Goal: Transaction & Acquisition: Purchase product/service

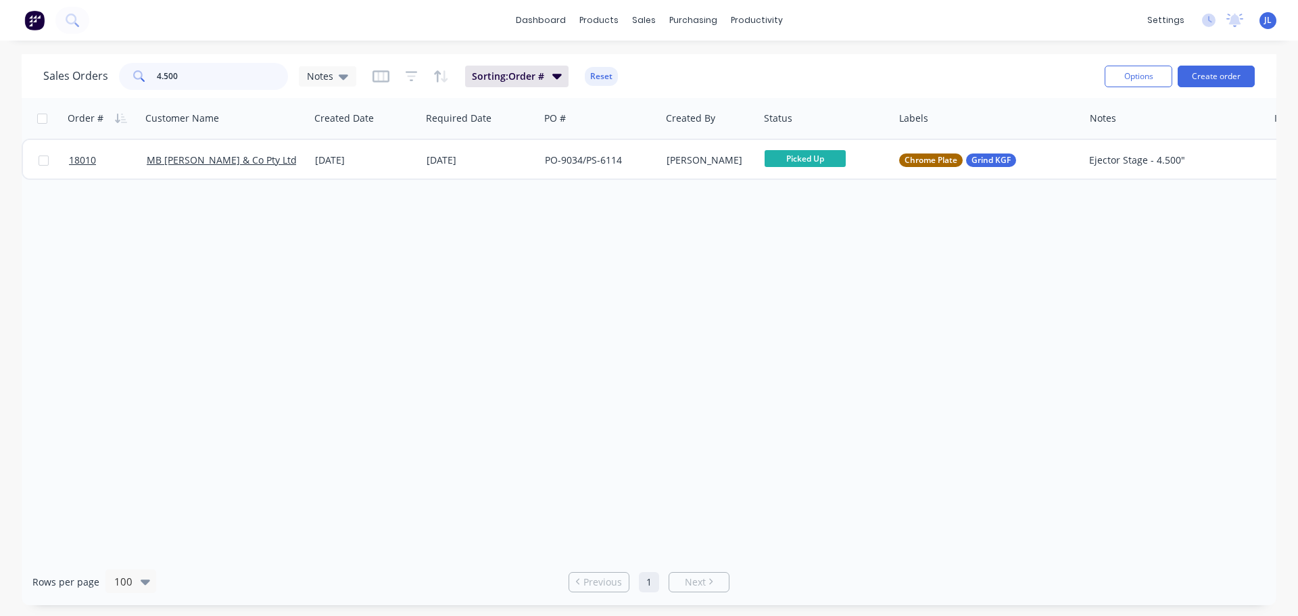
click at [178, 79] on input "4.500" at bounding box center [223, 76] width 132 height 27
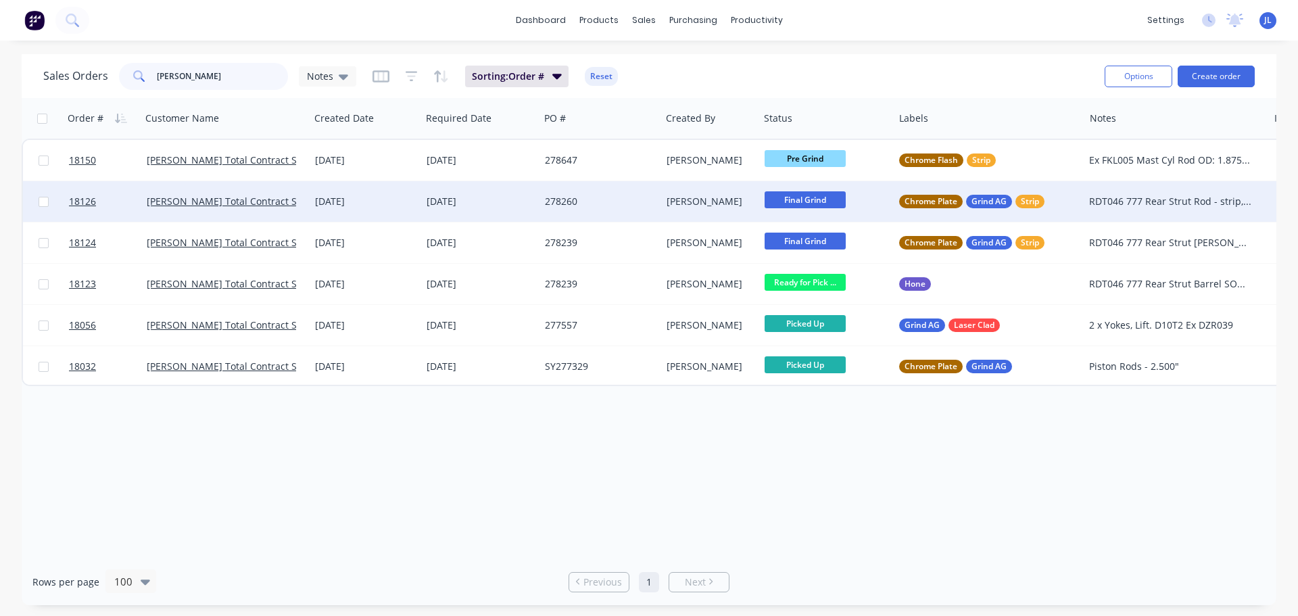
type input "[PERSON_NAME]"
click at [509, 200] on div "[DATE]" at bounding box center [479, 202] width 107 height 14
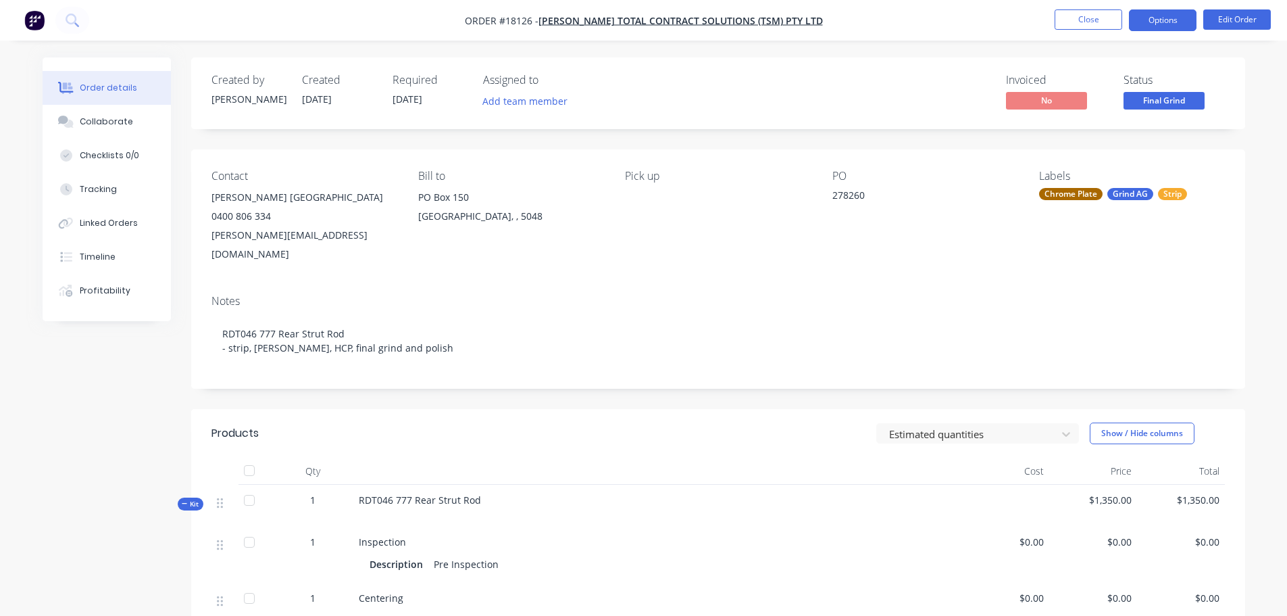
click at [1181, 16] on button "Options" at bounding box center [1163, 20] width 68 height 22
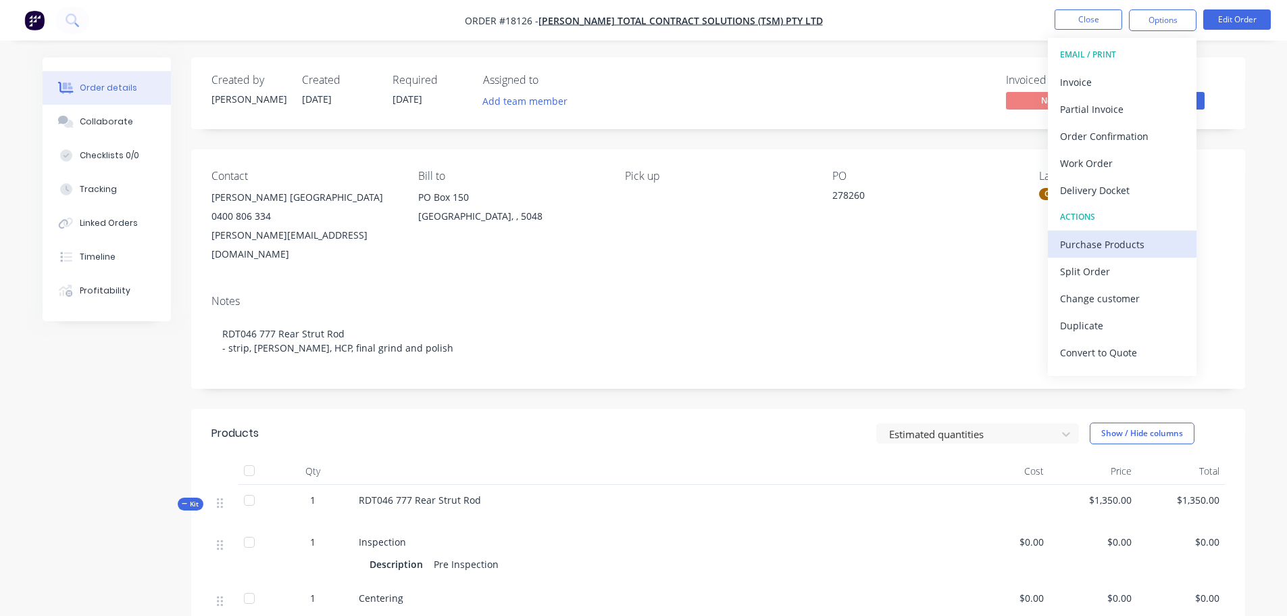
click at [1098, 237] on div "Purchase Products" at bounding box center [1122, 245] width 124 height 20
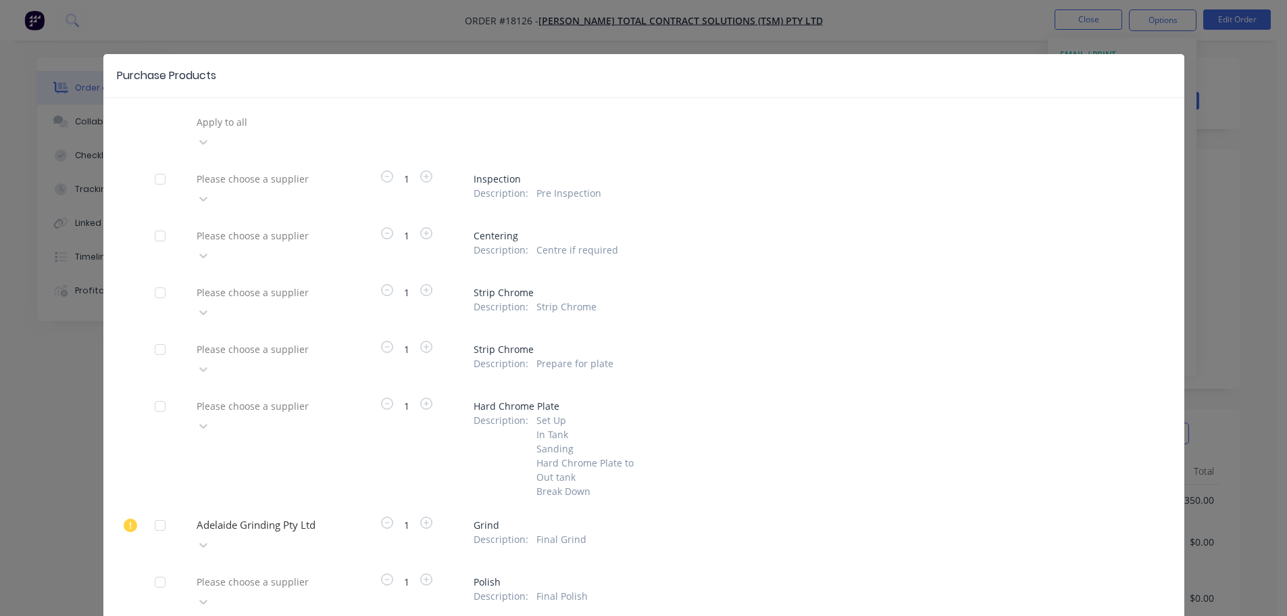
click at [160, 512] on div at bounding box center [160, 525] width 27 height 27
click at [222, 514] on div "Adelaide Grinding Pty Ltd" at bounding box center [265, 534] width 149 height 41
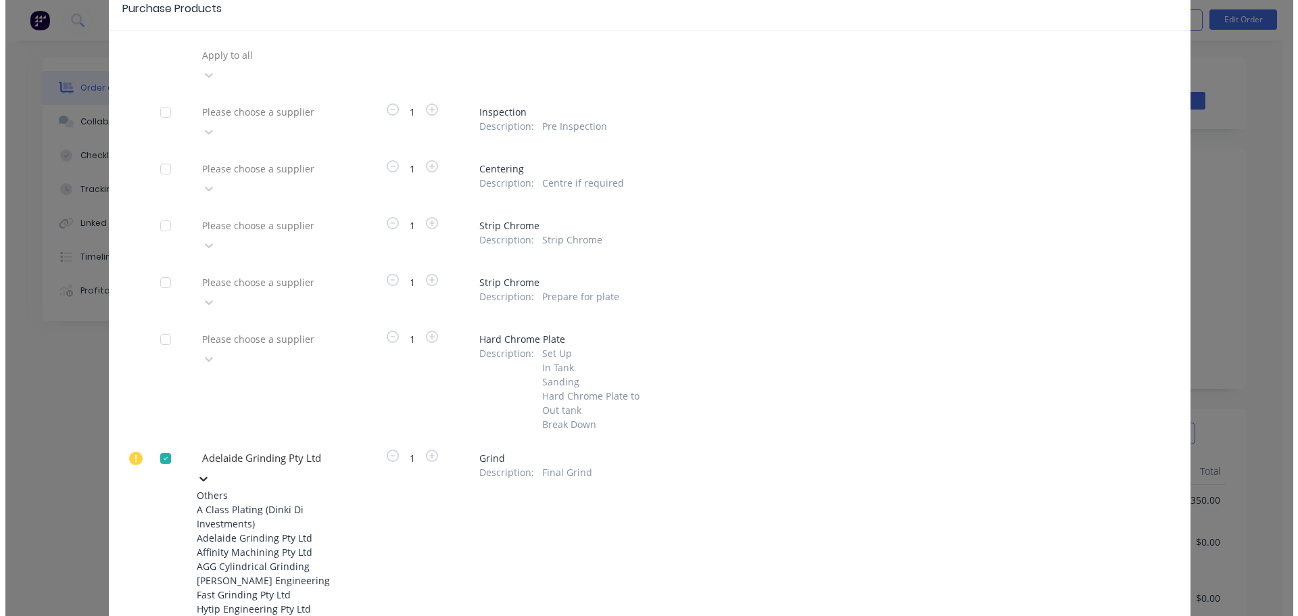
scroll to position [0, 0]
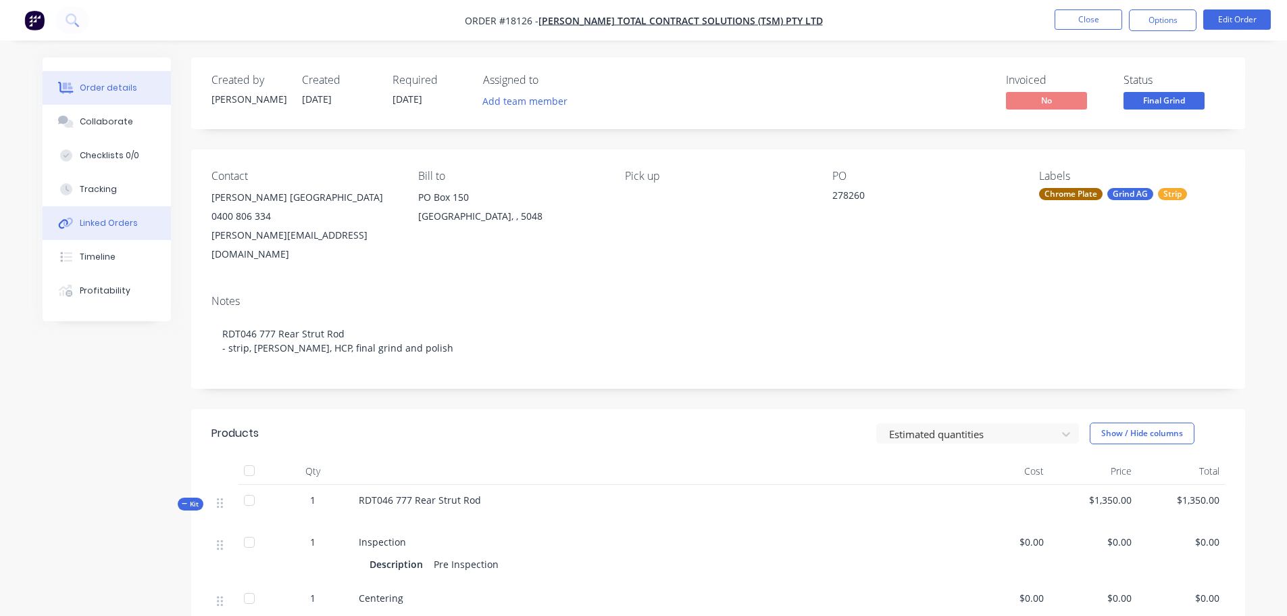
click at [117, 225] on div "Linked Orders" at bounding box center [109, 223] width 58 height 12
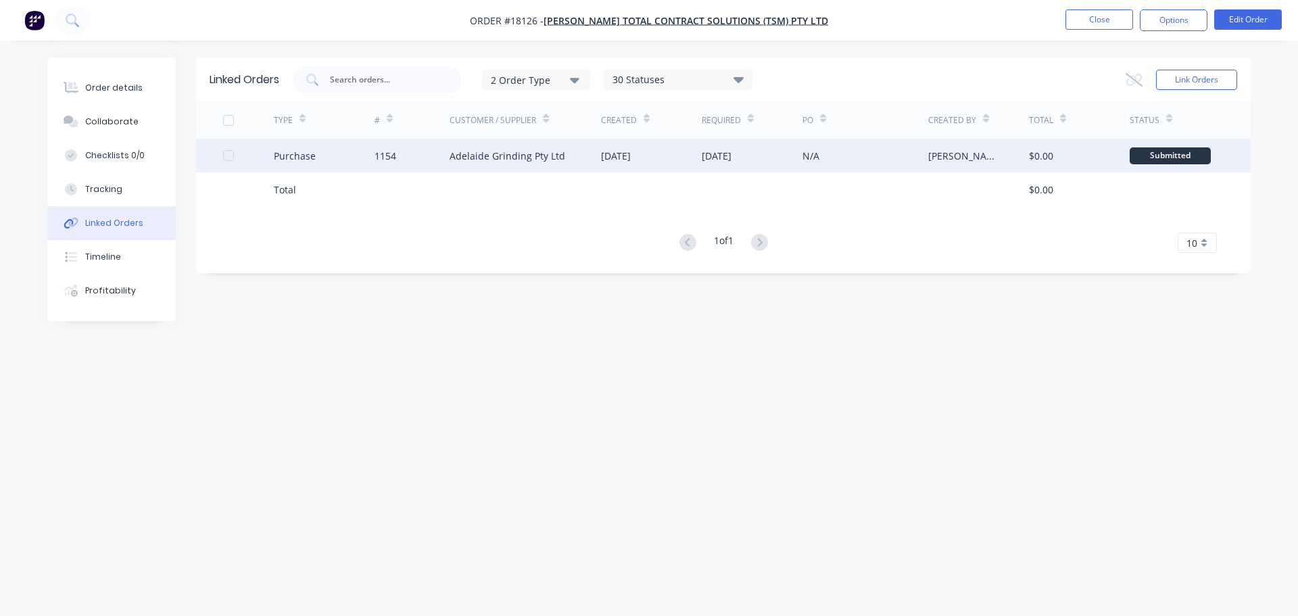
click at [508, 164] on div "Adelaide Grinding Pty Ltd" at bounding box center [524, 156] width 151 height 34
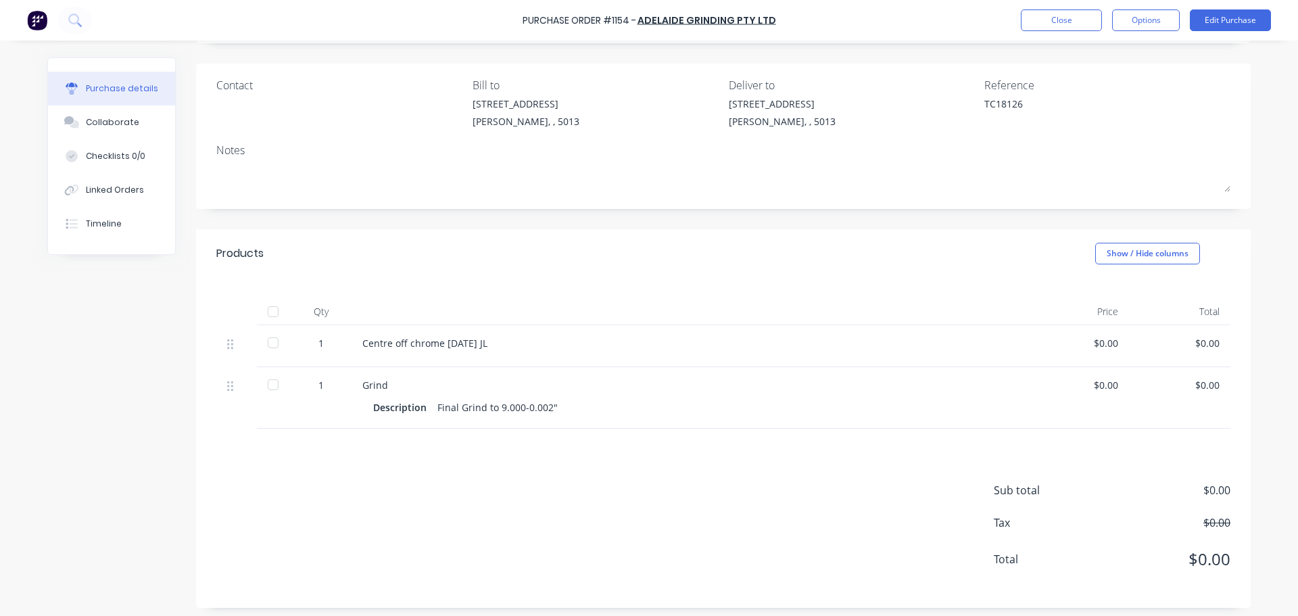
scroll to position [91, 0]
click at [1207, 13] on button "Edit Purchase" at bounding box center [1229, 20] width 81 height 22
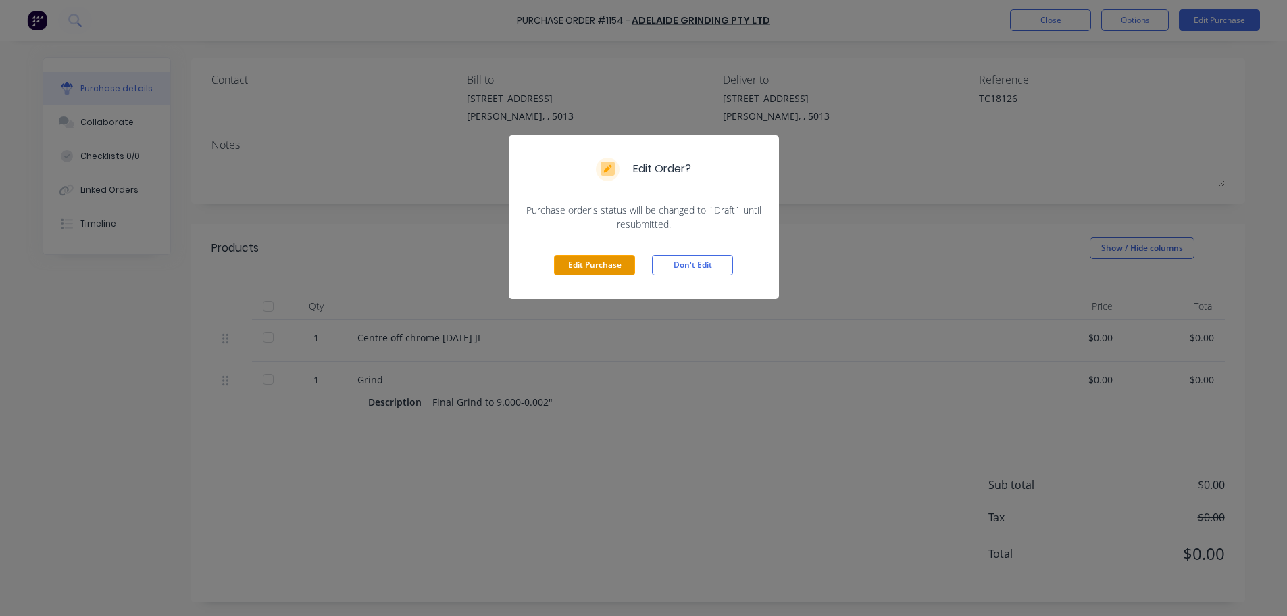
click at [558, 264] on button "Edit Purchase" at bounding box center [594, 265] width 81 height 20
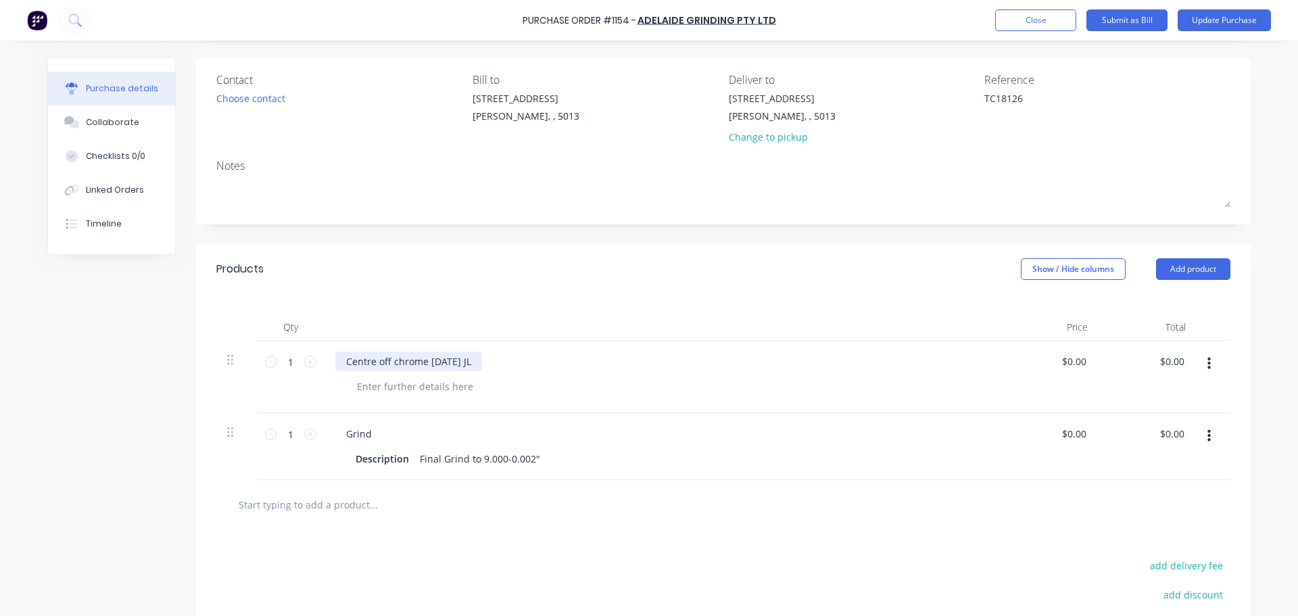
type textarea "x"
drag, startPoint x: 475, startPoint y: 360, endPoint x: 340, endPoint y: 356, distance: 135.2
click at [340, 356] on div "Centre off chrome [DATE] JL" at bounding box center [408, 361] width 147 height 20
click at [1221, 24] on button "Update Purchase" at bounding box center [1223, 20] width 93 height 22
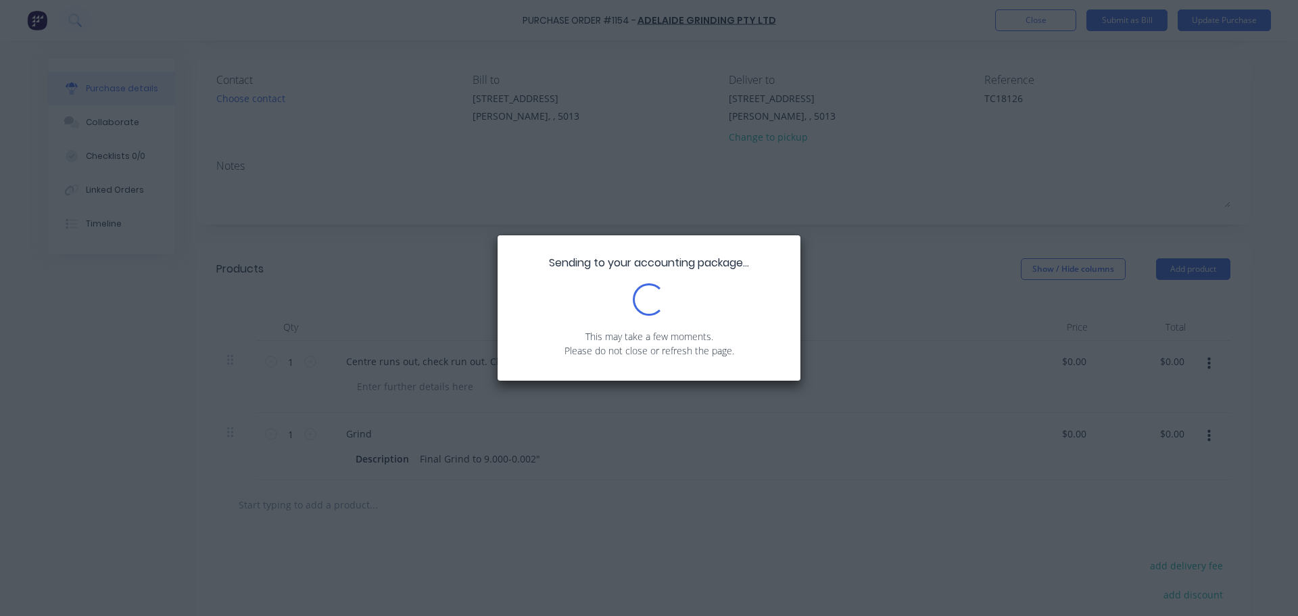
scroll to position [0, 0]
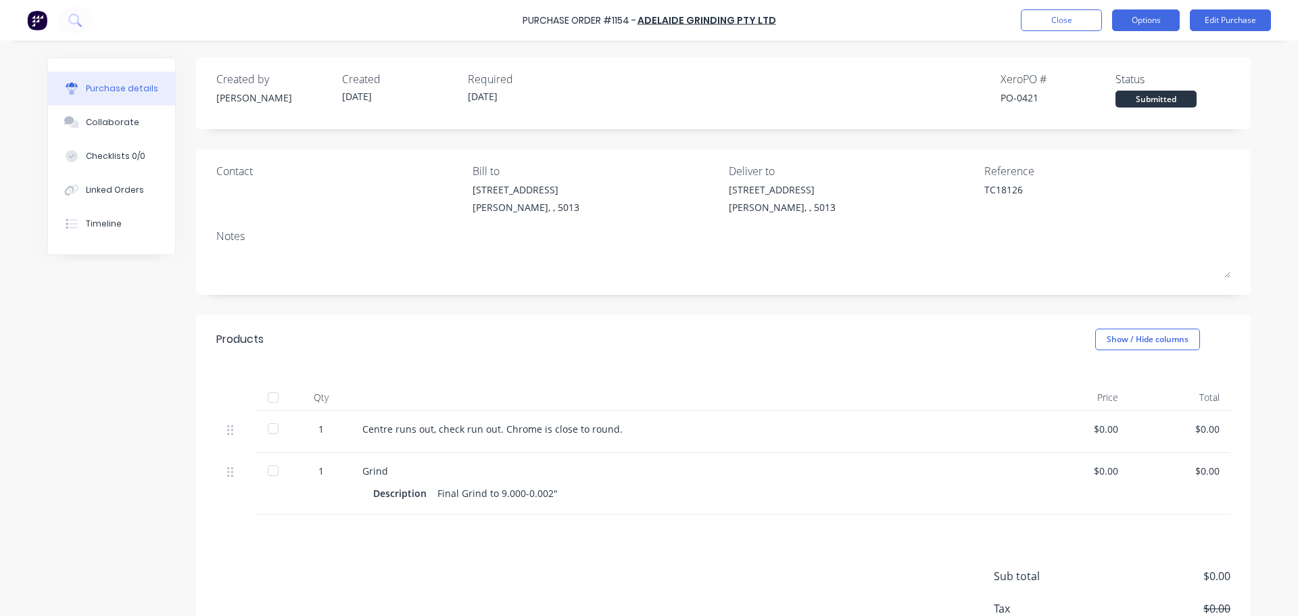
click at [1135, 28] on button "Options" at bounding box center [1146, 20] width 68 height 22
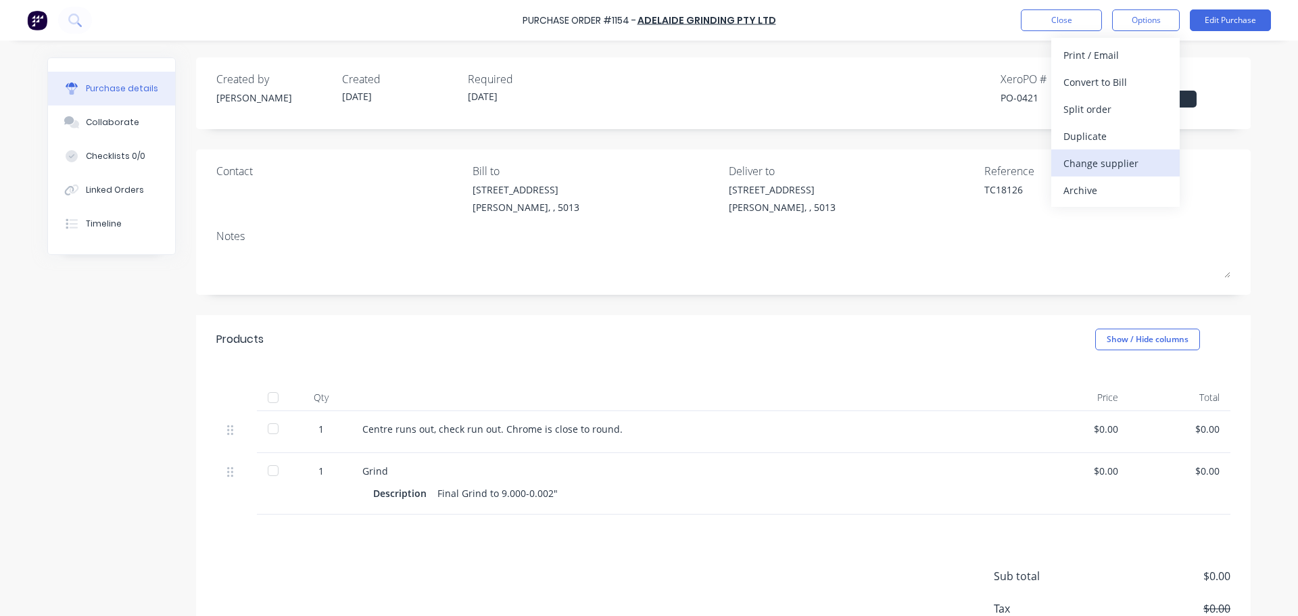
click at [1088, 168] on div "Change supplier" at bounding box center [1115, 163] width 104 height 20
type textarea "x"
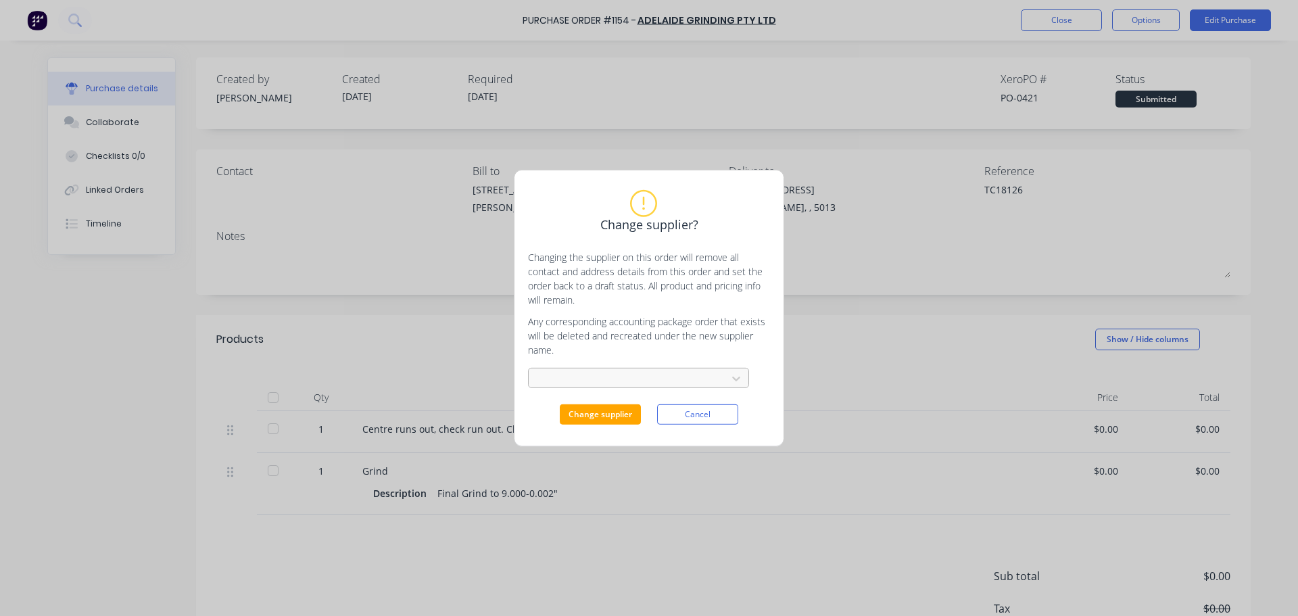
click at [624, 376] on div at bounding box center [629, 378] width 180 height 14
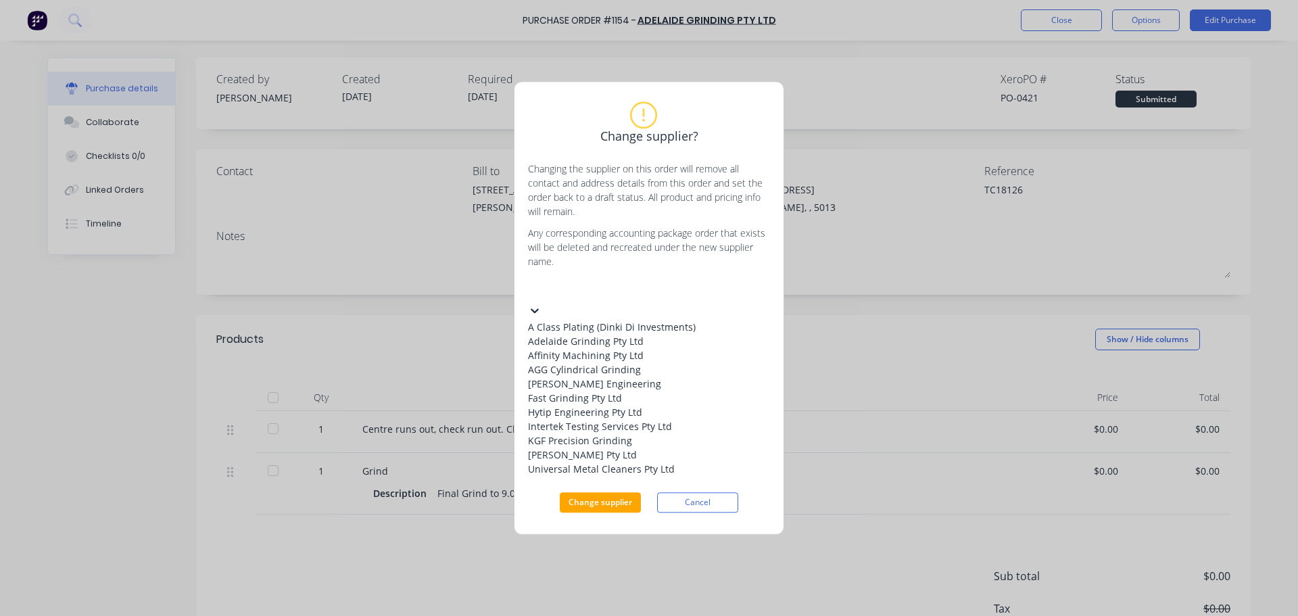
scroll to position [78, 0]
click at [622, 447] on div "KGF Precision Grinding" at bounding box center [629, 440] width 203 height 14
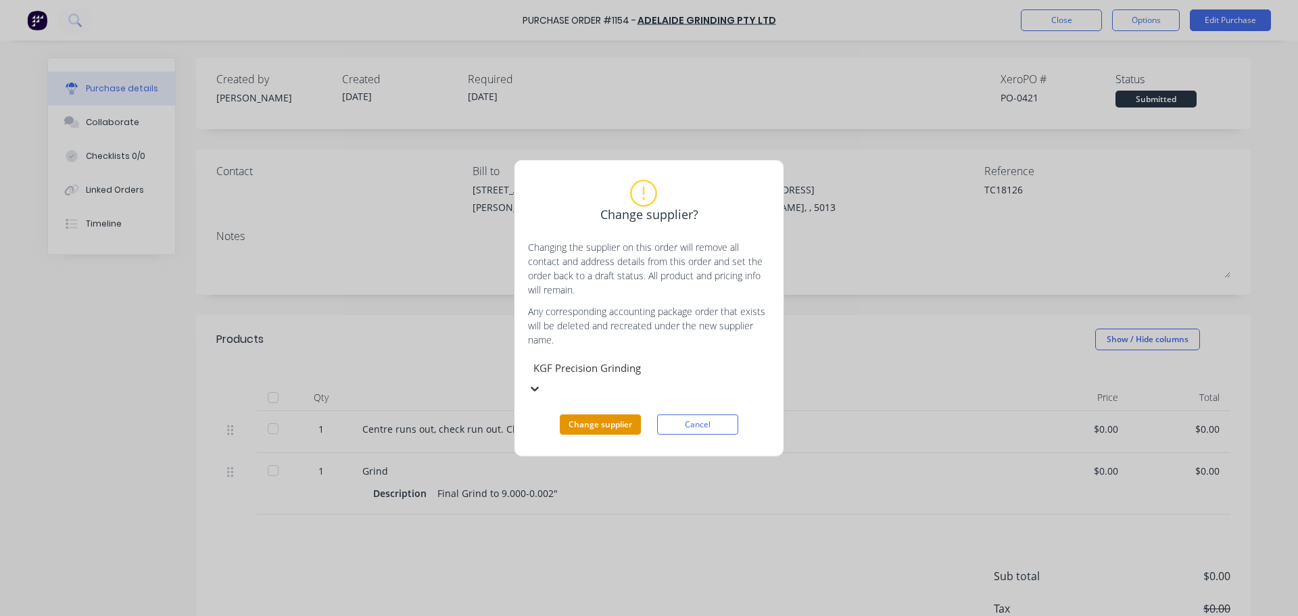
click at [601, 414] on button "Change supplier" at bounding box center [600, 424] width 81 height 20
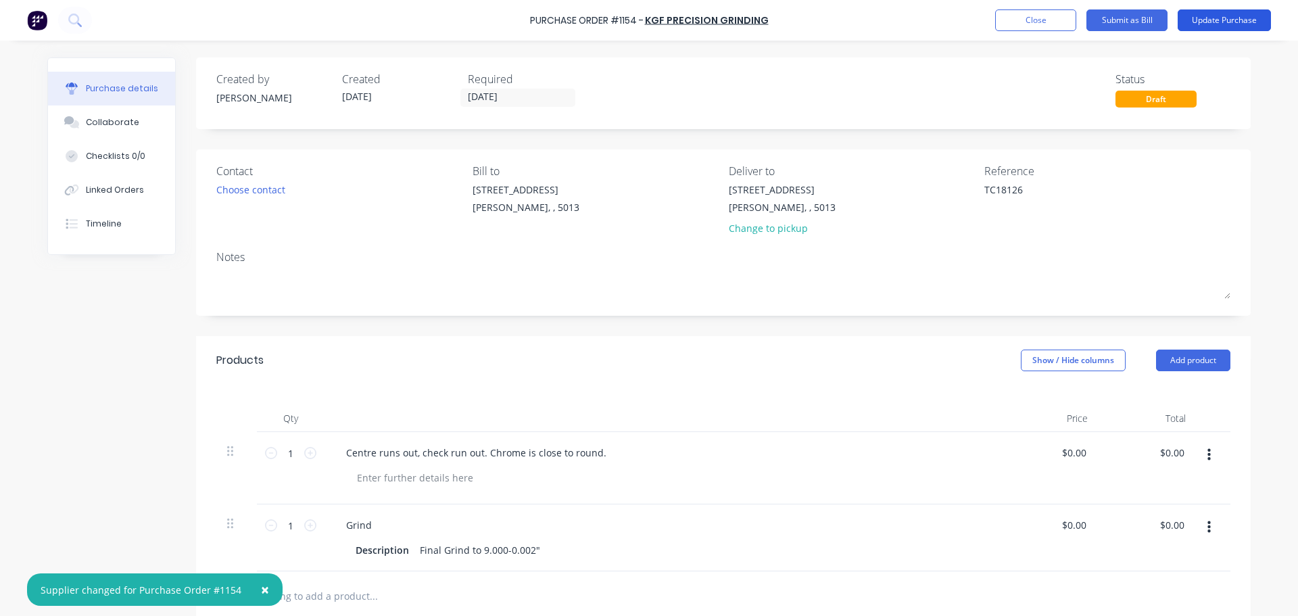
click at [1200, 22] on button "Update Purchase" at bounding box center [1223, 20] width 93 height 22
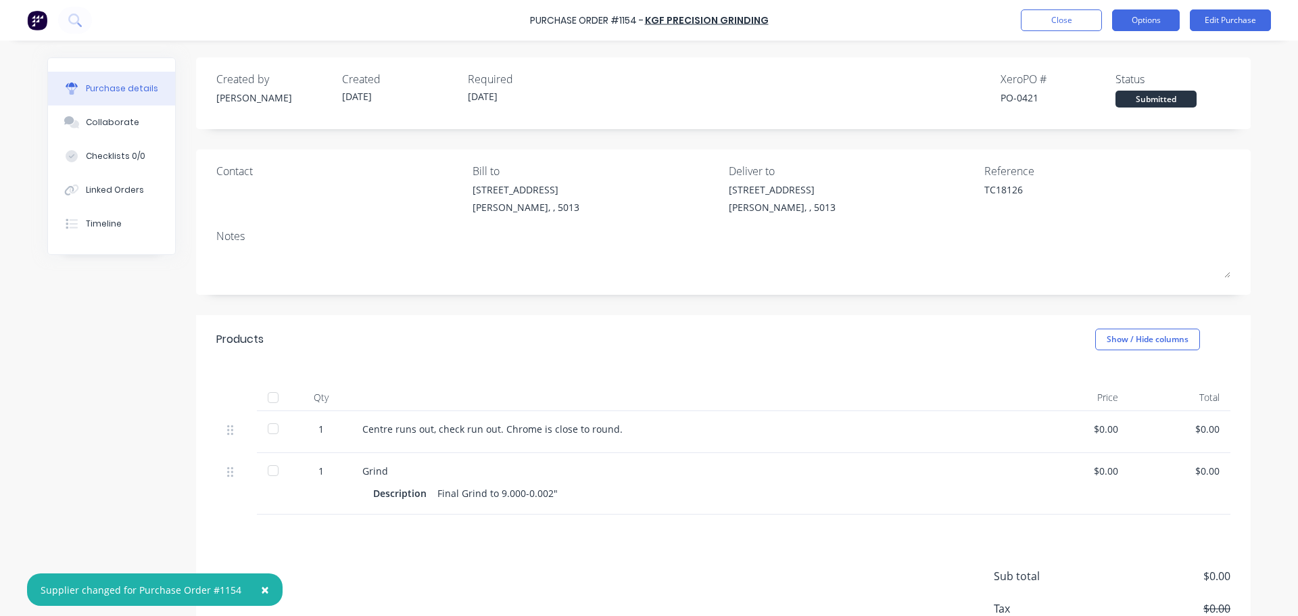
click at [1173, 25] on button "Options" at bounding box center [1146, 20] width 68 height 22
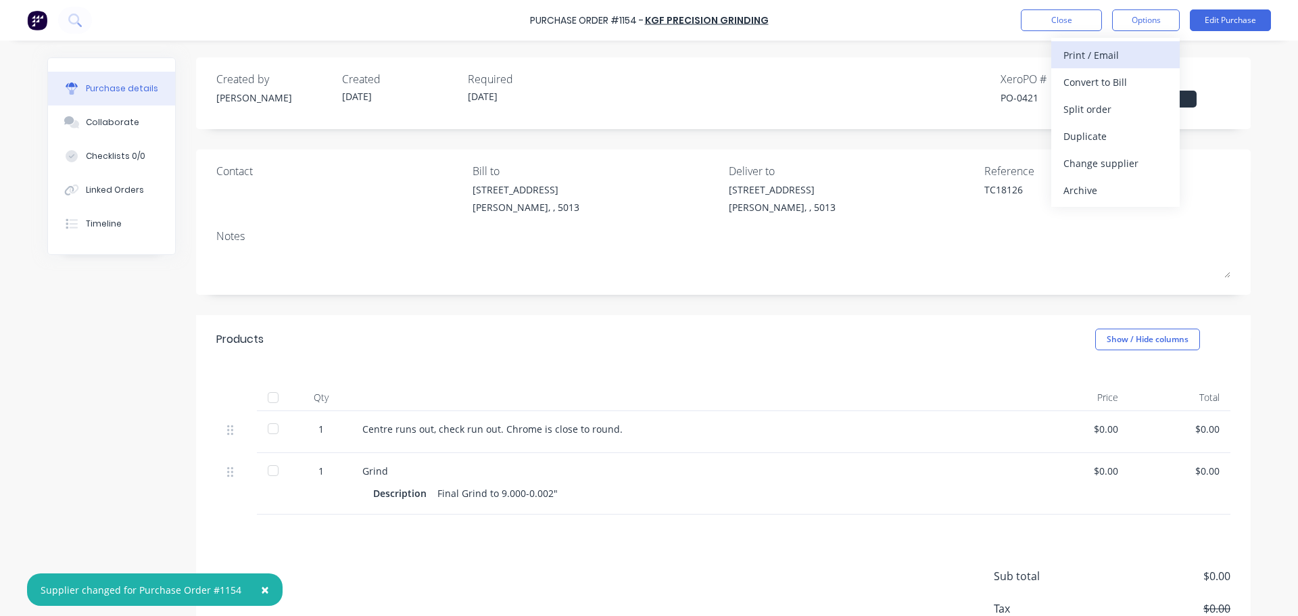
click at [1135, 55] on div "Print / Email" at bounding box center [1115, 55] width 104 height 20
click at [1087, 111] on div "Without pricing" at bounding box center [1115, 109] width 104 height 20
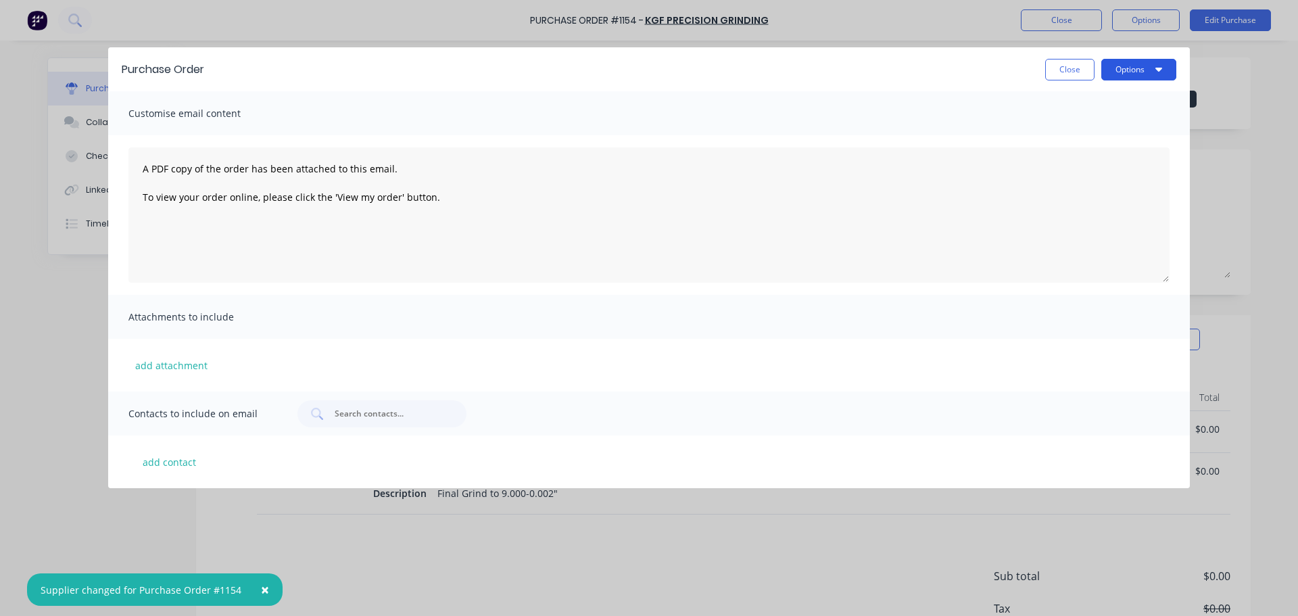
click at [1136, 71] on button "Options" at bounding box center [1138, 70] width 75 height 22
click at [1116, 95] on div "Preview" at bounding box center [1112, 104] width 104 height 20
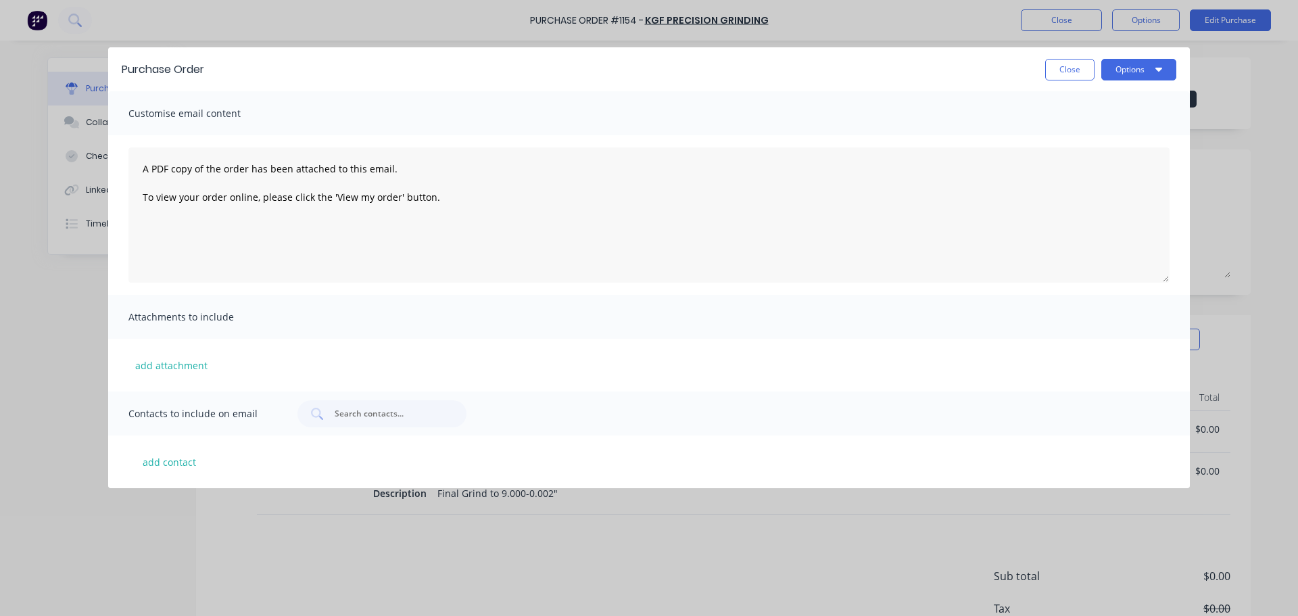
click at [1049, 74] on button "Close" at bounding box center [1069, 70] width 49 height 22
type textarea "x"
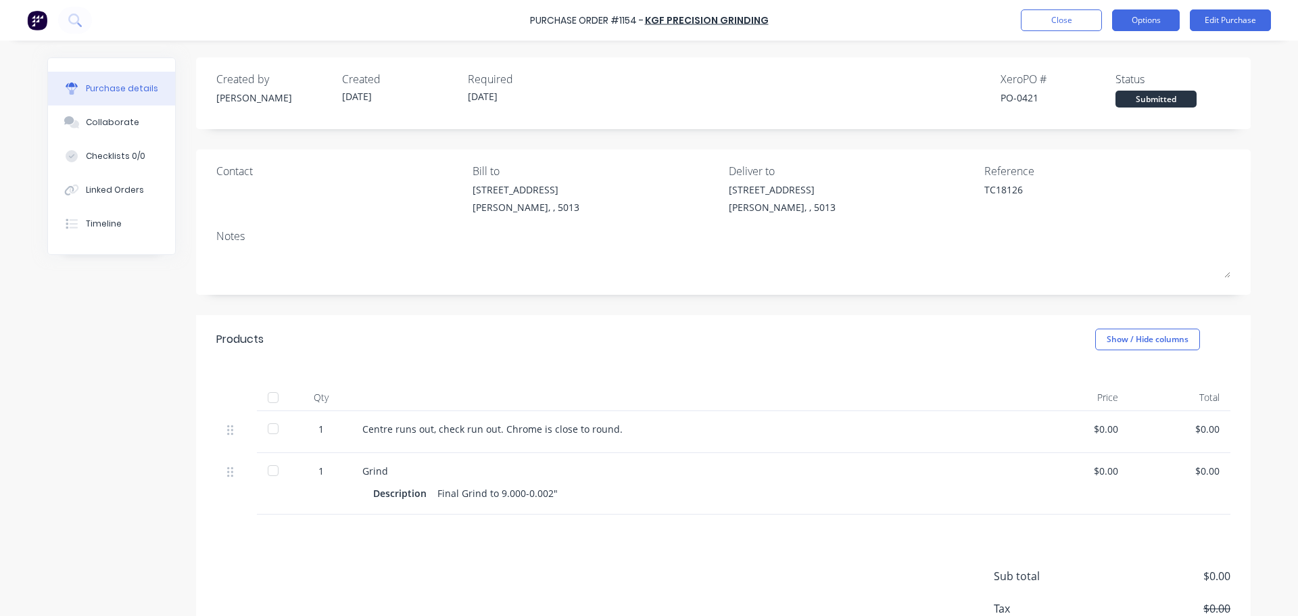
click at [1126, 10] on button "Options" at bounding box center [1146, 20] width 68 height 22
click at [1033, 24] on button "Close" at bounding box center [1061, 20] width 81 height 22
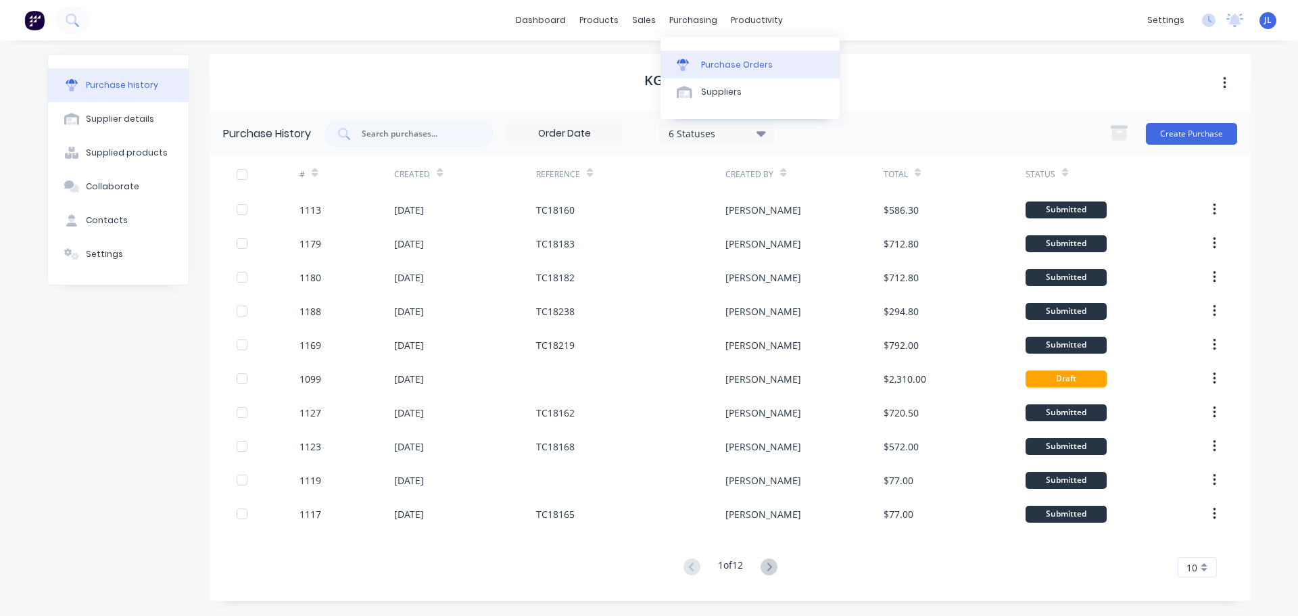
click at [712, 59] on div "Purchase Orders" at bounding box center [737, 65] width 72 height 12
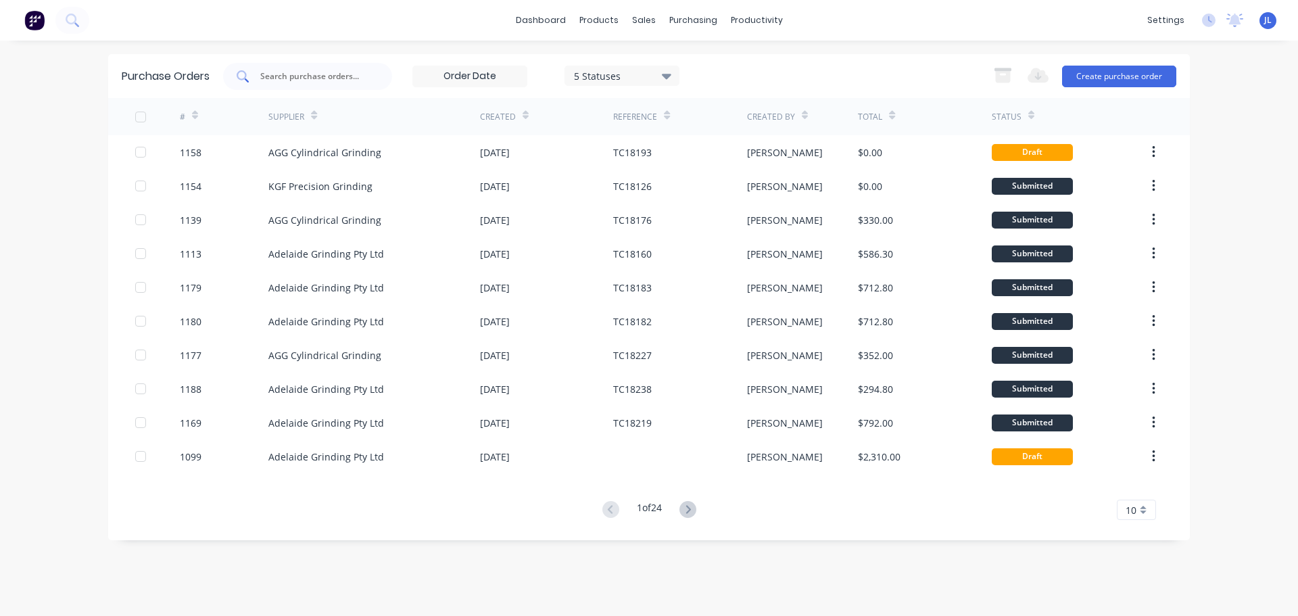
click at [333, 85] on div at bounding box center [307, 76] width 169 height 27
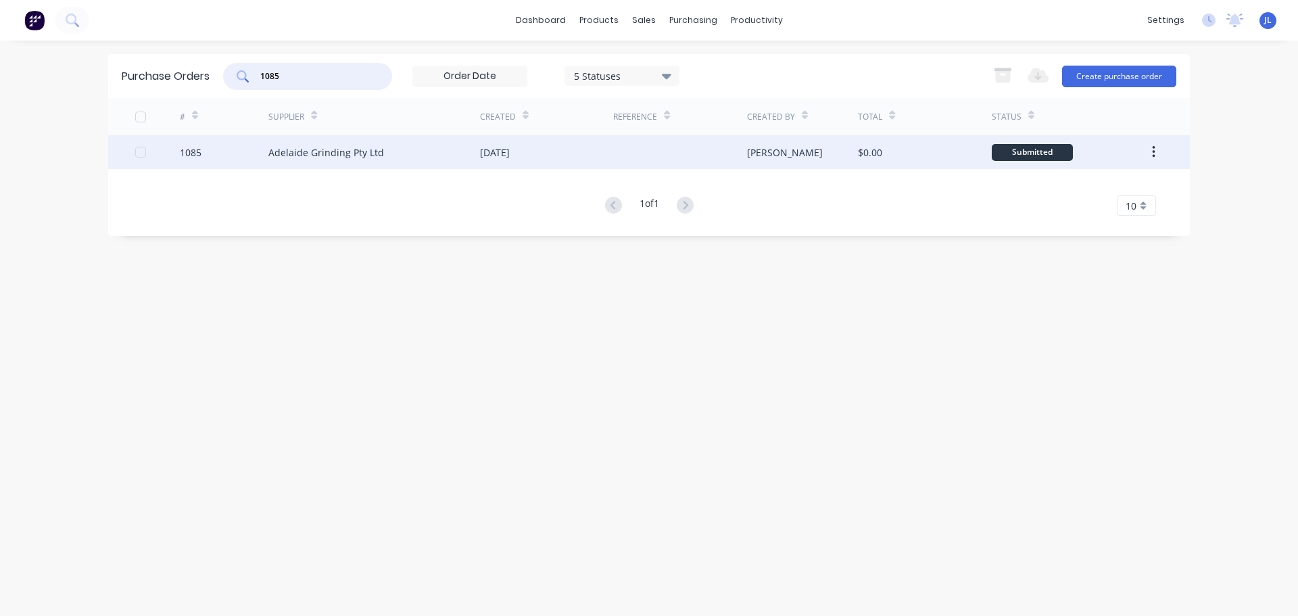
type input "1085"
click at [590, 163] on div "[DATE]" at bounding box center [546, 152] width 133 height 34
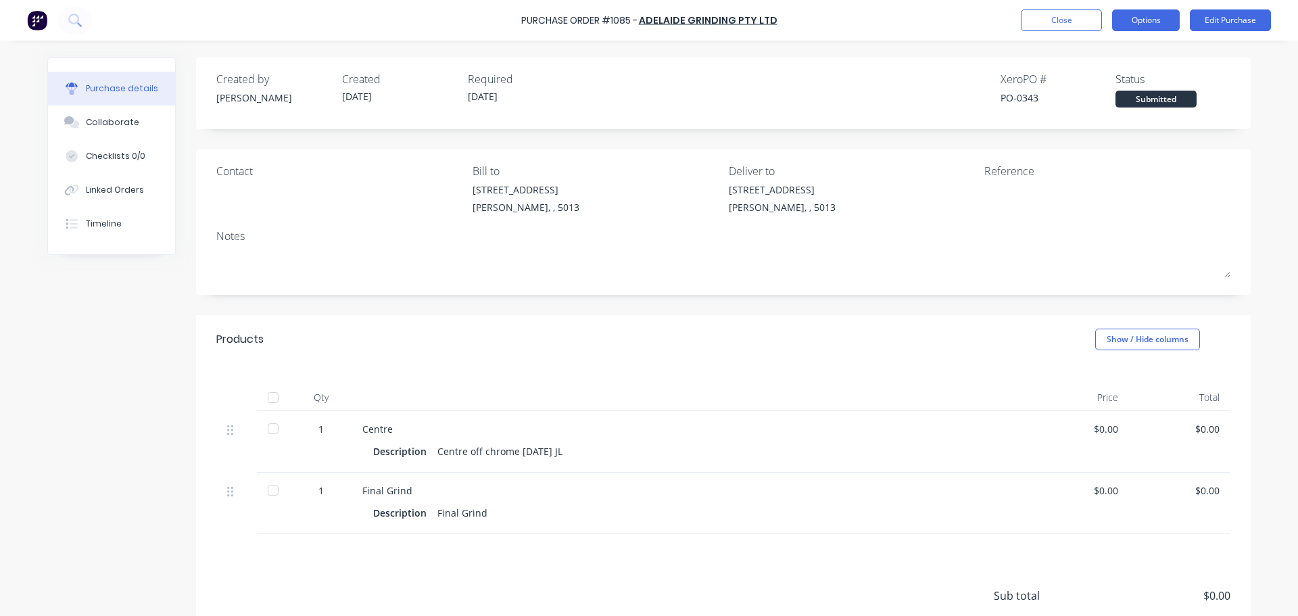
click at [1127, 25] on button "Options" at bounding box center [1146, 20] width 68 height 22
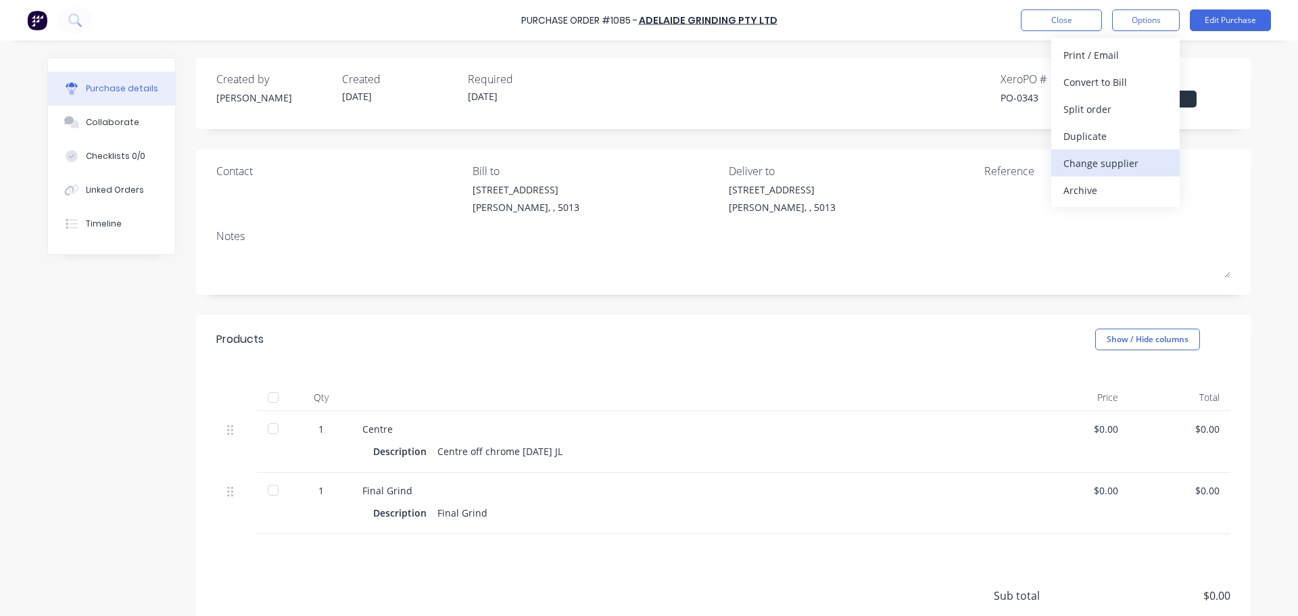
click at [1109, 155] on div "Change supplier" at bounding box center [1115, 163] width 104 height 20
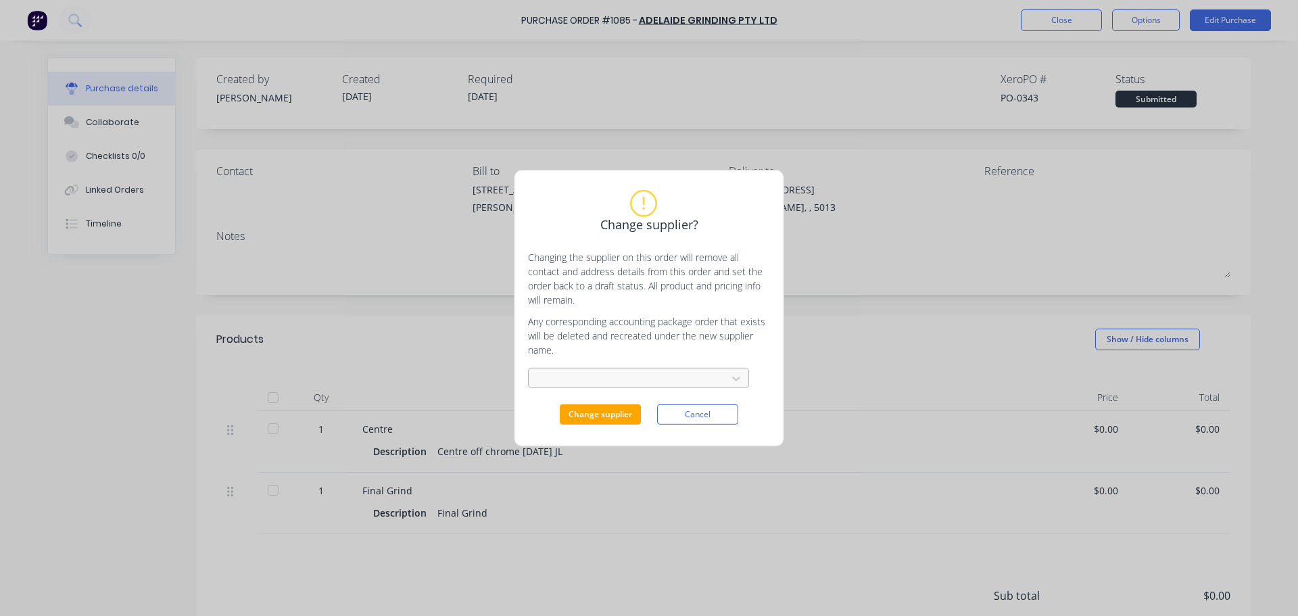
click at [624, 385] on div at bounding box center [629, 378] width 180 height 14
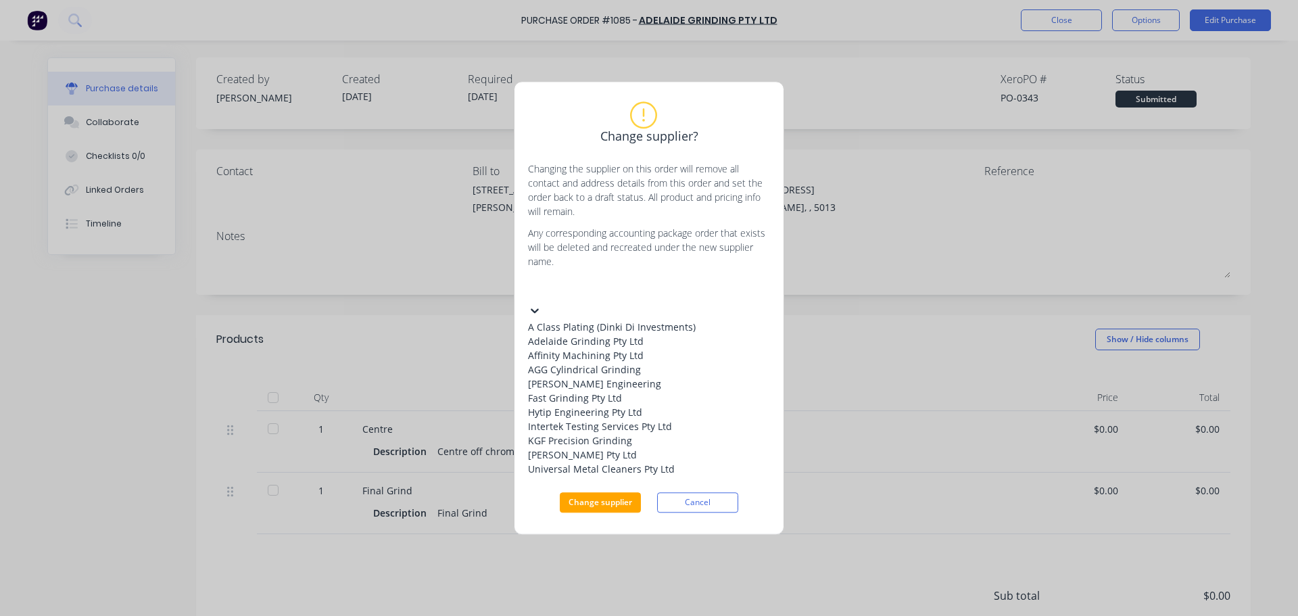
scroll to position [78, 0]
click at [623, 447] on div "KGF Precision Grinding" at bounding box center [629, 440] width 203 height 14
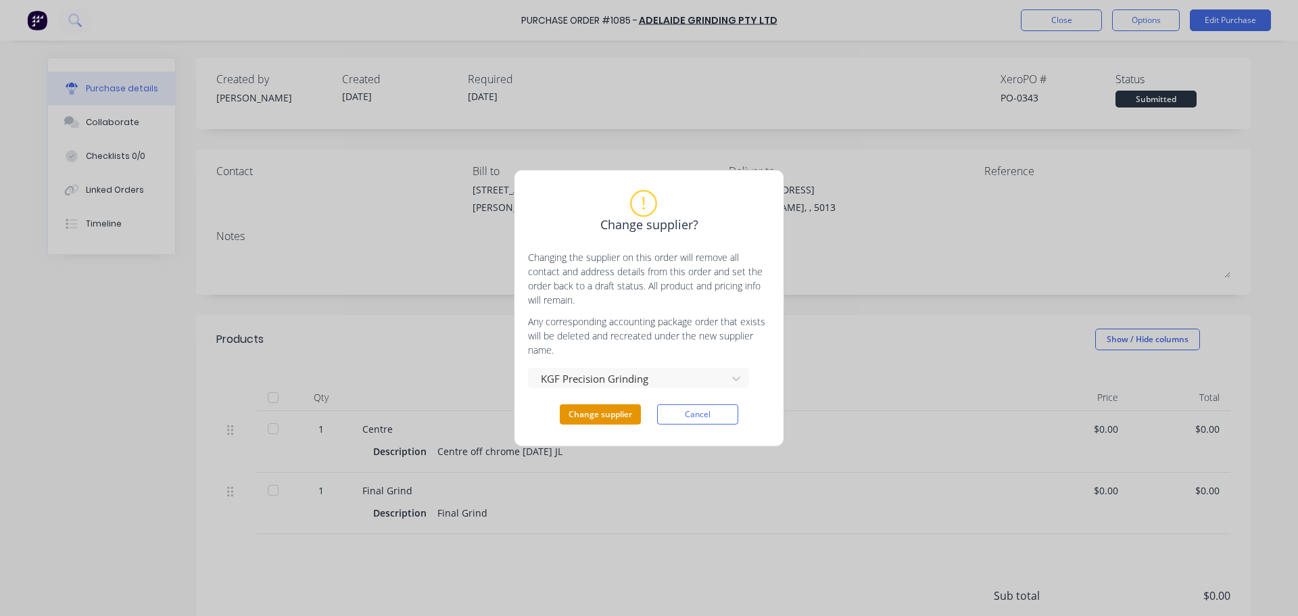
click at [604, 418] on button "Change supplier" at bounding box center [600, 414] width 81 height 20
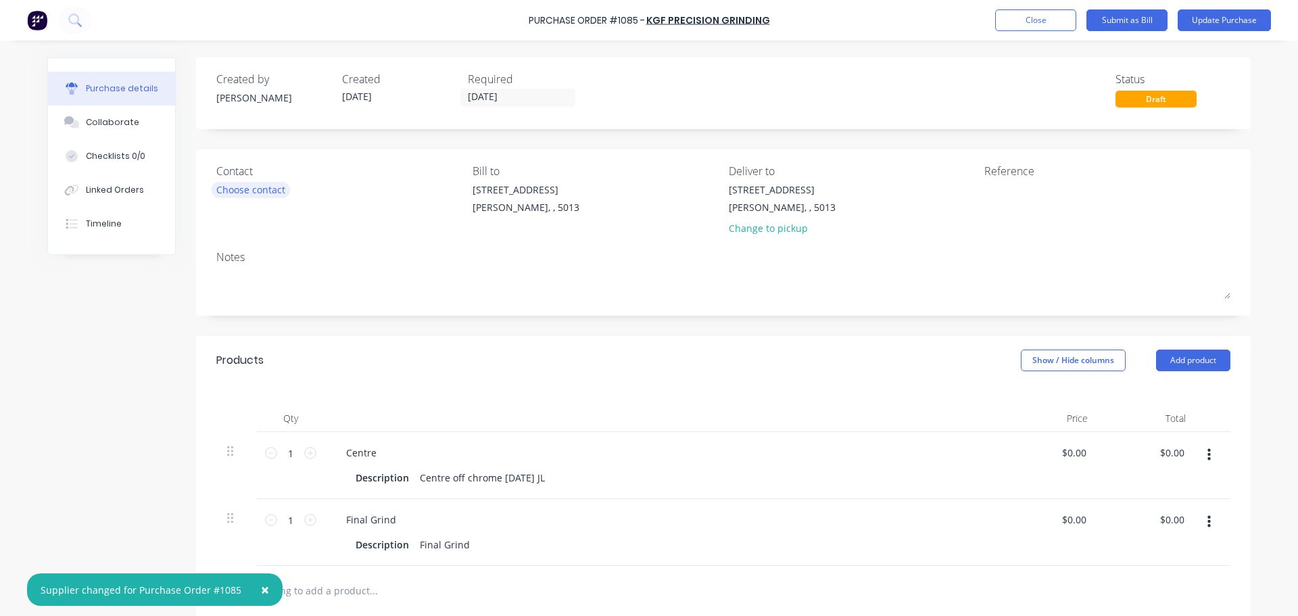
click at [257, 195] on div "Choose contact" at bounding box center [250, 189] width 69 height 14
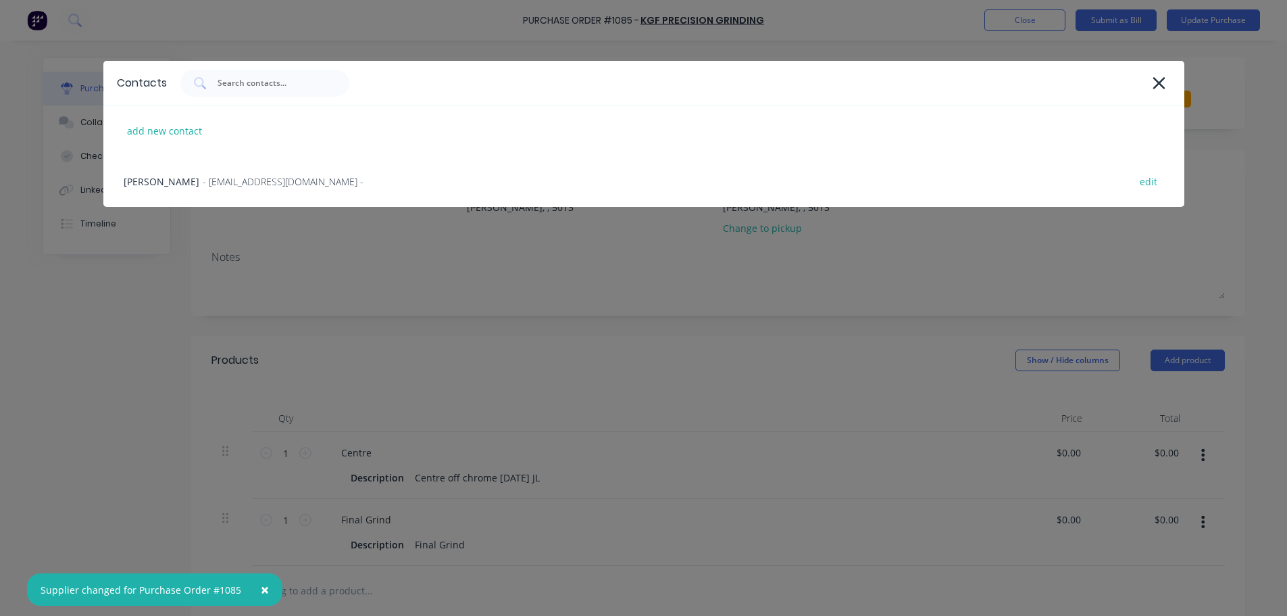
click at [312, 269] on div "Contacts add new contact [PERSON_NAME] - [EMAIL_ADDRESS][DOMAIN_NAME] - edit" at bounding box center [643, 308] width 1287 height 616
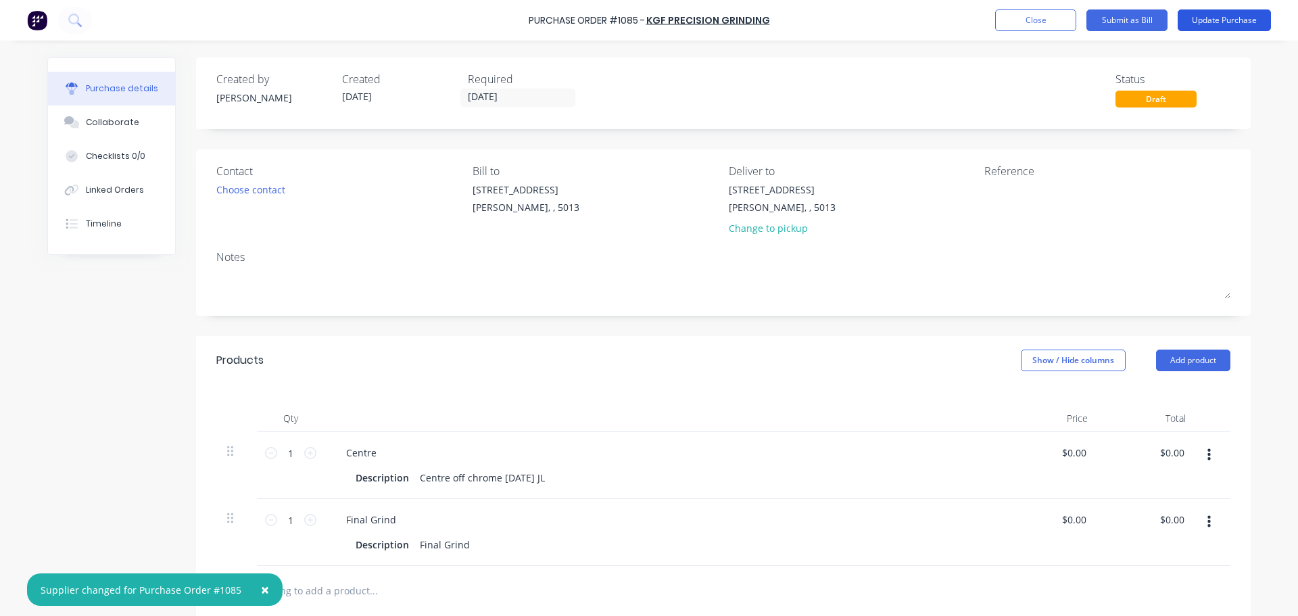
click at [1202, 28] on button "Update Purchase" at bounding box center [1223, 20] width 93 height 22
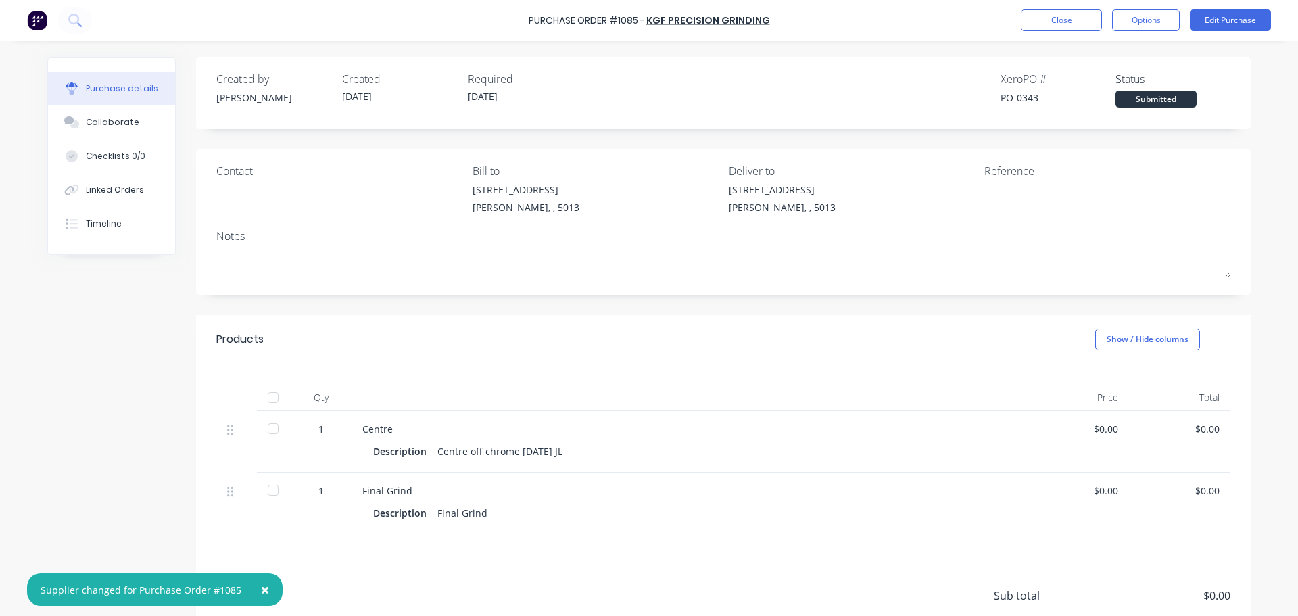
click at [249, 178] on div "Contact" at bounding box center [339, 171] width 246 height 16
click at [245, 176] on div "Contact" at bounding box center [339, 171] width 246 height 16
click at [1229, 22] on button "Edit Purchase" at bounding box center [1229, 20] width 81 height 22
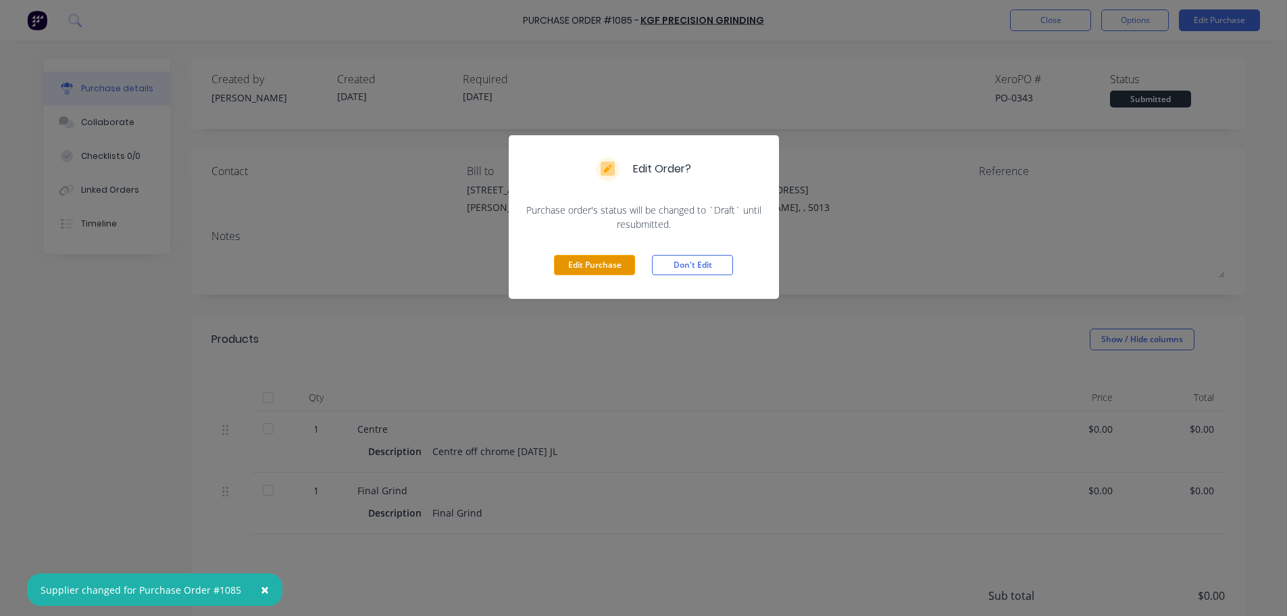
click at [583, 261] on button "Edit Purchase" at bounding box center [594, 265] width 81 height 20
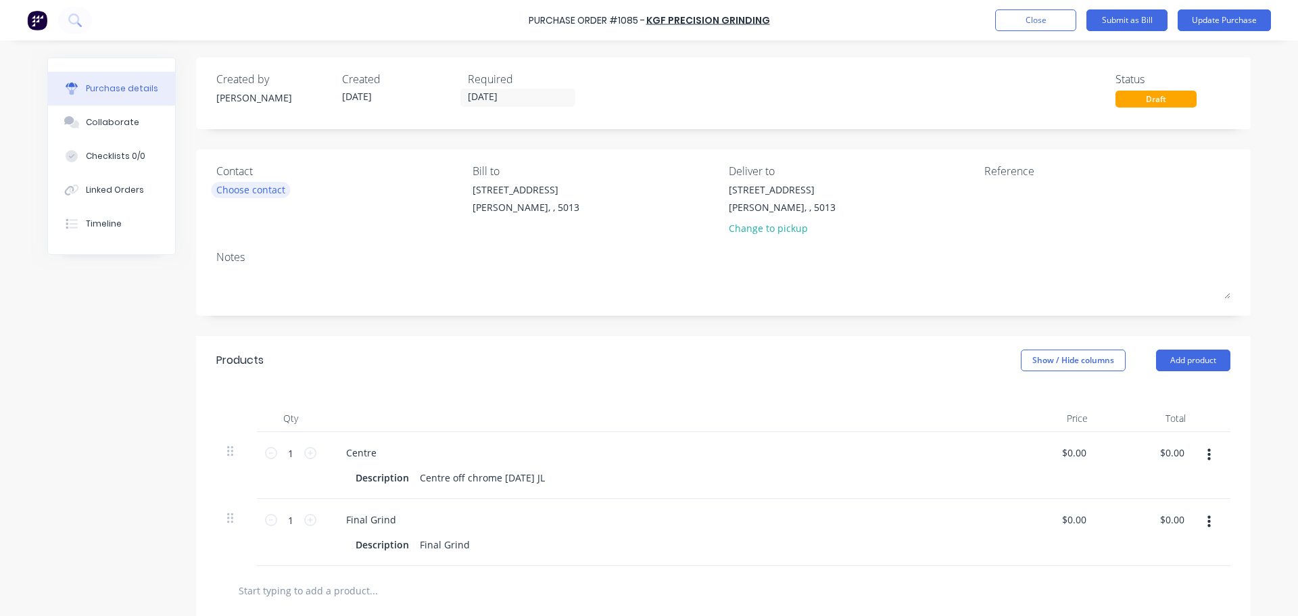
click at [272, 193] on div "Choose contact" at bounding box center [250, 189] width 69 height 14
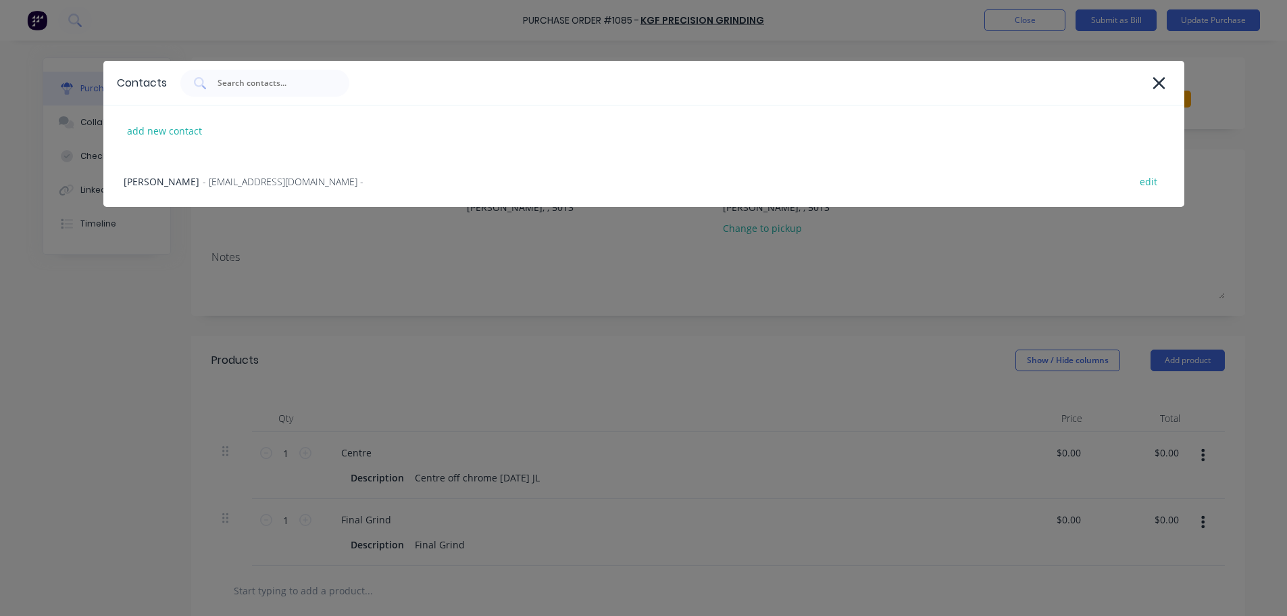
click at [401, 298] on div "Contacts add new contact [PERSON_NAME] - [EMAIL_ADDRESS][DOMAIN_NAME] - edit" at bounding box center [643, 308] width 1287 height 616
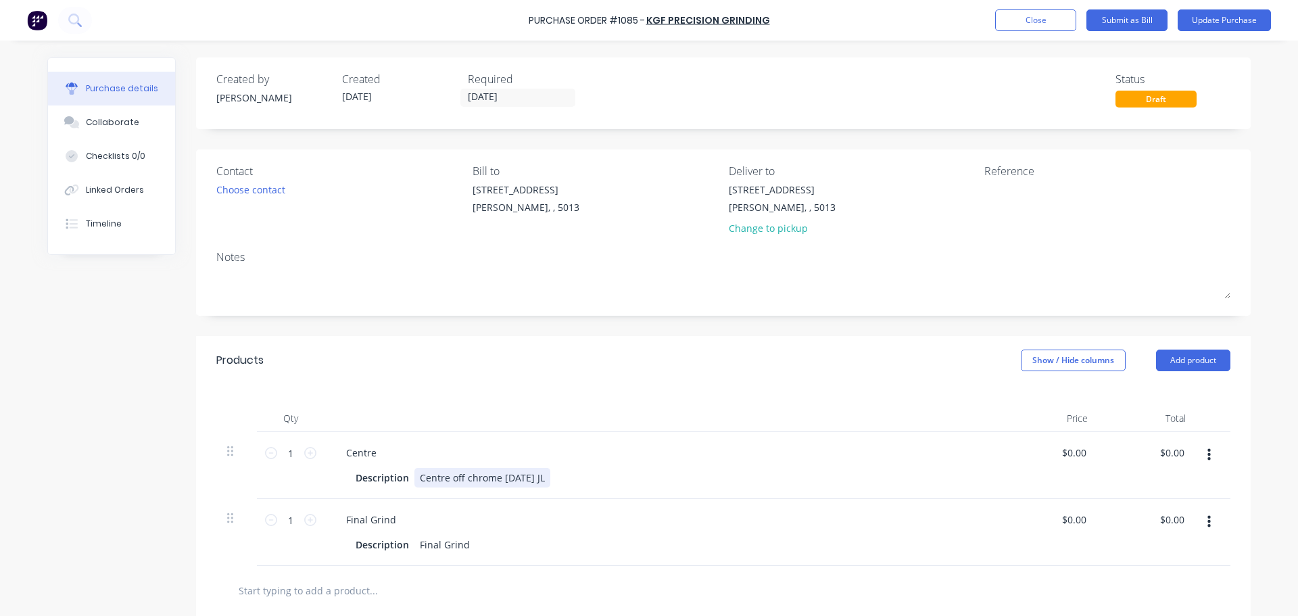
click at [472, 478] on div "Centre off chrome [DATE] JL" at bounding box center [482, 478] width 136 height 20
drag, startPoint x: 376, startPoint y: 447, endPoint x: 314, endPoint y: 450, distance: 62.3
click at [314, 450] on div "1 1 Centre Description Centre off chrome [DATE] JL $0.00 $0.00 $0.00 $0.00" at bounding box center [723, 465] width 1014 height 67
drag, startPoint x: 483, startPoint y: 478, endPoint x: 658, endPoint y: 477, distance: 175.0
click at [658, 477] on div "Description Centre off chrome [DATE] JL" at bounding box center [659, 478] width 619 height 20
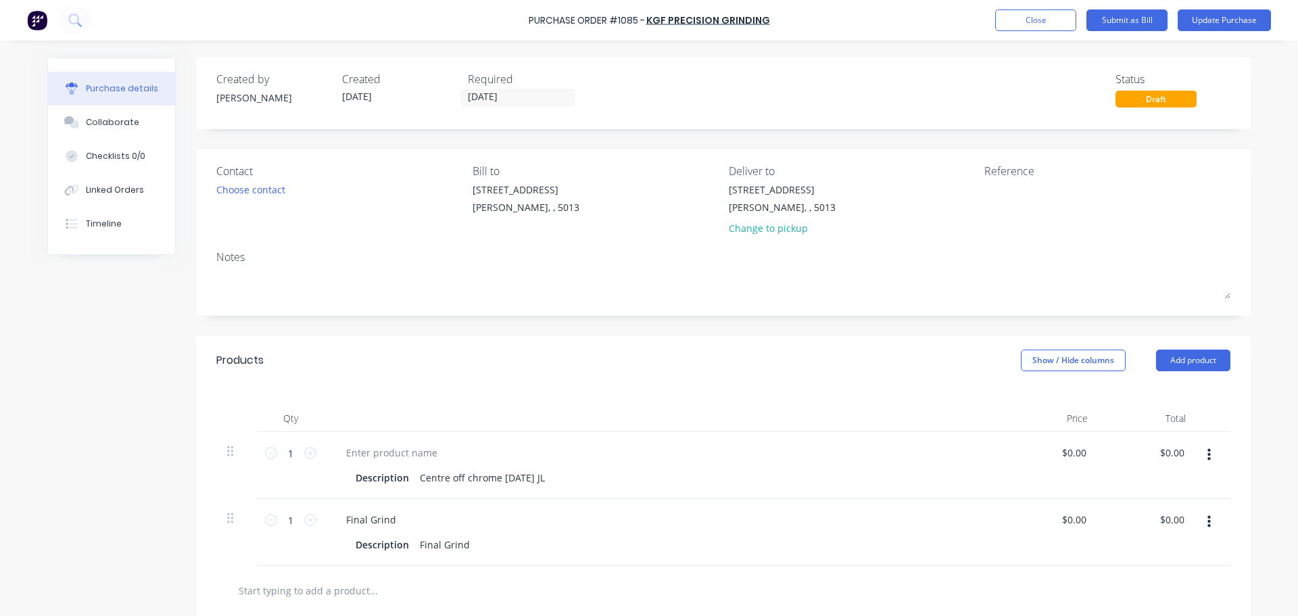
click at [1207, 461] on button "button" at bounding box center [1209, 455] width 32 height 24
click at [1149, 573] on button "Delete" at bounding box center [1167, 571] width 115 height 27
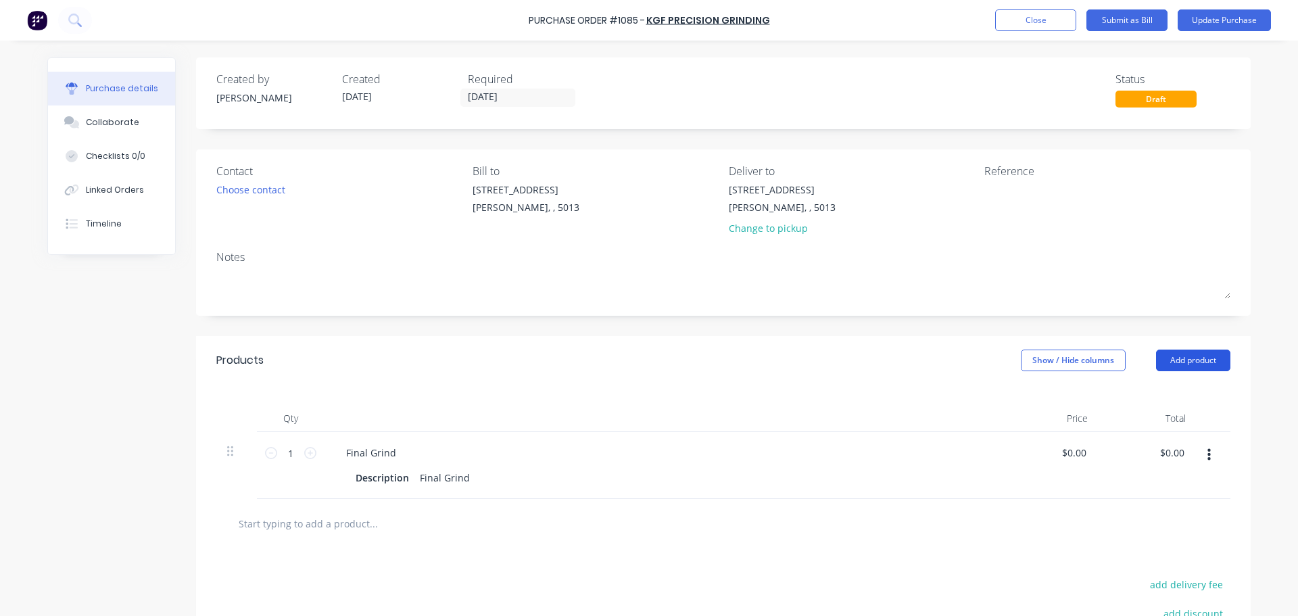
click at [1184, 363] on button "Add product" at bounding box center [1193, 360] width 74 height 22
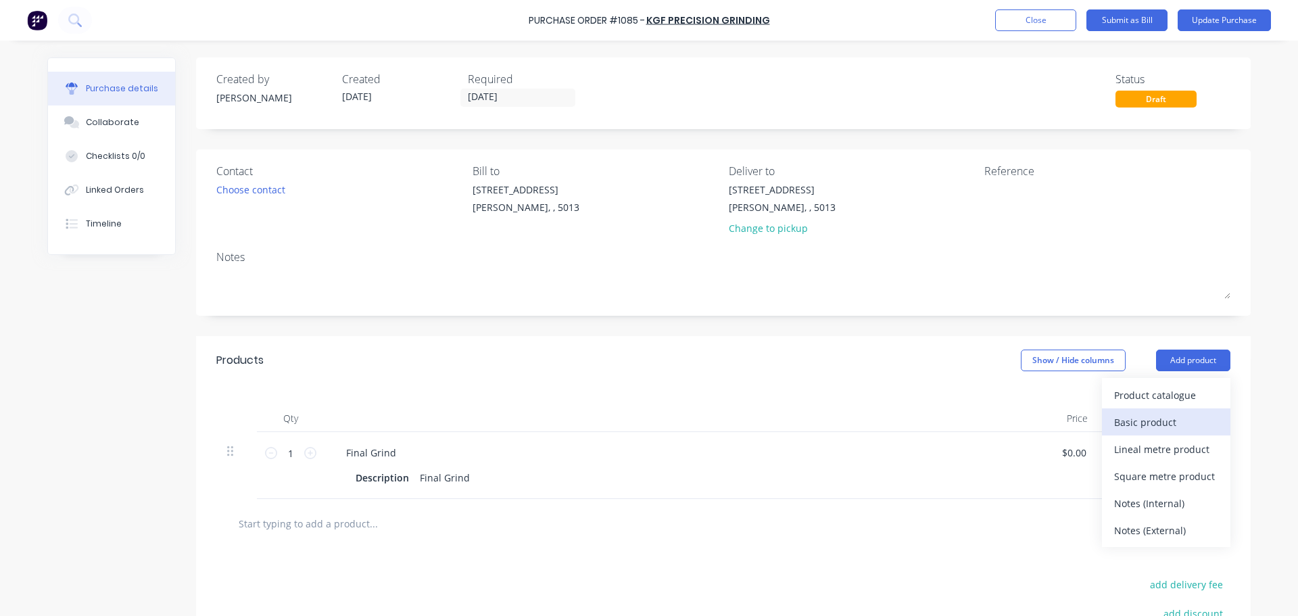
click at [1133, 413] on div "Basic product" at bounding box center [1166, 422] width 104 height 20
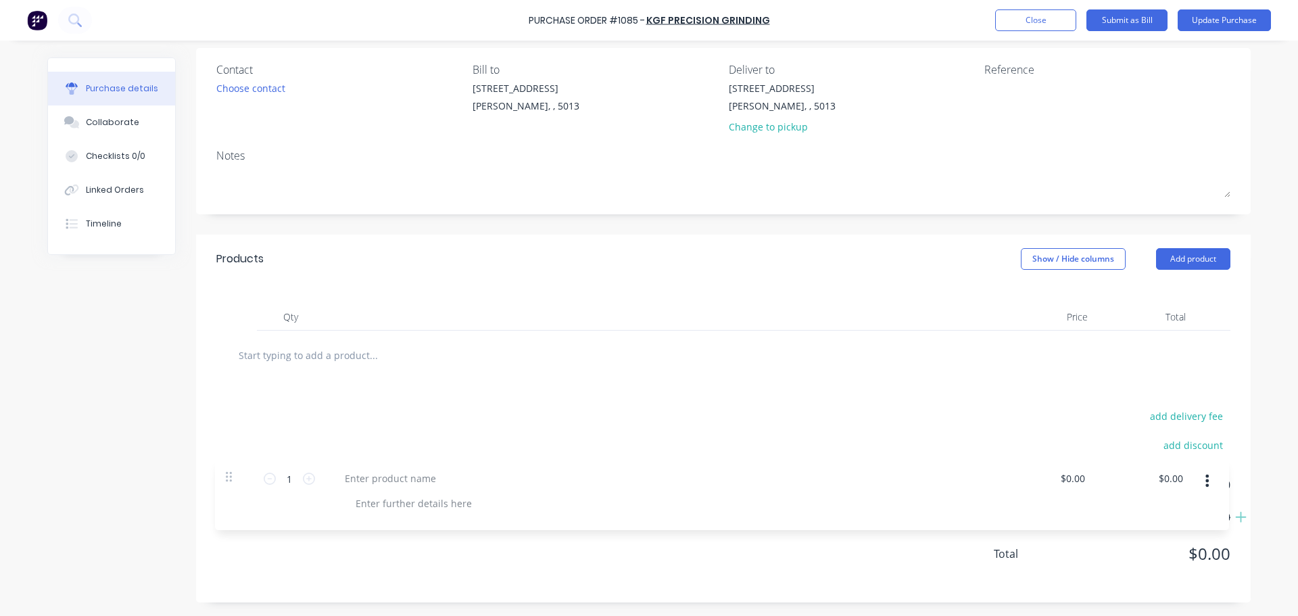
scroll to position [101, 0]
drag, startPoint x: 228, startPoint y: 521, endPoint x: 230, endPoint y: 385, distance: 136.5
click at [230, 385] on div "Products Show / Hide columns Add product Qty Price Total 1 1 Final Grind Descri…" at bounding box center [723, 419] width 1054 height 368
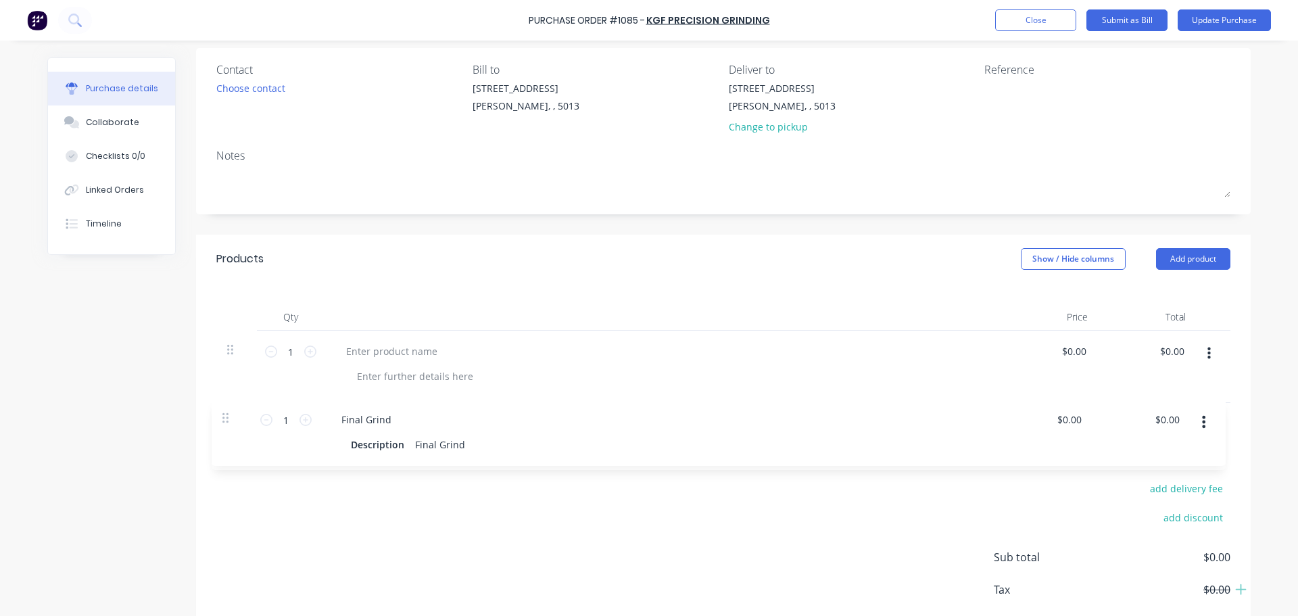
drag, startPoint x: 222, startPoint y: 350, endPoint x: 222, endPoint y: 427, distance: 77.0
click at [222, 427] on div "Products Show / Hide columns Add product Qty Price Total 1 1 Final Grind Descri…" at bounding box center [723, 455] width 1054 height 440
click at [362, 353] on div at bounding box center [391, 351] width 113 height 20
click at [468, 445] on div "Description Final Grind" at bounding box center [659, 449] width 619 height 20
click at [459, 438] on div "Final Grind Description Final Grind" at bounding box center [662, 436] width 676 height 67
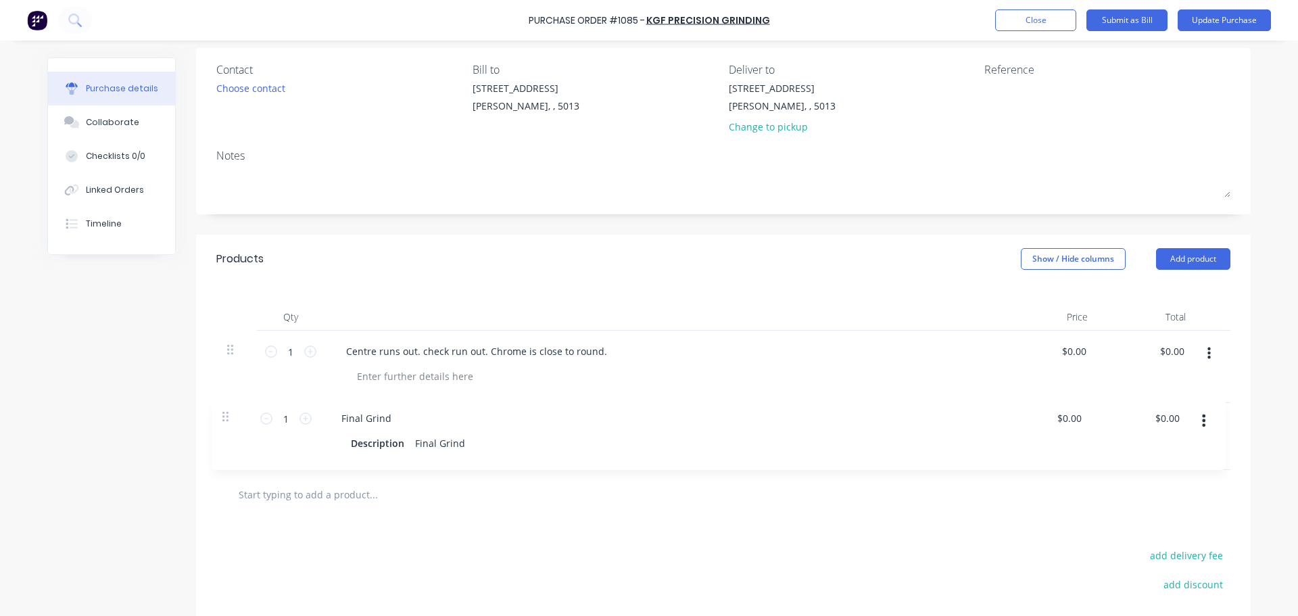
click at [467, 440] on div "Description Final Grind" at bounding box center [659, 449] width 619 height 20
click at [457, 440] on div "Final Grind" at bounding box center [444, 449] width 61 height 20
click at [465, 442] on div "Final Grind" at bounding box center [444, 449] width 61 height 20
click at [446, 444] on div "Final Grind" at bounding box center [444, 449] width 61 height 20
click at [416, 445] on div "Final Grind" at bounding box center [444, 449] width 61 height 20
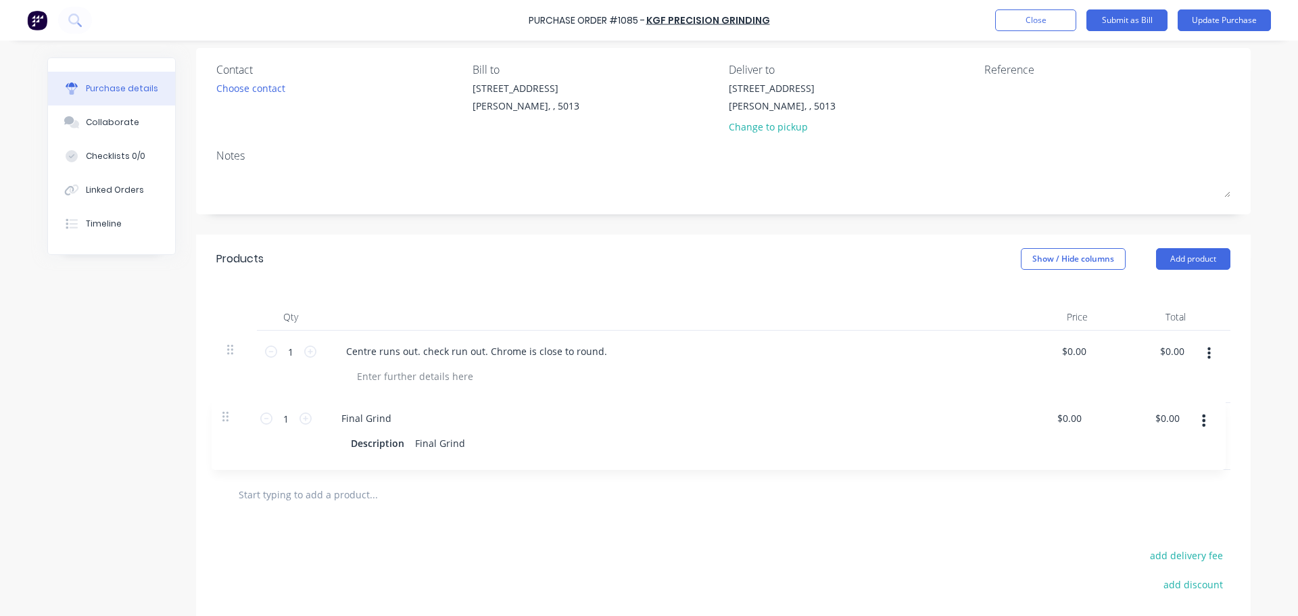
drag, startPoint x: 498, startPoint y: 615, endPoint x: 466, endPoint y: 451, distance: 166.6
click at [451, 430] on div "Final Grind" at bounding box center [662, 424] width 654 height 20
click at [443, 438] on div "Final Grind Description Final Grind" at bounding box center [662, 436] width 676 height 67
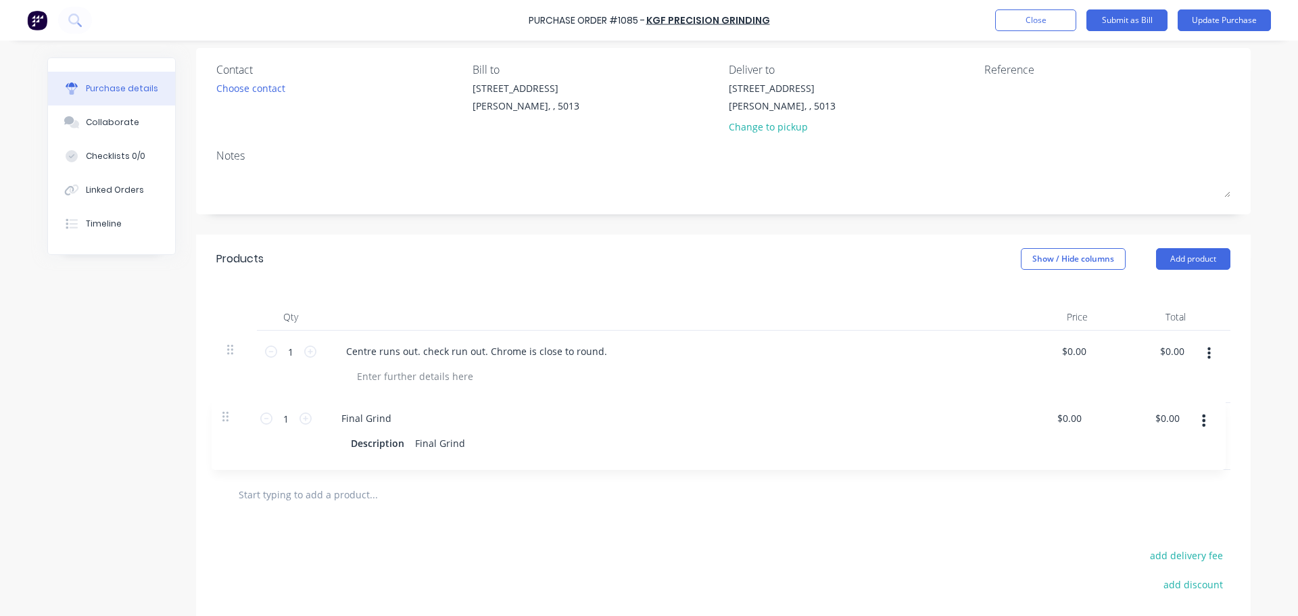
click at [428, 445] on div "Final Grind" at bounding box center [444, 449] width 61 height 20
click at [380, 417] on div "Final Grind" at bounding box center [371, 424] width 72 height 20
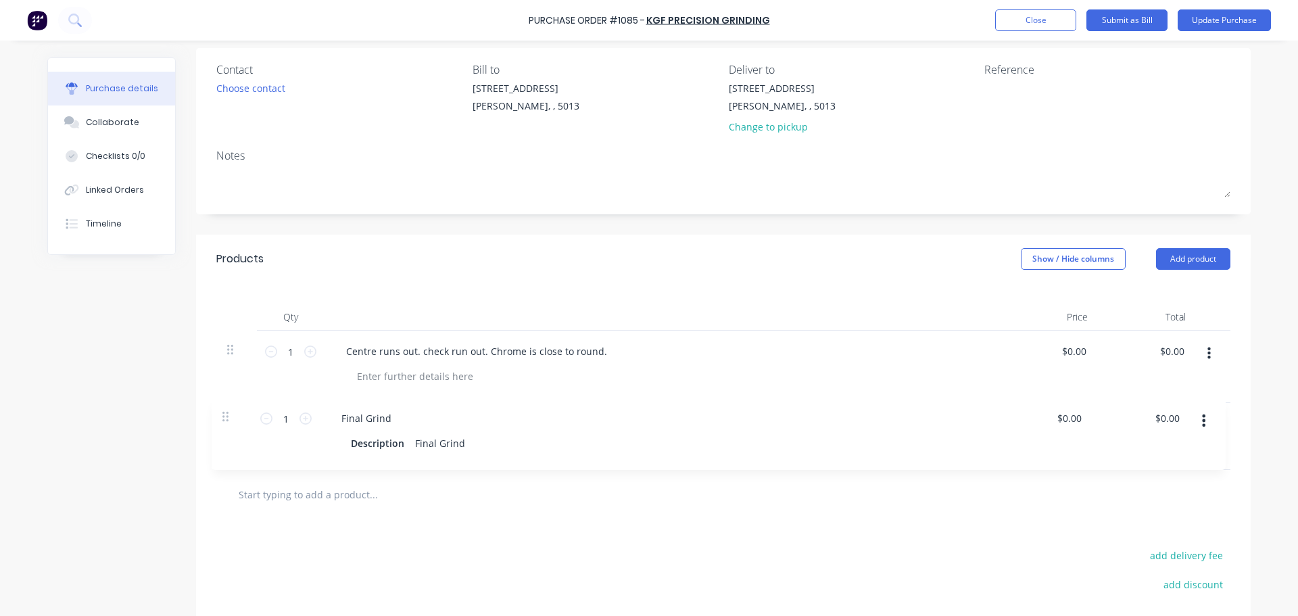
click at [360, 417] on div "Final Grind" at bounding box center [371, 424] width 72 height 20
click at [359, 439] on div "Description" at bounding box center [382, 449] width 64 height 20
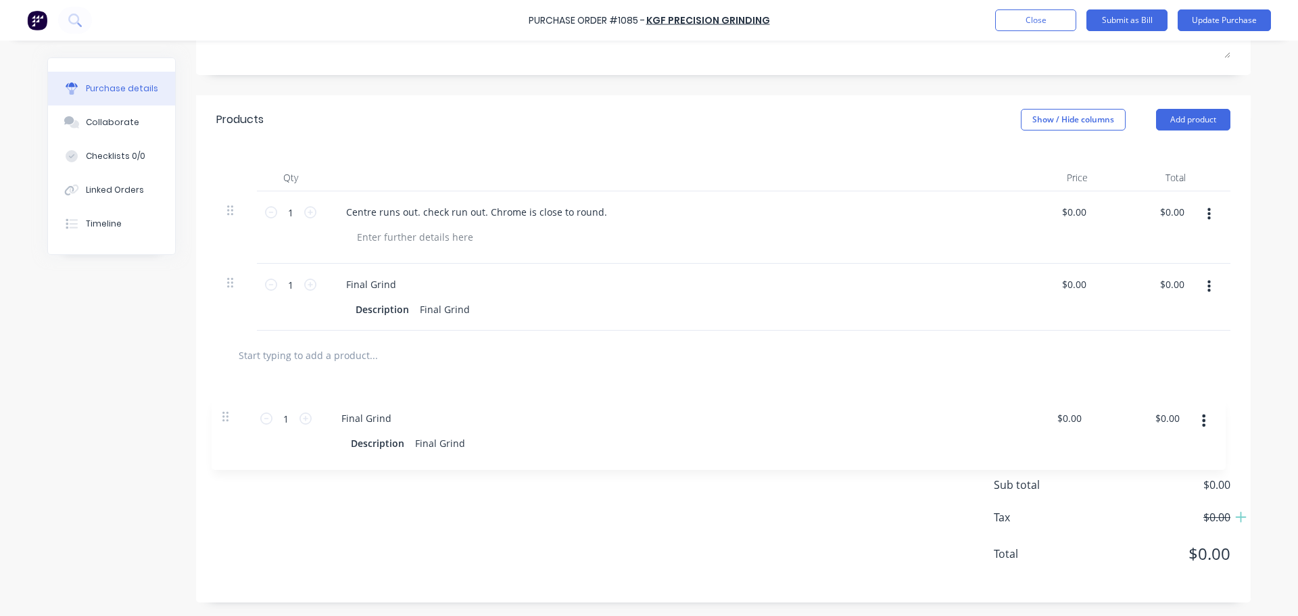
click at [491, 558] on div "add delivery fee add discount Sub total $0.00 Tax $0.00 Total $0.00" at bounding box center [723, 491] width 1054 height 222
click at [456, 314] on div "Final Grind" at bounding box center [444, 309] width 61 height 20
click at [465, 311] on div "Final Grind" at bounding box center [444, 309] width 61 height 20
click at [702, 569] on div "add delivery fee add discount Sub total $0.00 Tax $0.00 Total $0.00" at bounding box center [723, 491] width 1054 height 222
click at [1244, 7] on div "Purchase Order #1085 - KGF Precision Grinding Add product Close Submit as Bill …" at bounding box center [649, 20] width 1298 height 41
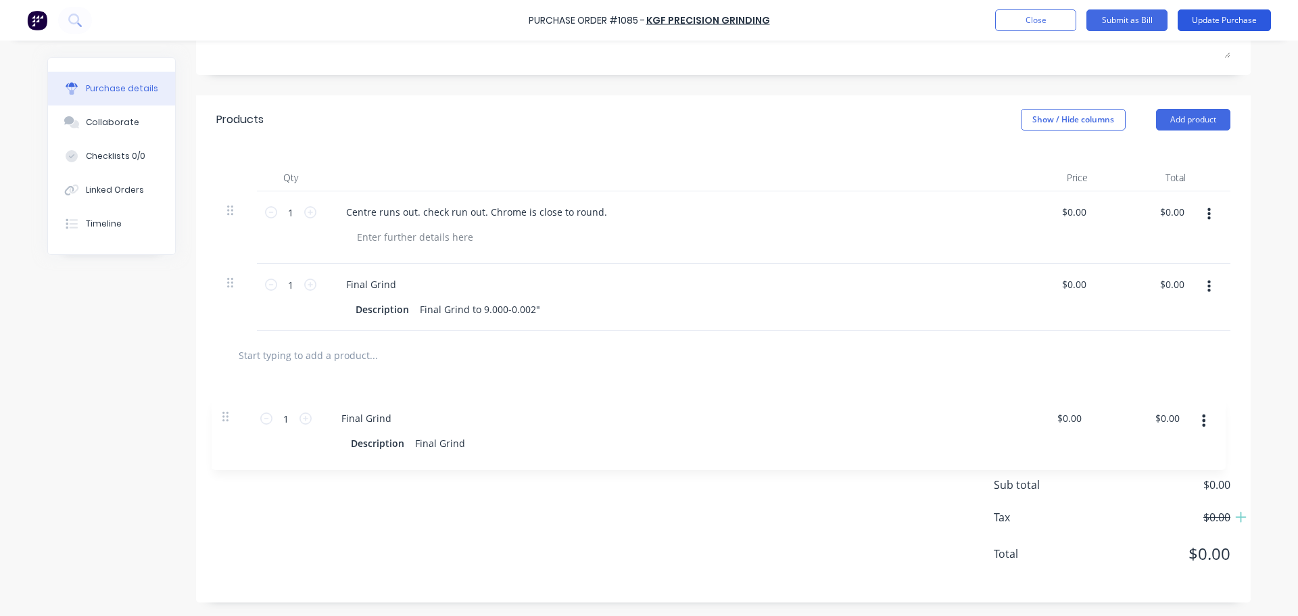
click at [1239, 18] on button "Update Purchase" at bounding box center [1223, 20] width 93 height 22
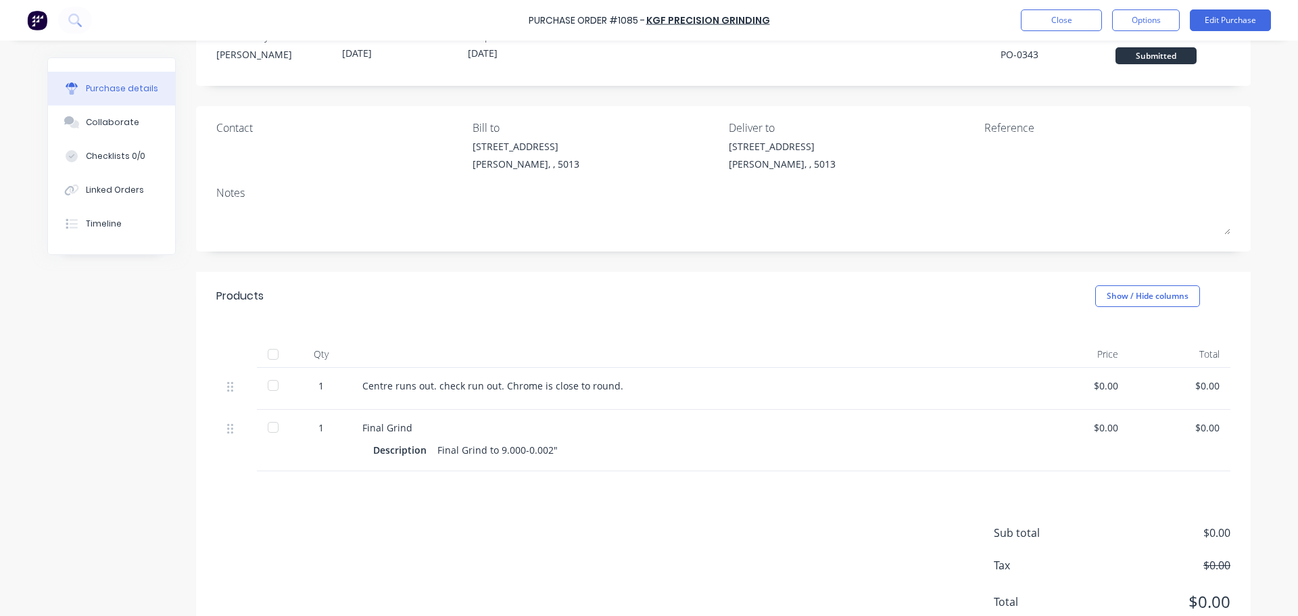
scroll to position [0, 0]
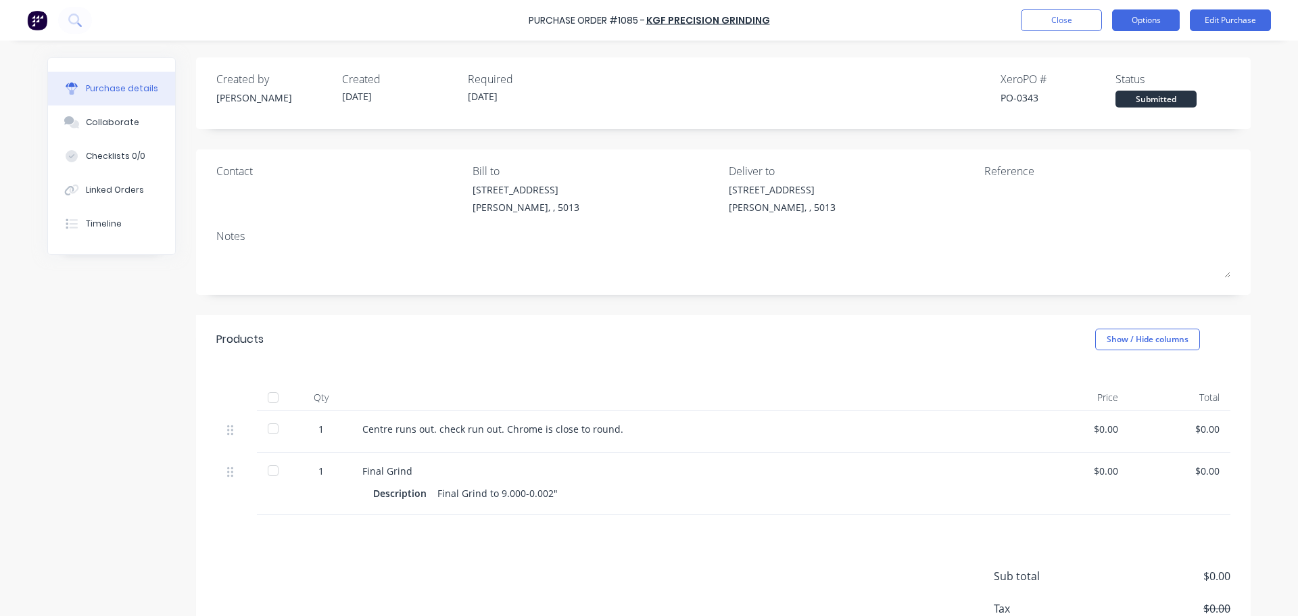
click at [1127, 28] on button "Options" at bounding box center [1146, 20] width 68 height 22
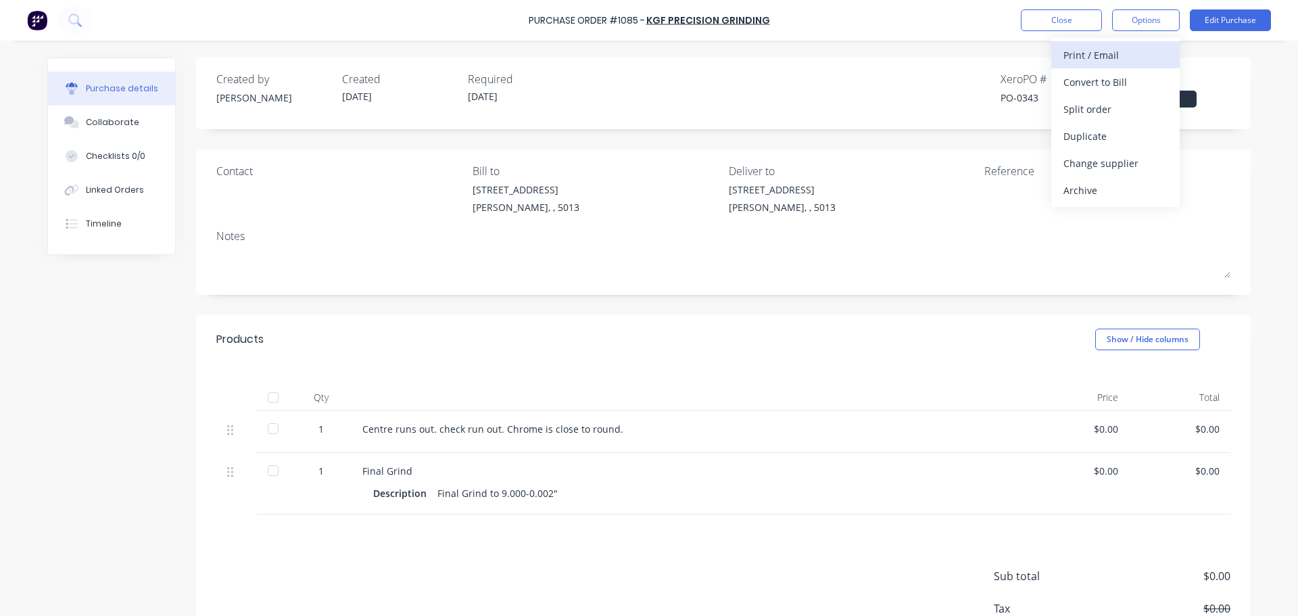
click at [1089, 59] on div "Print / Email" at bounding box center [1115, 55] width 104 height 20
click at [1086, 111] on div "Without pricing" at bounding box center [1115, 109] width 104 height 20
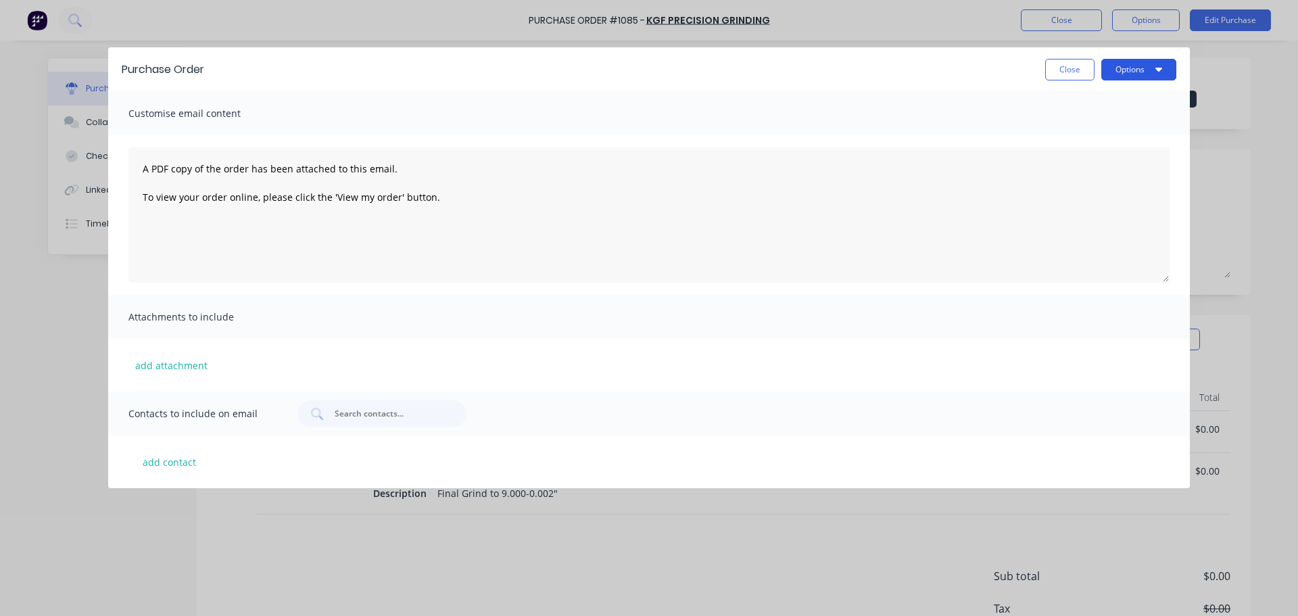
click at [1146, 70] on button "Options" at bounding box center [1138, 70] width 75 height 22
click at [1100, 105] on div "Preview" at bounding box center [1112, 104] width 104 height 20
click at [1081, 60] on button "Close" at bounding box center [1069, 70] width 49 height 22
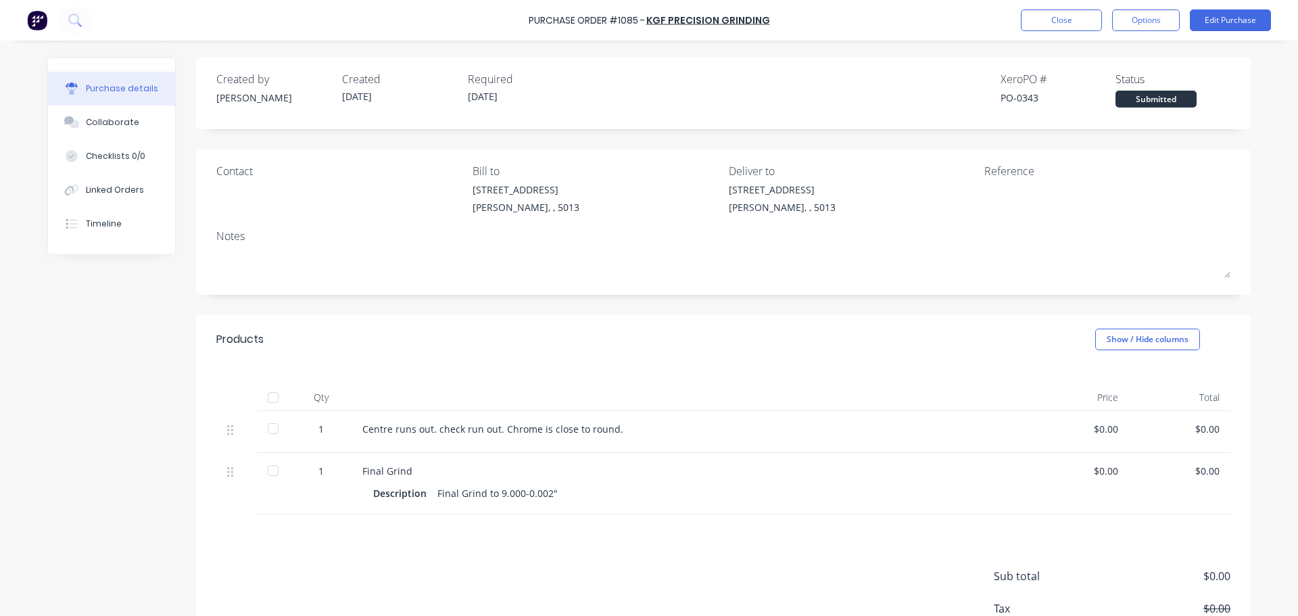
click at [1225, 0] on div "Purchase Order #1085 - KGF Precision Grinding Close Options Edit Purchase" at bounding box center [649, 20] width 1298 height 41
click at [1225, 11] on button "Edit Purchase" at bounding box center [1229, 20] width 81 height 22
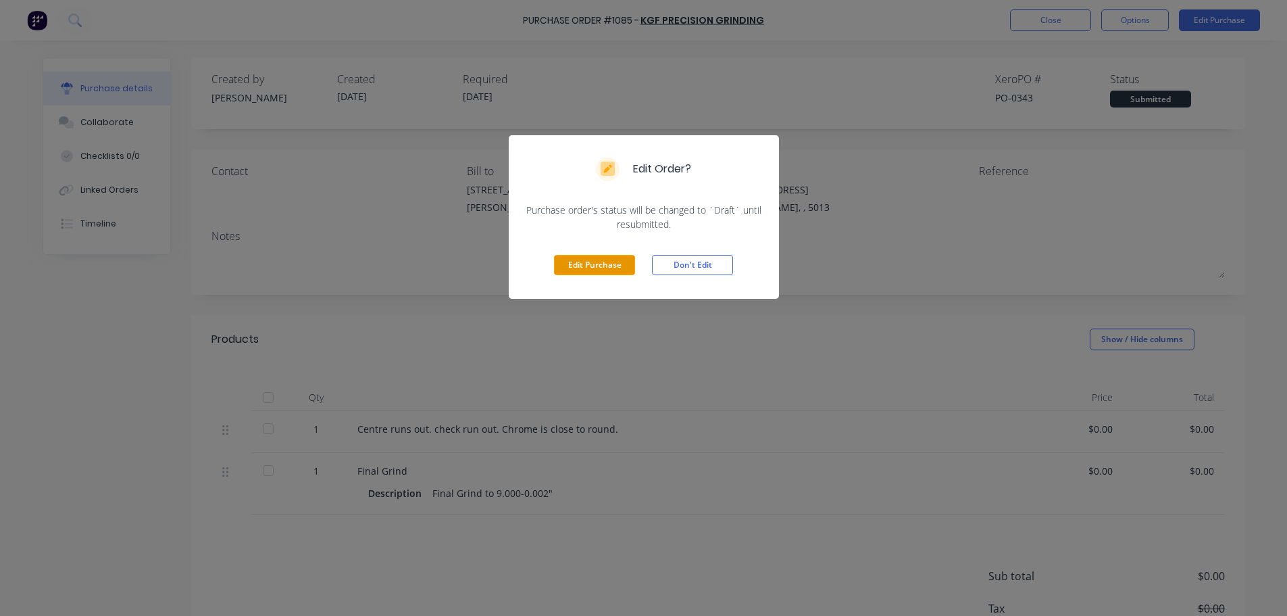
click at [620, 265] on button "Edit Purchase" at bounding box center [594, 265] width 81 height 20
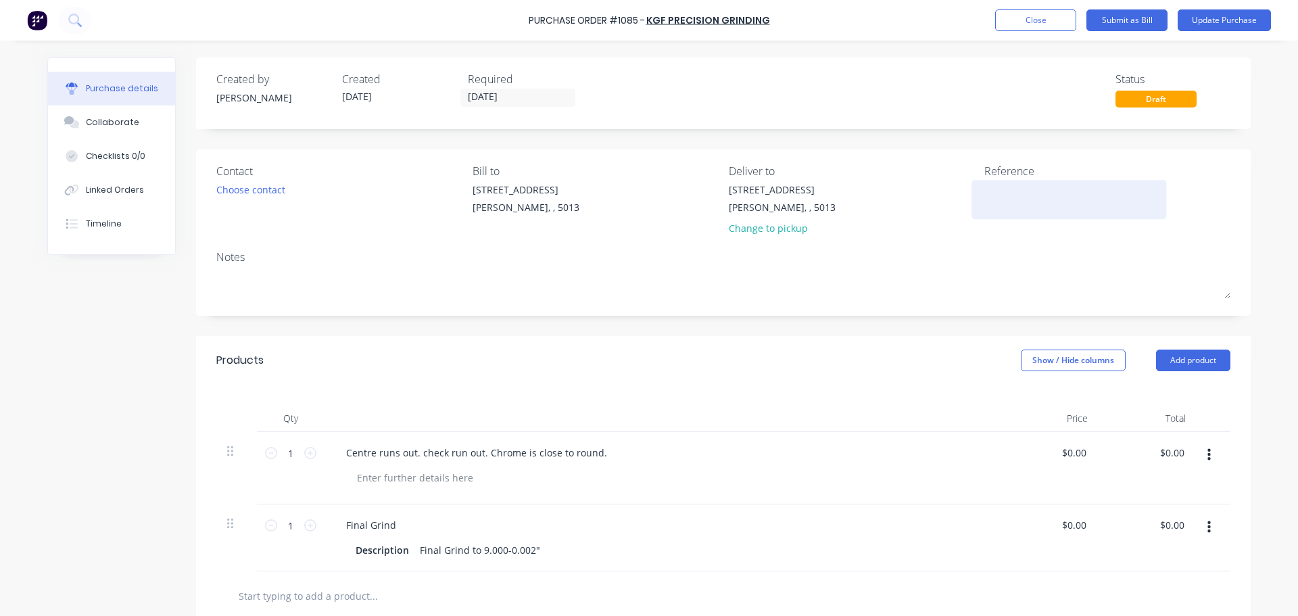
click at [991, 201] on textarea at bounding box center [1068, 197] width 169 height 30
type textarea "TC"
type textarea "x"
type textarea "TC1"
type textarea "x"
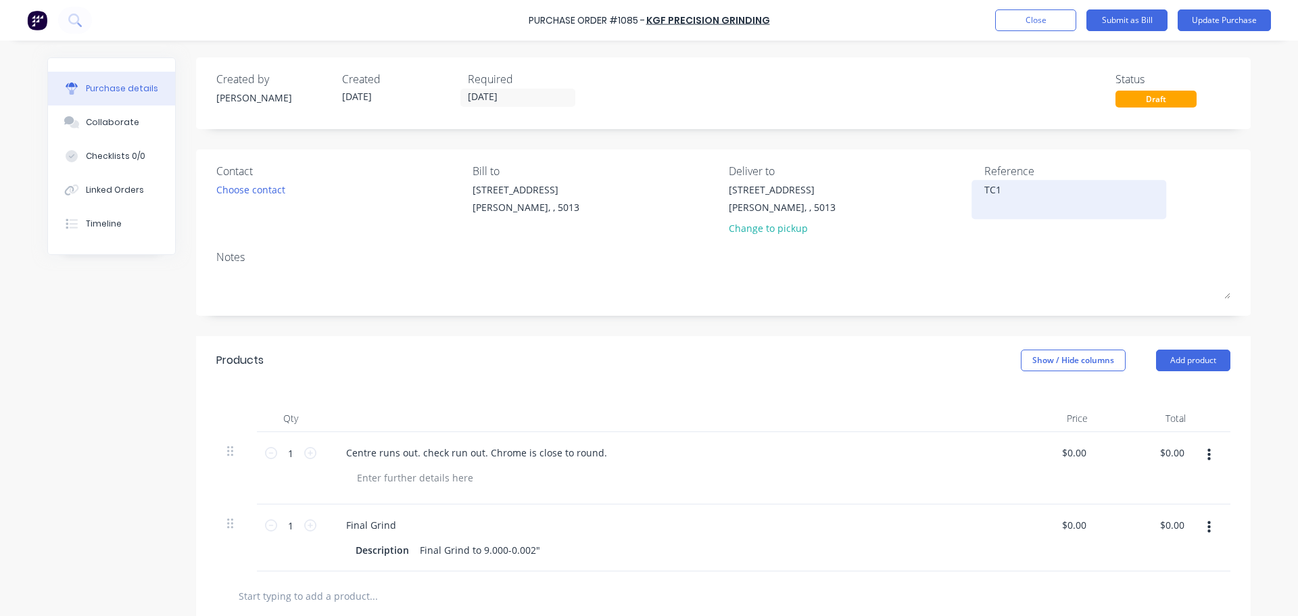
type textarea "TC18"
type textarea "x"
type textarea "TC181"
type textarea "x"
type textarea "TC1812"
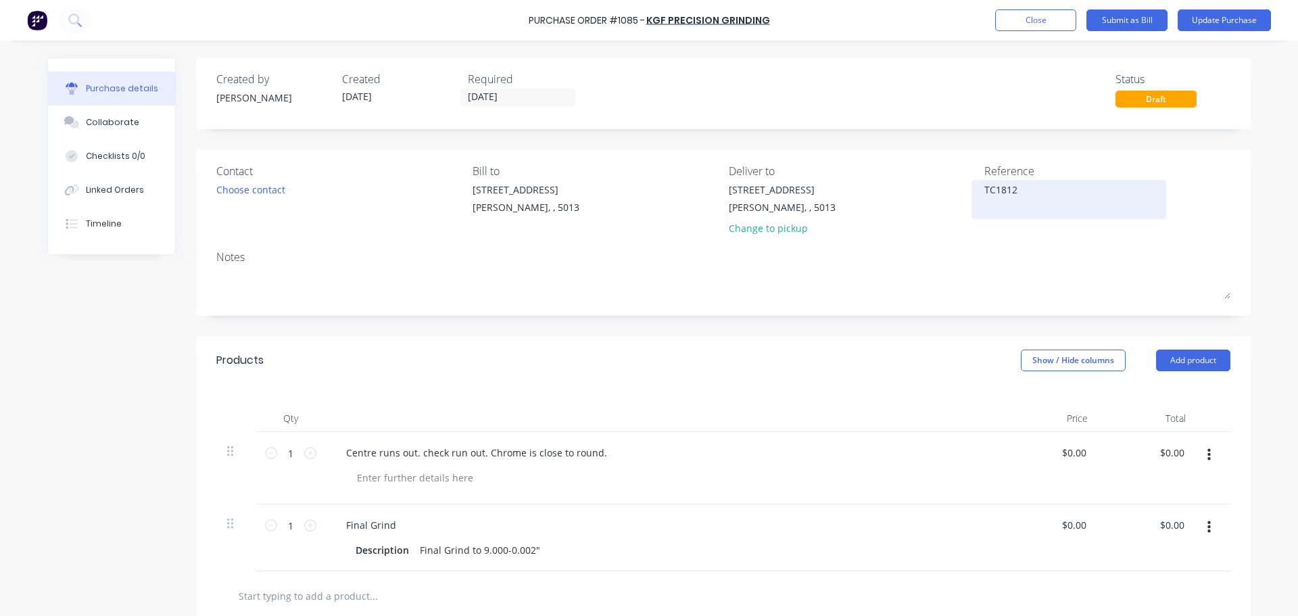
type textarea "x"
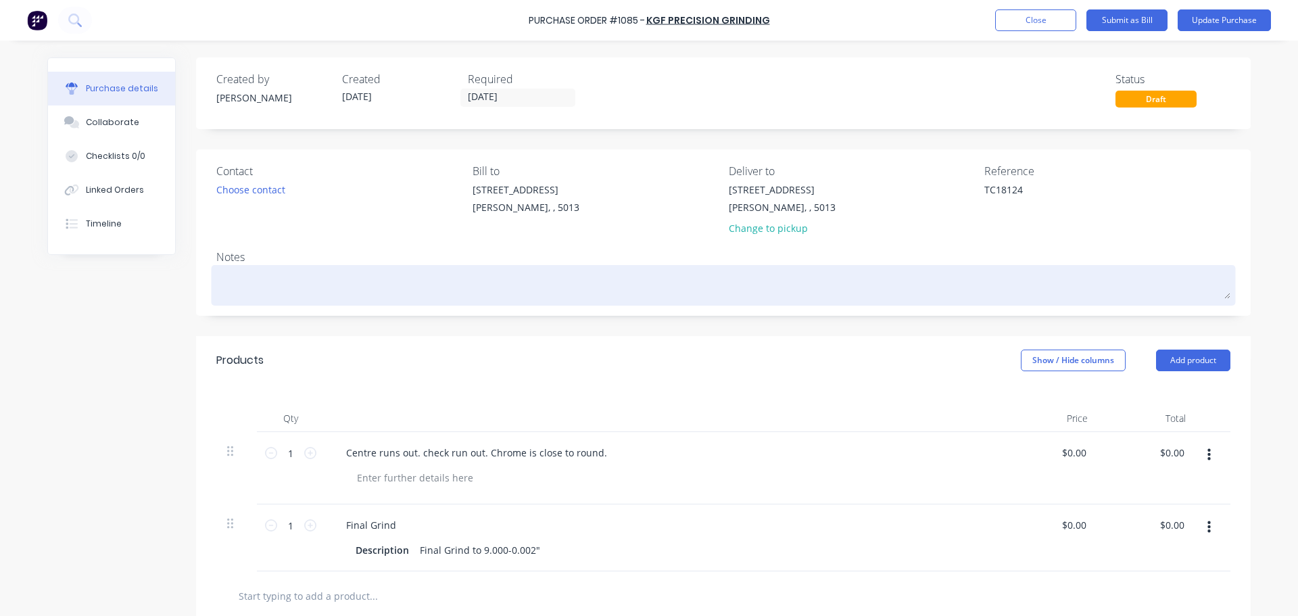
type textarea "TC18124"
type textarea "x"
type textarea "TC18124"
click at [1094, 294] on textarea at bounding box center [723, 283] width 1014 height 30
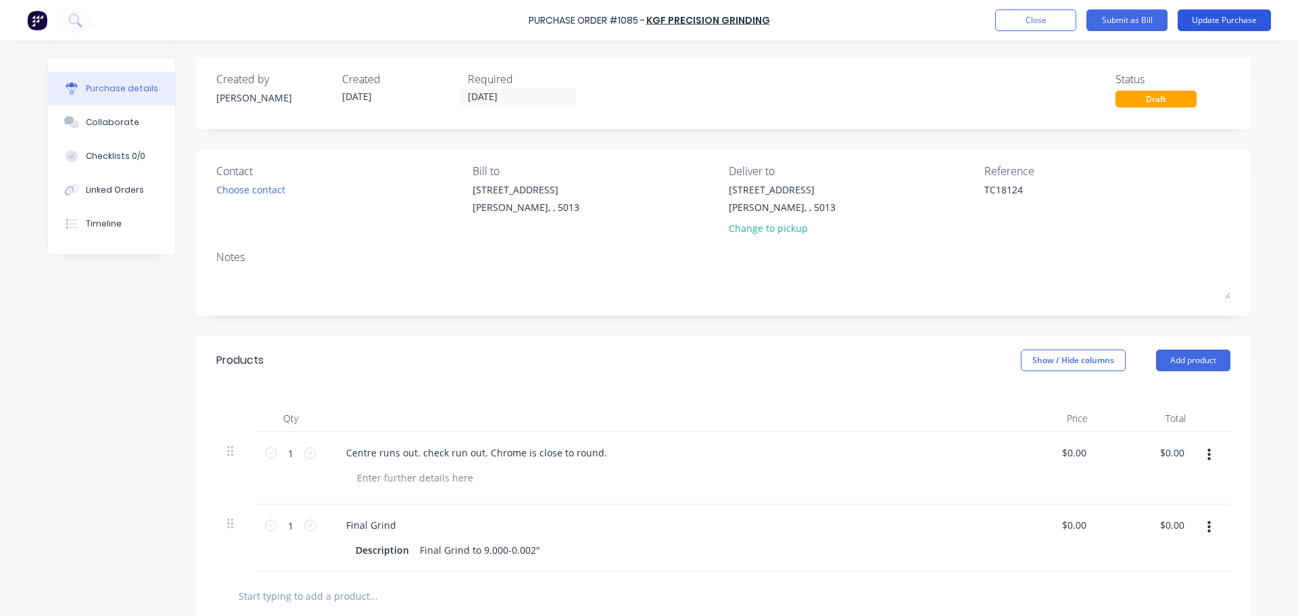
click at [1215, 18] on button "Update Purchase" at bounding box center [1223, 20] width 93 height 22
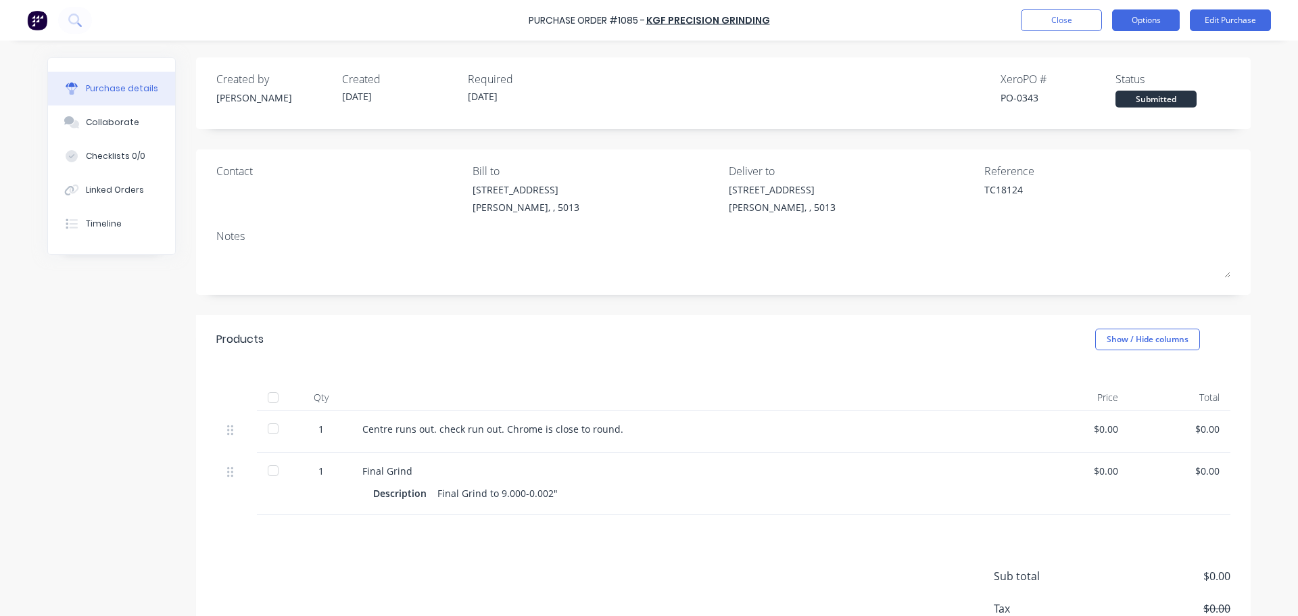
click at [1145, 27] on button "Options" at bounding box center [1146, 20] width 68 height 22
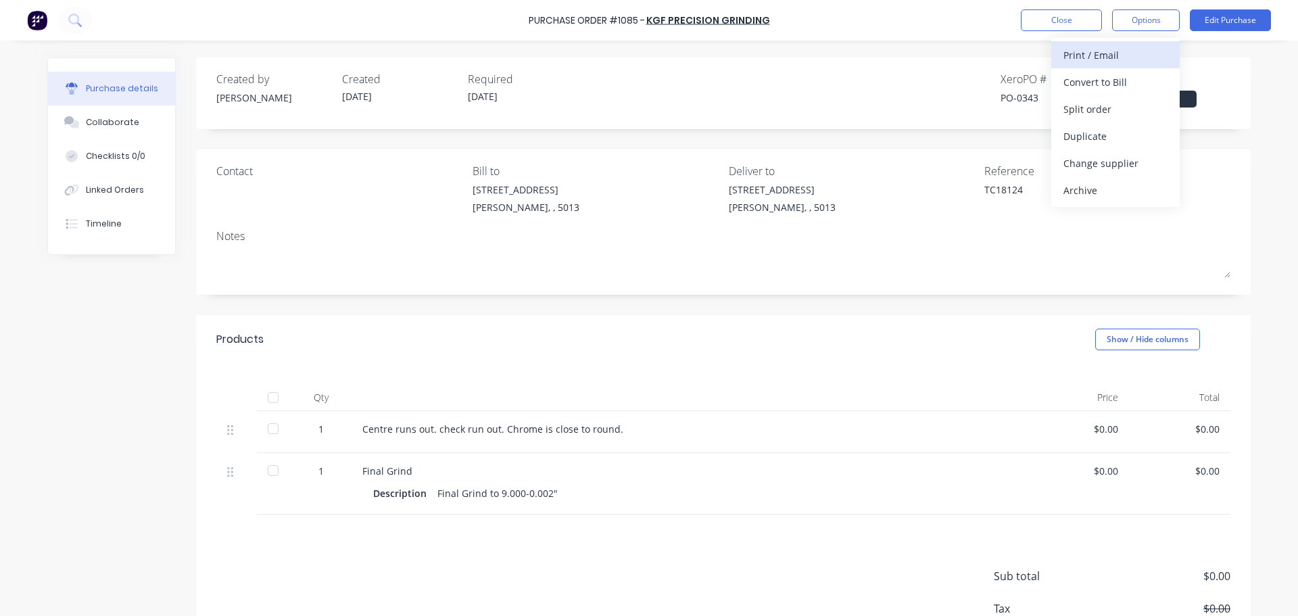
click at [1111, 61] on div "Print / Email" at bounding box center [1115, 55] width 104 height 20
click at [1092, 101] on div "Without pricing" at bounding box center [1115, 109] width 104 height 20
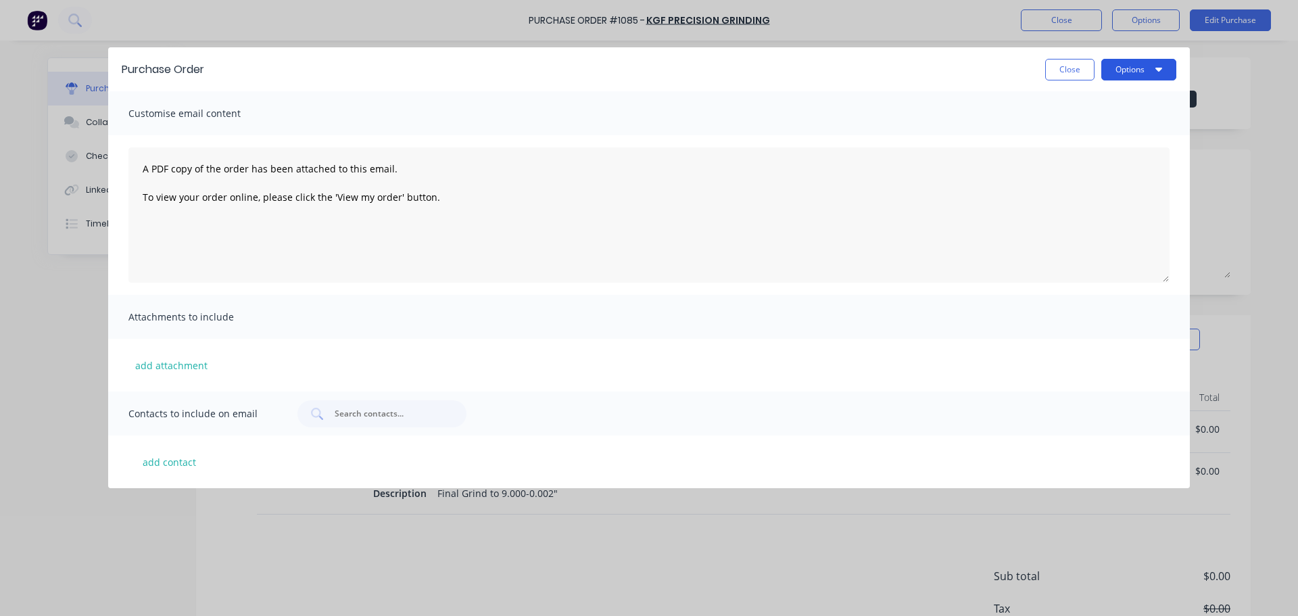
click at [1122, 76] on button "Options" at bounding box center [1138, 70] width 75 height 22
click at [1098, 118] on button "Print" at bounding box center [1112, 131] width 128 height 27
click at [1051, 72] on button "Close" at bounding box center [1069, 70] width 49 height 22
type textarea "x"
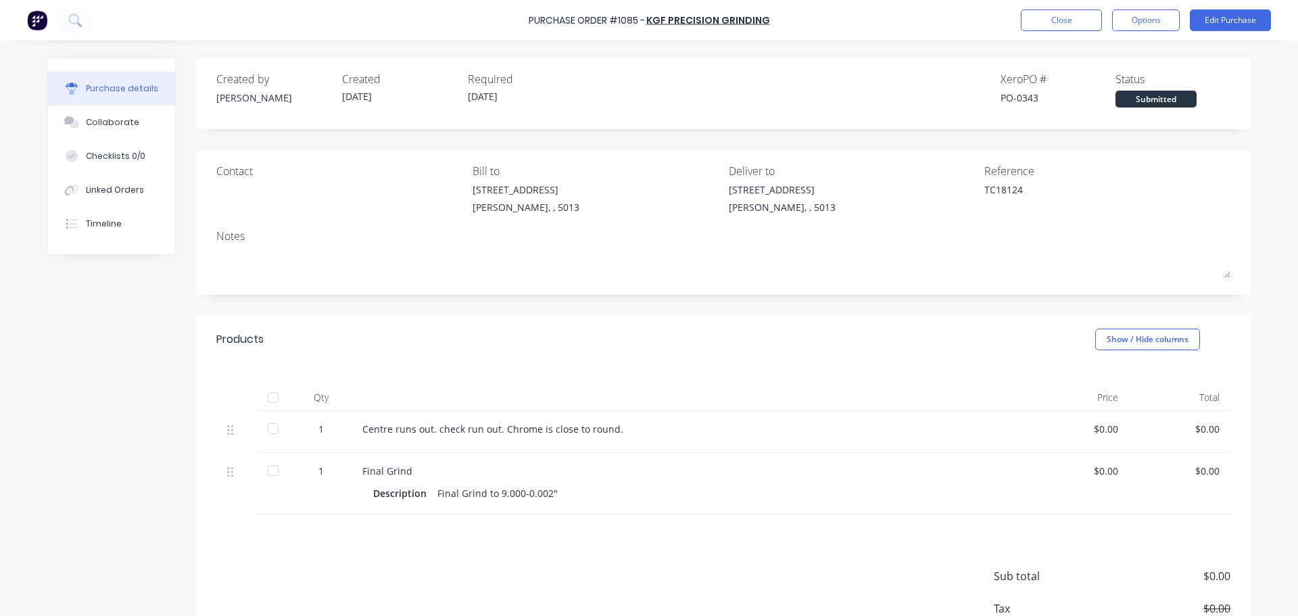
click at [1055, 35] on div "Purchase Order #1085 - KGF Precision Grinding Close Options Edit Purchase" at bounding box center [649, 20] width 1298 height 41
click at [1055, 29] on button "Close" at bounding box center [1061, 20] width 81 height 22
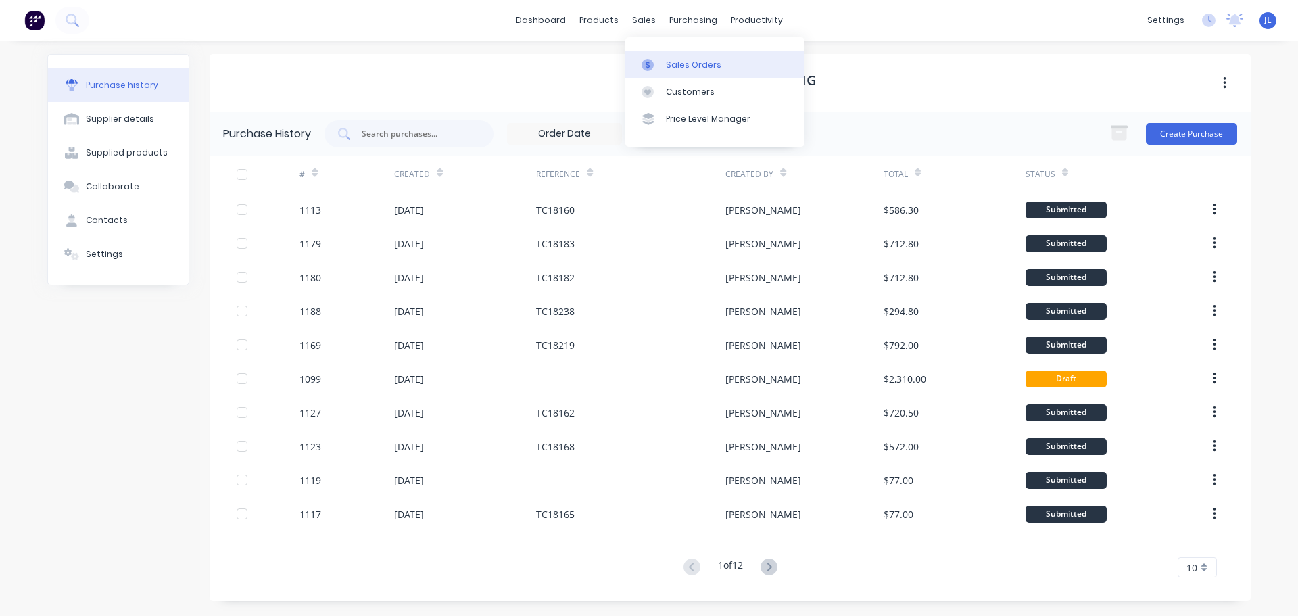
click at [658, 59] on div at bounding box center [651, 65] width 20 height 12
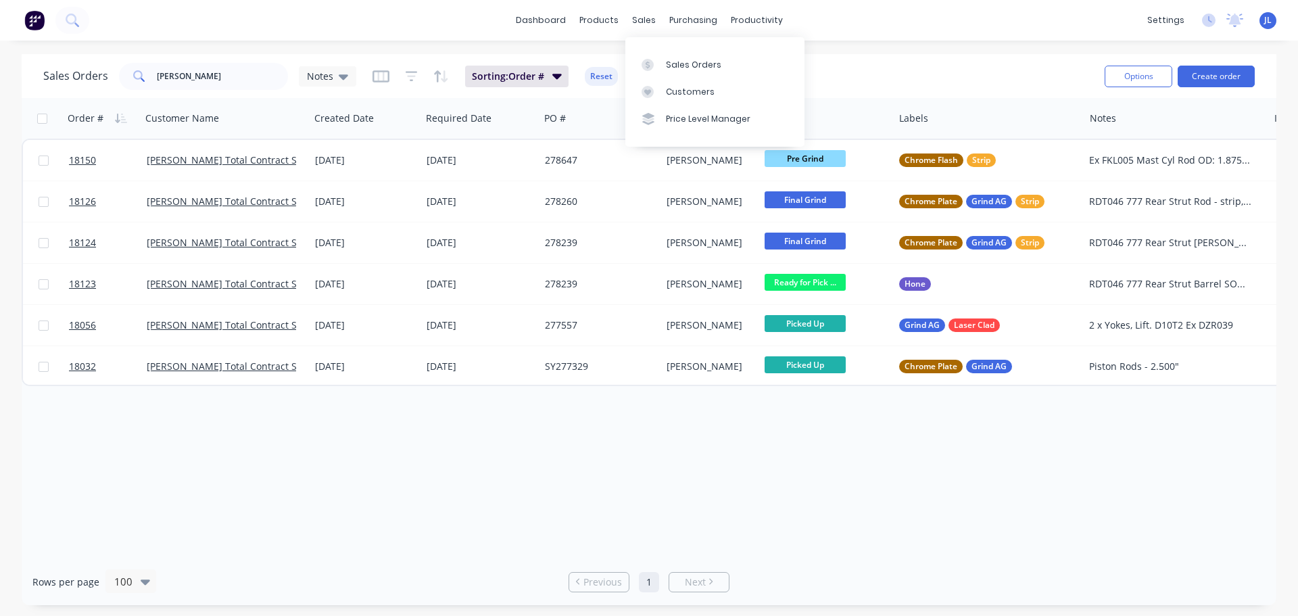
drag, startPoint x: 647, startPoint y: 59, endPoint x: 615, endPoint y: 70, distance: 34.0
click at [647, 59] on icon at bounding box center [647, 65] width 12 height 12
click at [219, 78] on input "[PERSON_NAME]" at bounding box center [223, 76] width 132 height 27
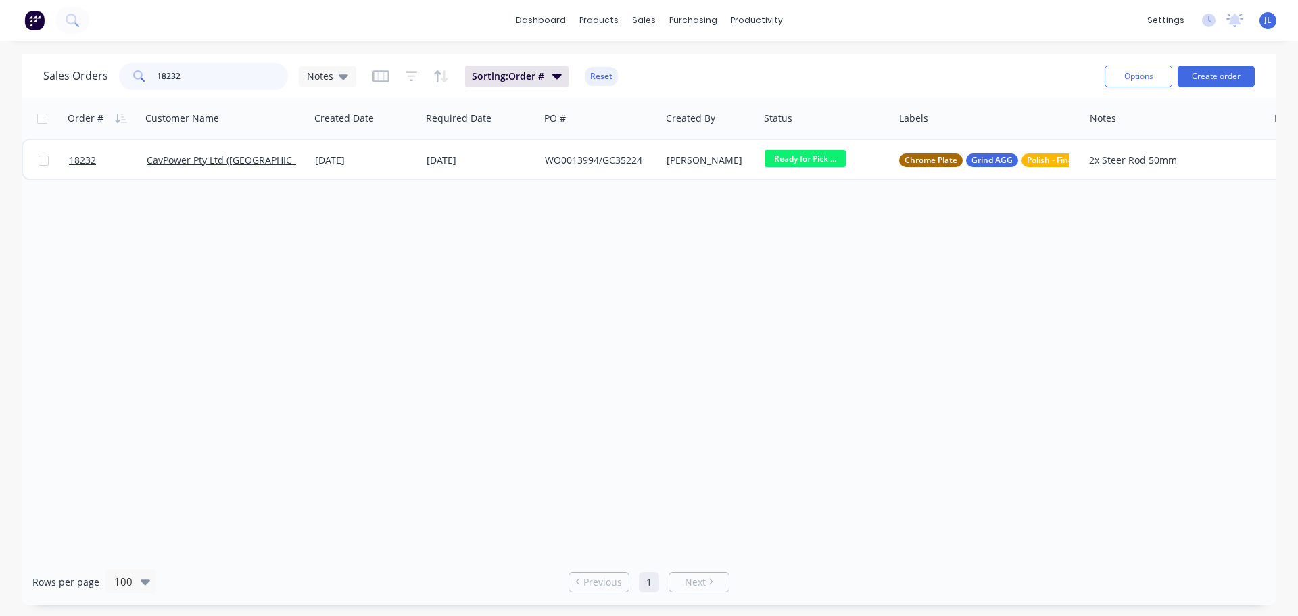
type input "18232"
click at [462, 182] on div "Order # Customer Name Created Date Required Date PO # Created By Status Labels …" at bounding box center [649, 328] width 1254 height 460
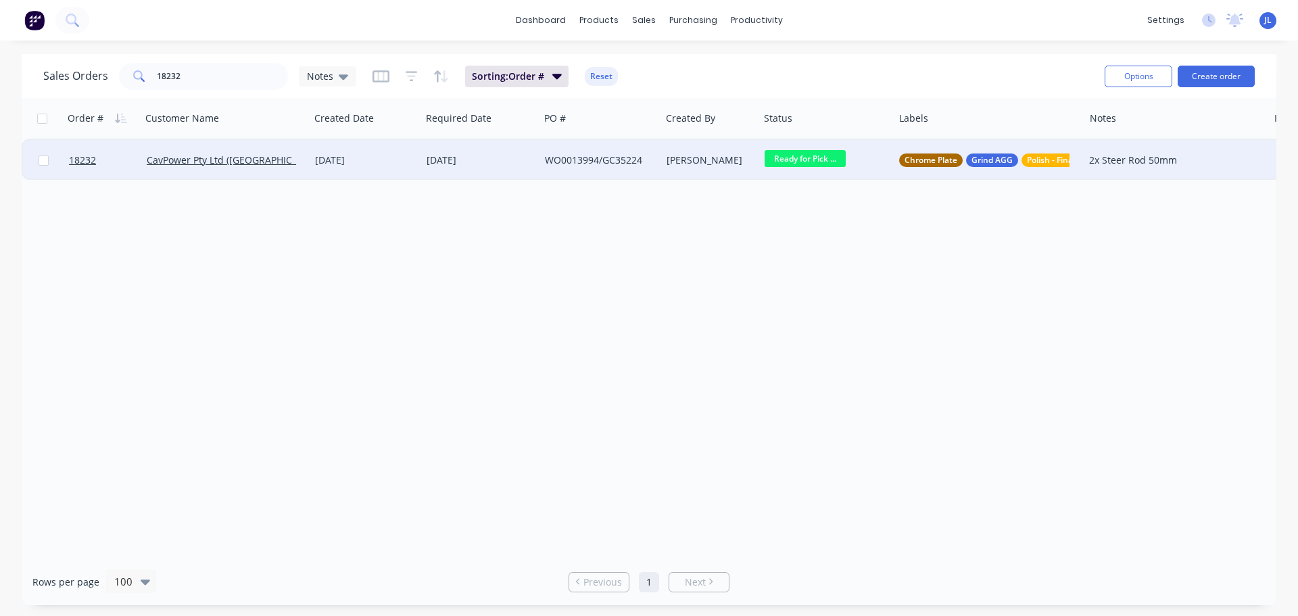
click at [460, 174] on div "[DATE]" at bounding box center [480, 160] width 118 height 41
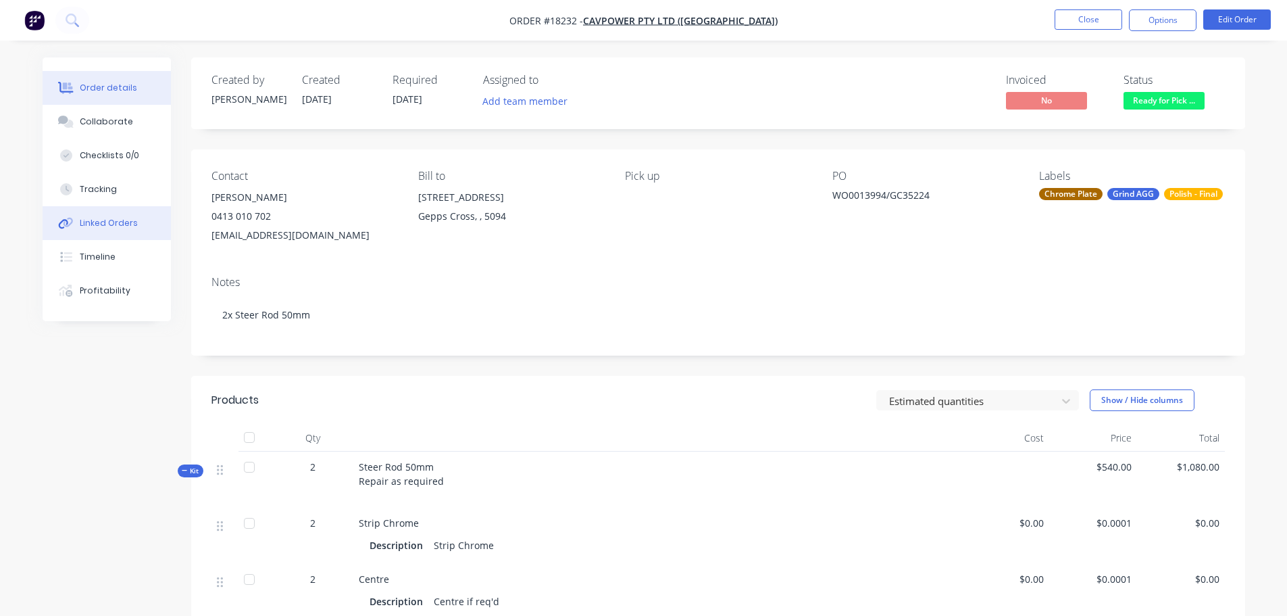
click at [114, 225] on div "Linked Orders" at bounding box center [109, 223] width 58 height 12
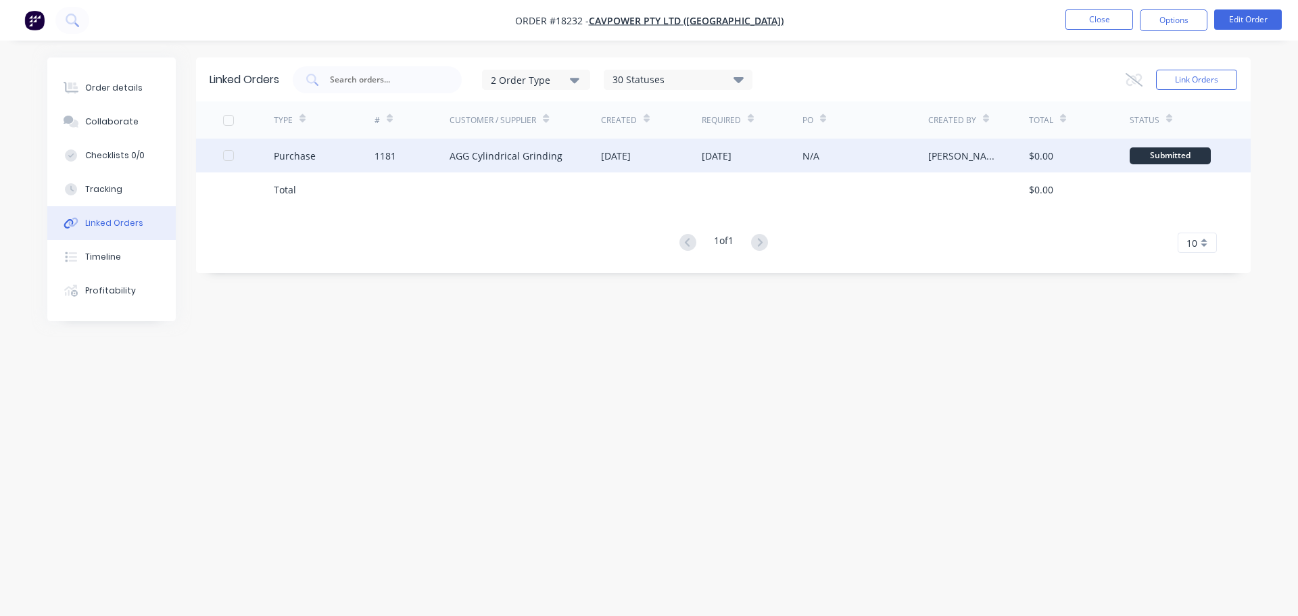
click at [862, 148] on div "N/A" at bounding box center [865, 156] width 126 height 34
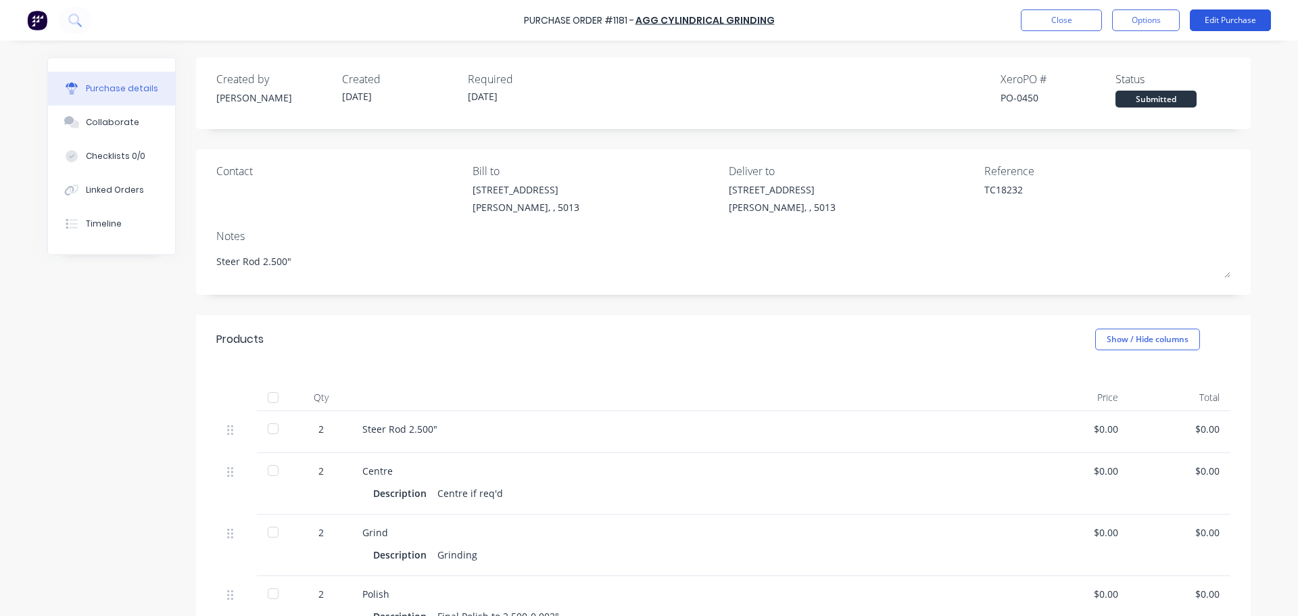
click at [1225, 21] on button "Edit Purchase" at bounding box center [1229, 20] width 81 height 22
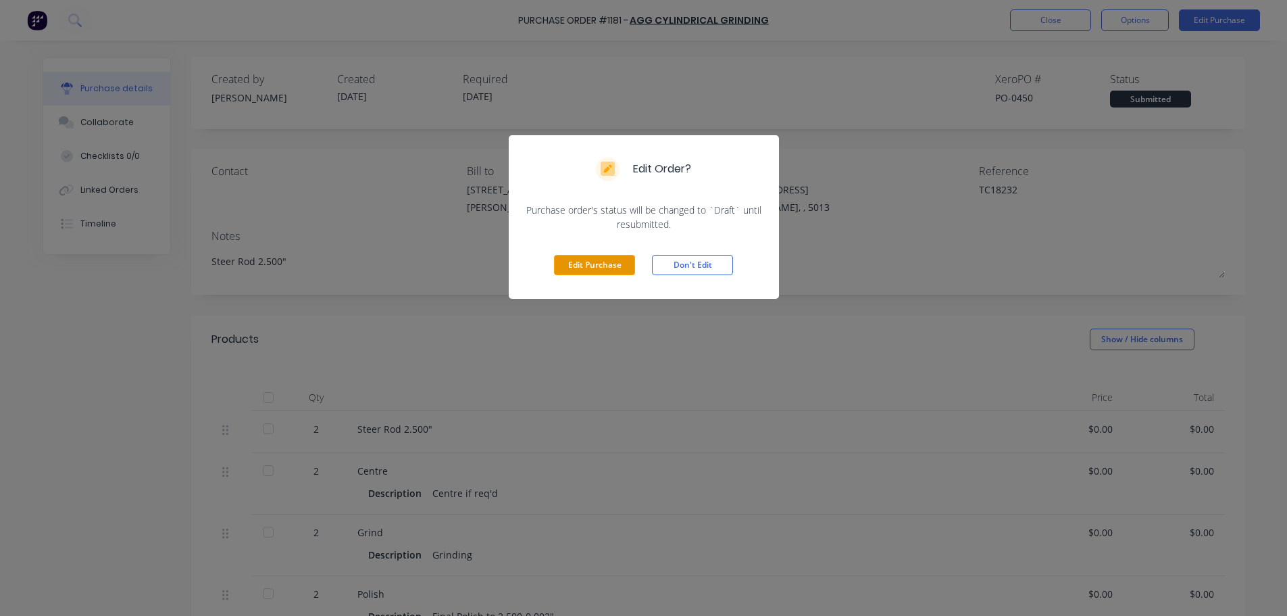
click at [583, 269] on button "Edit Purchase" at bounding box center [594, 265] width 81 height 20
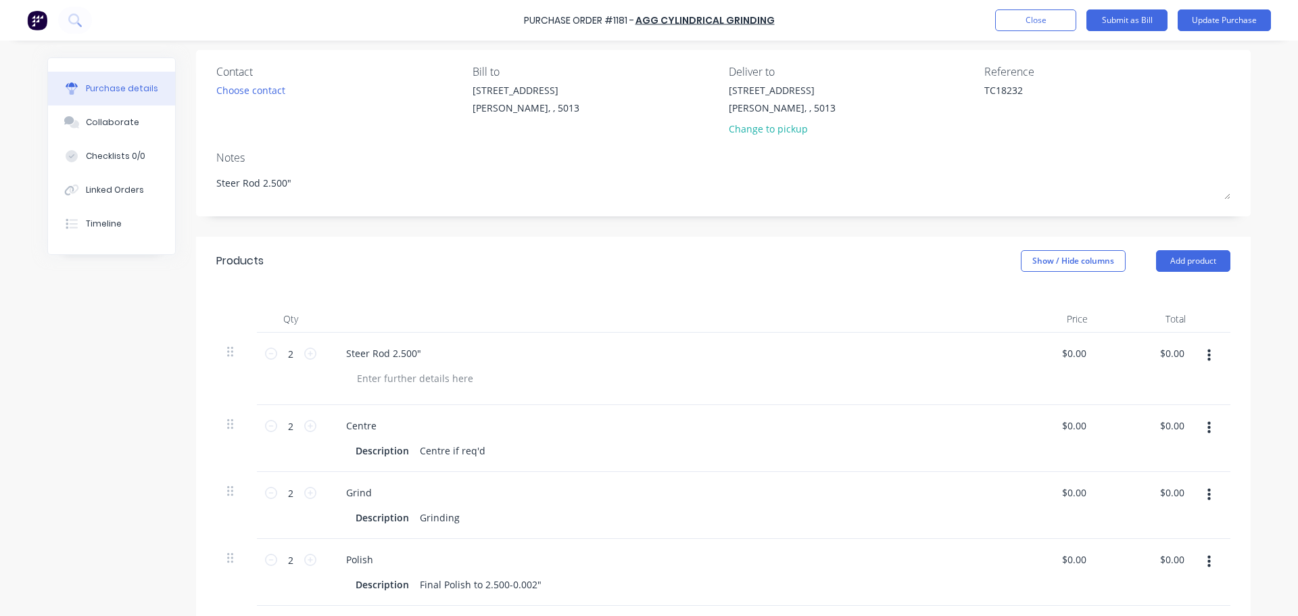
scroll to position [270, 0]
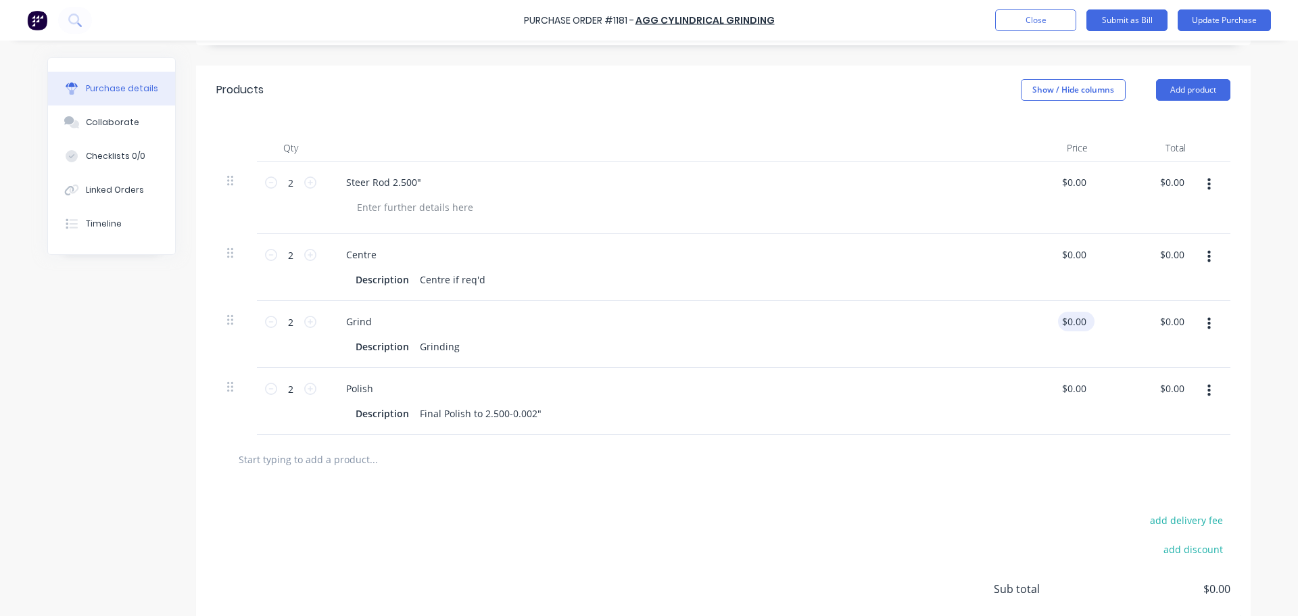
type textarea "x"
click at [1068, 322] on input "0.00" at bounding box center [1073, 322] width 31 height 20
type input "200.00"
type textarea "x"
type input "$200.00"
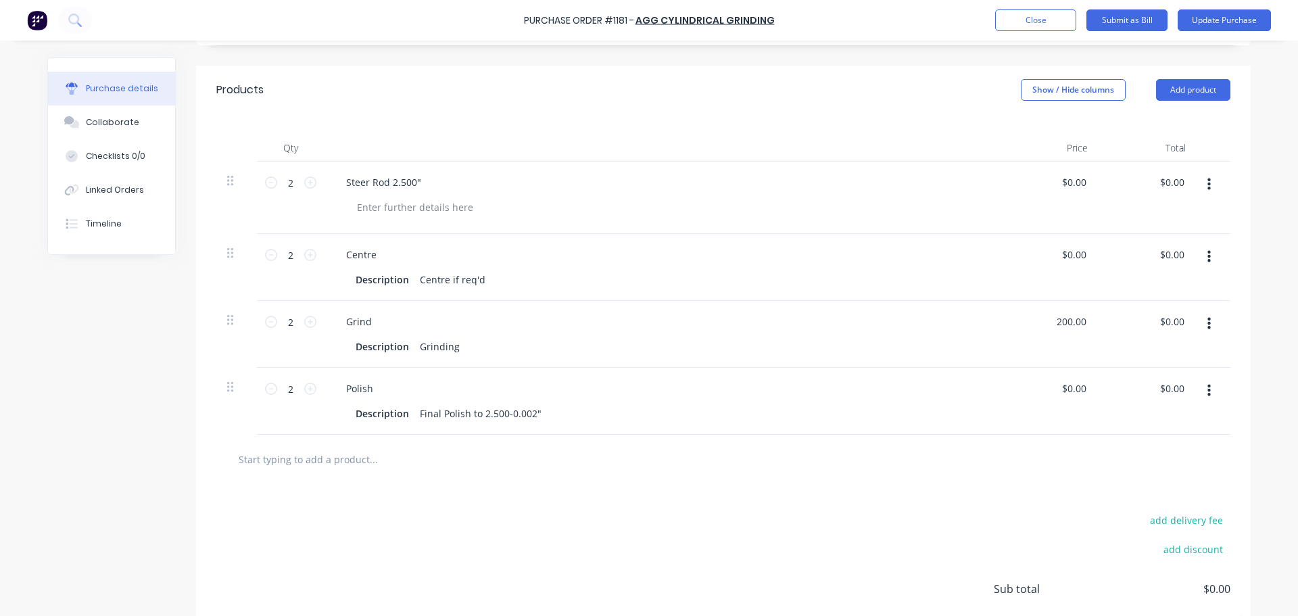
type input "$400.00"
click at [943, 512] on div "add delivery fee add discount Sub total $400.00 Tax $40.00 Total $440.00" at bounding box center [723, 595] width 1054 height 222
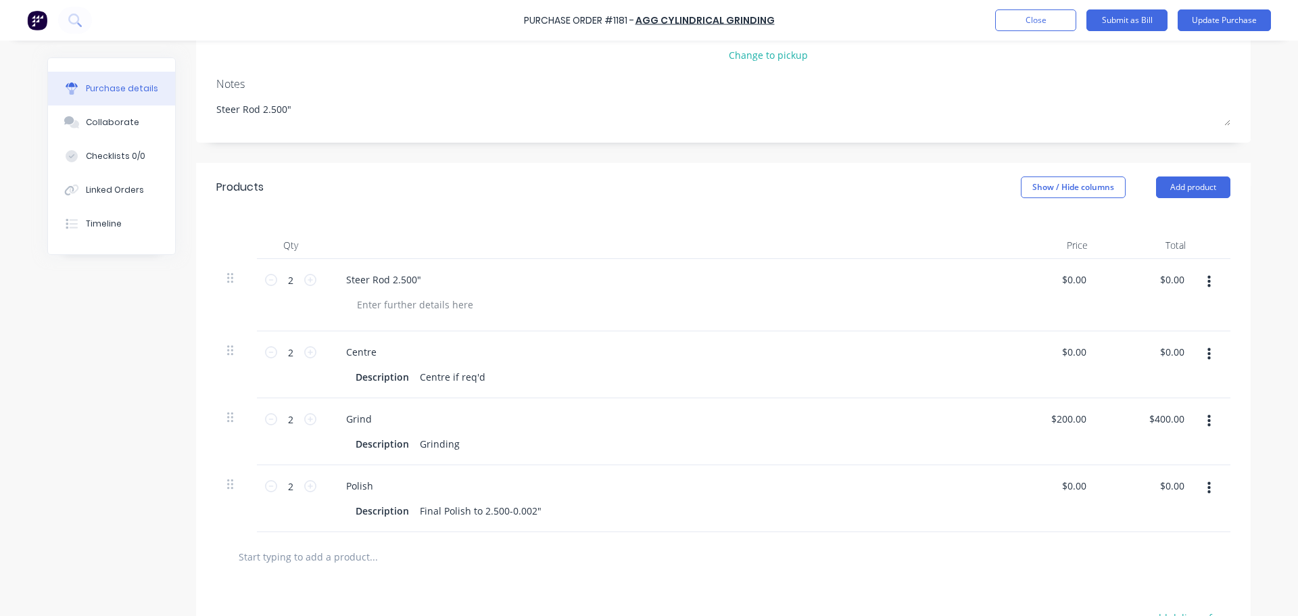
scroll to position [203, 0]
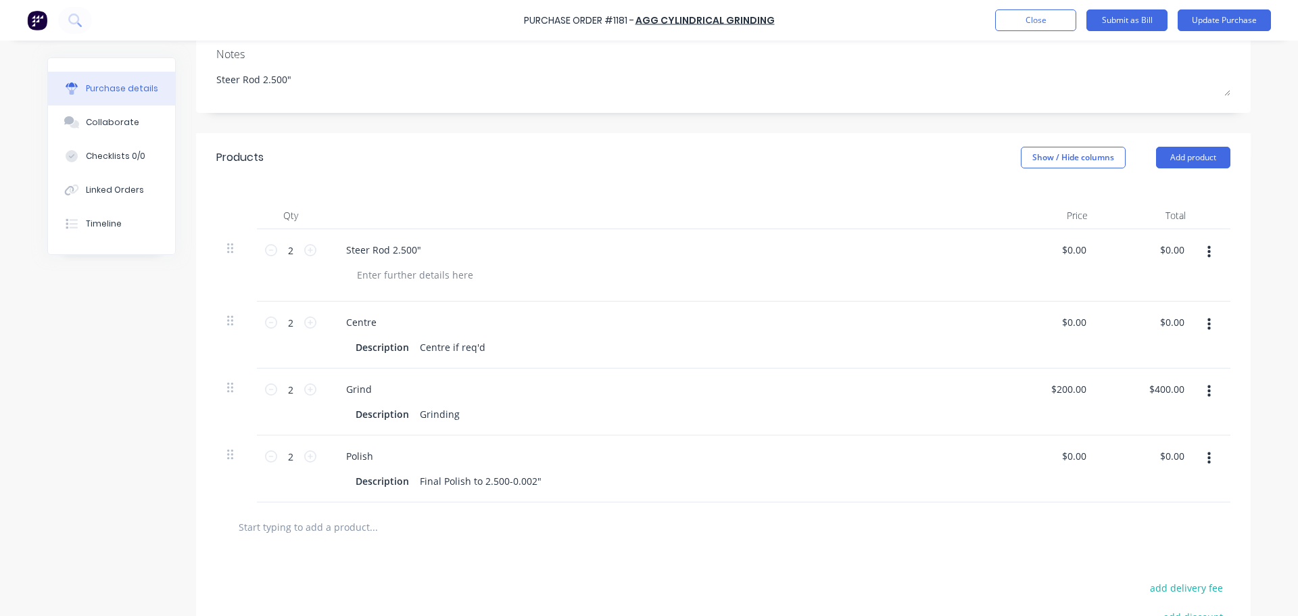
click at [1200, 462] on button "button" at bounding box center [1209, 458] width 32 height 24
click at [1133, 572] on button "Delete" at bounding box center [1167, 575] width 115 height 27
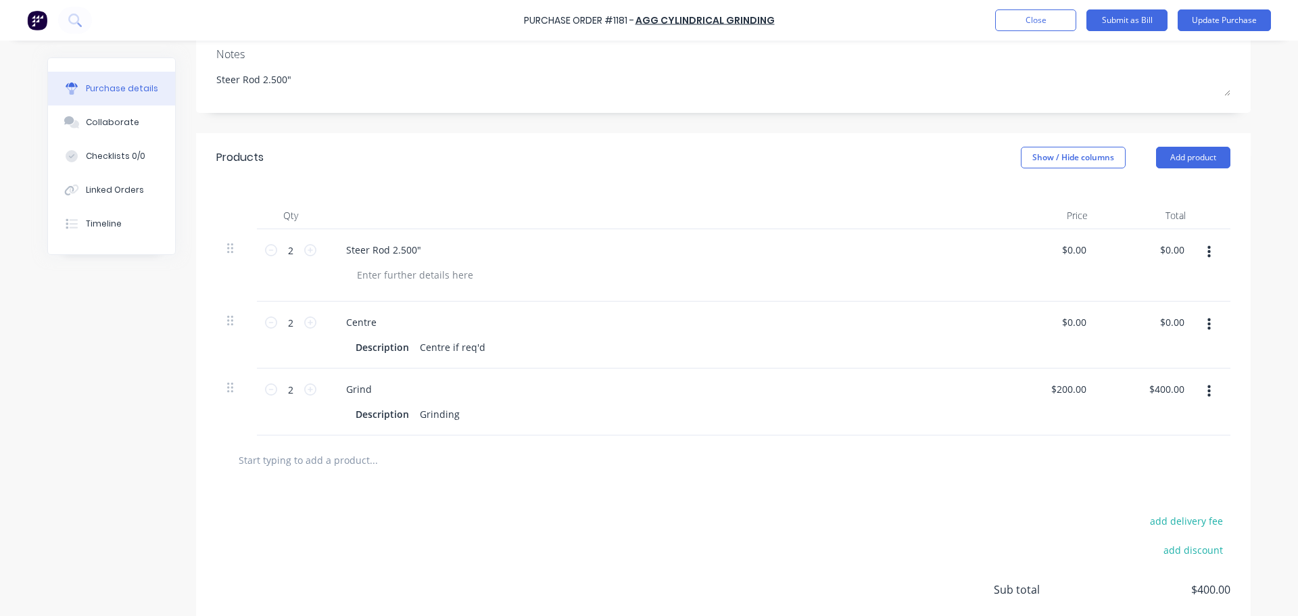
click at [918, 466] on div at bounding box center [723, 459] width 992 height 27
click at [512, 486] on div "add delivery fee add discount Sub total $400.00 Tax $40.00 Total $440.00" at bounding box center [723, 596] width 1054 height 222
click at [315, 462] on input "text" at bounding box center [373, 459] width 270 height 27
click at [1202, 162] on button "Add product" at bounding box center [1193, 158] width 74 height 22
click at [1189, 193] on div "Product catalogue" at bounding box center [1166, 192] width 104 height 20
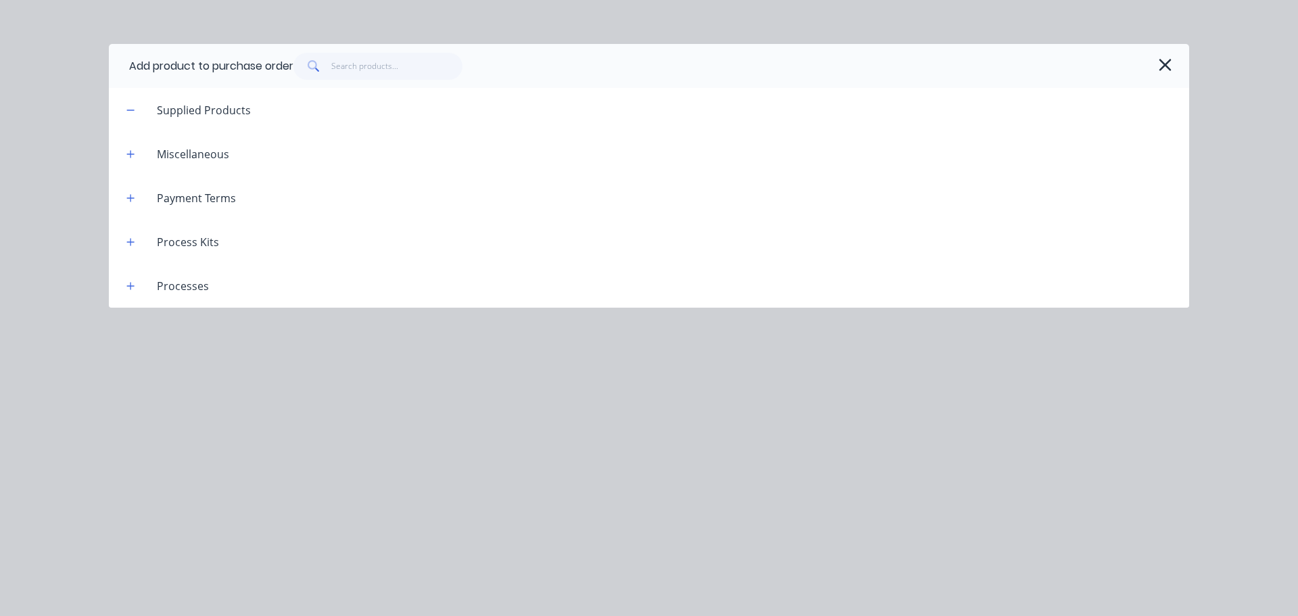
click at [124, 291] on span at bounding box center [130, 285] width 17 height 17
click at [127, 290] on icon "button" at bounding box center [130, 285] width 8 height 9
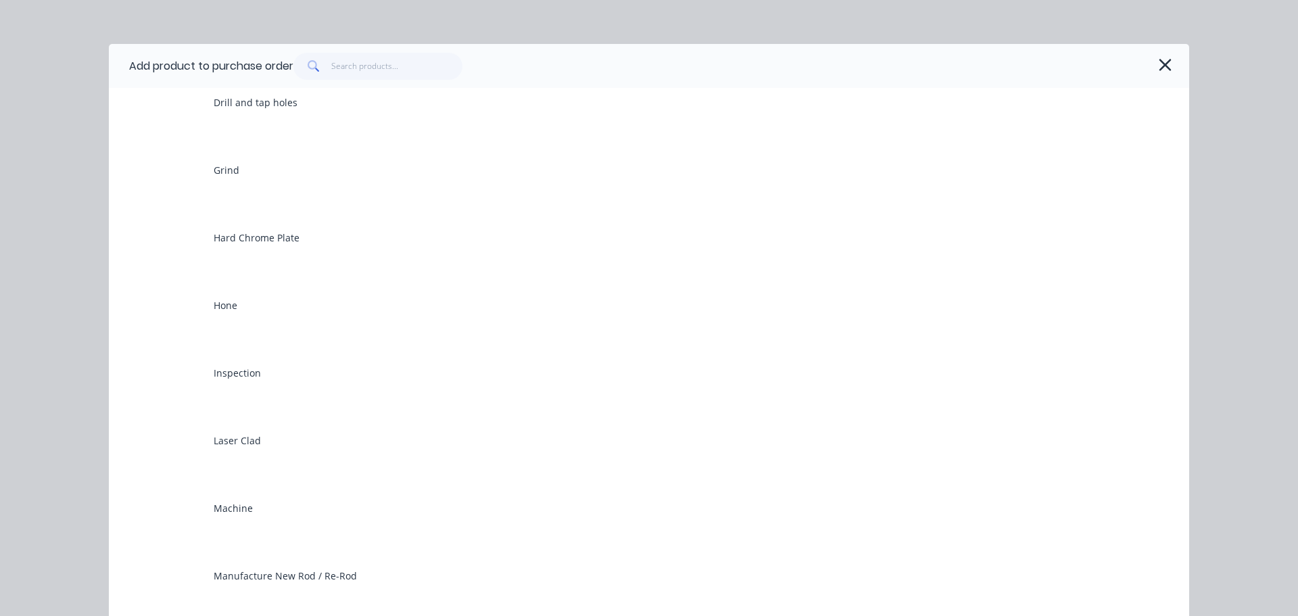
scroll to position [473, 0]
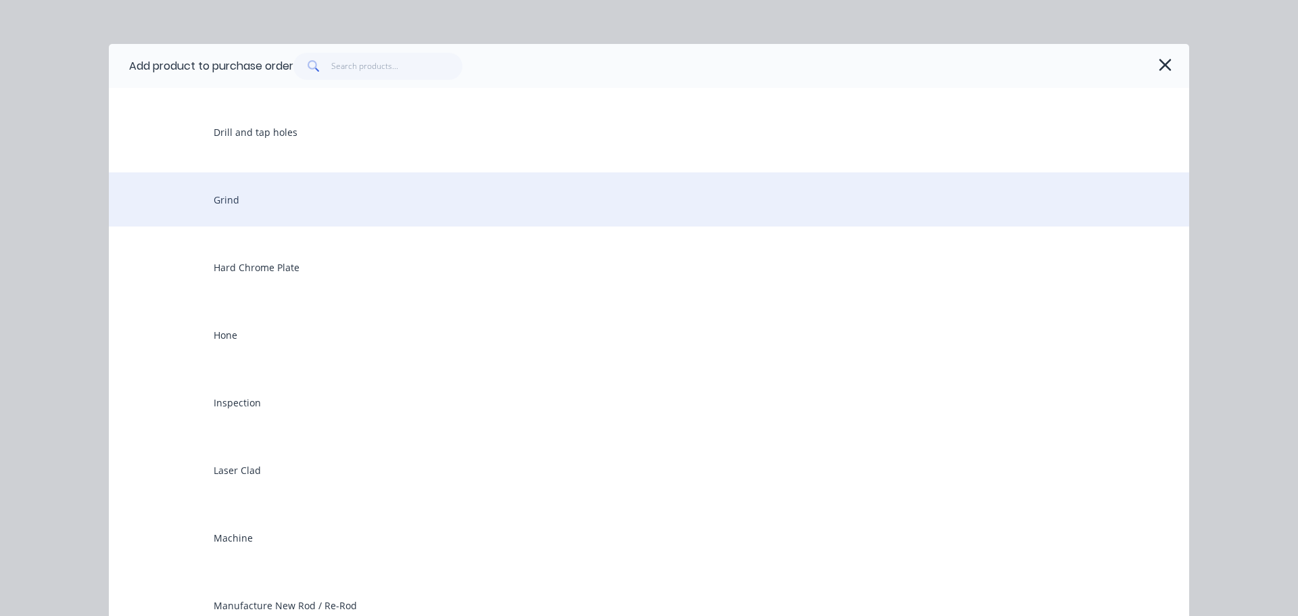
click at [239, 215] on div "Grind" at bounding box center [649, 199] width 1080 height 54
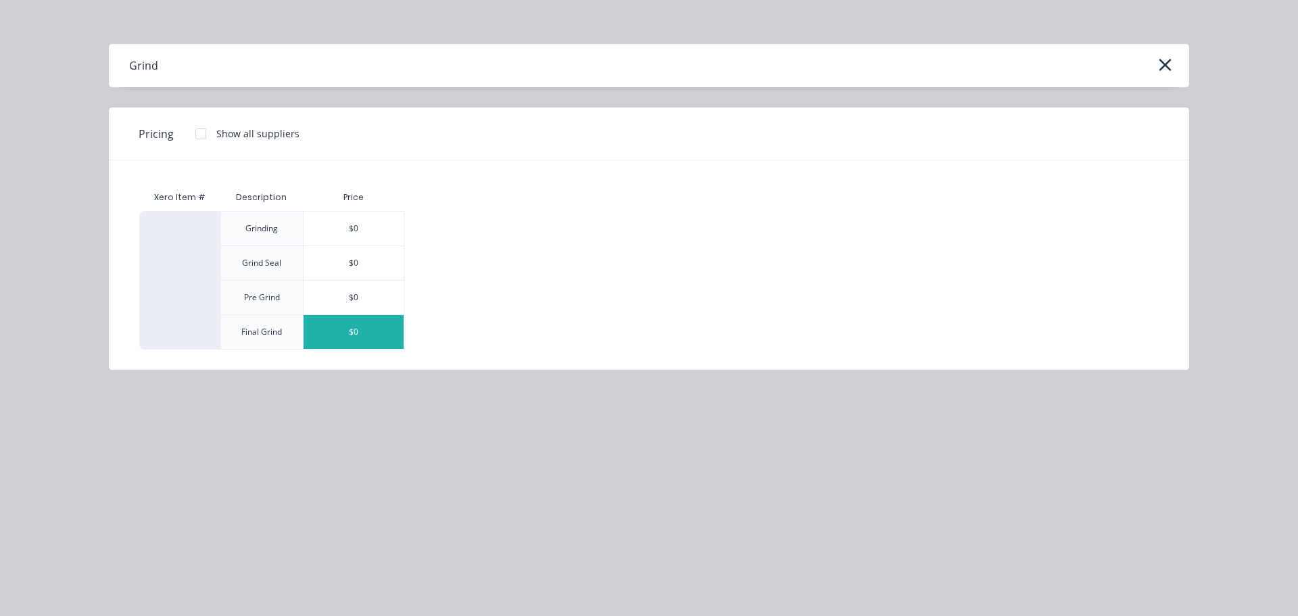
click at [360, 341] on div "$0" at bounding box center [353, 332] width 100 height 34
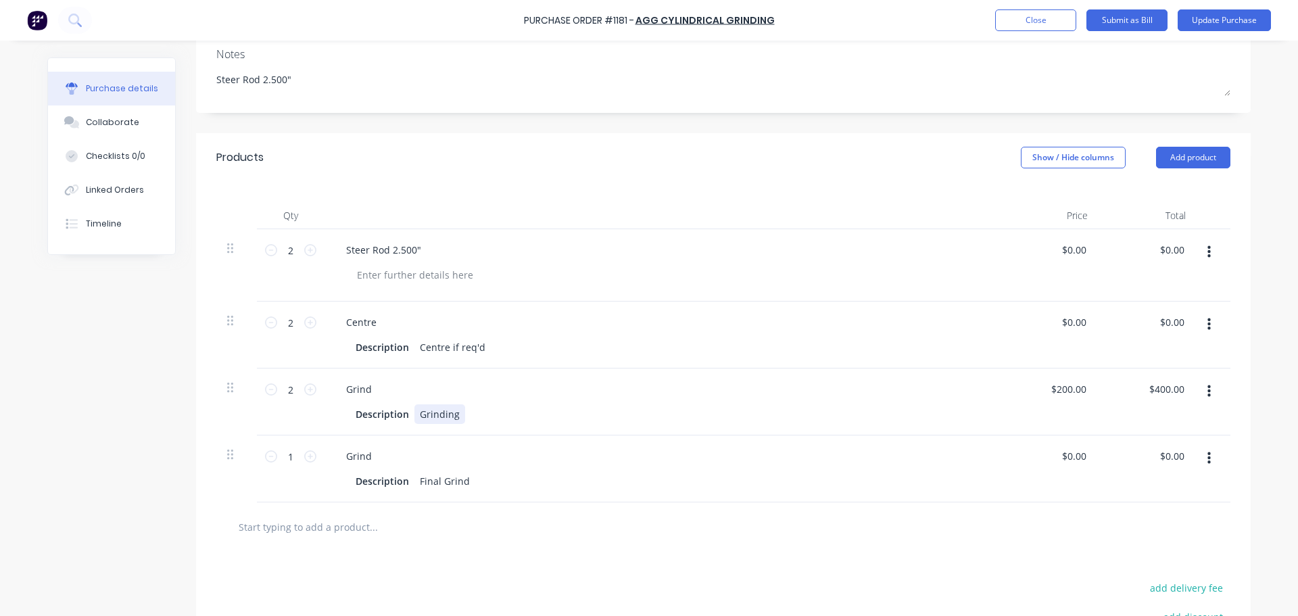
type textarea "x"
click at [415, 414] on div "Grinding" at bounding box center [439, 414] width 51 height 20
click at [691, 548] on div at bounding box center [723, 526] width 1014 height 49
type textarea "x"
type input "200.00"
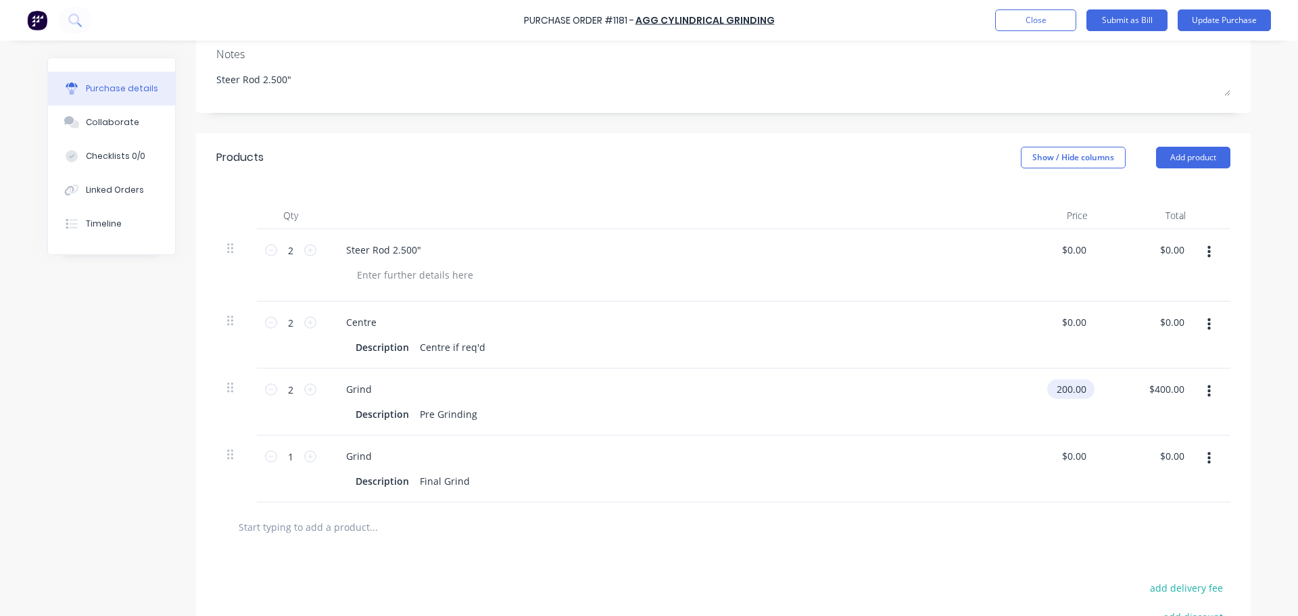
click at [1056, 387] on input "200.00" at bounding box center [1068, 389] width 42 height 20
type textarea "x"
type input "0.00"
type input "$200.00"
click at [1066, 252] on input "0.00" at bounding box center [1076, 250] width 26 height 20
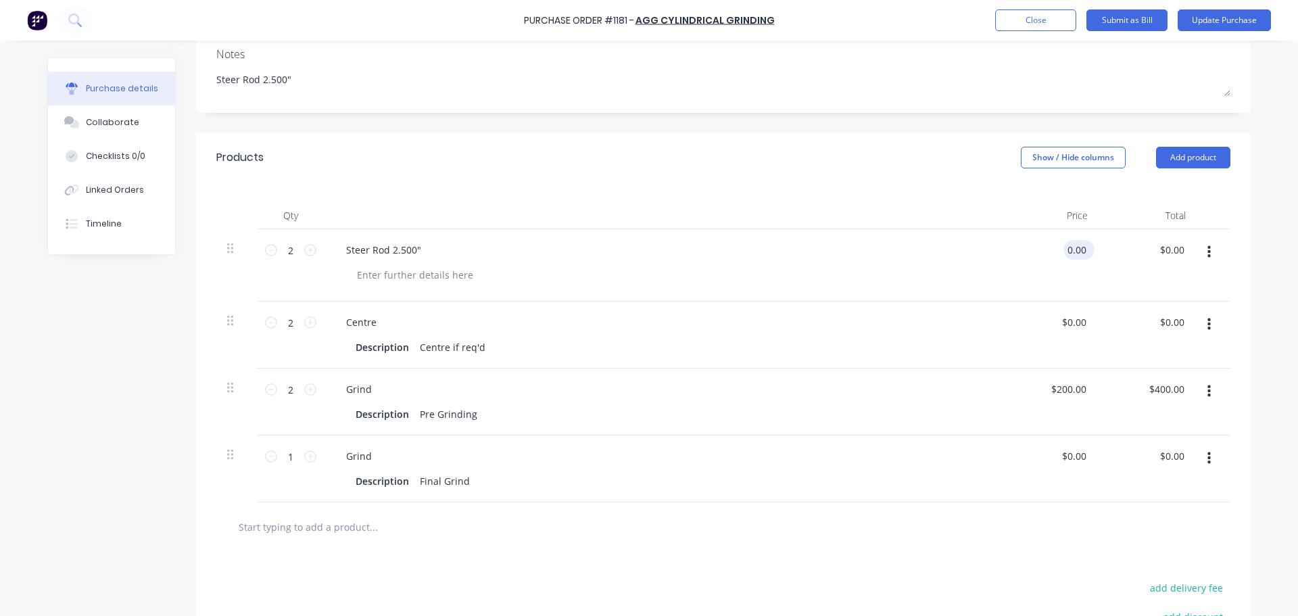
type textarea "x"
click at [1063, 249] on input "0.00" at bounding box center [1076, 250] width 26 height 20
type input "200.00"
type textarea "x"
type input "$200.00"
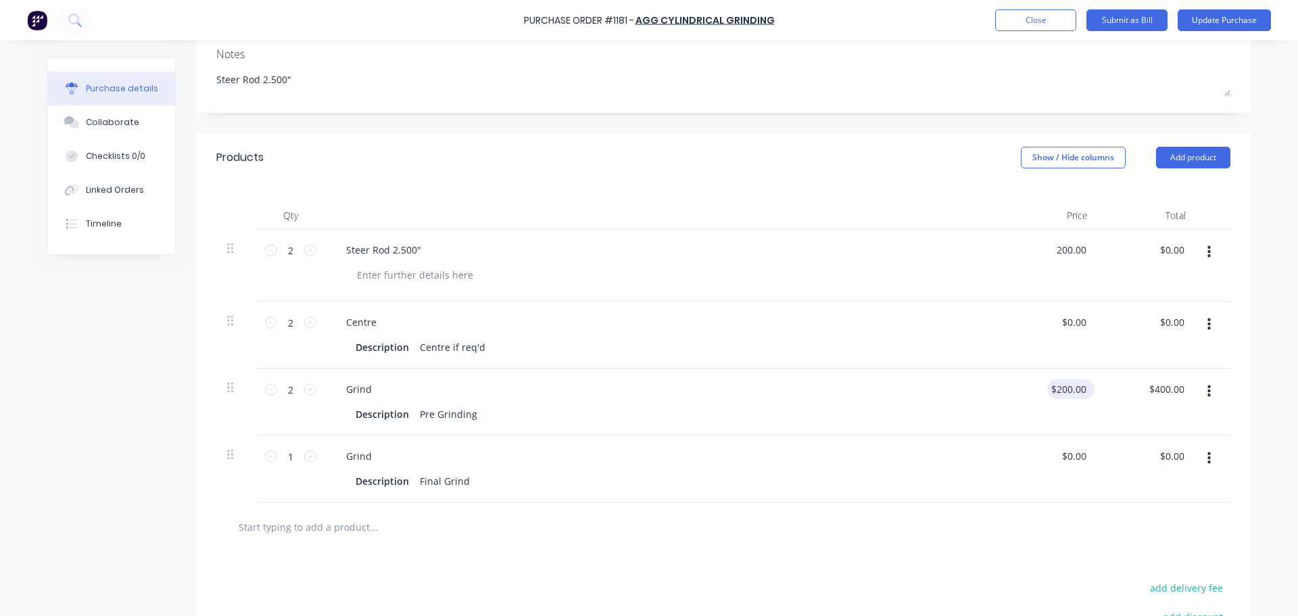
type input "$400.00"
type input "200.00"
click at [1058, 389] on input "200.00" at bounding box center [1070, 389] width 36 height 20
type textarea "x"
drag, startPoint x: 1057, startPoint y: 389, endPoint x: 1100, endPoint y: 387, distance: 42.6
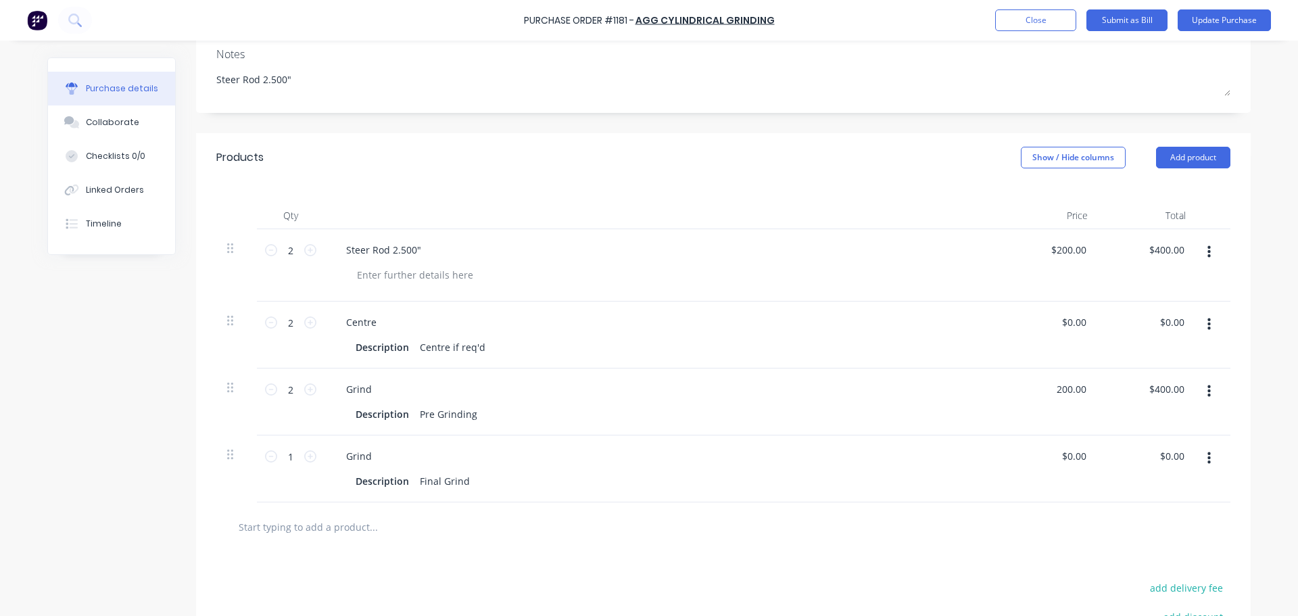
click at [1100, 387] on div "2 2 Grind Description Pre Grinding 200.00 200.00 $400.00 $400.00" at bounding box center [723, 401] width 1014 height 67
type input "2"
type textarea "x"
type input "$200.00"
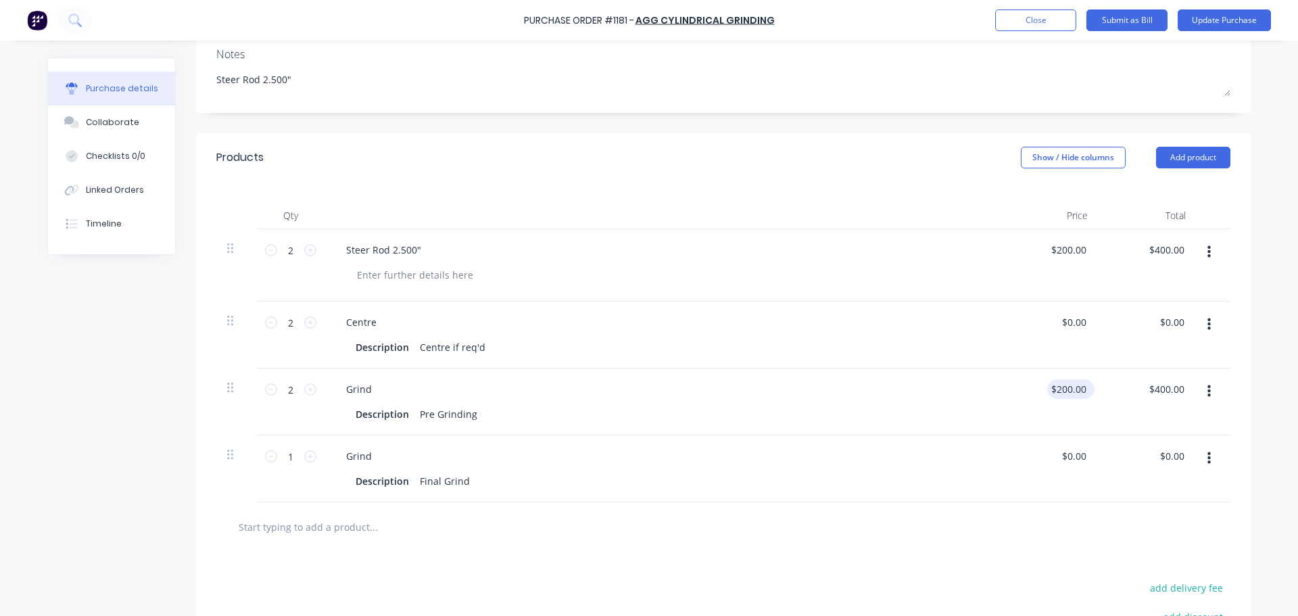
type textarea "x"
click at [1066, 380] on input "200.00" at bounding box center [1068, 389] width 42 height 20
type input "00"
type textarea "x"
type input "$0.00"
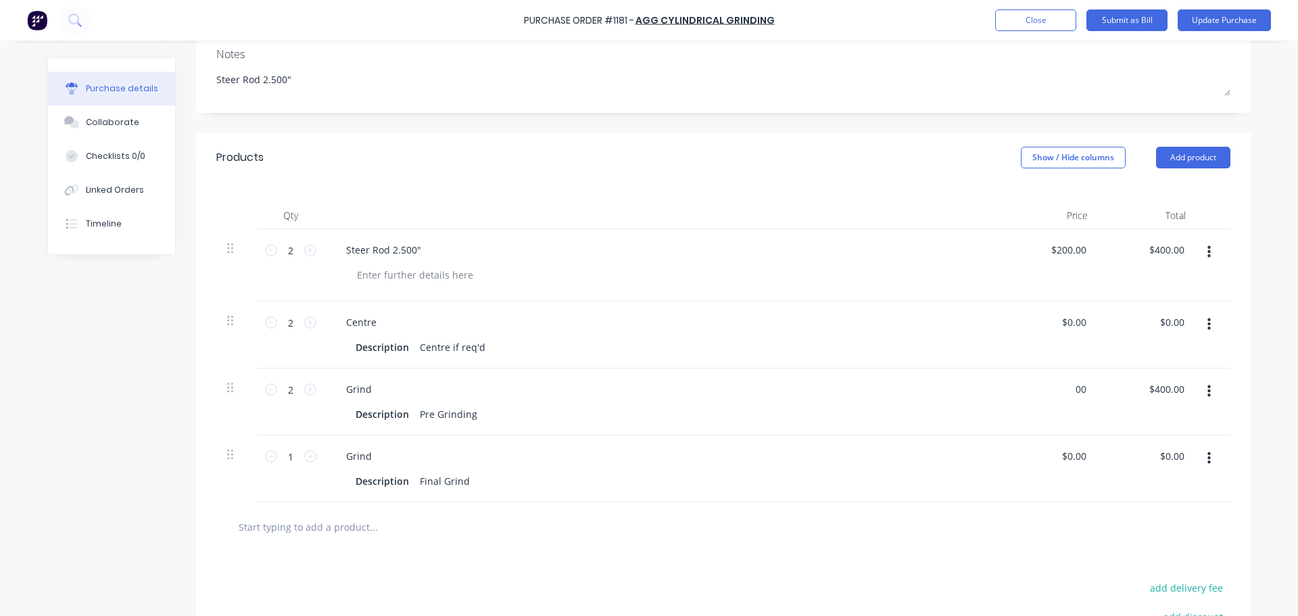
type input "$0.00"
click at [996, 539] on div at bounding box center [723, 526] width 992 height 27
click at [1209, 26] on button "Update Purchase" at bounding box center [1223, 20] width 93 height 22
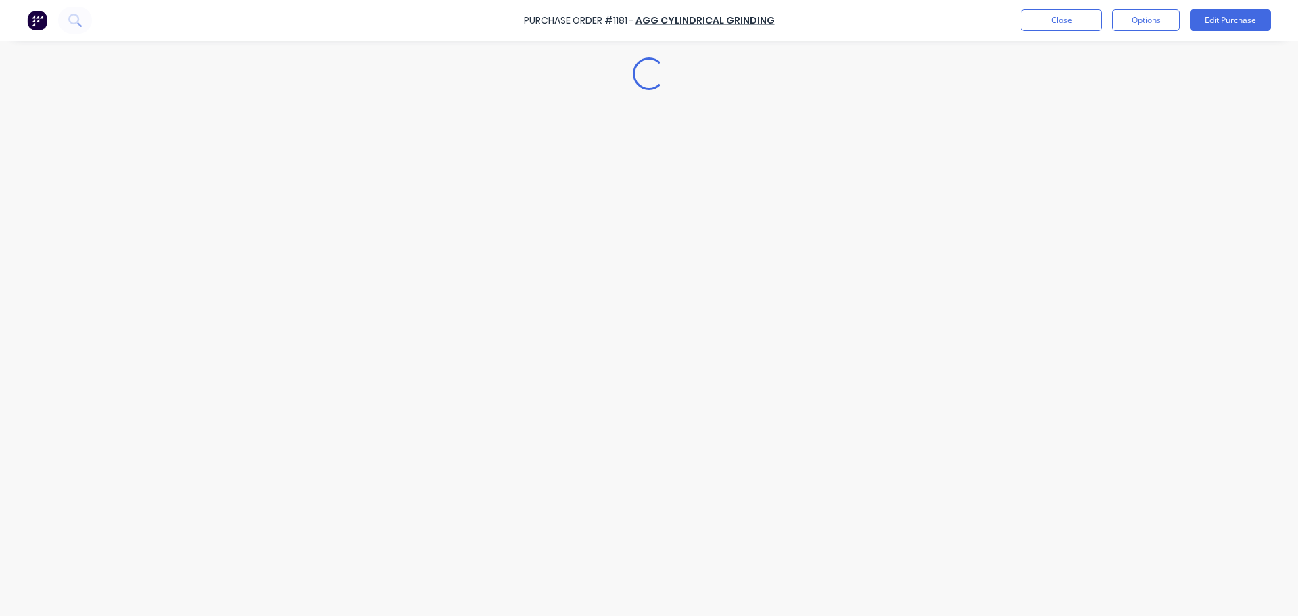
scroll to position [0, 0]
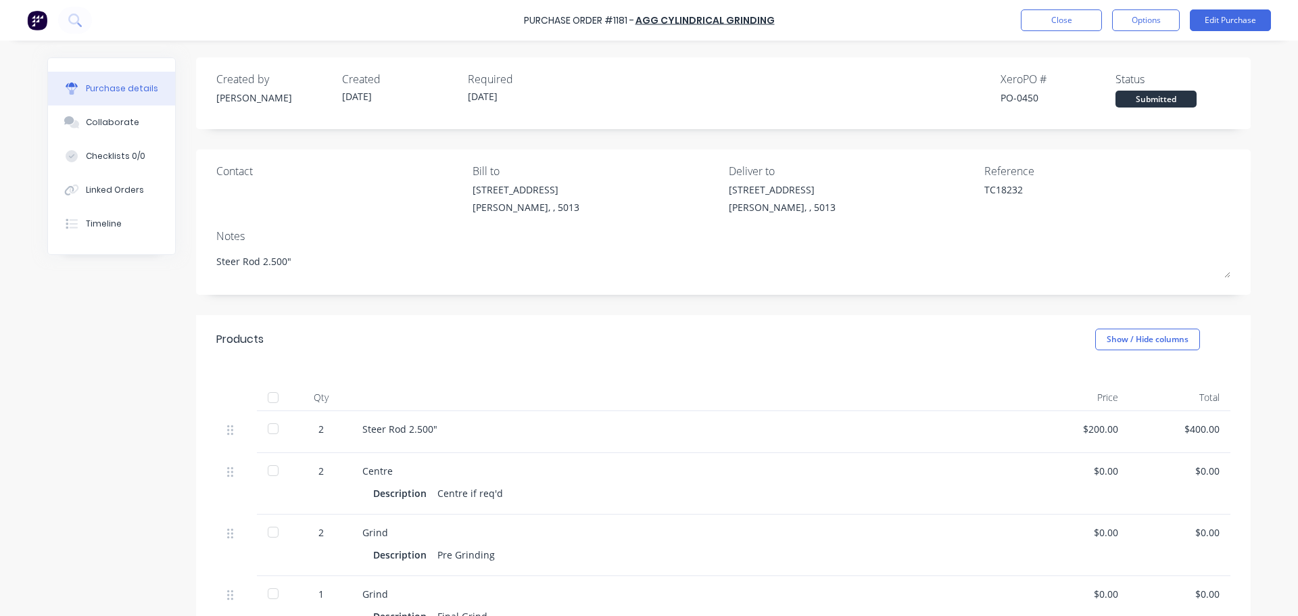
click at [263, 399] on div at bounding box center [273, 397] width 27 height 27
click at [1061, 26] on button "Close" at bounding box center [1061, 20] width 81 height 22
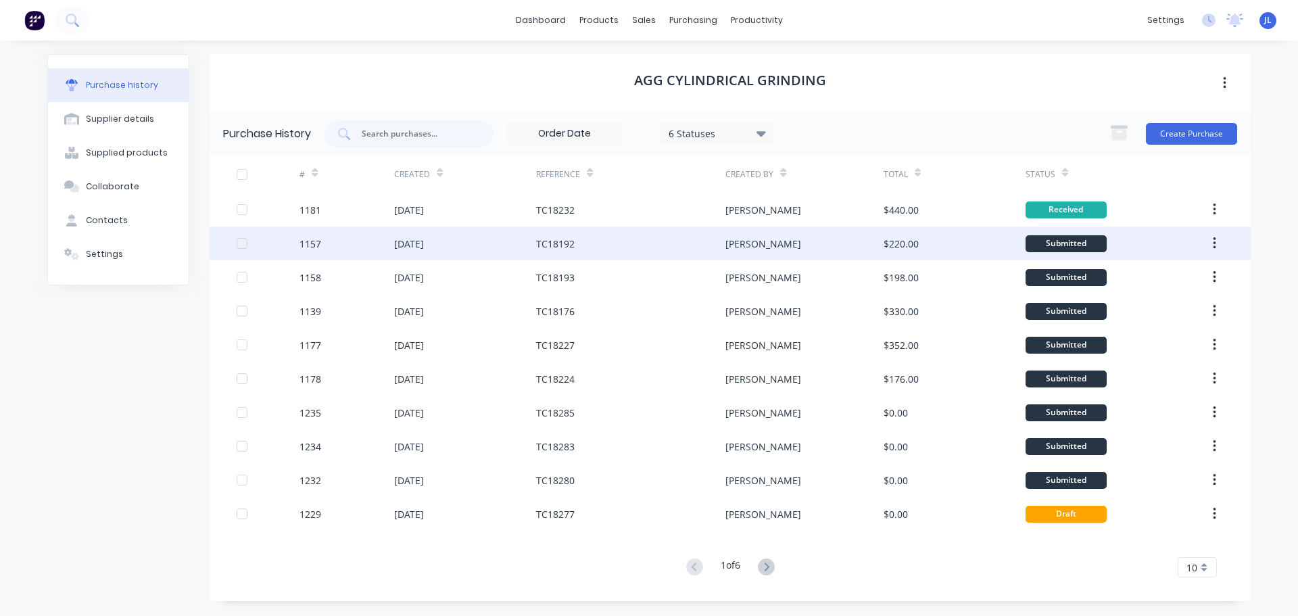
click at [910, 243] on div "$220.00" at bounding box center [900, 244] width 35 height 14
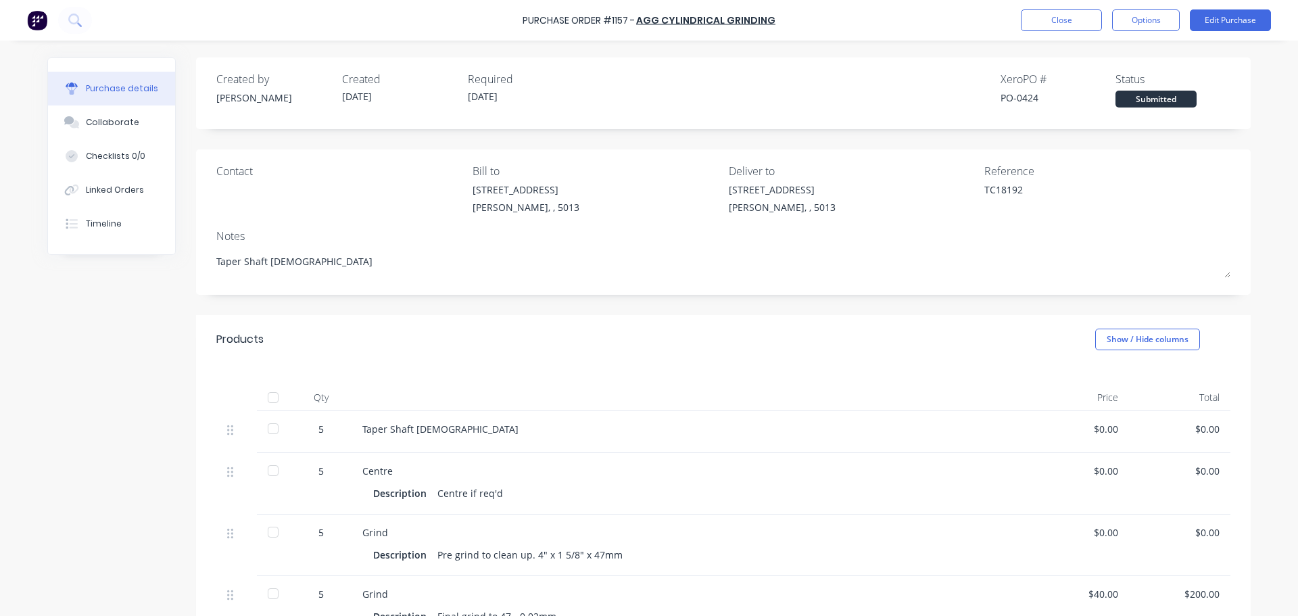
click at [264, 392] on div at bounding box center [273, 397] width 27 height 27
click at [1058, 22] on button "Close" at bounding box center [1061, 20] width 81 height 22
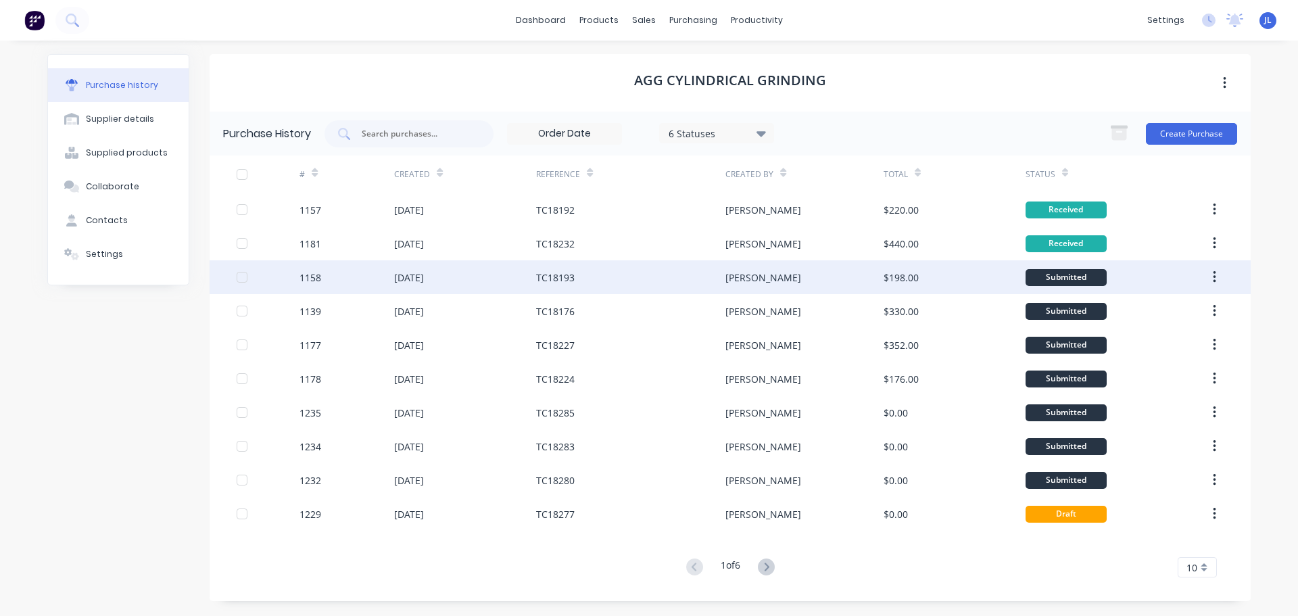
click at [701, 286] on div "TC18193" at bounding box center [630, 277] width 189 height 34
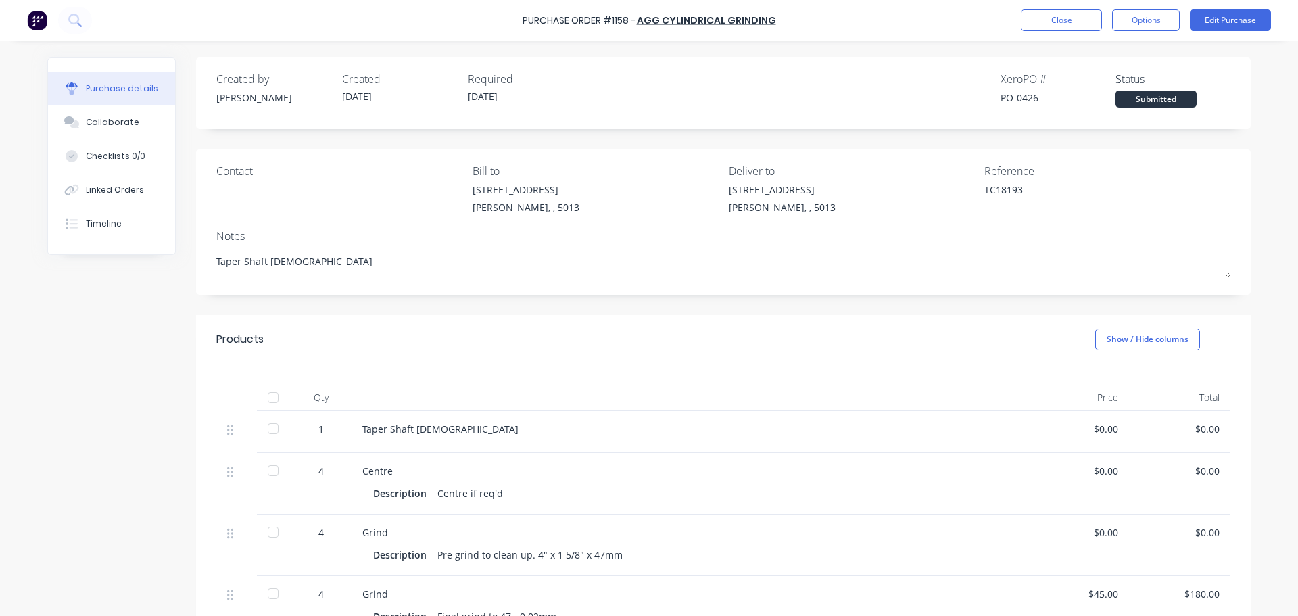
click at [272, 403] on div at bounding box center [273, 397] width 27 height 27
click at [1052, 20] on button "Close" at bounding box center [1061, 20] width 81 height 22
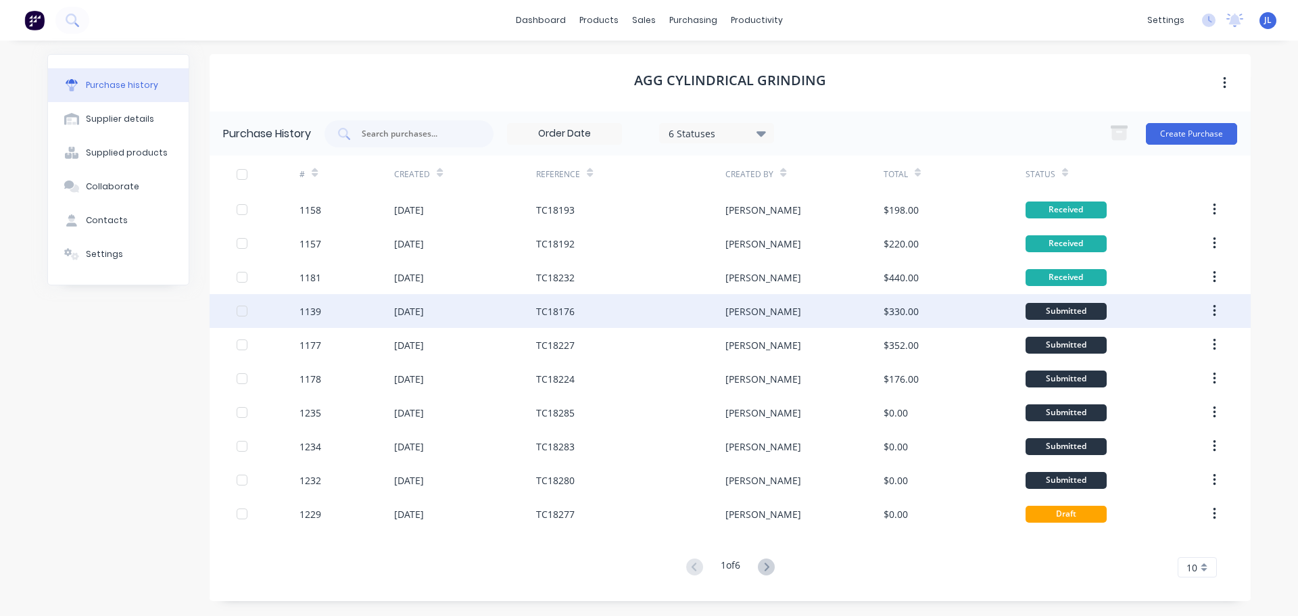
click at [729, 304] on div "[PERSON_NAME]" at bounding box center [763, 311] width 76 height 14
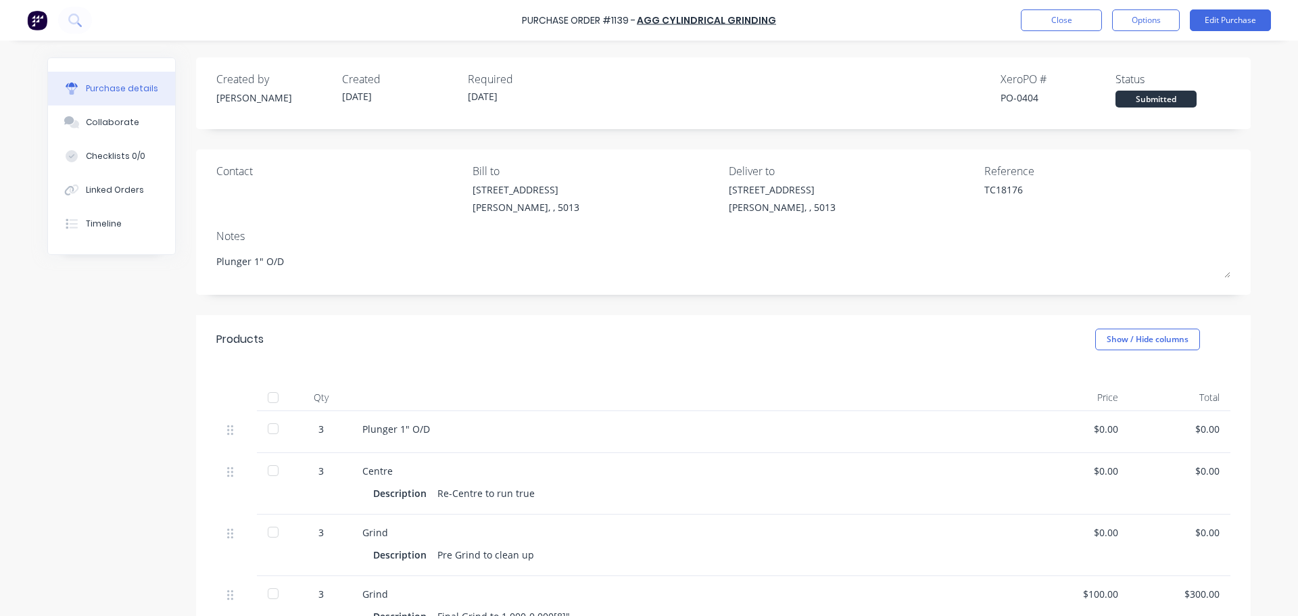
click at [269, 399] on div at bounding box center [273, 397] width 27 height 27
click at [1079, 27] on button "Close" at bounding box center [1061, 20] width 81 height 22
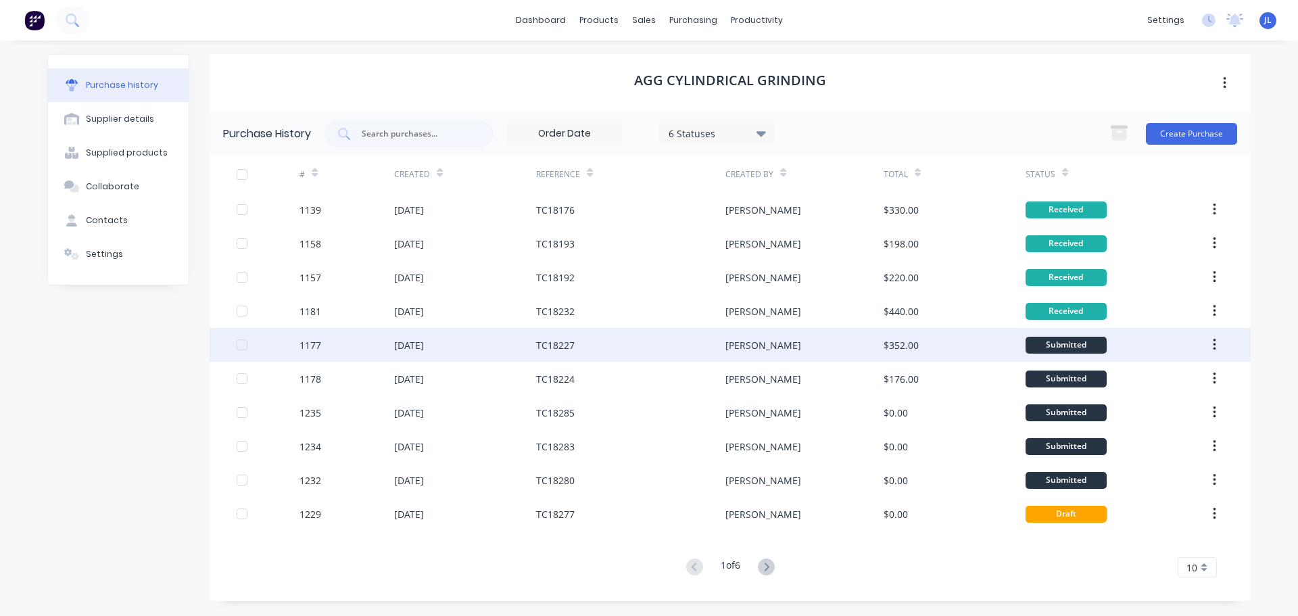
click at [883, 350] on div "$352.00" at bounding box center [900, 345] width 35 height 14
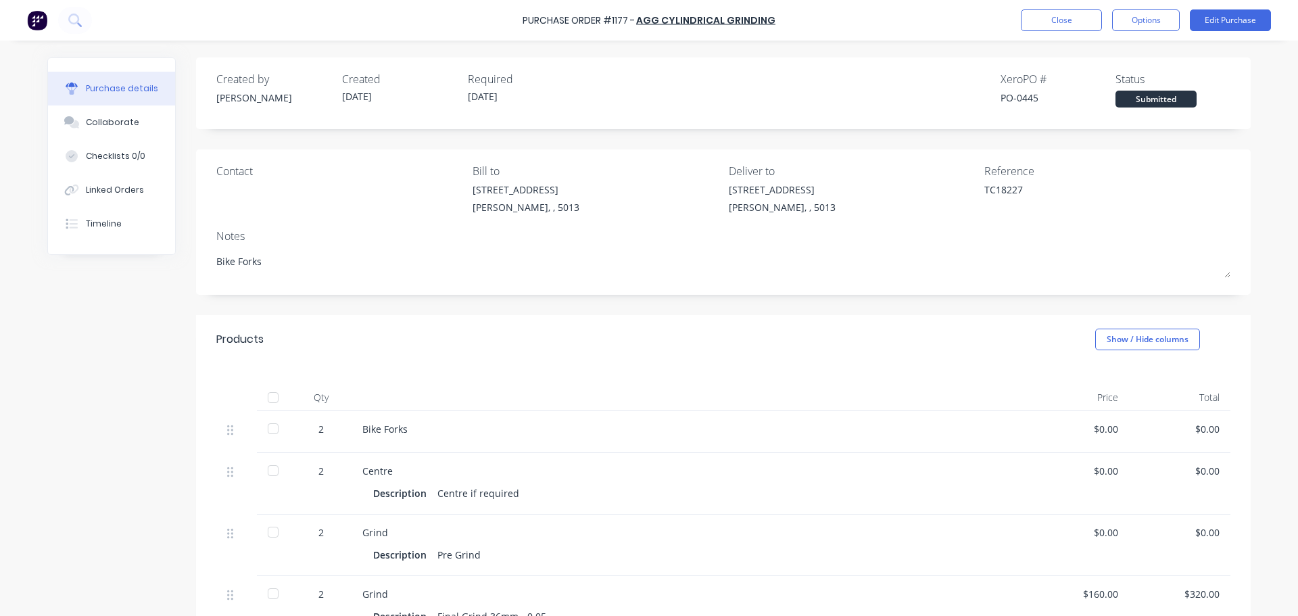
click at [278, 389] on div at bounding box center [273, 397] width 27 height 27
click at [269, 395] on div at bounding box center [273, 397] width 27 height 27
click at [267, 401] on div at bounding box center [273, 397] width 27 height 27
click at [1062, 20] on button "Close" at bounding box center [1061, 20] width 81 height 22
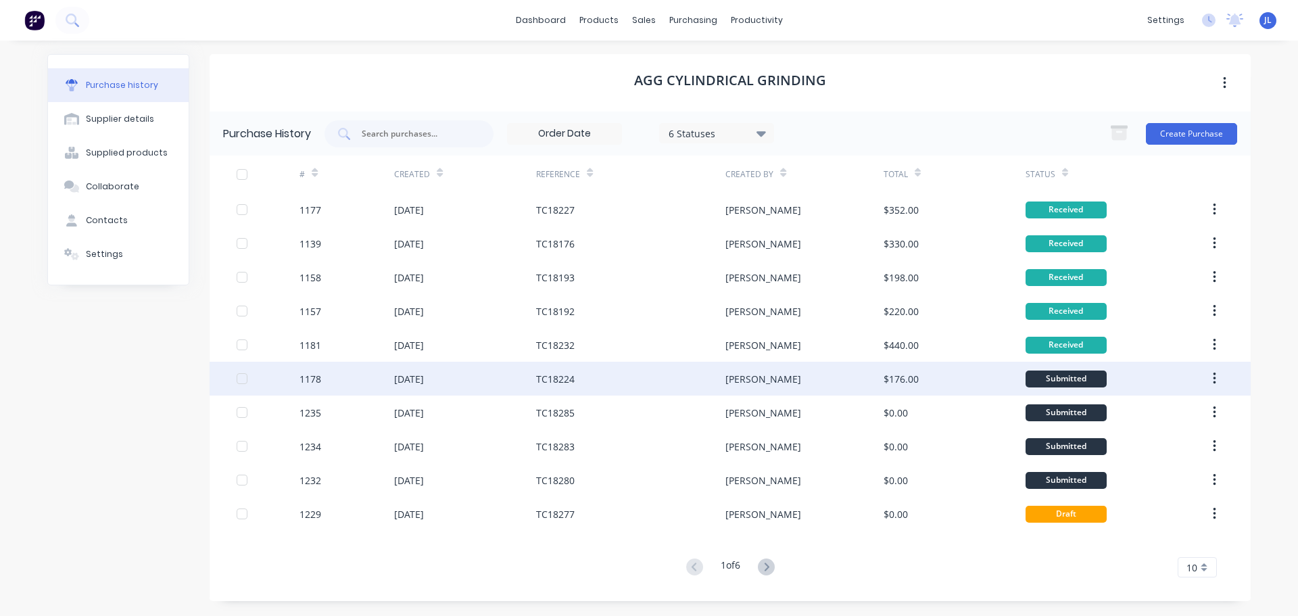
click at [301, 377] on div "1178" at bounding box center [310, 379] width 22 height 14
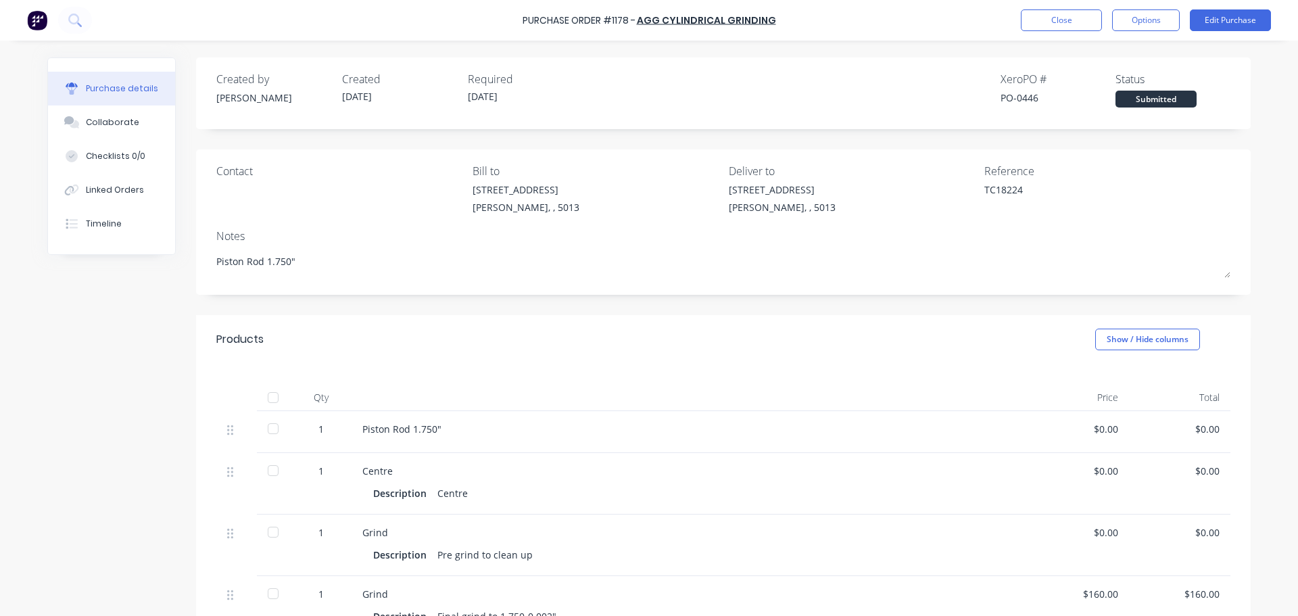
click at [266, 396] on div at bounding box center [273, 397] width 27 height 27
type textarea "x"
click at [1064, 19] on button "Close" at bounding box center [1061, 20] width 81 height 22
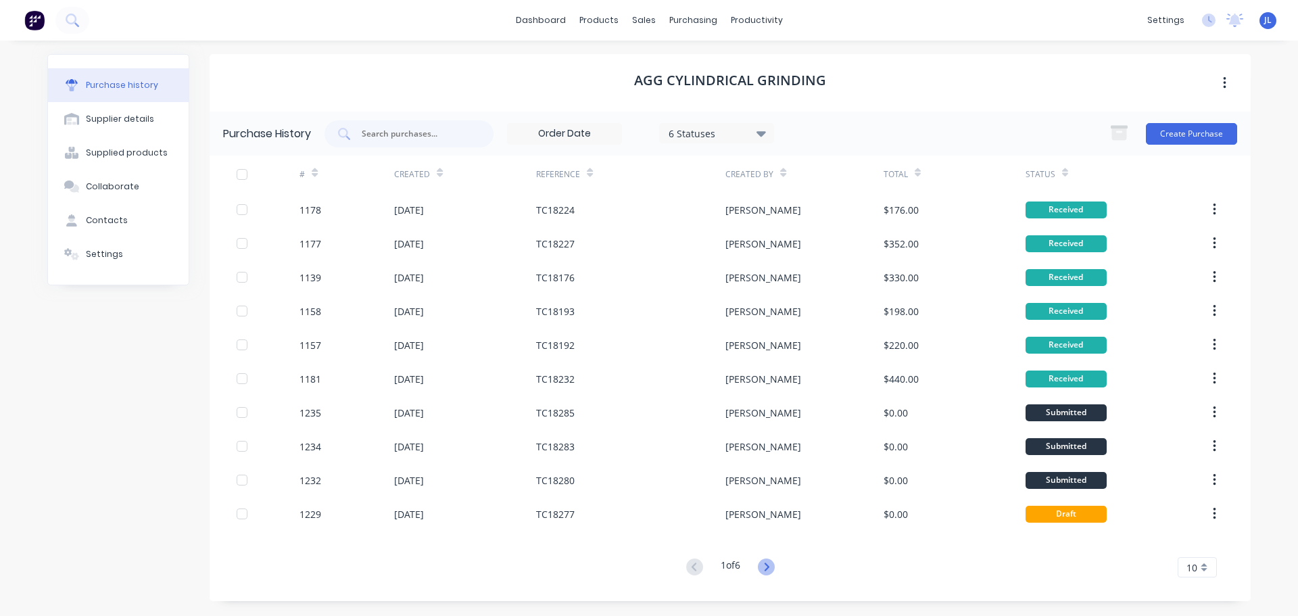
click at [764, 564] on icon at bounding box center [766, 566] width 17 height 17
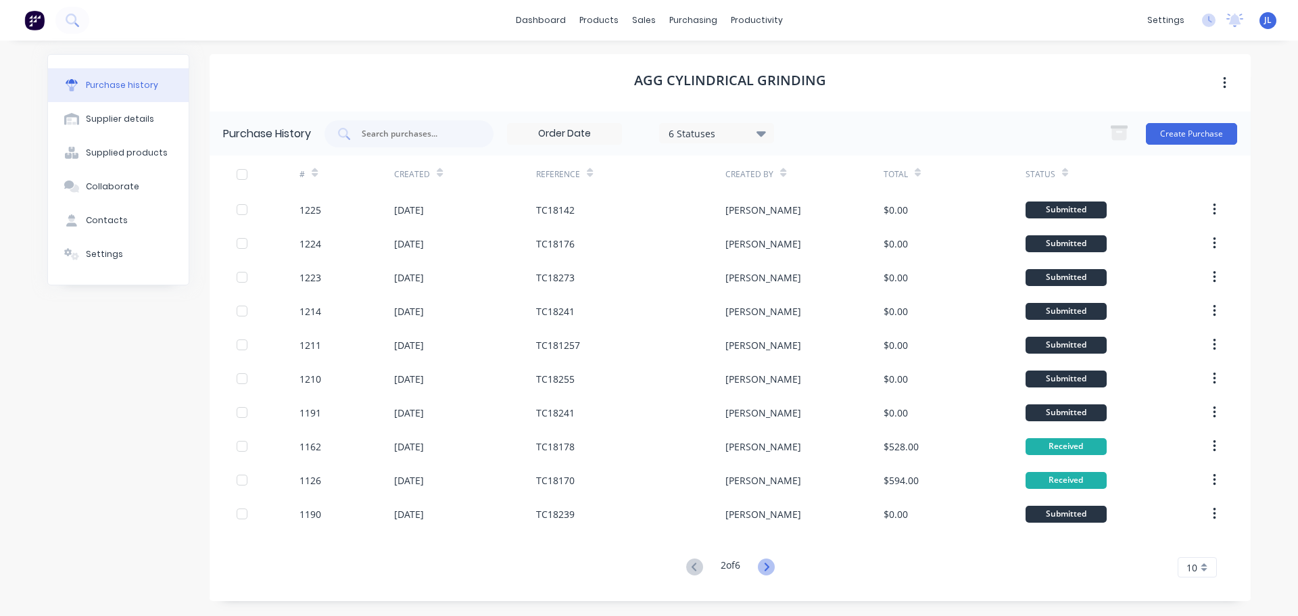
click at [763, 562] on icon at bounding box center [766, 566] width 17 height 17
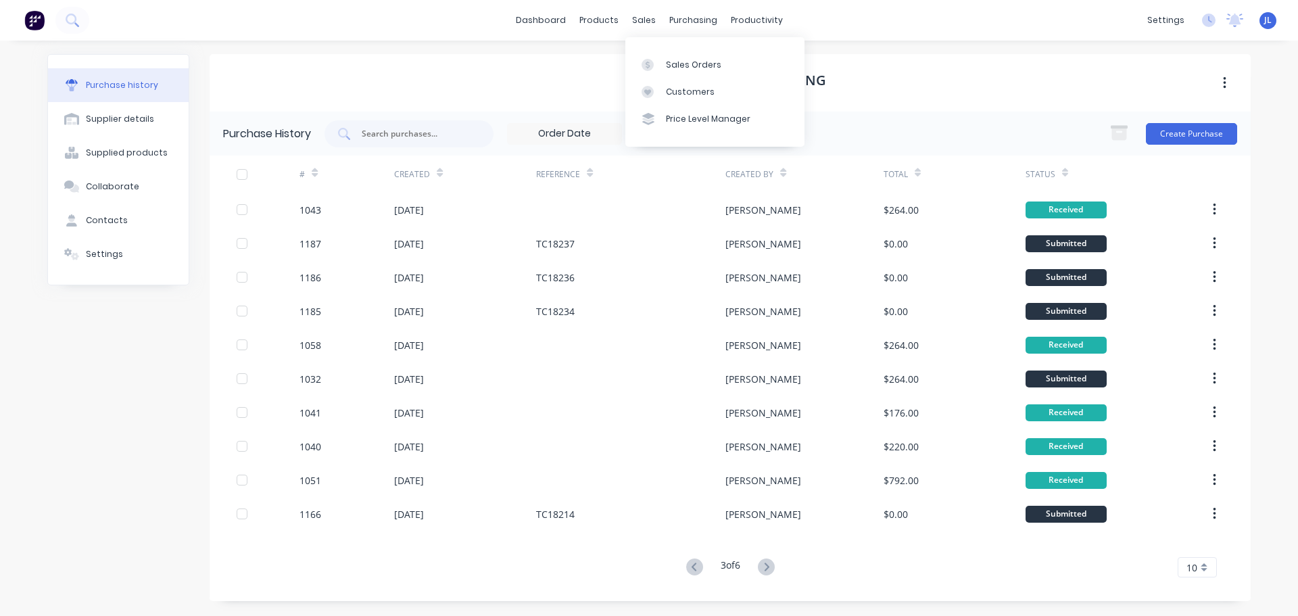
click at [661, 48] on div "Sales Orders Customers Price Level Manager" at bounding box center [714, 91] width 179 height 109
click at [661, 57] on link "Sales Orders" at bounding box center [714, 64] width 179 height 27
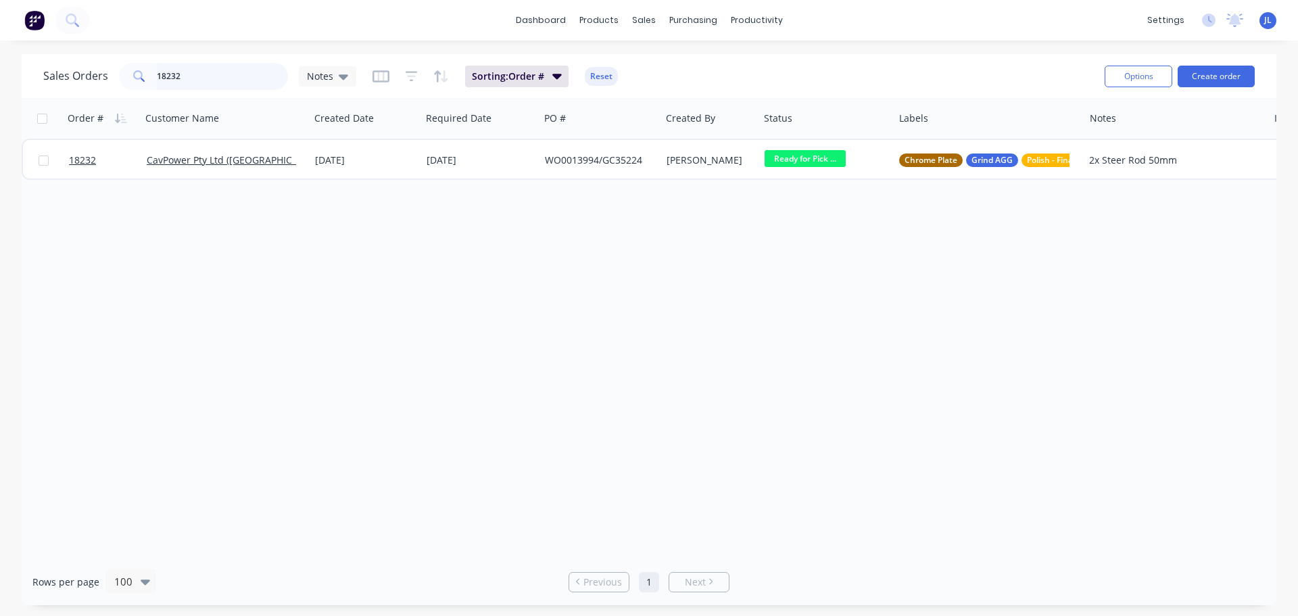
click at [205, 69] on input "18232" at bounding box center [223, 76] width 132 height 27
drag, startPoint x: 201, startPoint y: 79, endPoint x: 116, endPoint y: 80, distance: 85.2
click at [116, 80] on div "Sales Orders eact Notes" at bounding box center [199, 76] width 313 height 27
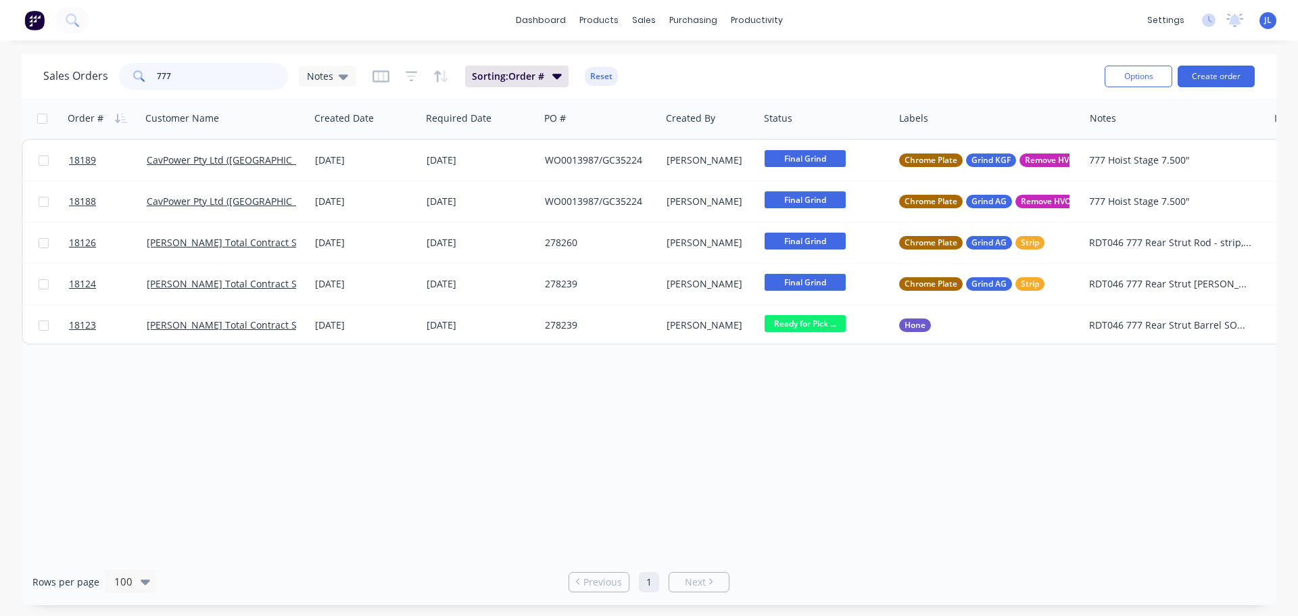
drag, startPoint x: 222, startPoint y: 75, endPoint x: 116, endPoint y: 76, distance: 106.1
click at [116, 76] on div "Sales Orders 777 Notes" at bounding box center [199, 76] width 313 height 27
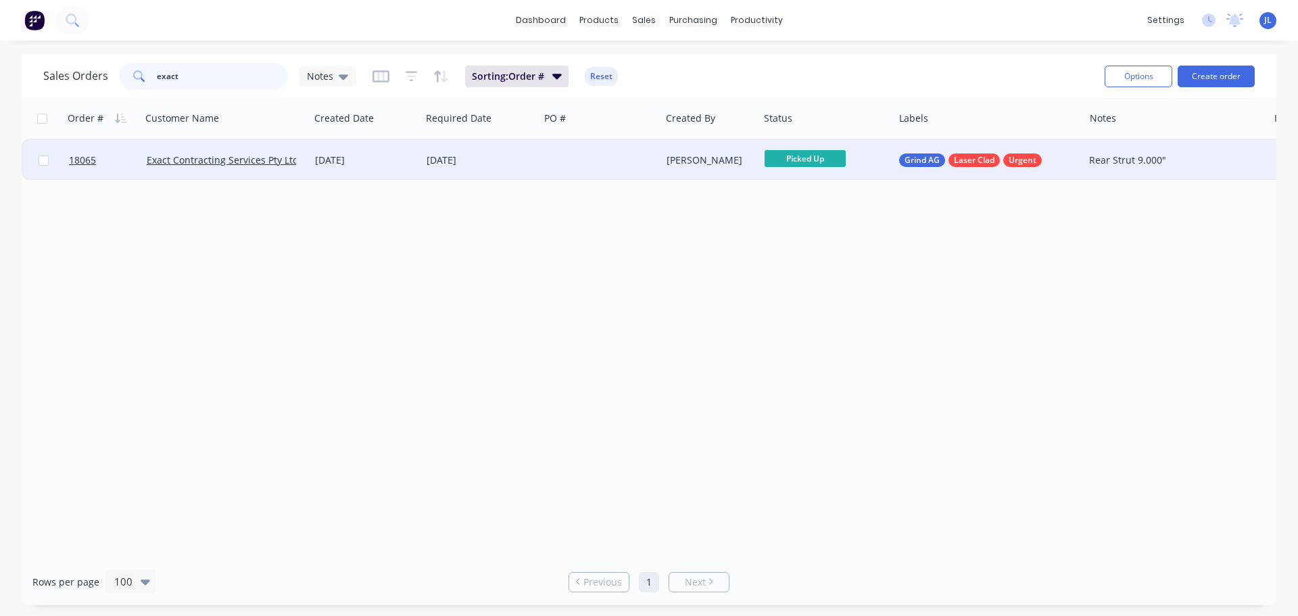
type input "exact"
click at [618, 153] on div at bounding box center [599, 160] width 121 height 41
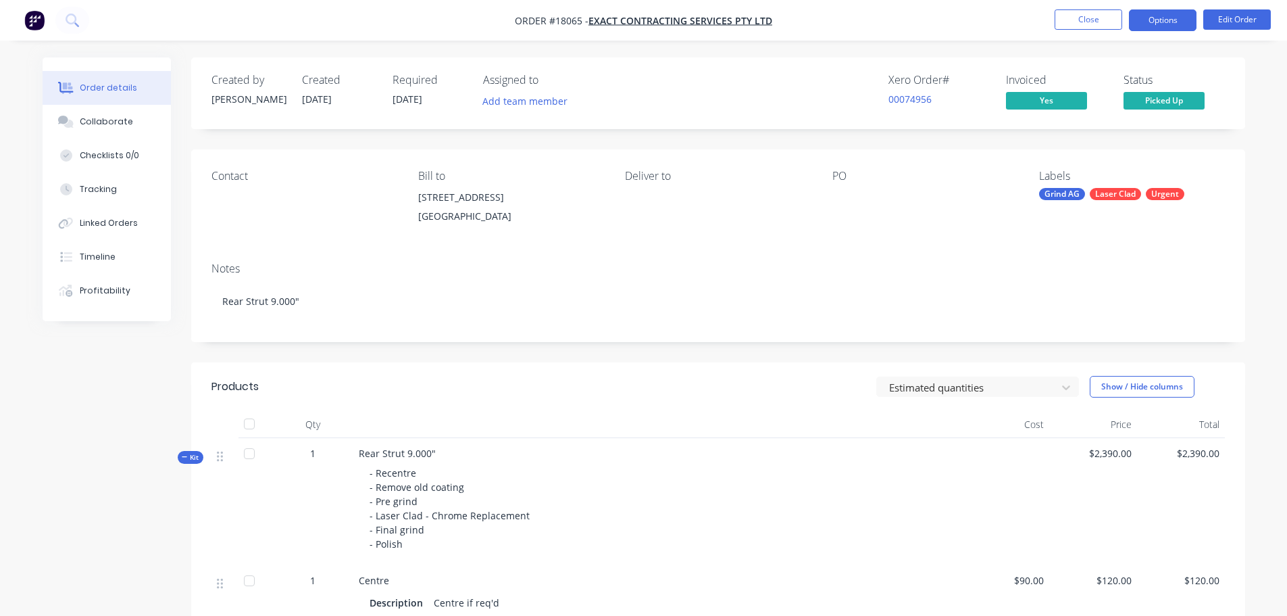
click at [1148, 28] on button "Options" at bounding box center [1163, 20] width 68 height 22
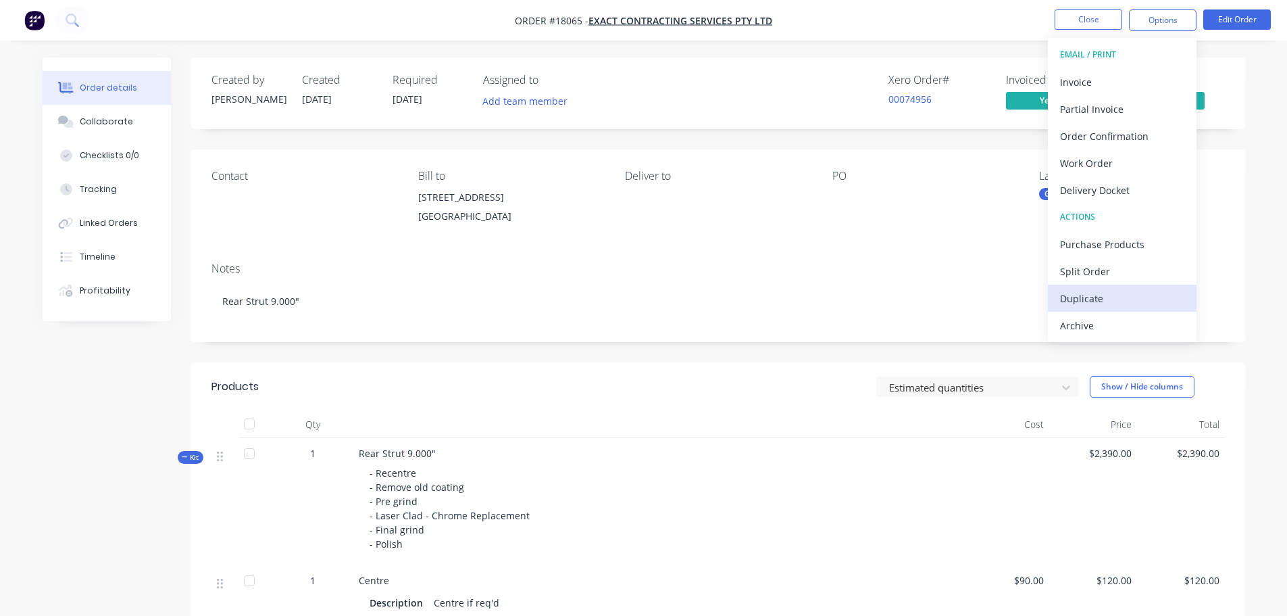
click at [1102, 294] on div "Duplicate" at bounding box center [1122, 299] width 124 height 20
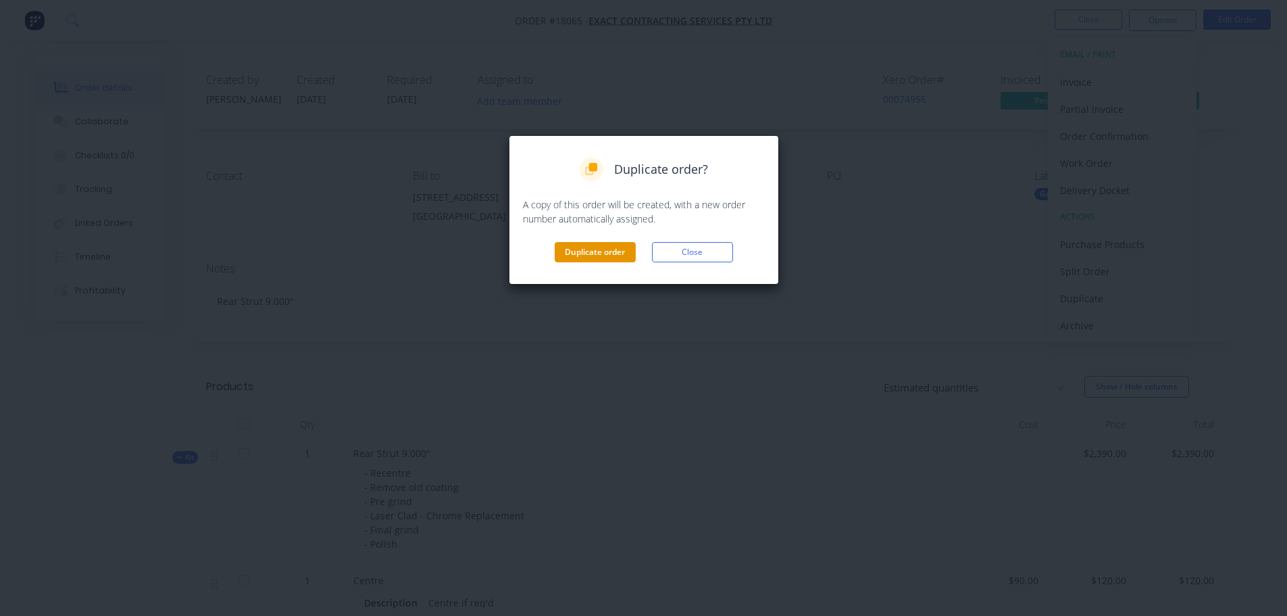
click at [587, 253] on button "Duplicate order" at bounding box center [595, 252] width 81 height 20
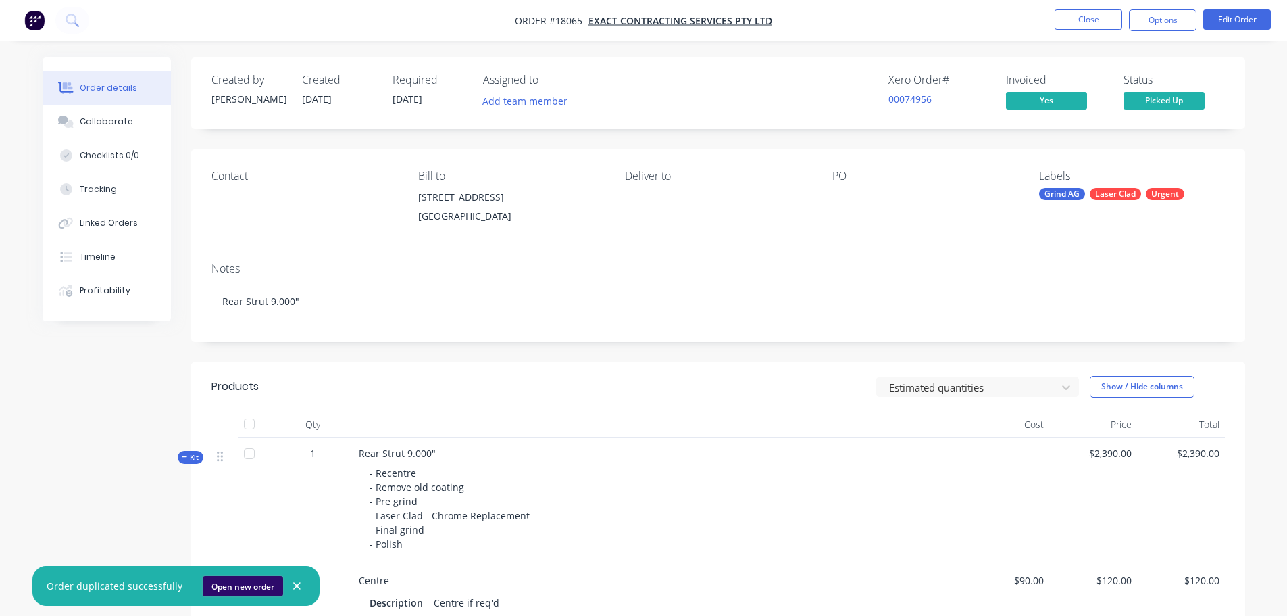
click at [241, 590] on button "Open new order" at bounding box center [243, 586] width 80 height 20
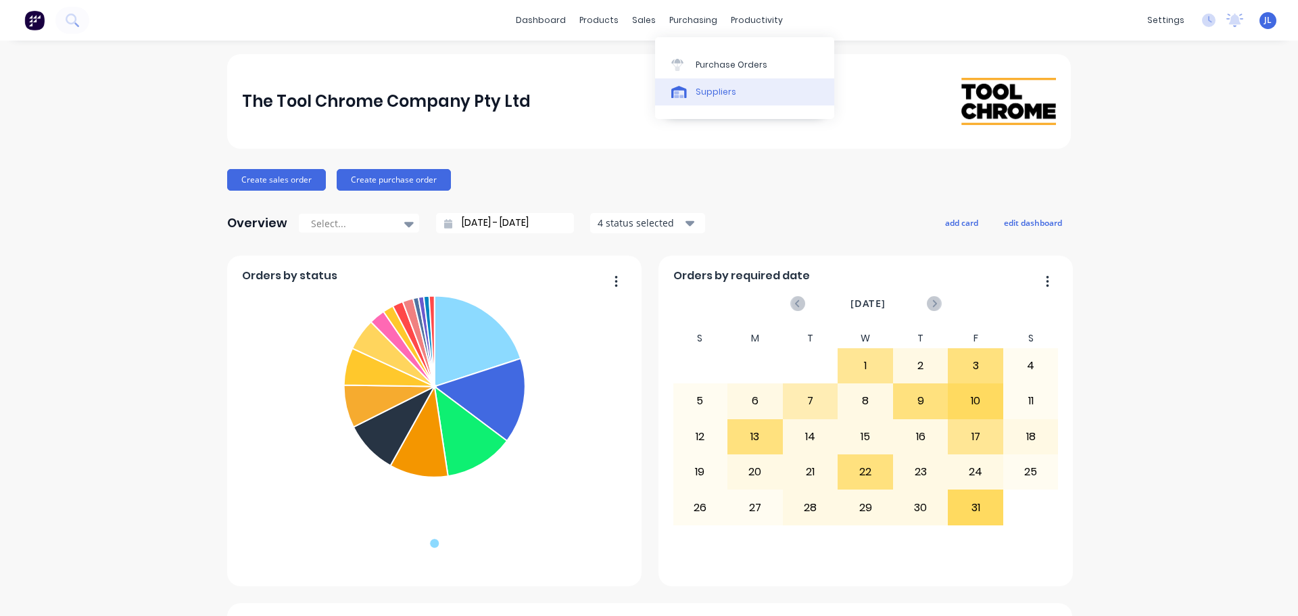
click at [705, 86] on div "Suppliers" at bounding box center [715, 92] width 41 height 12
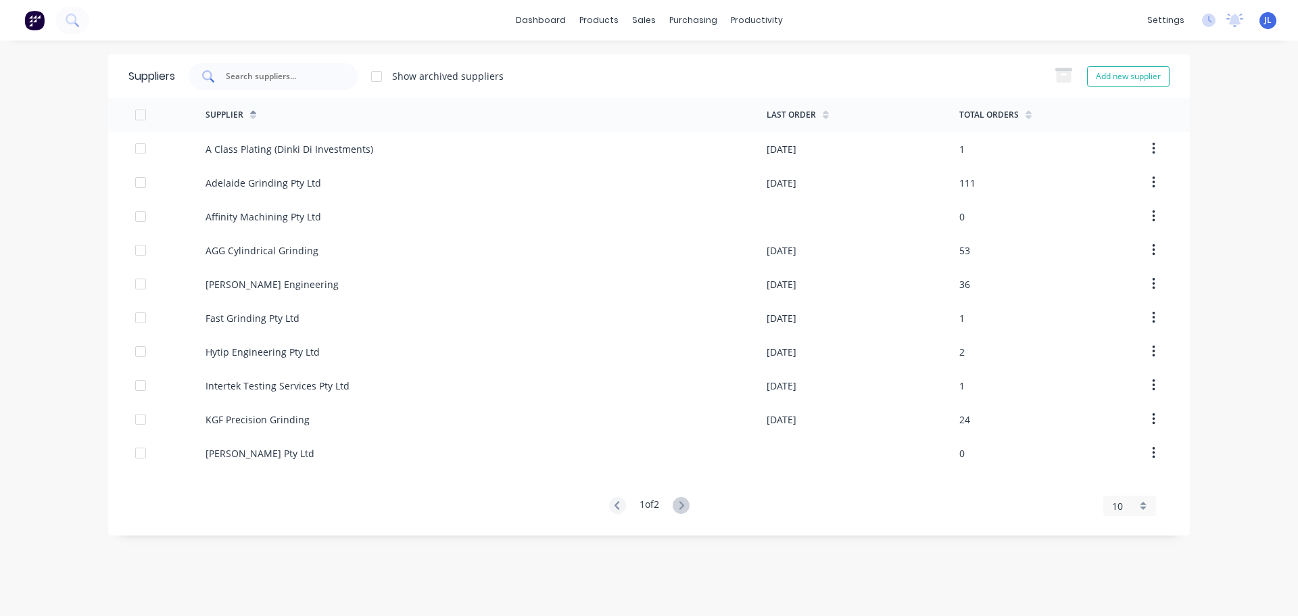
click at [299, 76] on input "text" at bounding box center [280, 77] width 112 height 14
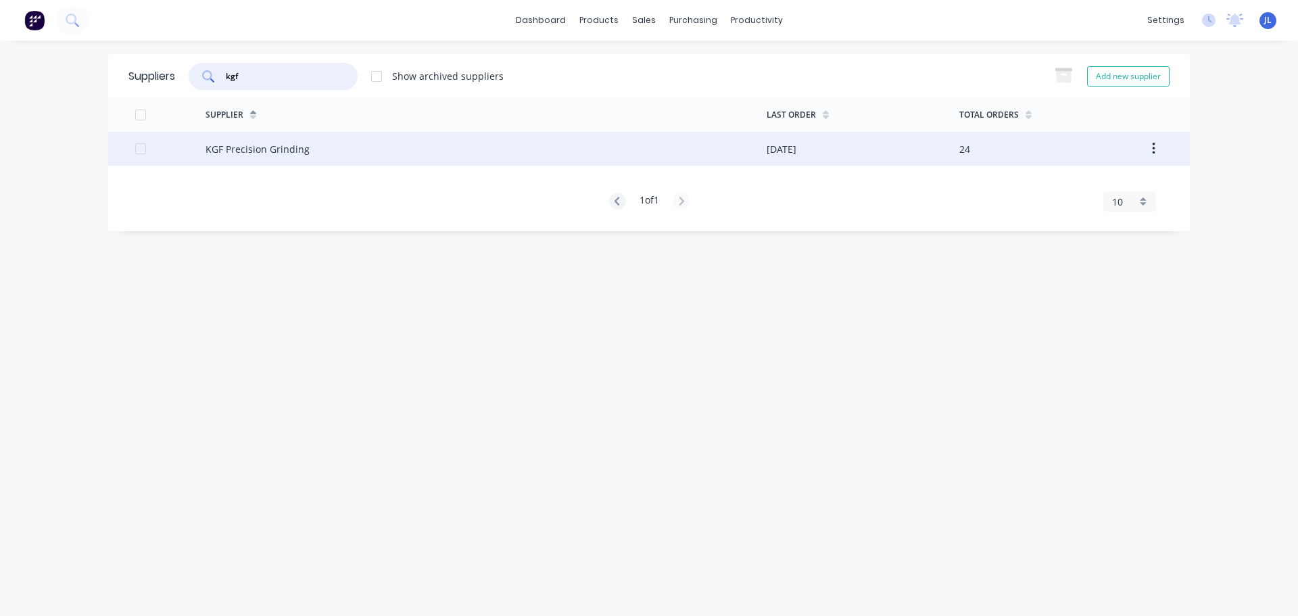
type input "kgf"
click at [420, 153] on div "KGF Precision Grinding" at bounding box center [485, 149] width 561 height 34
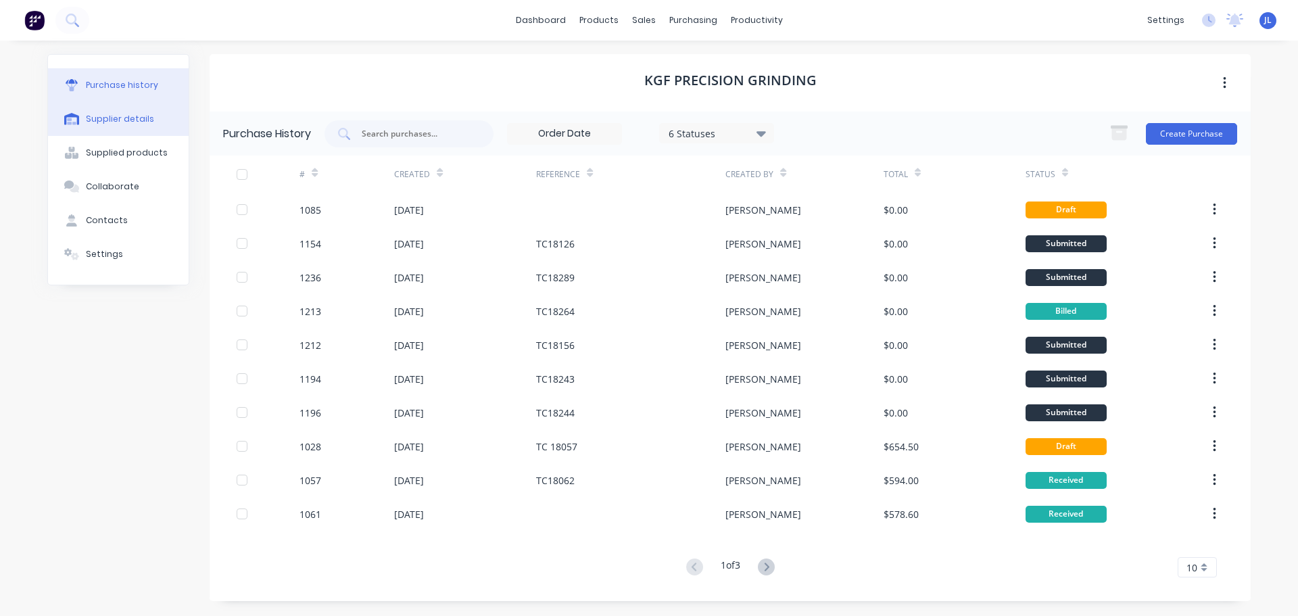
click at [124, 122] on div "Supplier details" at bounding box center [120, 119] width 68 height 12
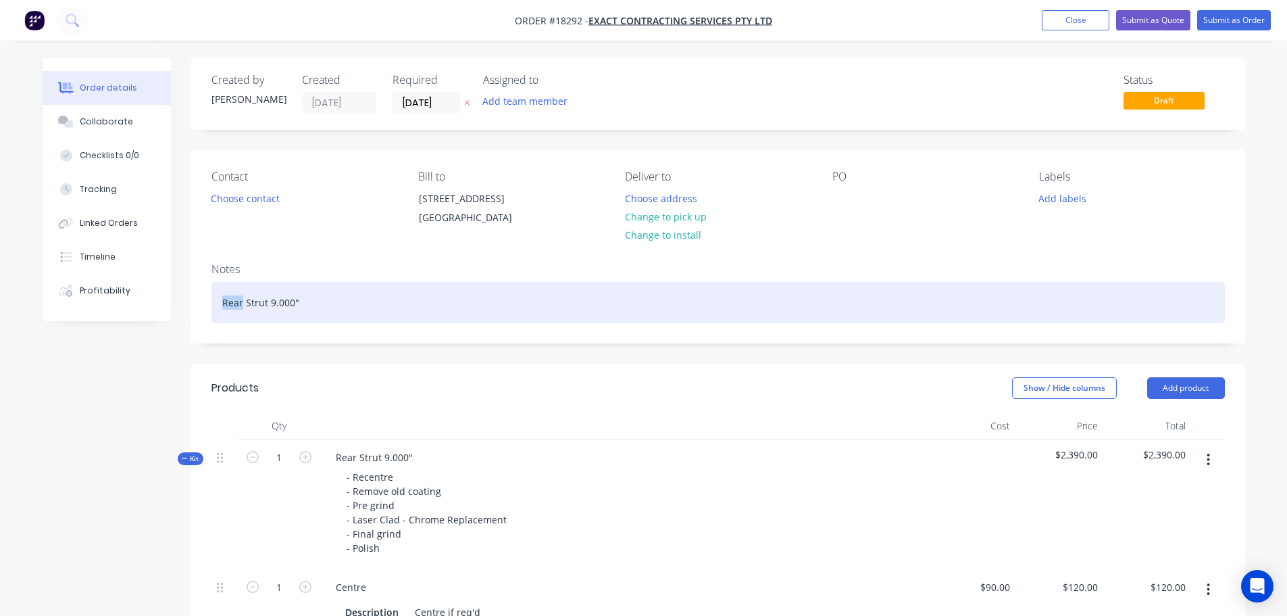
drag, startPoint x: 243, startPoint y: 314, endPoint x: 176, endPoint y: 313, distance: 67.6
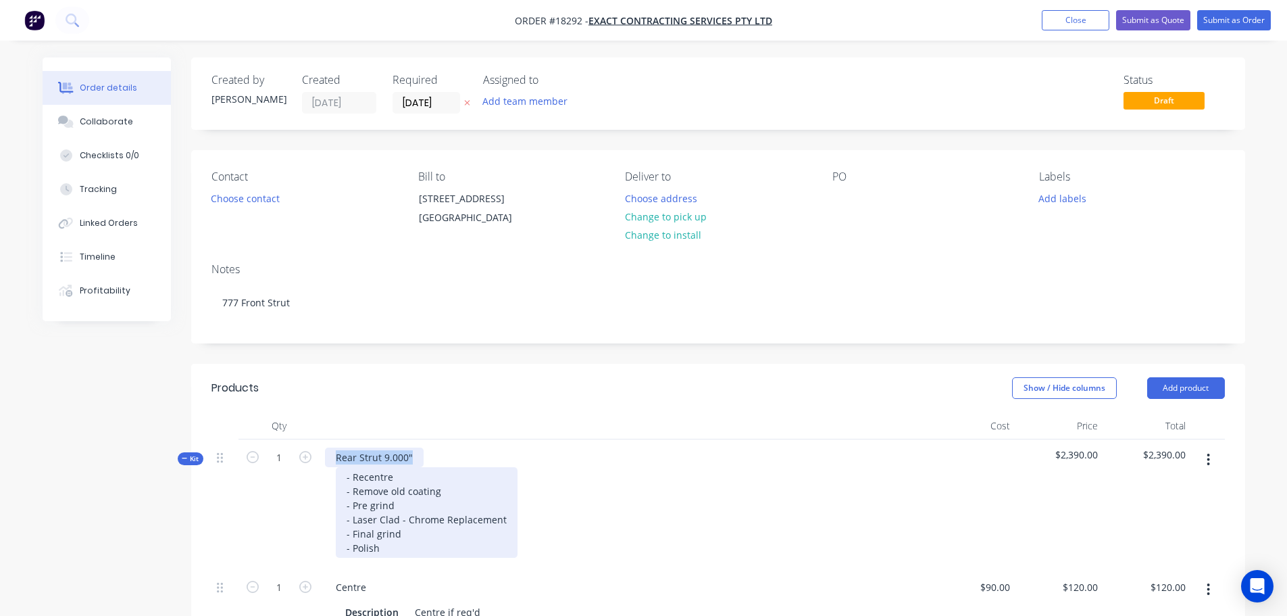
drag, startPoint x: 334, startPoint y: 470, endPoint x: 424, endPoint y: 483, distance: 91.6
click at [424, 483] on div "Rear Strut 9.000" - Recentre - Remove old coating - Pre grind - Laser Clad - Ch…" at bounding box center [624, 504] width 608 height 130
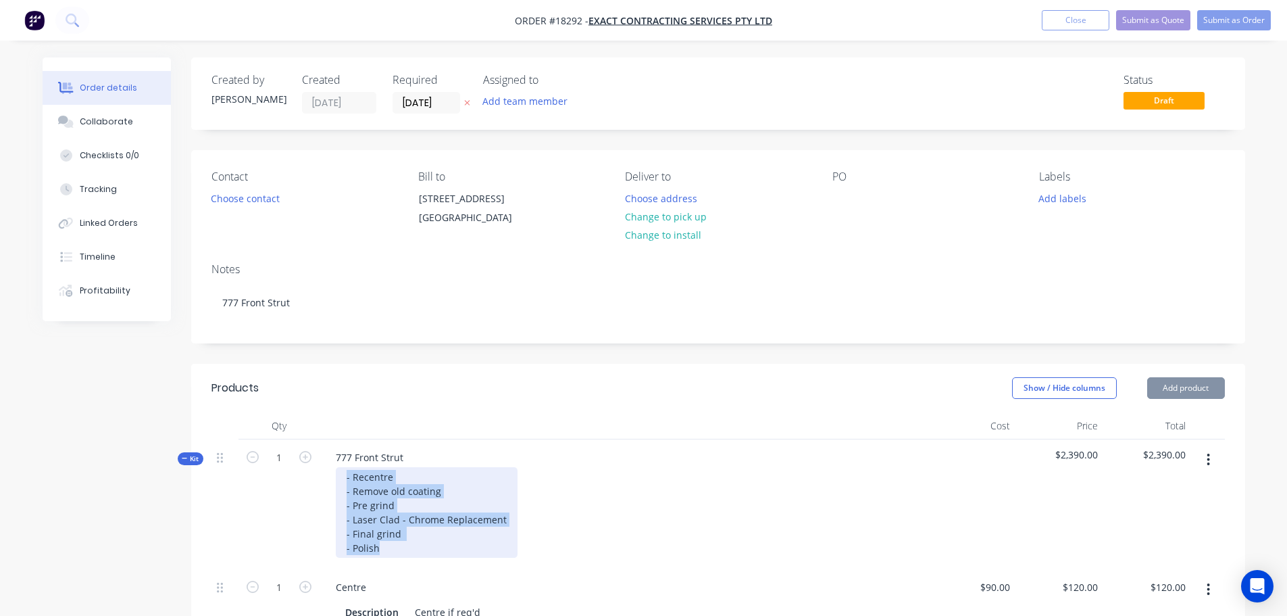
drag, startPoint x: 388, startPoint y: 564, endPoint x: 316, endPoint y: 458, distance: 127.8
click at [316, 458] on div "Kit 1 777 Front Strut - Recentre - Remove old coating - Pre grind - Laser Clad …" at bounding box center [719, 504] width 1014 height 130
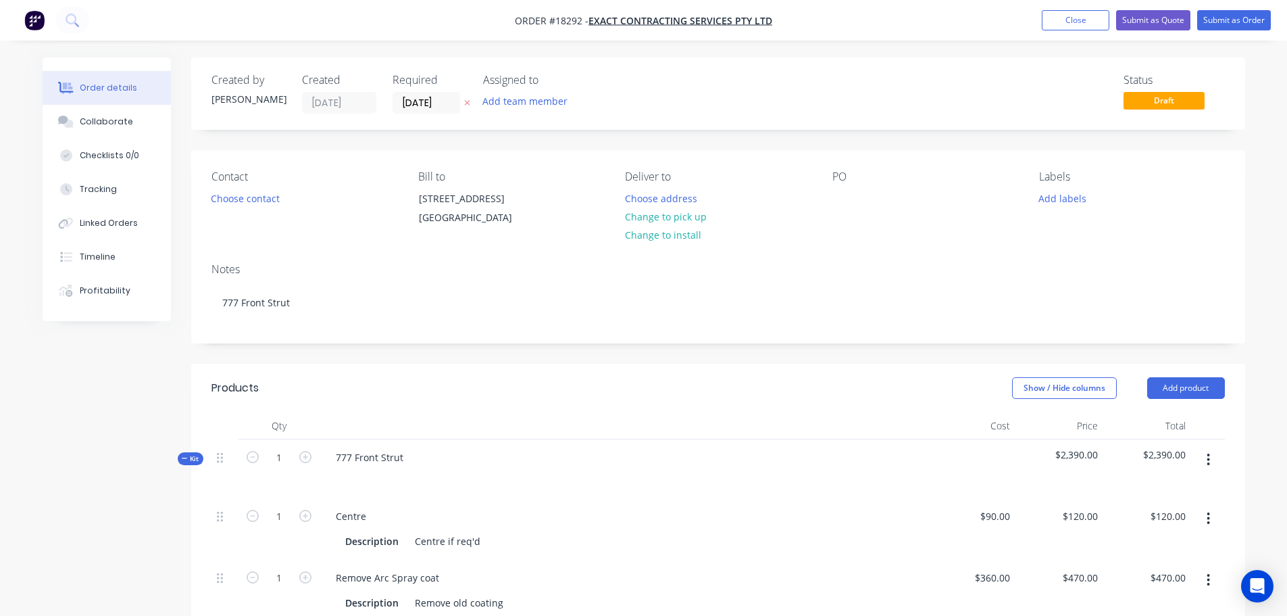
click at [389, 399] on div "Products" at bounding box center [320, 388] width 216 height 22
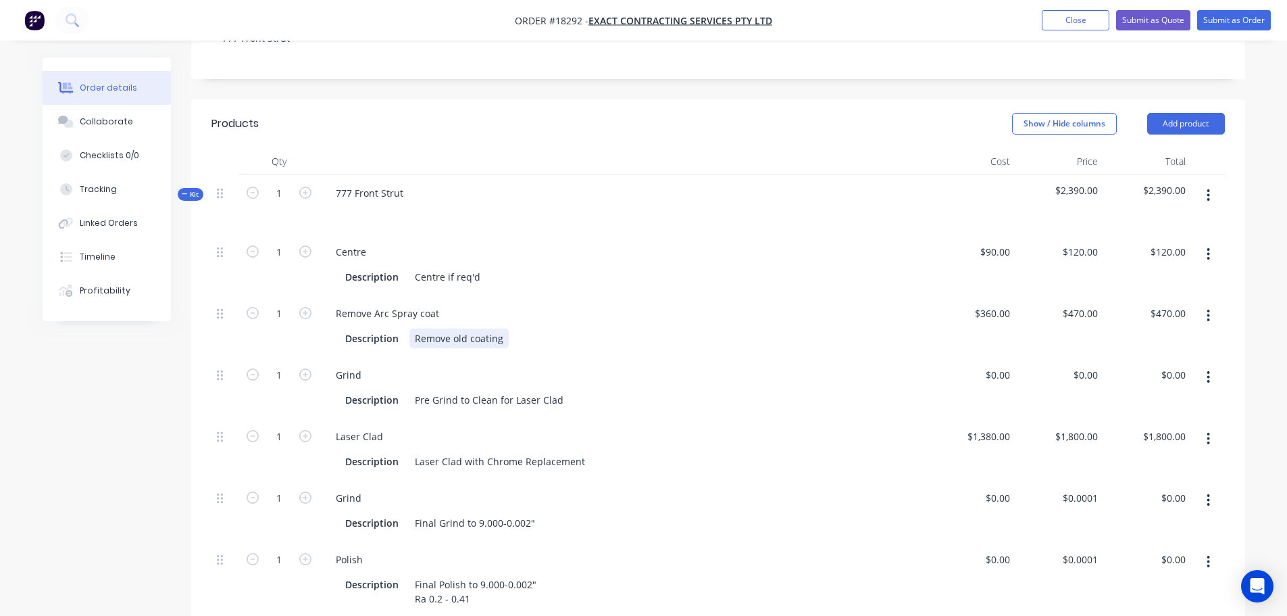
scroll to position [270, 0]
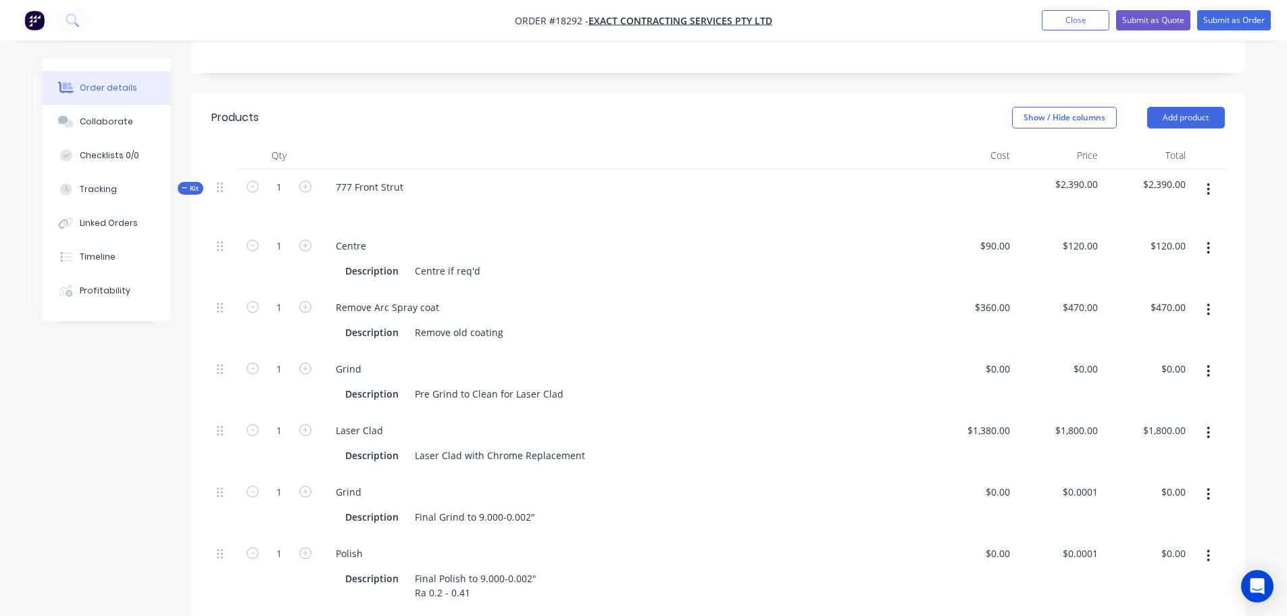
click at [1202, 260] on button "button" at bounding box center [1209, 248] width 32 height 24
click at [1139, 347] on div "Delete" at bounding box center [1161, 338] width 104 height 20
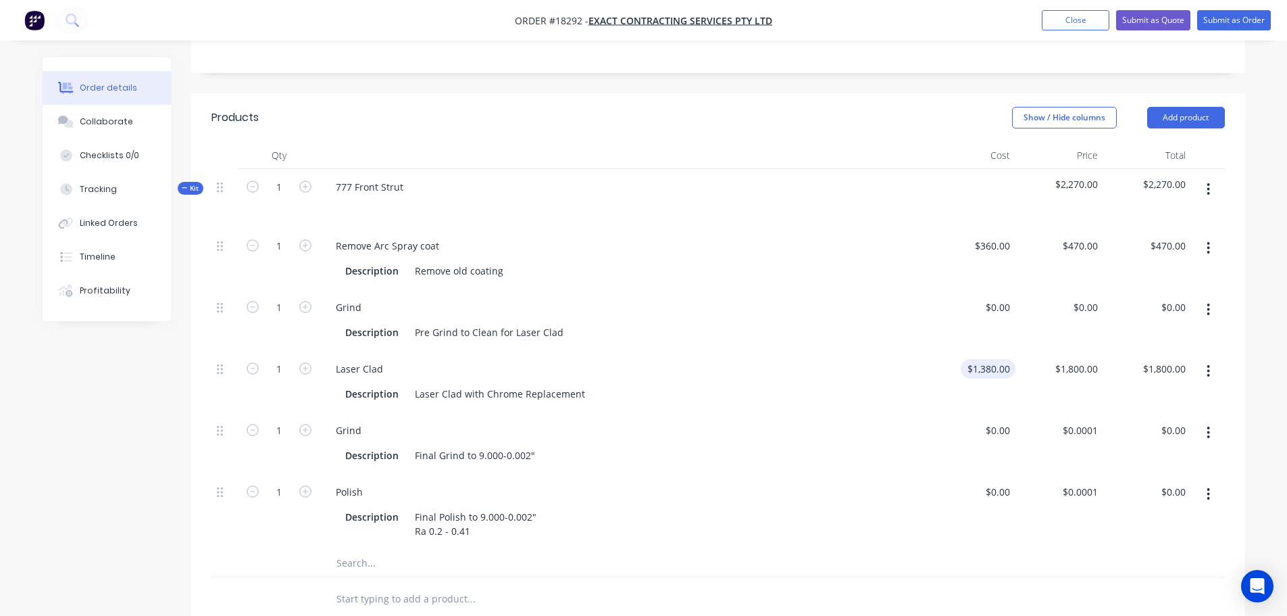
type input "1380"
click at [1004, 378] on input "1380" at bounding box center [990, 369] width 49 height 20
type input "$0.00"
type input "0"
type input "$0.00"
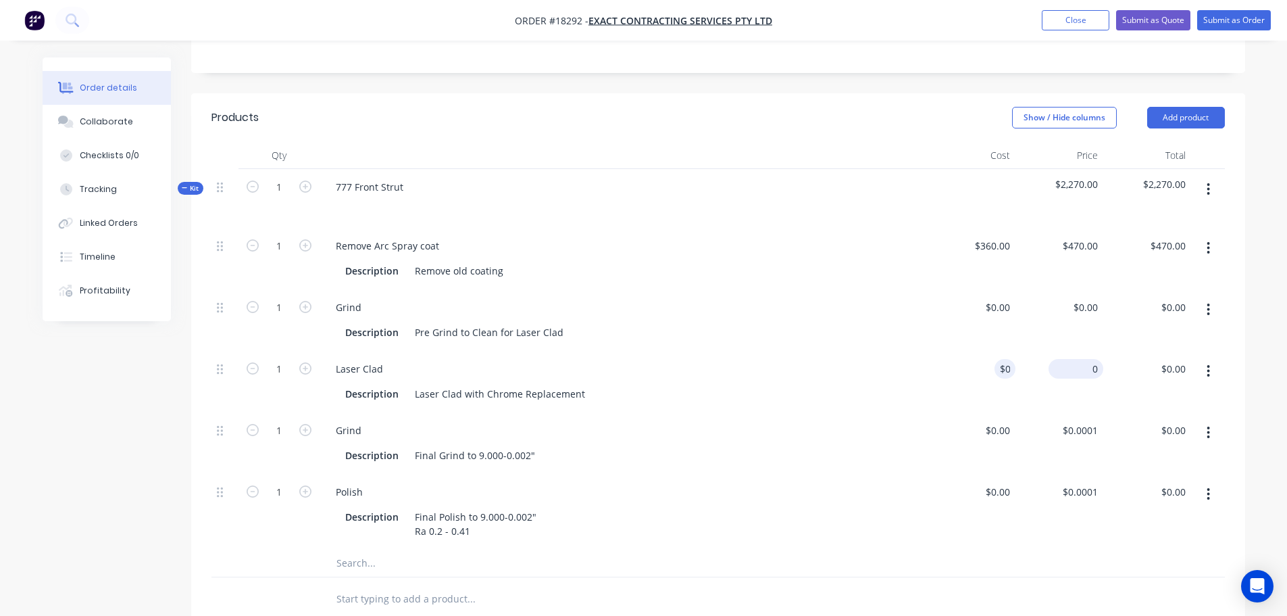
click at [1085, 378] on div "0 $1,800.00" at bounding box center [1076, 369] width 55 height 20
type input "360"
type input "$0.00"
click at [974, 251] on div "360 $360.00" at bounding box center [972, 259] width 88 height 62
type input "$0.00"
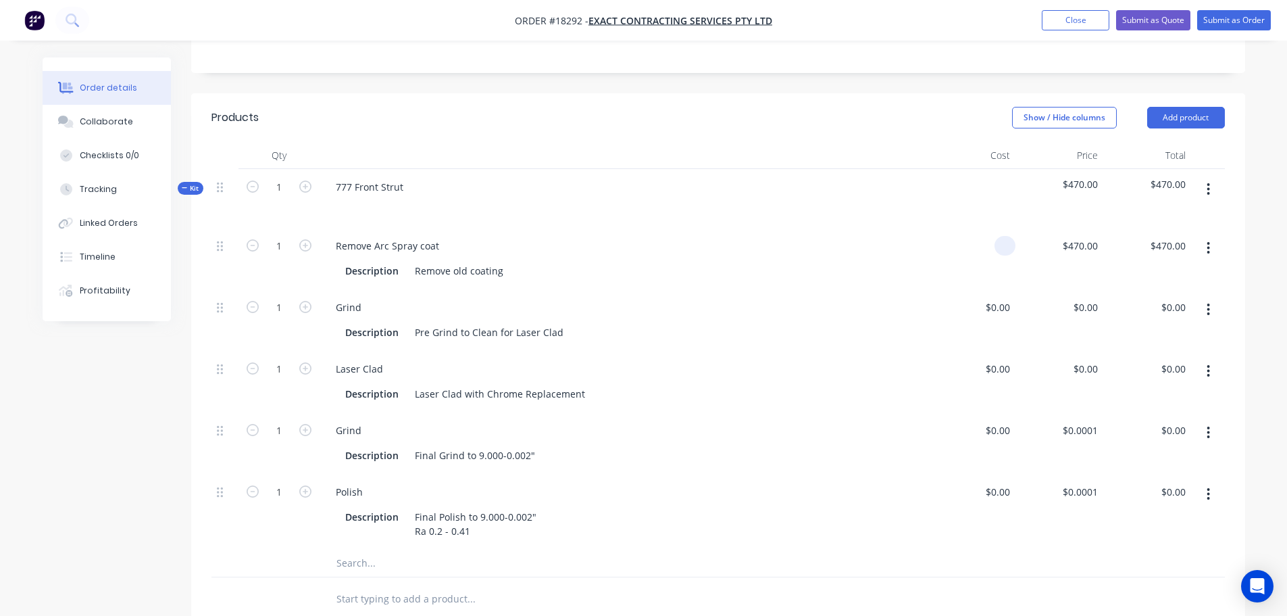
type input "$0.00"
click at [788, 255] on div "Remove Arc Spray coat" at bounding box center [623, 246] width 597 height 20
click at [721, 142] on header "Products Show / Hide columns Add product" at bounding box center [718, 117] width 1054 height 49
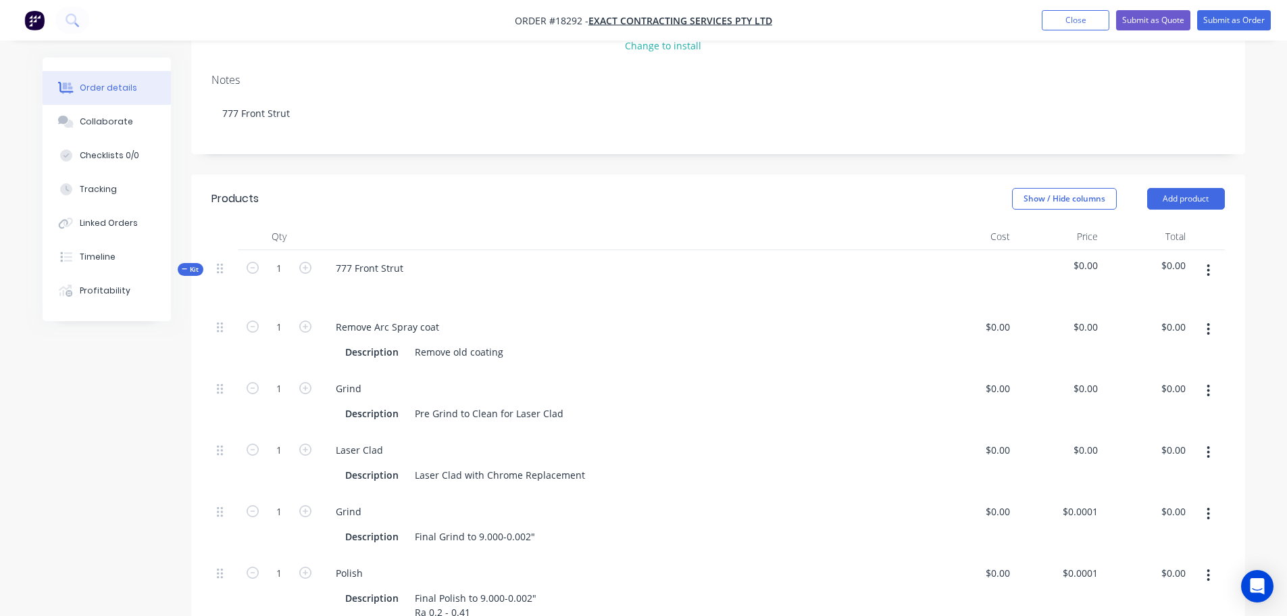
scroll to position [68, 0]
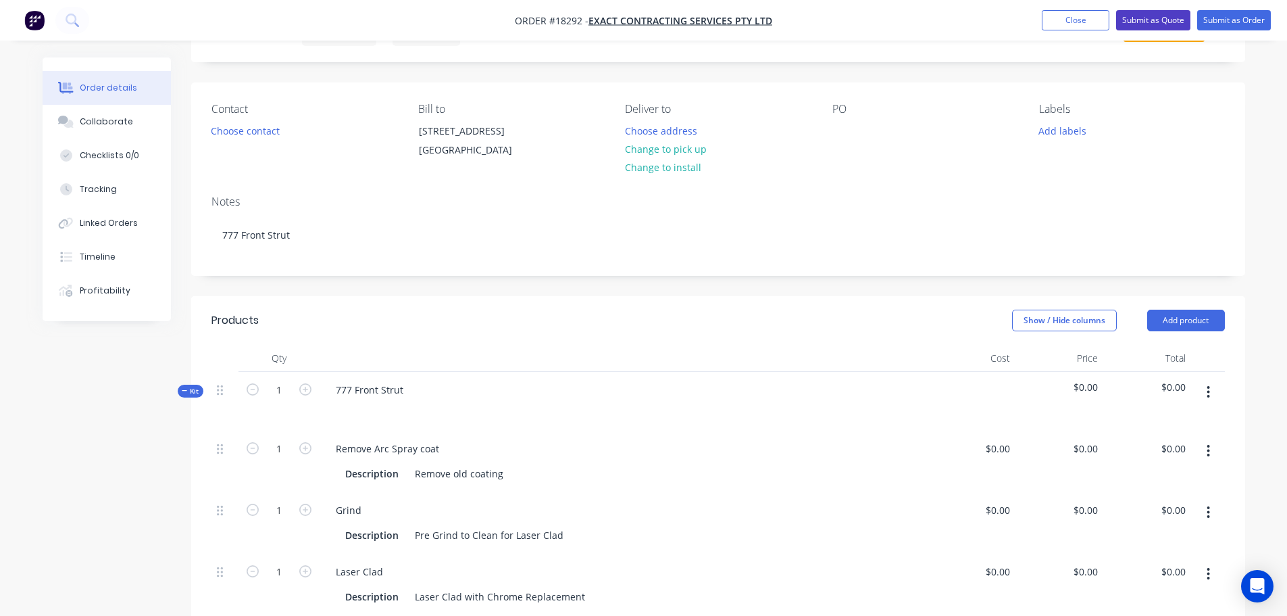
click at [1166, 23] on button "Submit as Quote" at bounding box center [1153, 20] width 74 height 20
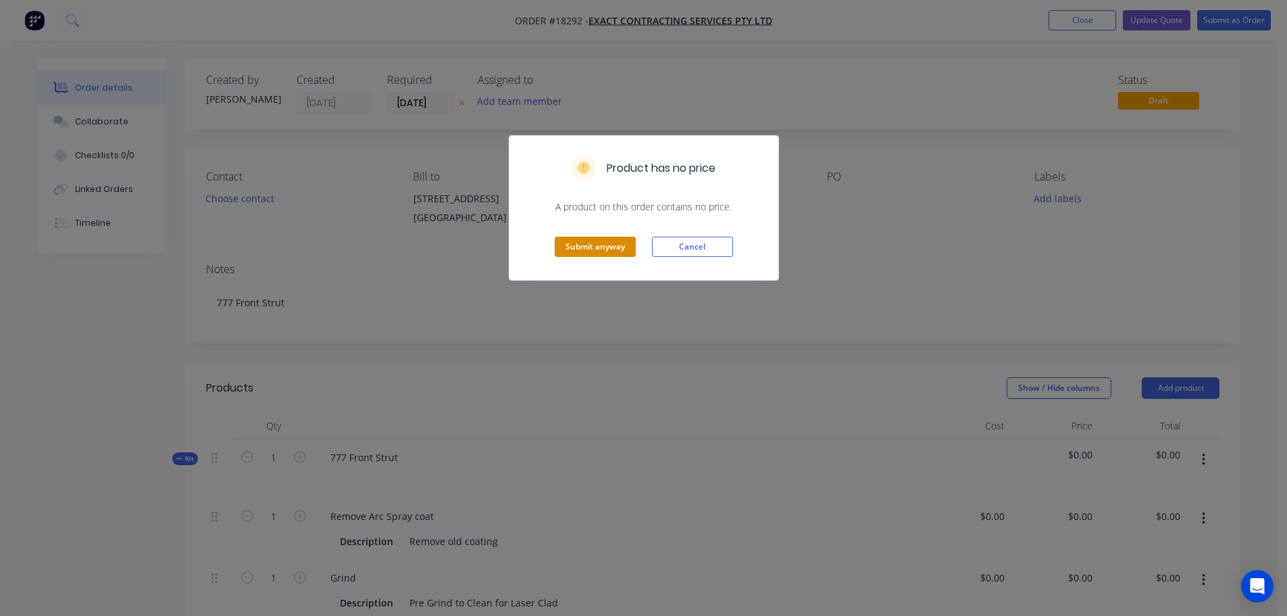
click at [576, 240] on button "Submit anyway" at bounding box center [595, 247] width 81 height 20
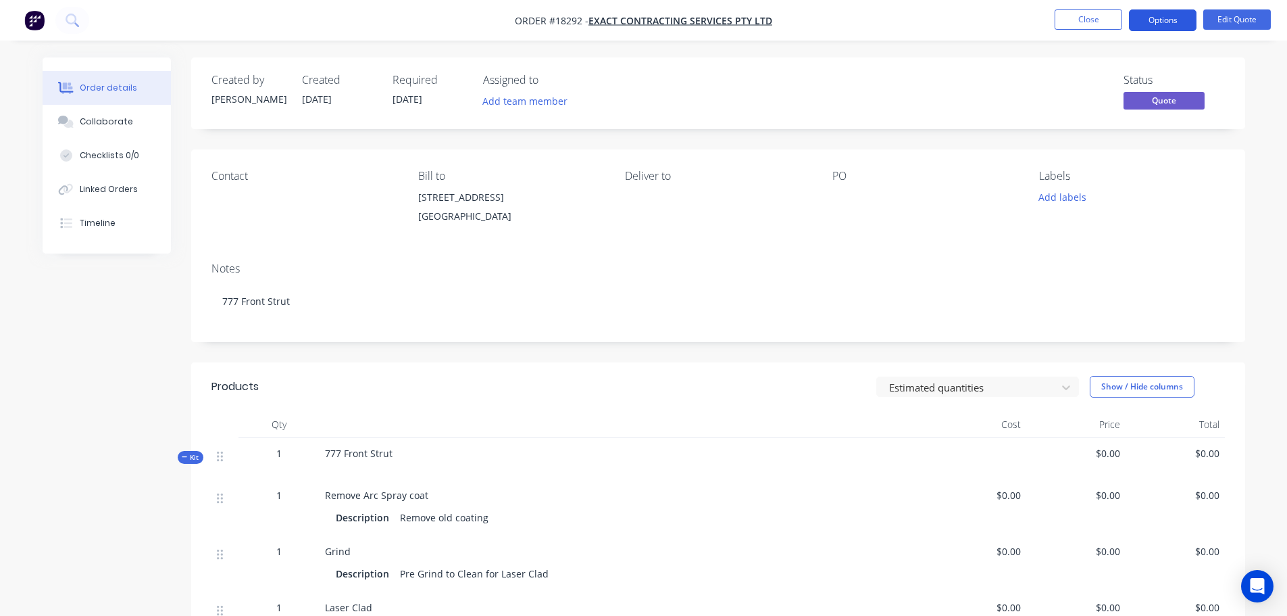
click at [1160, 14] on button "Options" at bounding box center [1163, 20] width 68 height 22
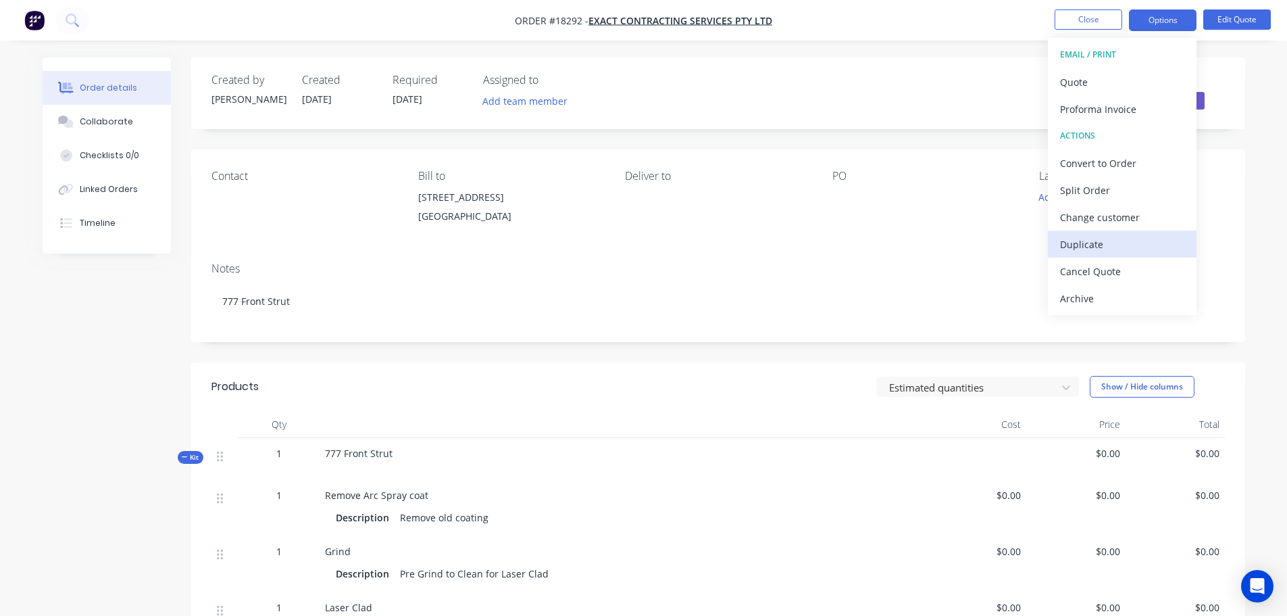
click at [1090, 242] on div "Duplicate" at bounding box center [1122, 245] width 124 height 20
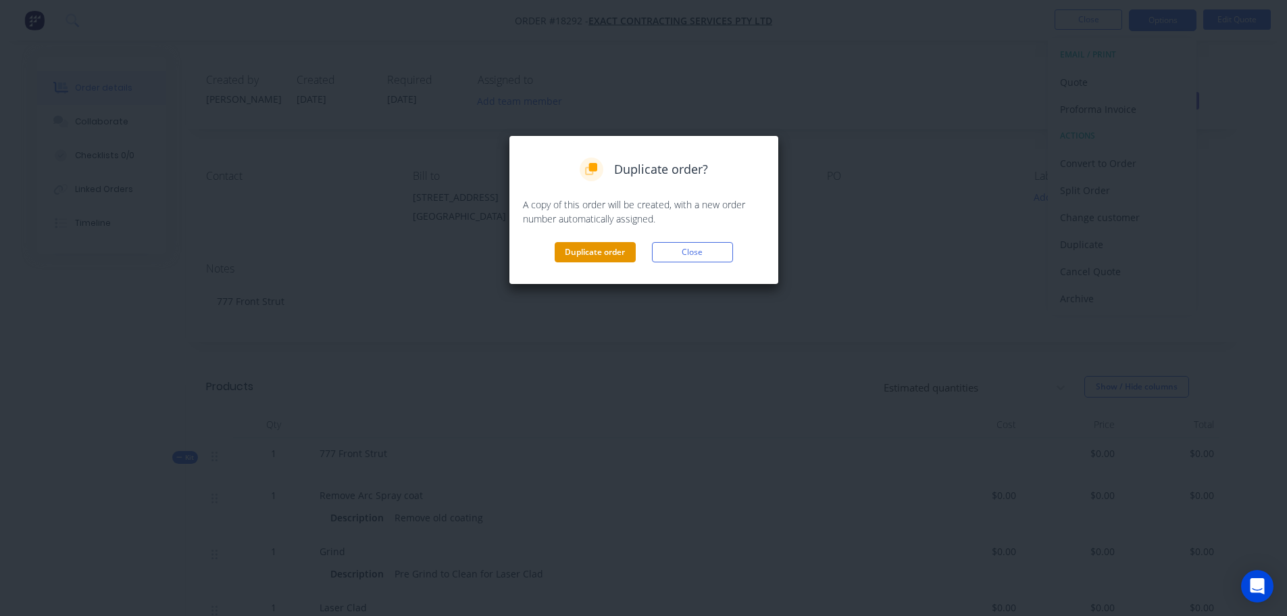
click at [598, 253] on button "Duplicate order" at bounding box center [595, 252] width 81 height 20
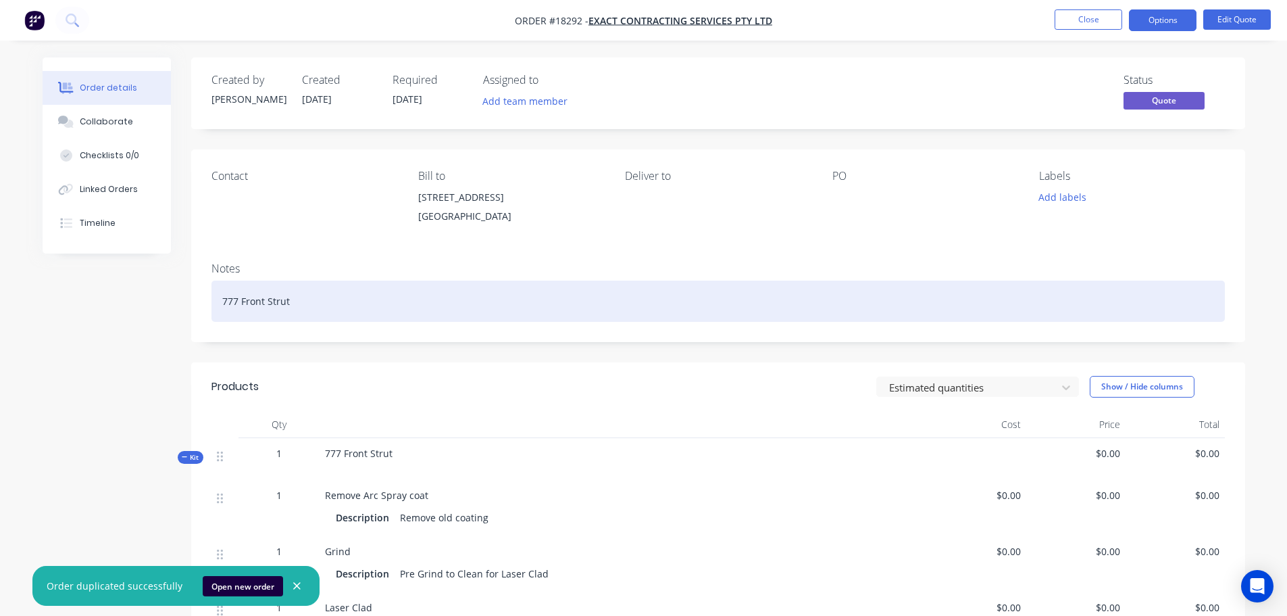
click at [382, 308] on div "777 Front Strut" at bounding box center [719, 300] width 1014 height 41
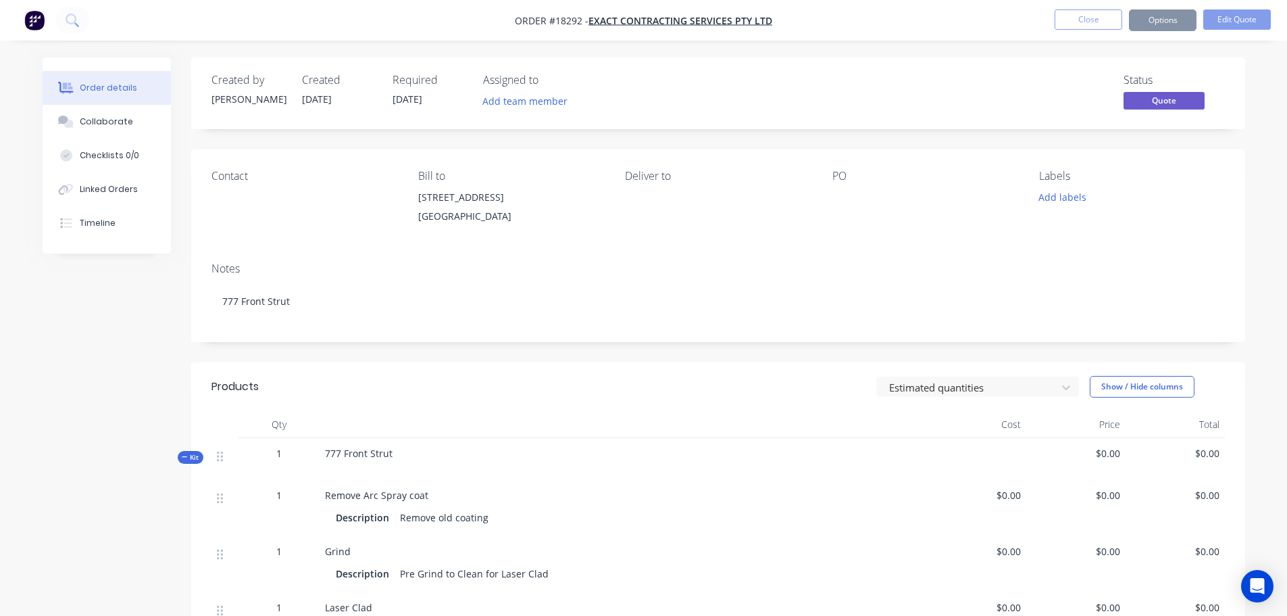
click at [409, 367] on header "Products Estimated quantities Show / Hide columns" at bounding box center [718, 386] width 1054 height 49
click at [1083, 22] on button "Close" at bounding box center [1089, 19] width 68 height 20
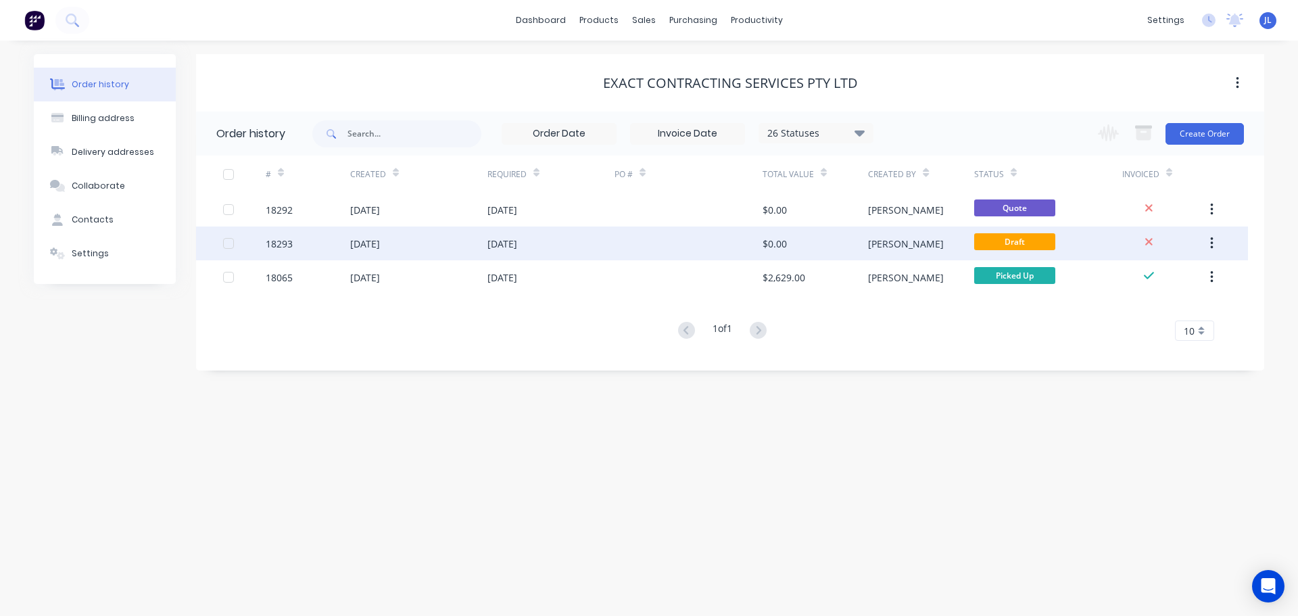
click at [463, 241] on div "13 Oct 2025" at bounding box center [418, 243] width 137 height 34
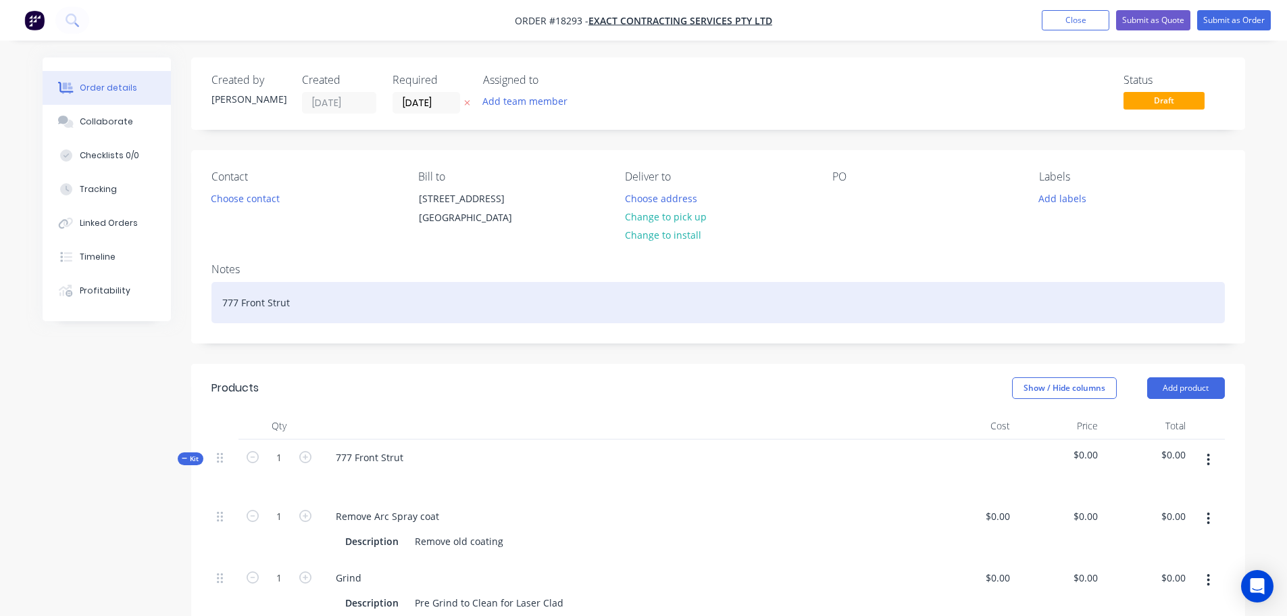
click at [344, 312] on div "777 Front Strut" at bounding box center [719, 302] width 1014 height 41
drag, startPoint x: 364, startPoint y: 314, endPoint x: 141, endPoint y: 303, distance: 222.6
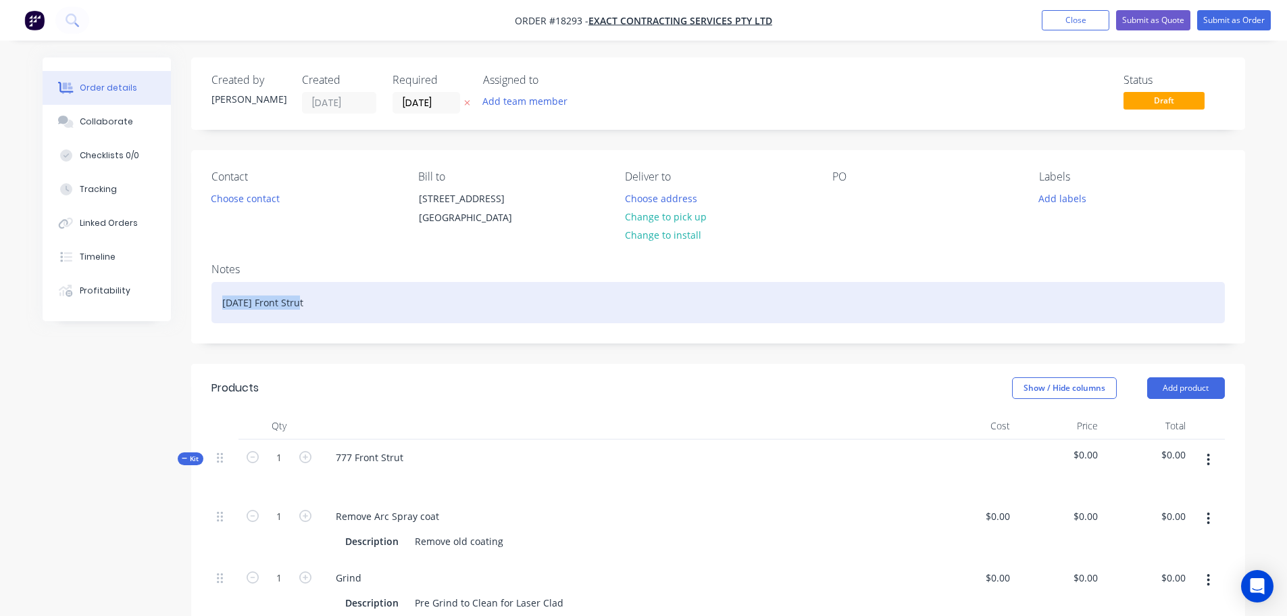
click at [322, 323] on div "AD740 Front Strut" at bounding box center [719, 302] width 1014 height 41
drag, startPoint x: 376, startPoint y: 317, endPoint x: 168, endPoint y: 316, distance: 207.5
copy div "AD740 Front Strut 4.500""
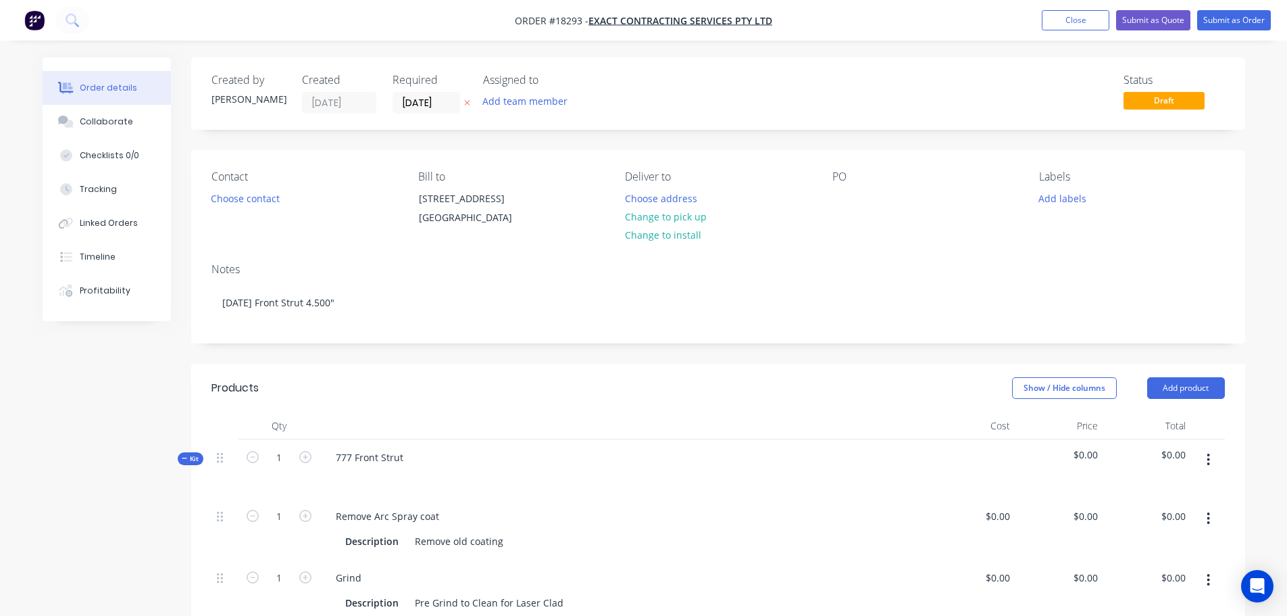
click at [414, 470] on div "777 Front Strut" at bounding box center [624, 468] width 608 height 59
click at [391, 467] on div "777 Front Strut" at bounding box center [369, 457] width 89 height 20
click at [395, 467] on div "777 Front Strut" at bounding box center [369, 457] width 89 height 20
drag, startPoint x: 405, startPoint y: 472, endPoint x: 255, endPoint y: 468, distance: 150.1
click at [255, 468] on div "Kit 1 777 Front Strut $0.00 $0.00" at bounding box center [719, 468] width 1014 height 59
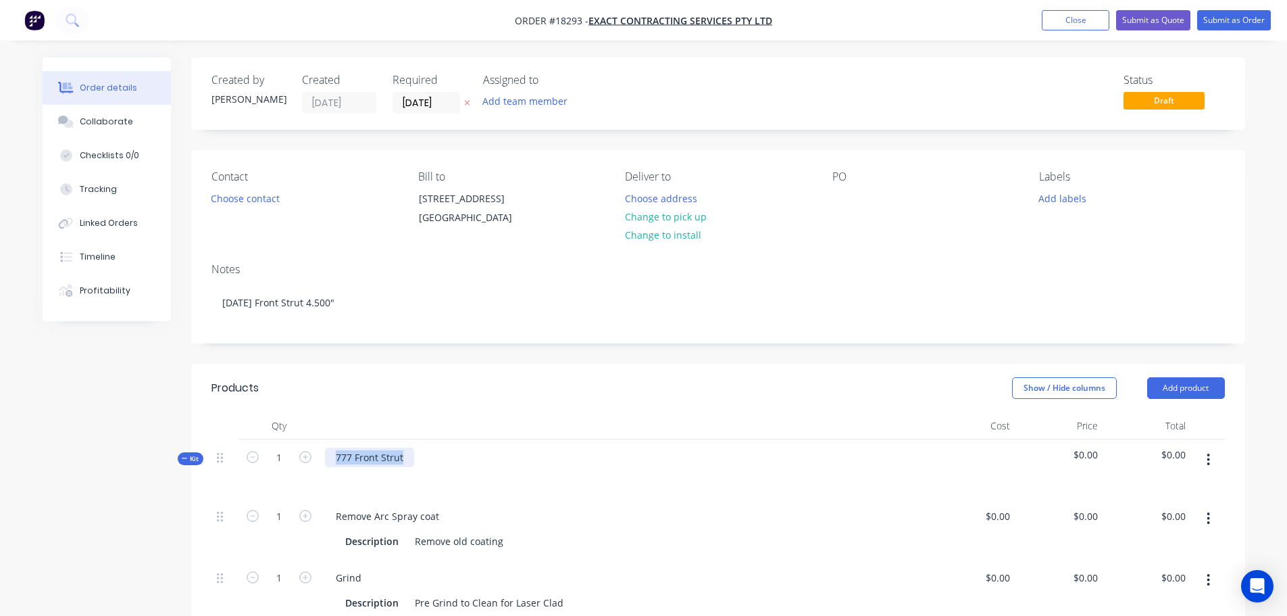
paste div
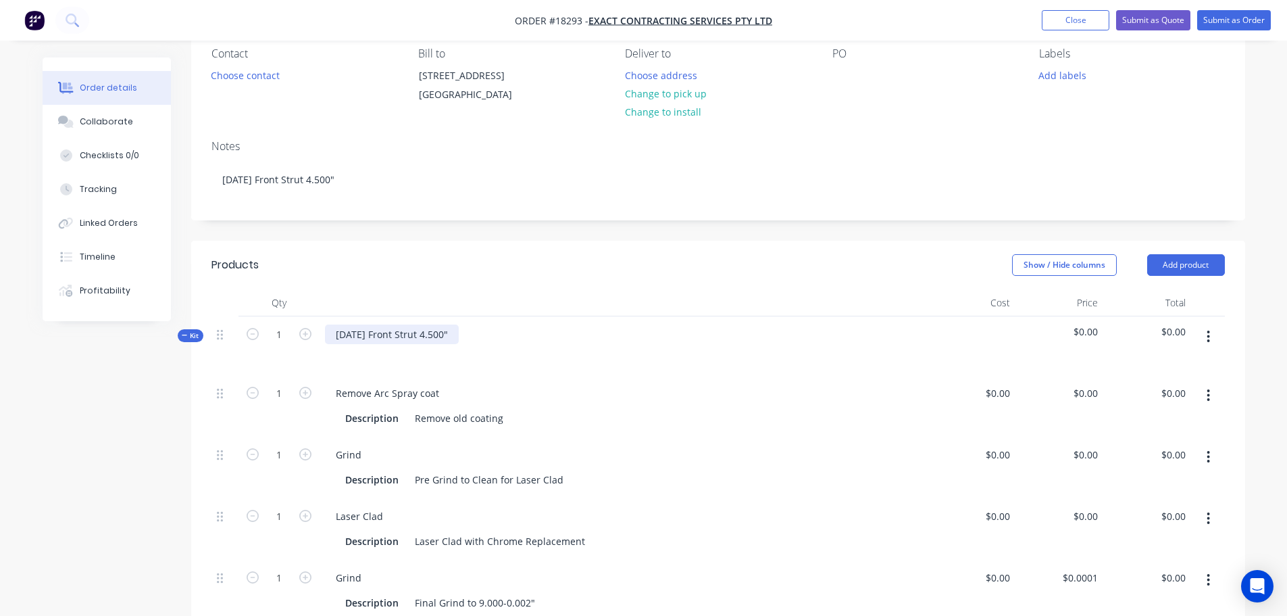
scroll to position [135, 0]
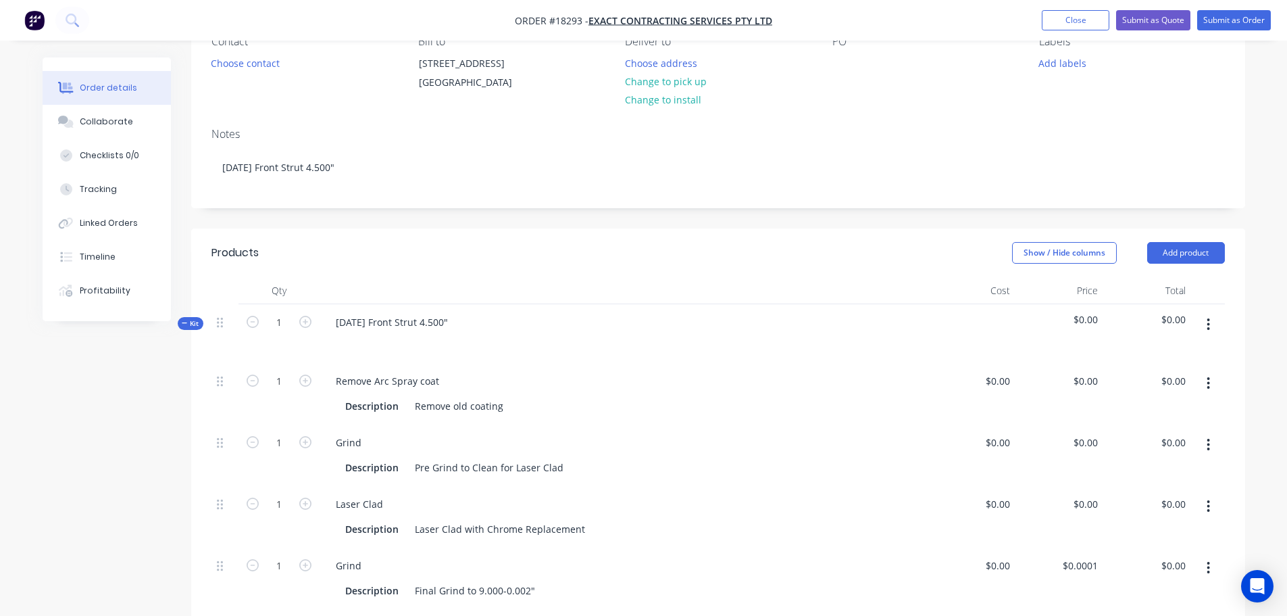
click at [1210, 391] on icon "button" at bounding box center [1208, 383] width 3 height 15
click at [1135, 480] on div "Delete" at bounding box center [1161, 473] width 104 height 20
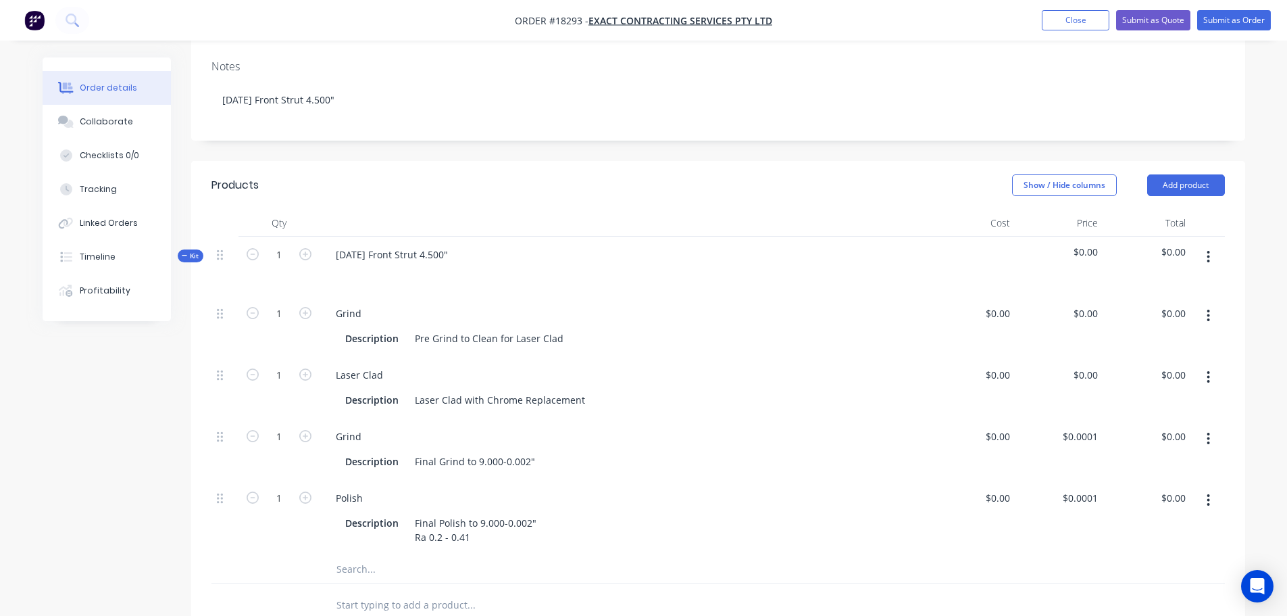
scroll to position [270, 0]
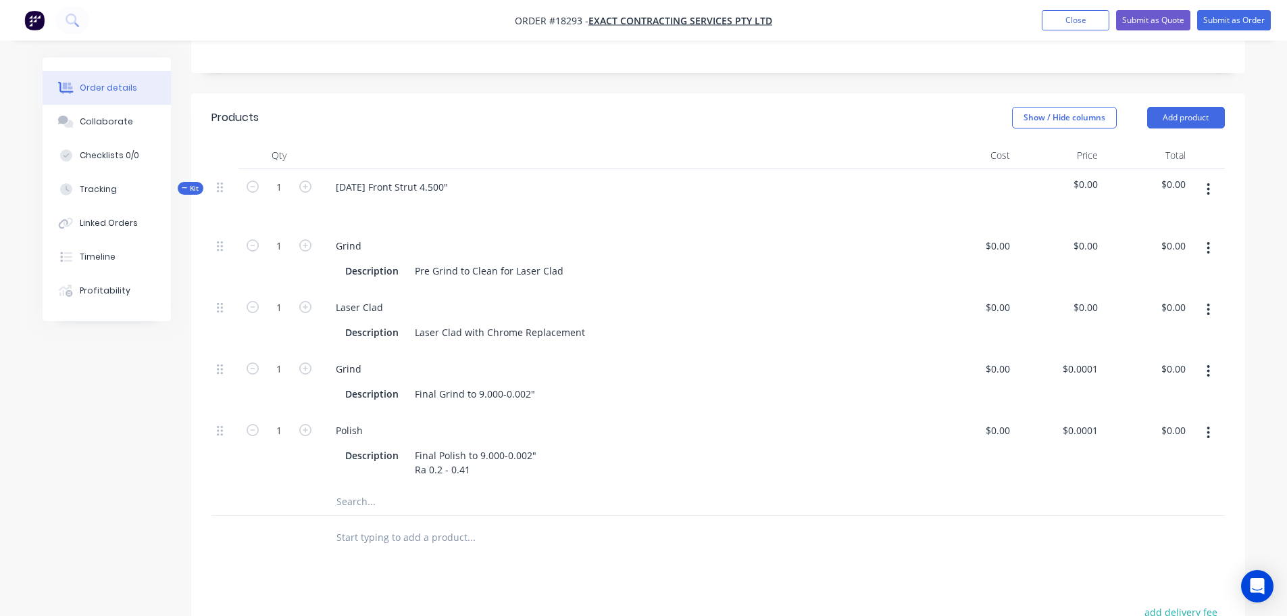
click at [382, 515] on input "text" at bounding box center [471, 501] width 270 height 27
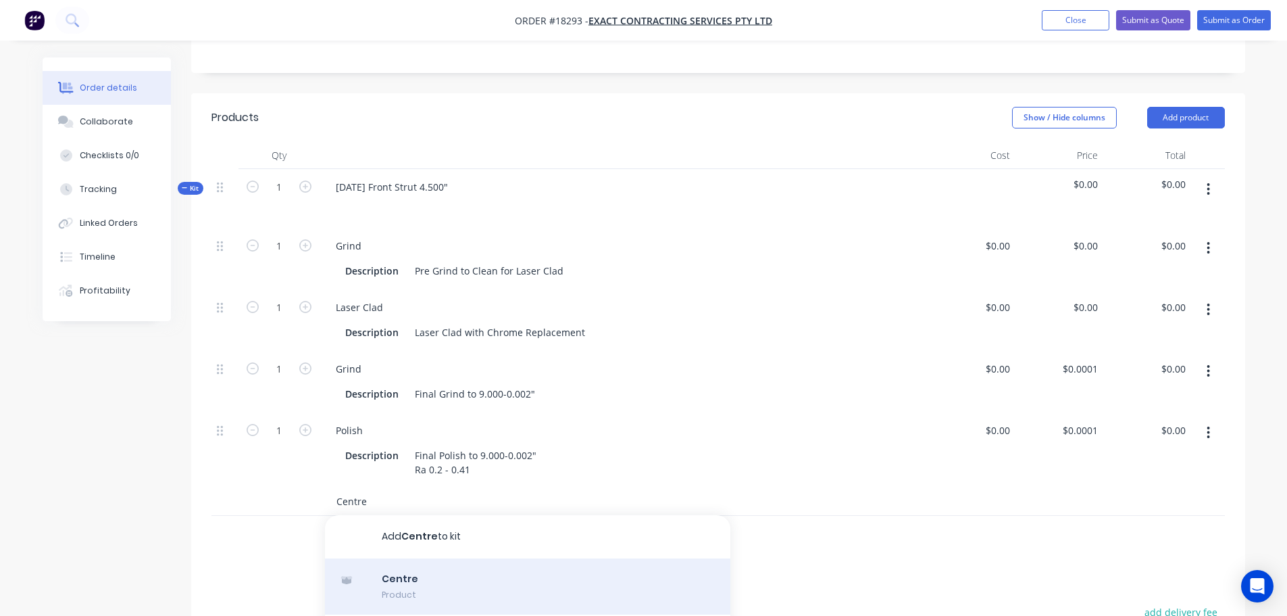
type input "Centre"
click at [435, 593] on div "Centre Product" at bounding box center [527, 586] width 405 height 57
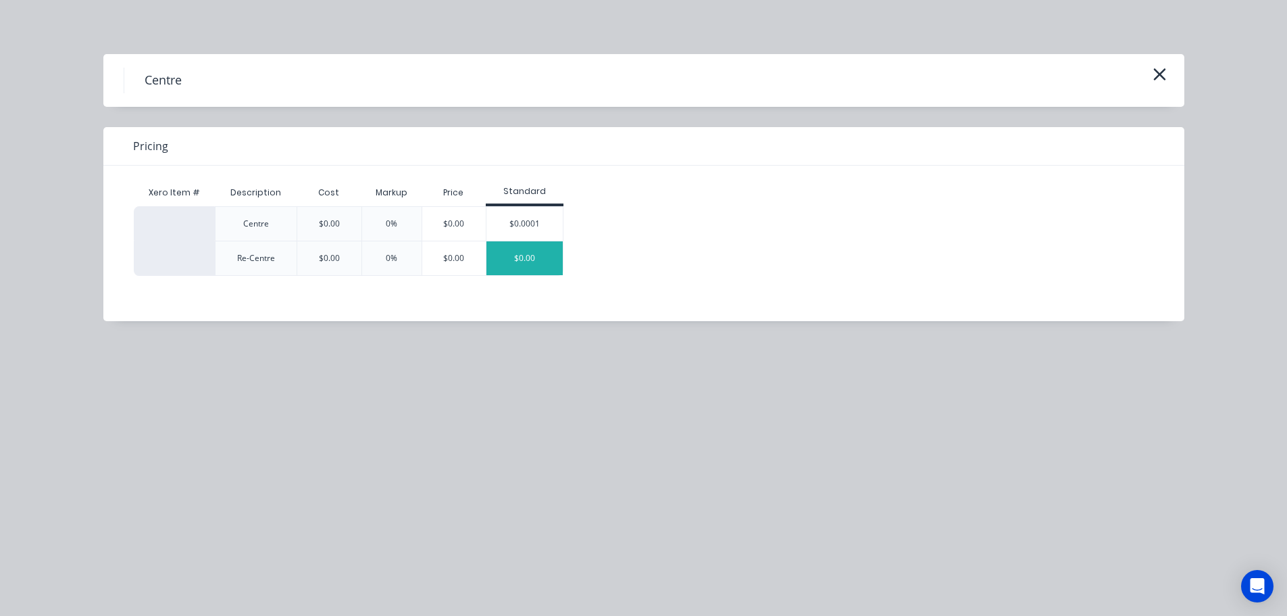
click at [539, 259] on div "$0.00" at bounding box center [525, 258] width 76 height 34
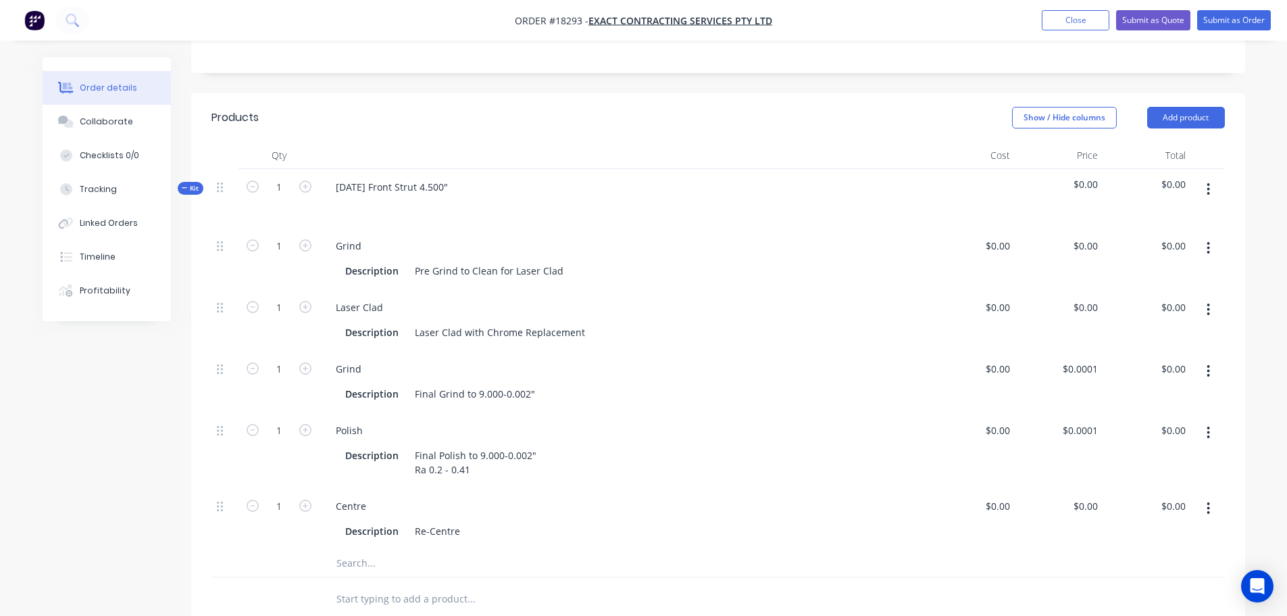
scroll to position [274, 0]
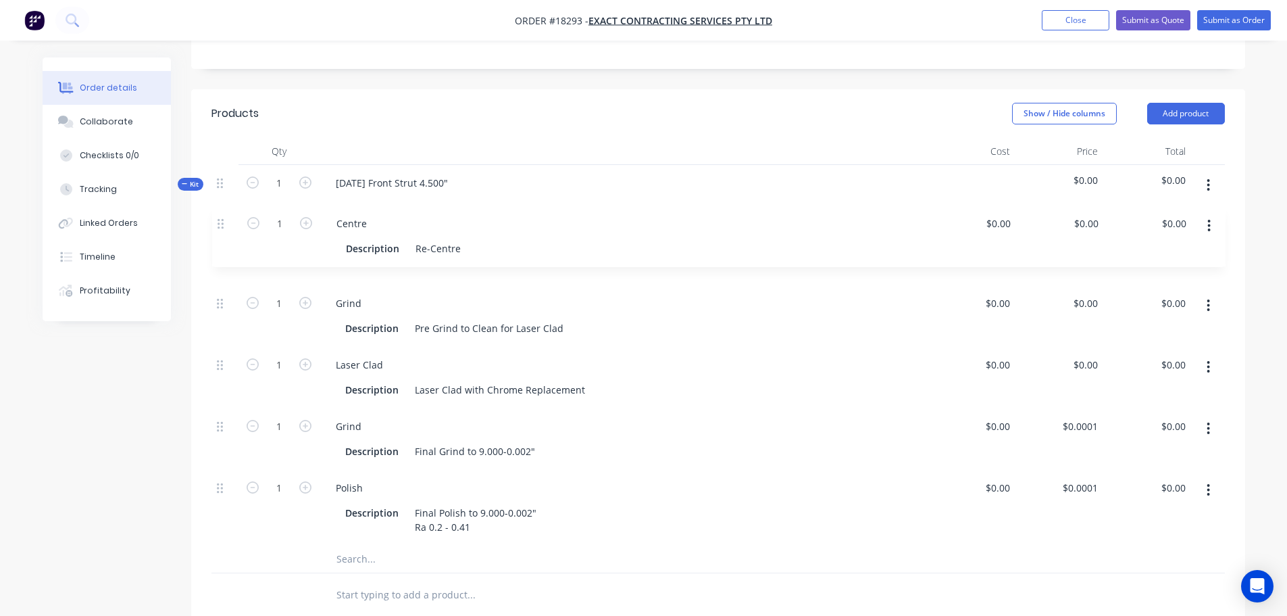
drag, startPoint x: 219, startPoint y: 523, endPoint x: 217, endPoint y: 222, distance: 300.8
click at [217, 222] on div "Kit 1 AD740 Front Strut 4.500" $0.00 $0.00 1 Grind Description Pre Grind to Cle…" at bounding box center [719, 369] width 1014 height 408
click at [462, 276] on div "Re-Centre" at bounding box center [438, 267] width 56 height 20
click at [545, 304] on div "Grind Description Pre Grind to Clean for Laser Clad" at bounding box center [624, 316] width 608 height 62
drag, startPoint x: 467, startPoint y: 341, endPoint x: 676, endPoint y: 331, distance: 209.1
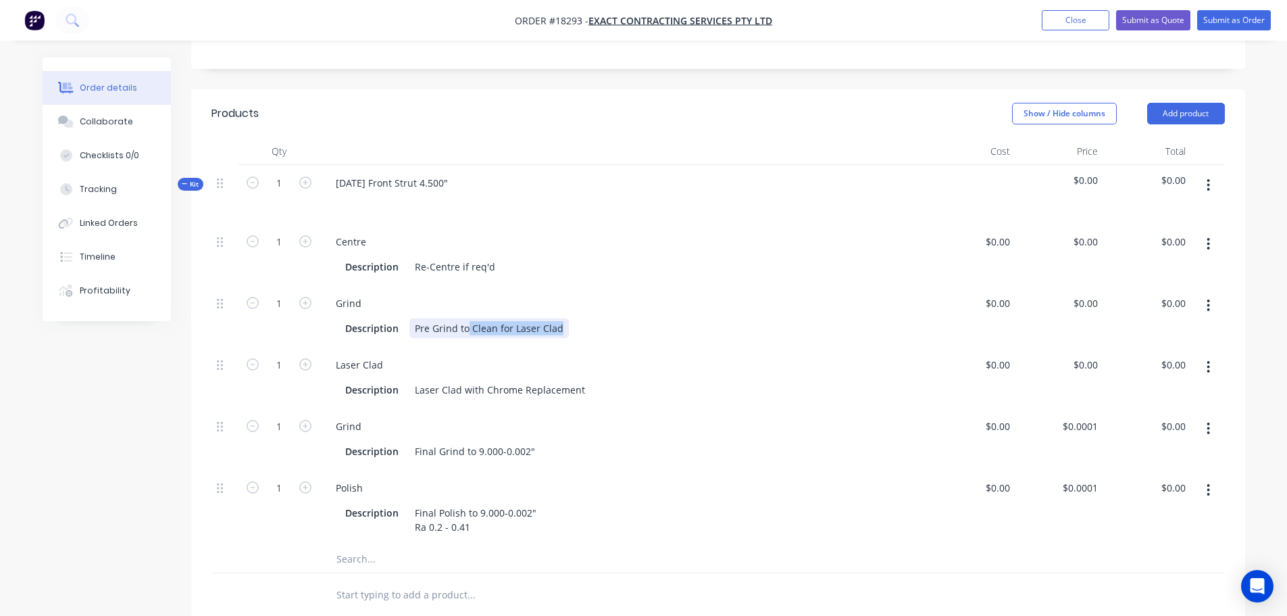
click at [676, 331] on div "Description Pre Grind to Clean for Laser Clad" at bounding box center [623, 327] width 597 height 22
click at [376, 374] on div "Laser Clad" at bounding box center [359, 365] width 69 height 20
drag, startPoint x: 387, startPoint y: 378, endPoint x: 303, endPoint y: 380, distance: 83.1
click at [303, 380] on div "1 Laser Clad Description Laser Clad with Chrome Replacement $0.00 $0.00 $0.00 $…" at bounding box center [719, 378] width 1014 height 62
click at [418, 399] on div "Laser Clad with Chrome Replacement" at bounding box center [500, 390] width 181 height 20
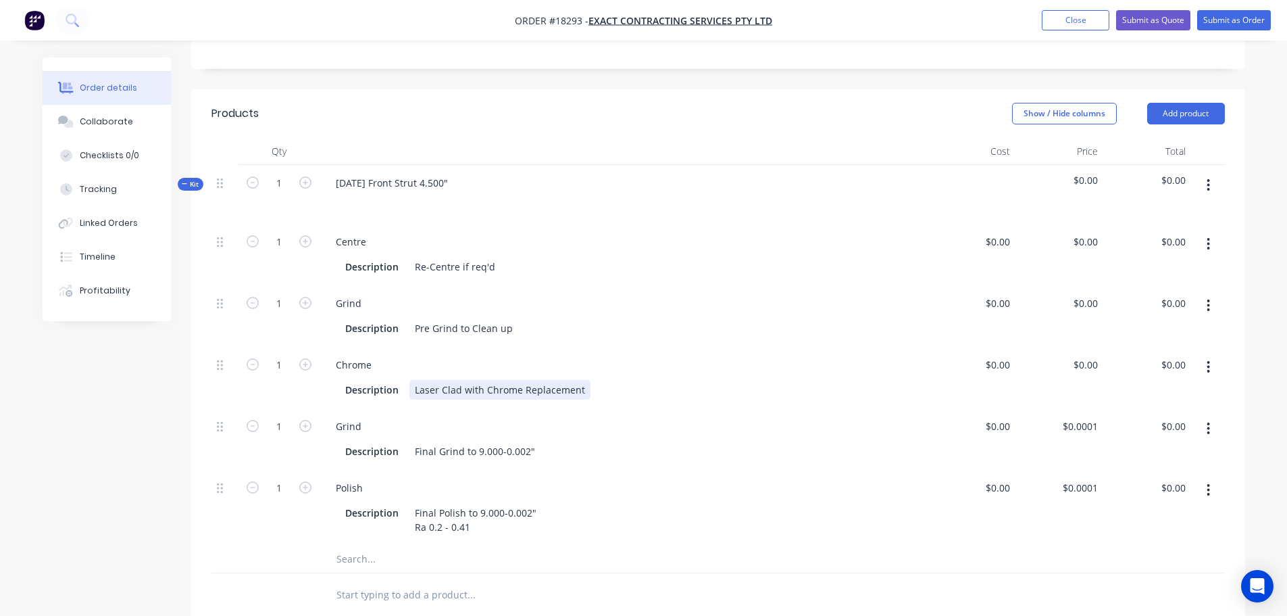
drag, startPoint x: 411, startPoint y: 403, endPoint x: 664, endPoint y: 397, distance: 252.8
click at [664, 397] on div "Description Laser Clad with Chrome Replacement" at bounding box center [621, 390] width 562 height 20
click at [377, 374] on div "Chrome" at bounding box center [353, 365] width 57 height 20
click at [424, 399] on div "Laser Clad with Chrome Replacement" at bounding box center [500, 390] width 181 height 20
drag, startPoint x: 413, startPoint y: 401, endPoint x: 795, endPoint y: 378, distance: 383.3
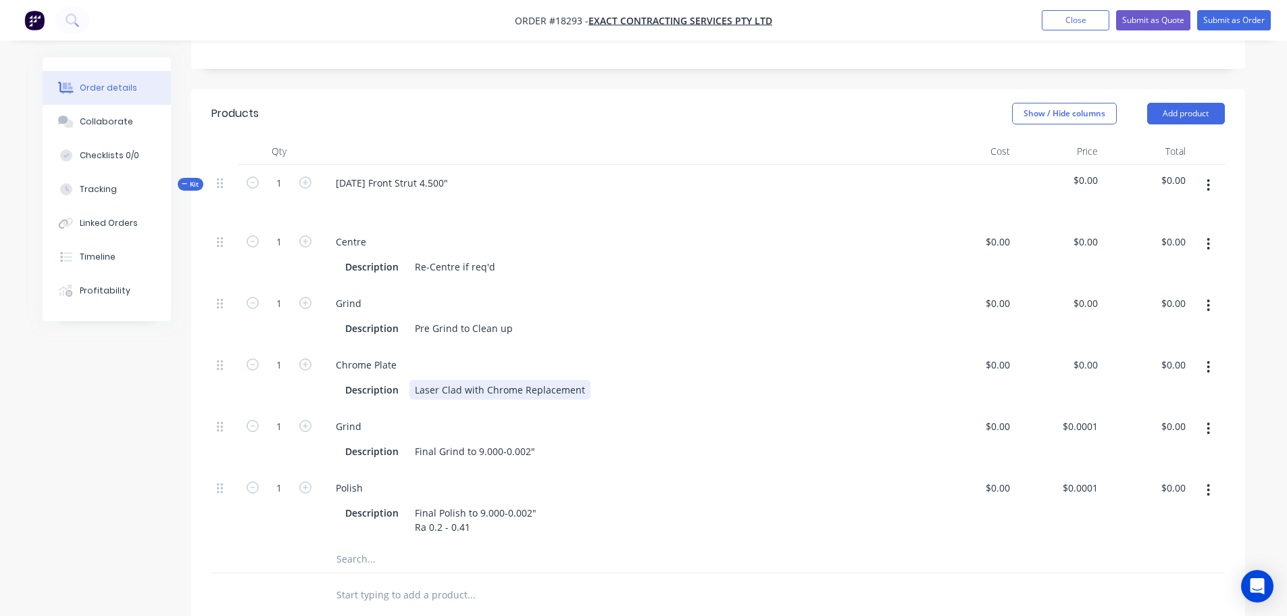
click at [795, 378] on div "Chrome Plate Description Laser Clad with Chrome Replacement" at bounding box center [624, 378] width 608 height 62
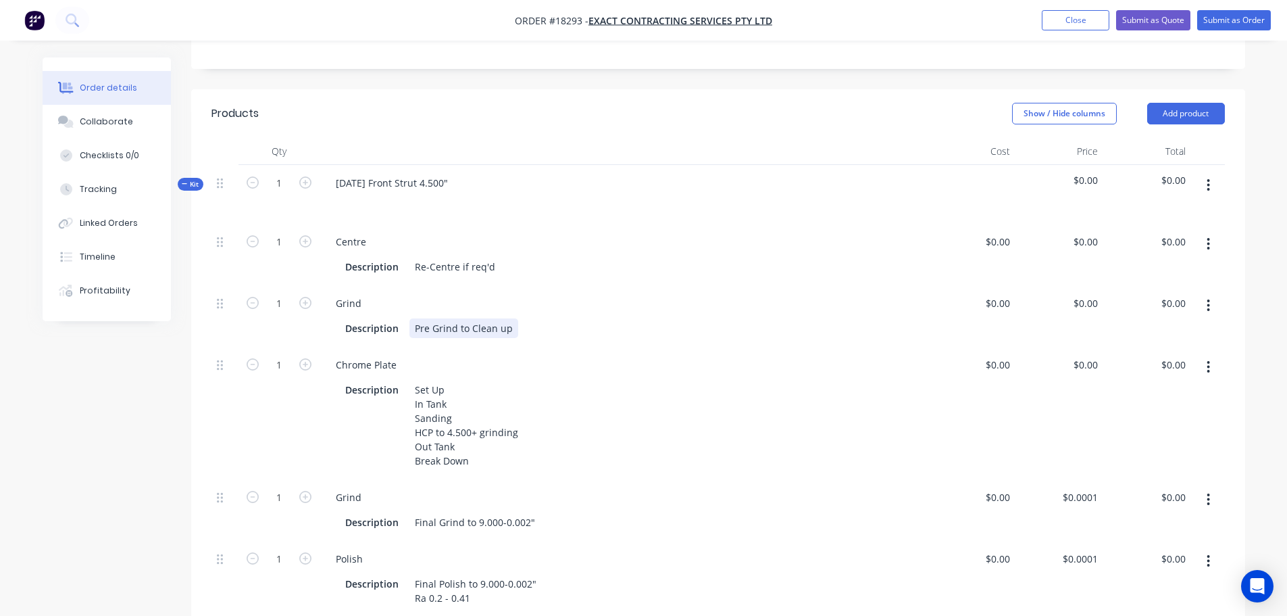
click at [612, 347] on div "Grind Description Pre Grind to Clean up" at bounding box center [624, 316] width 608 height 62
drag, startPoint x: 485, startPoint y: 530, endPoint x: 507, endPoint y: 529, distance: 22.3
click at [485, 530] on div "Final Grind to 9.000-0.002"" at bounding box center [475, 522] width 131 height 20
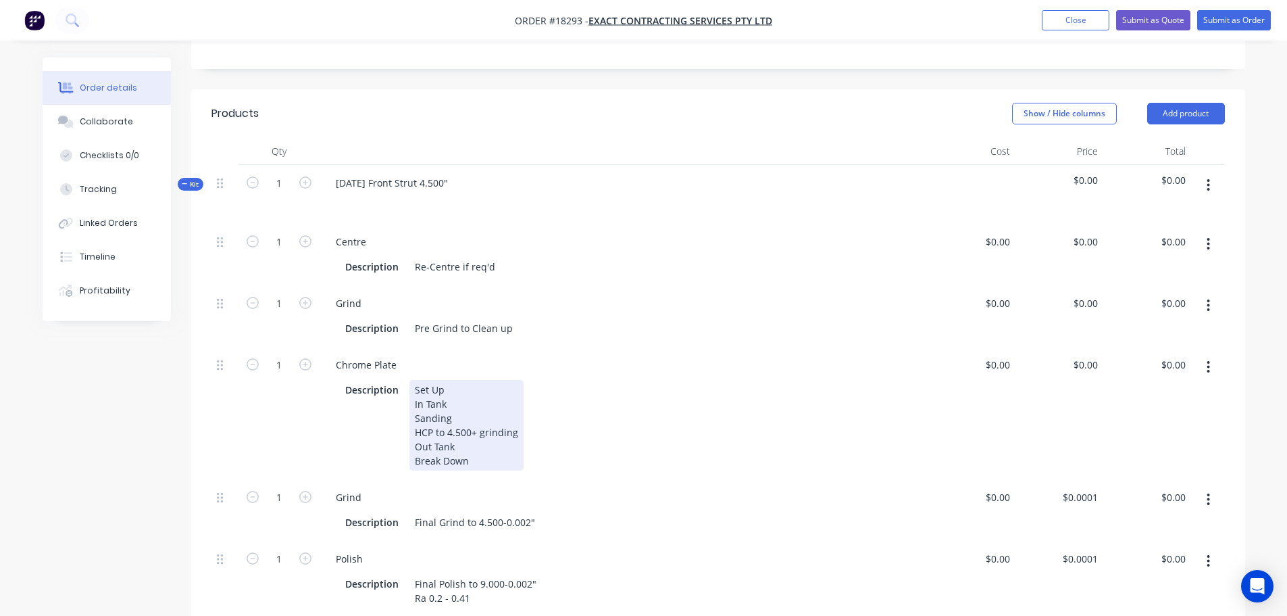
click at [641, 470] on div "Description Set Up In Tank Sanding HCP to 4.500+ grinding Out Tank Break Down" at bounding box center [621, 425] width 562 height 91
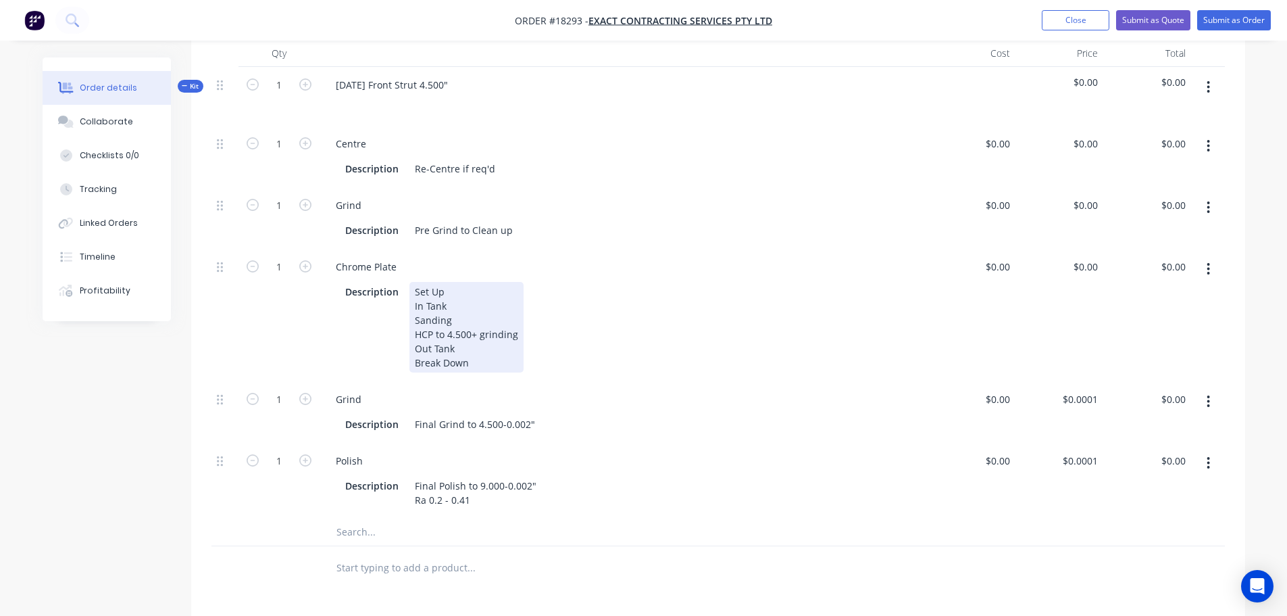
scroll to position [410, 0]
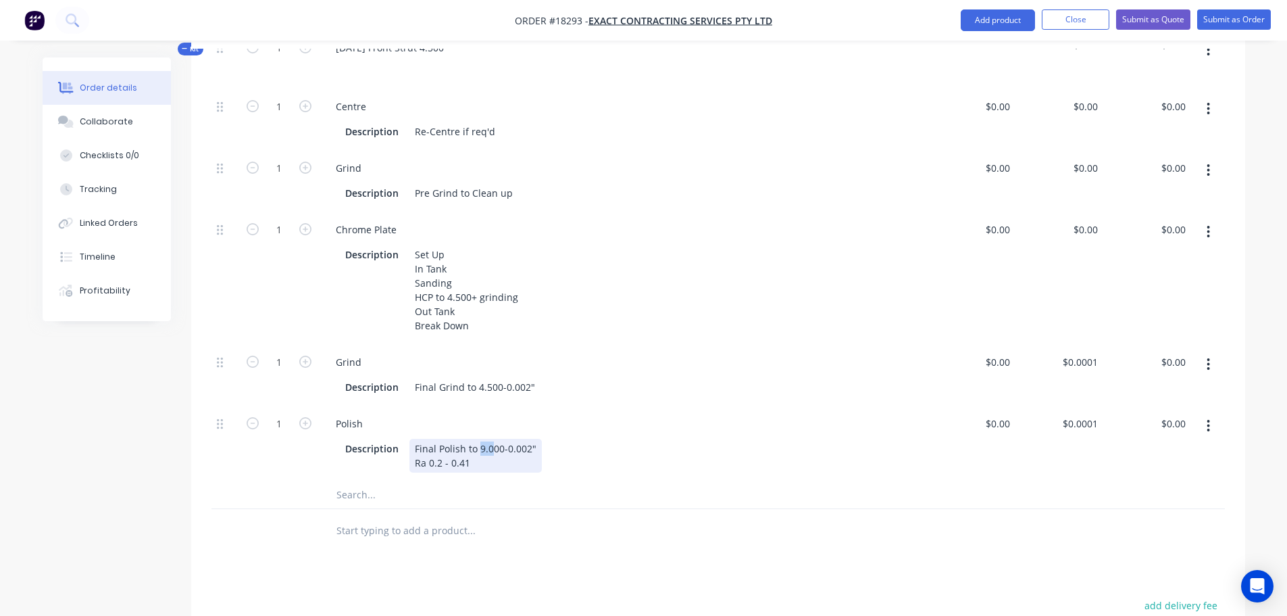
drag, startPoint x: 477, startPoint y: 462, endPoint x: 493, endPoint y: 462, distance: 16.2
click at [493, 462] on div "Final Polish to 9.000-0.002" Ra 0.2 - 0.41" at bounding box center [476, 456] width 132 height 34
click at [544, 544] on input "text" at bounding box center [471, 530] width 270 height 27
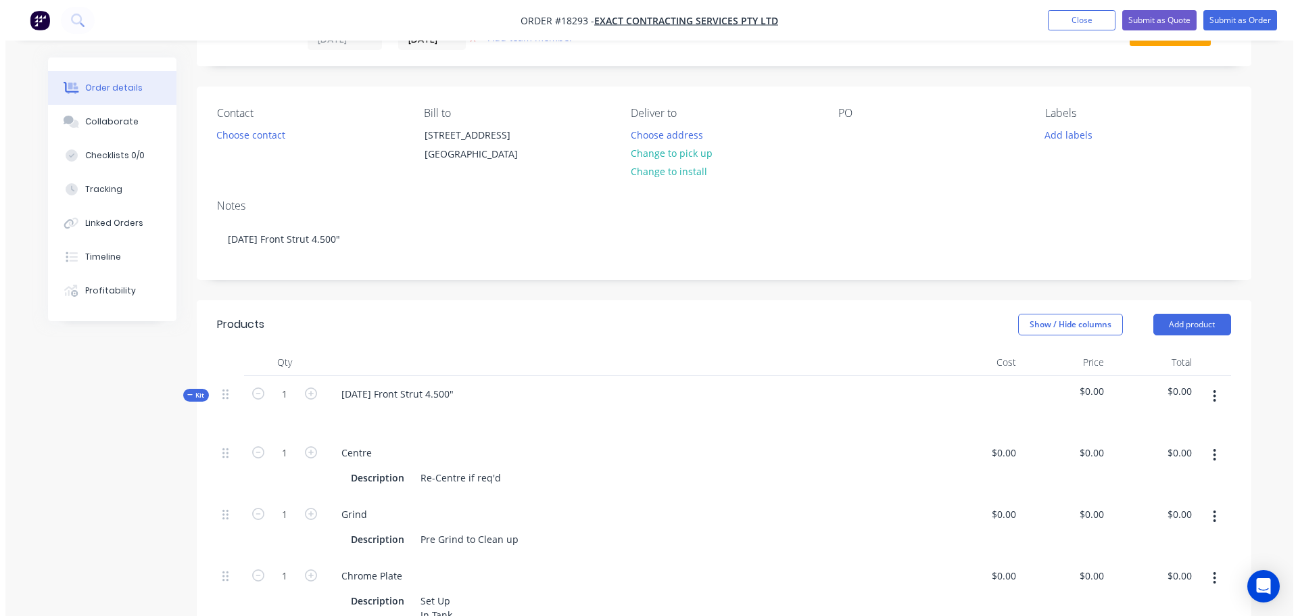
scroll to position [0, 0]
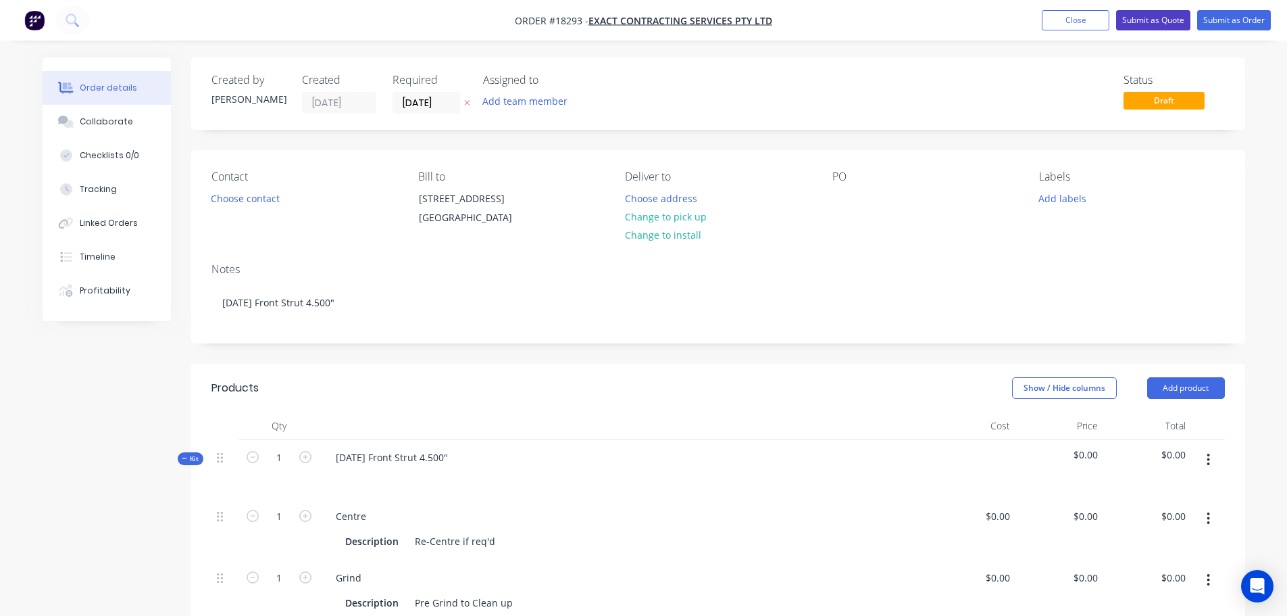
click at [1136, 27] on button "Submit as Quote" at bounding box center [1153, 20] width 74 height 20
type input "$0.0001"
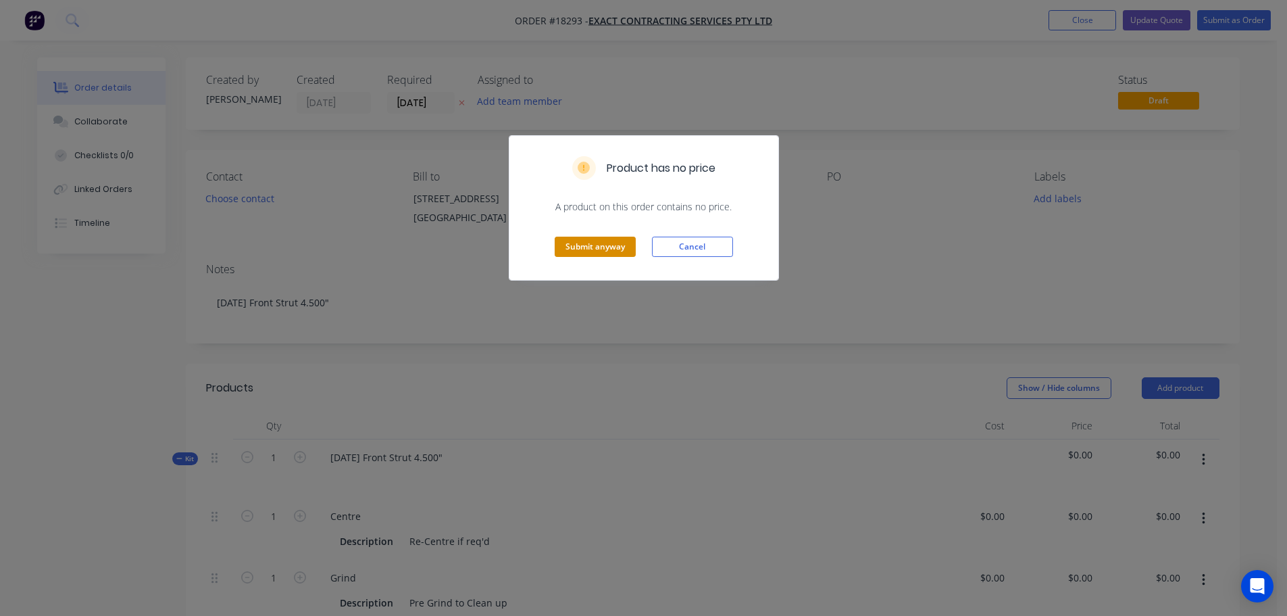
click at [576, 249] on button "Submit anyway" at bounding box center [595, 247] width 81 height 20
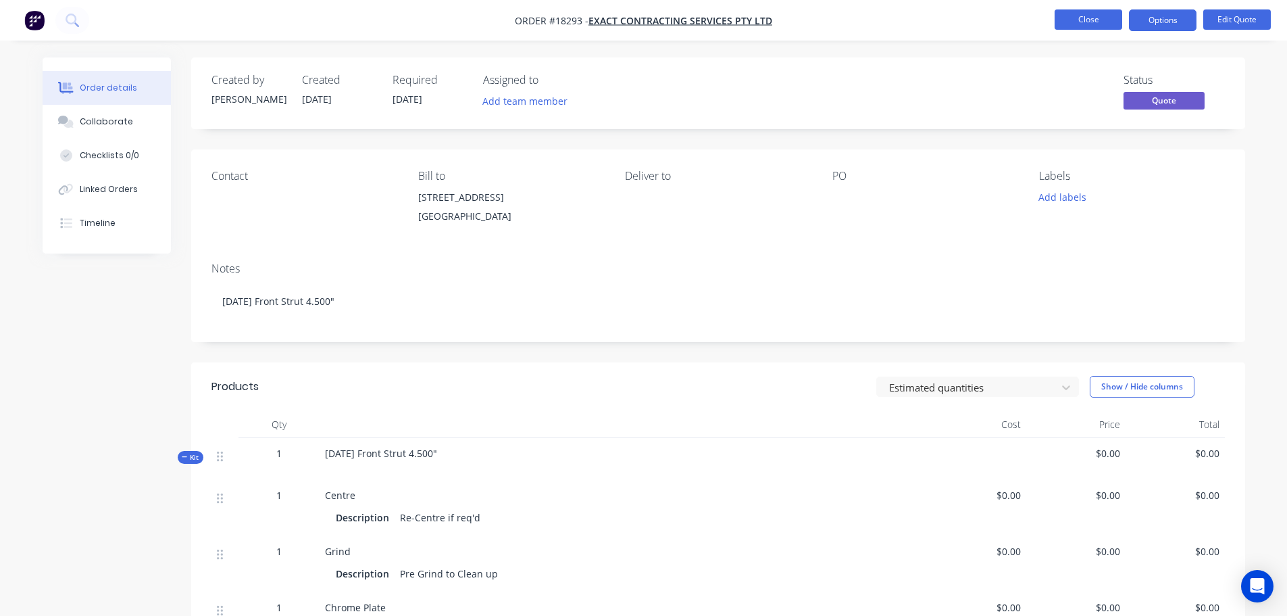
click at [1068, 22] on button "Close" at bounding box center [1089, 19] width 68 height 20
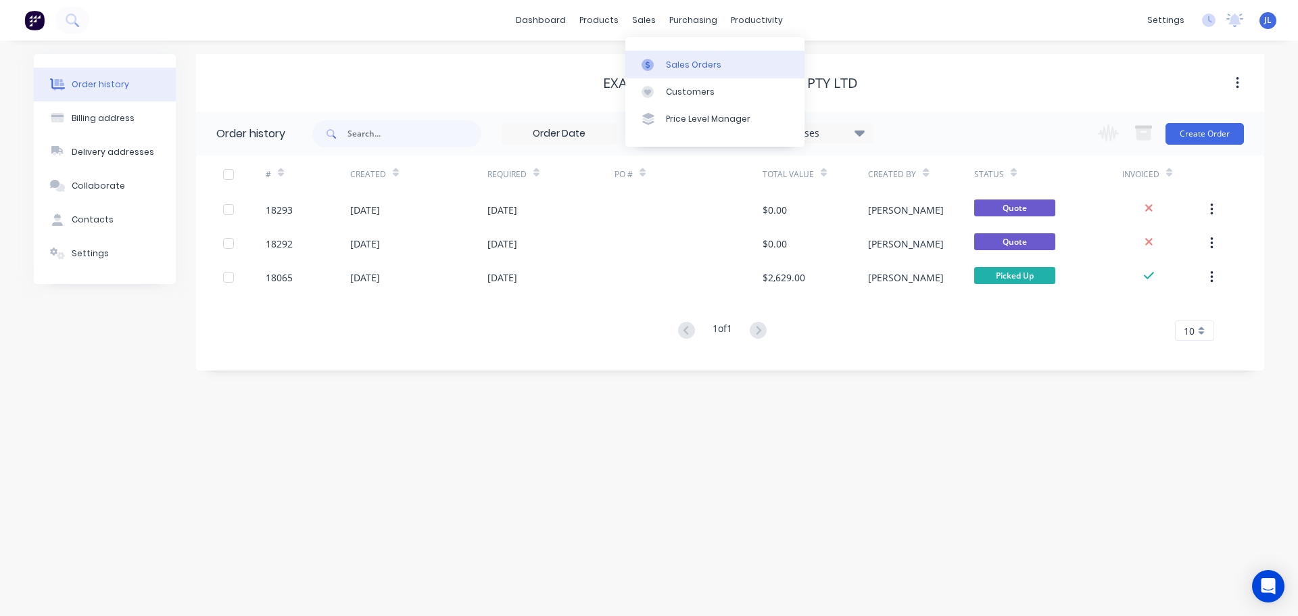
click at [656, 56] on link "Sales Orders" at bounding box center [714, 64] width 179 height 27
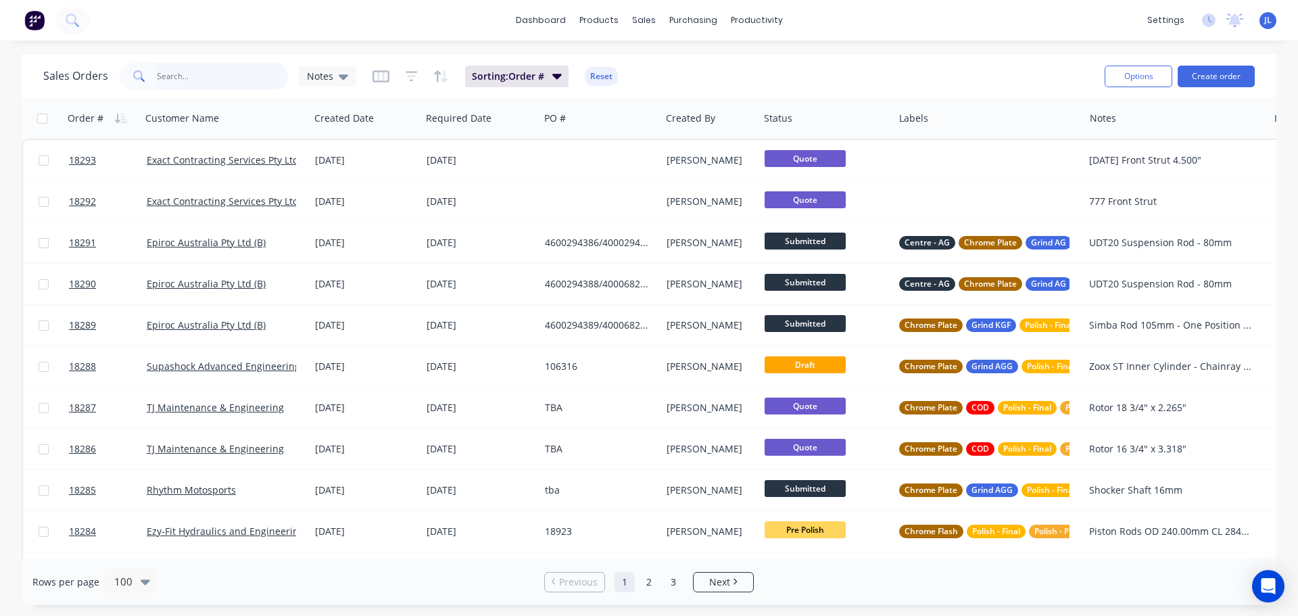
click at [214, 78] on input "text" at bounding box center [223, 76] width 132 height 27
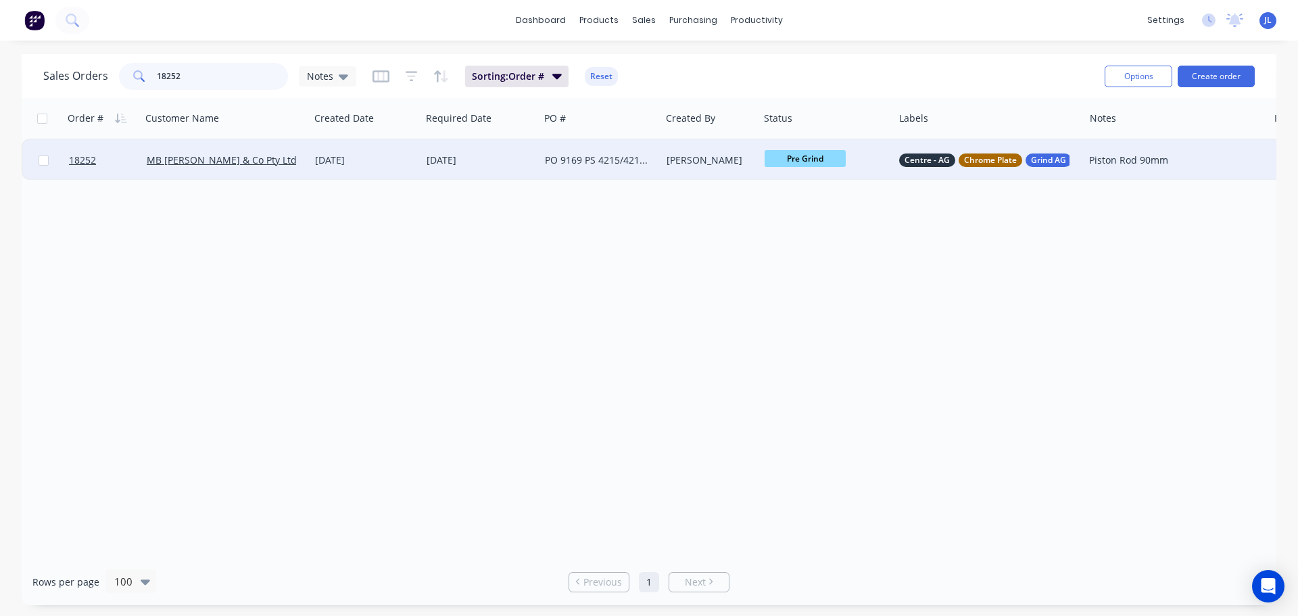
type input "18252"
click at [793, 162] on span "Pre Grind" at bounding box center [804, 158] width 81 height 17
click at [818, 341] on button "HCP" at bounding box center [834, 341] width 140 height 25
click at [804, 166] on span "HCP" at bounding box center [804, 158] width 81 height 17
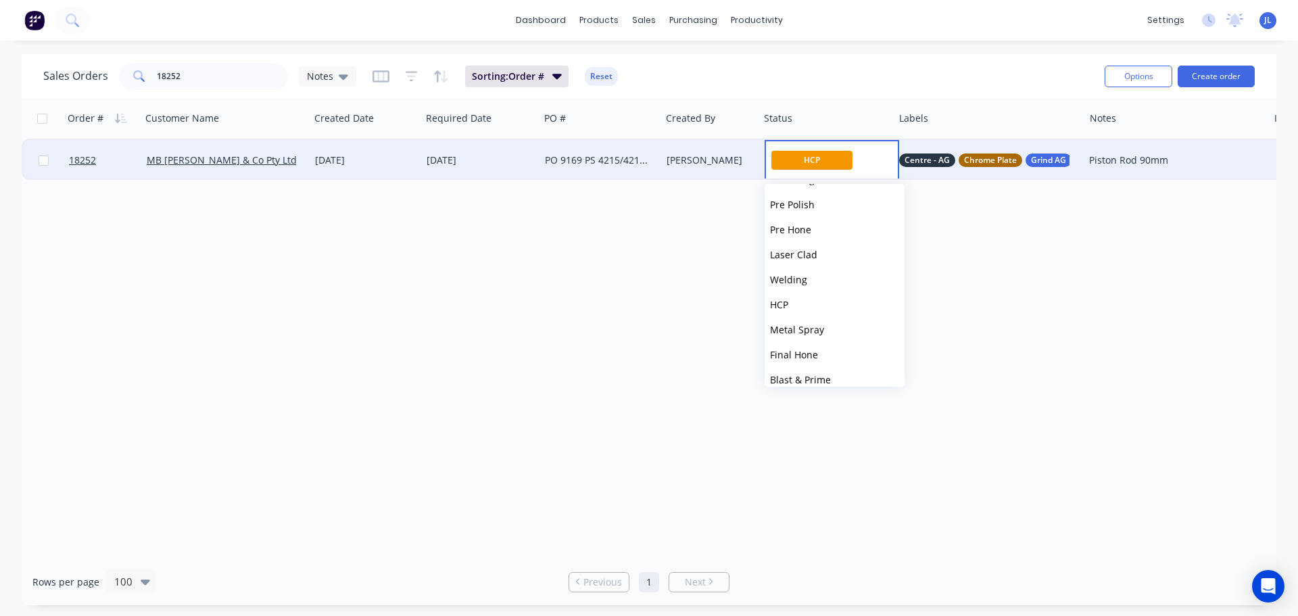
scroll to position [203, 0]
click at [816, 372] on span "Final Grind" at bounding box center [795, 374] width 50 height 13
click at [237, 84] on input "18252" at bounding box center [223, 76] width 132 height 27
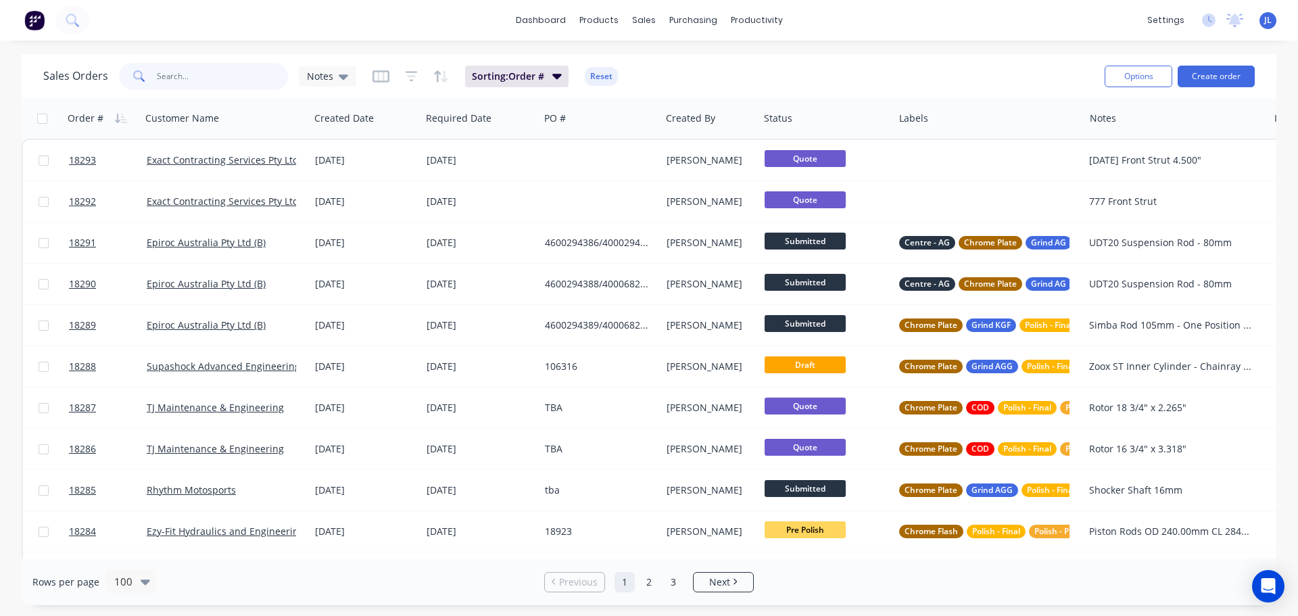
click at [186, 78] on input "text" at bounding box center [223, 76] width 132 height 27
type input "stage"
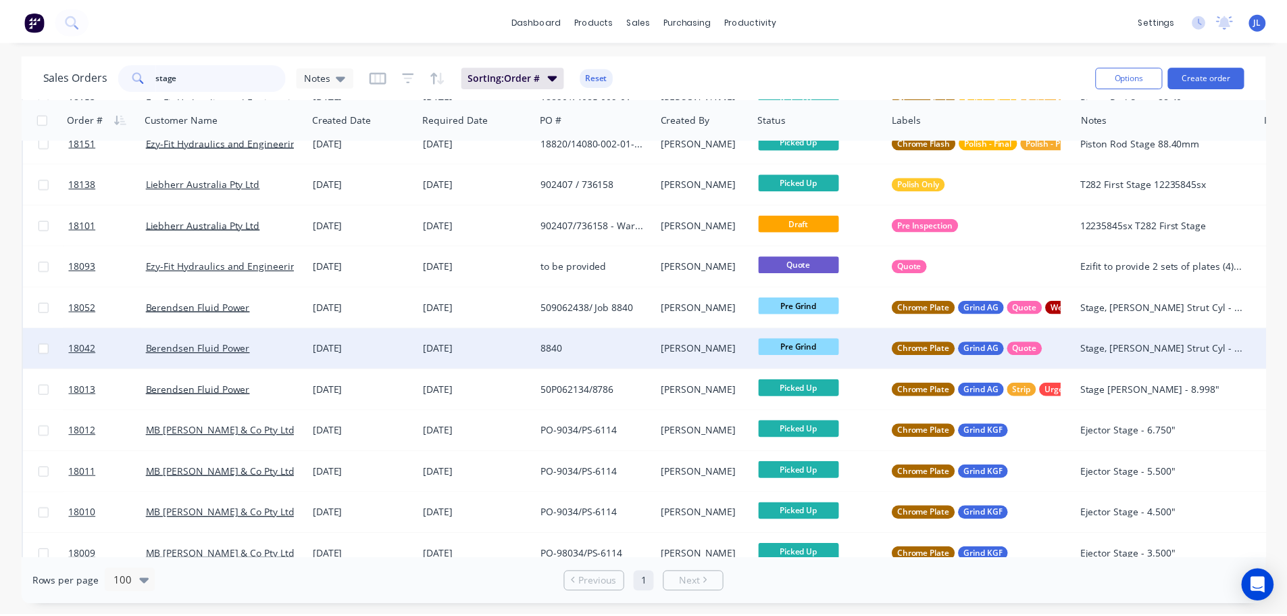
scroll to position [535, 0]
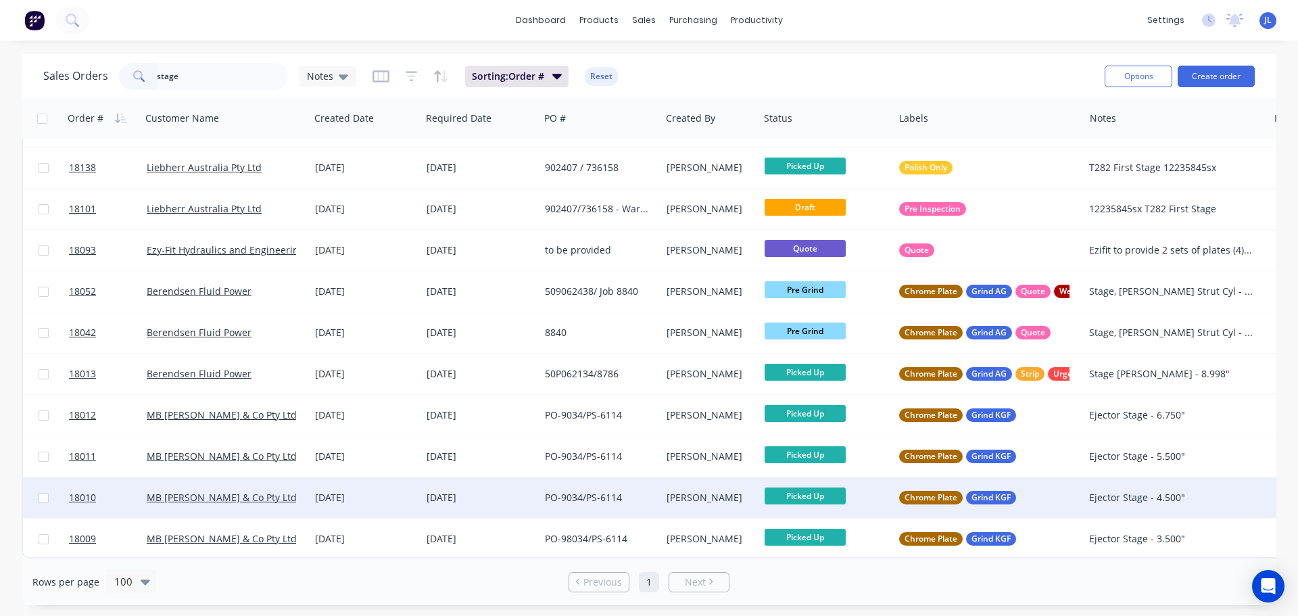
click at [512, 480] on div "[DATE]" at bounding box center [480, 497] width 118 height 41
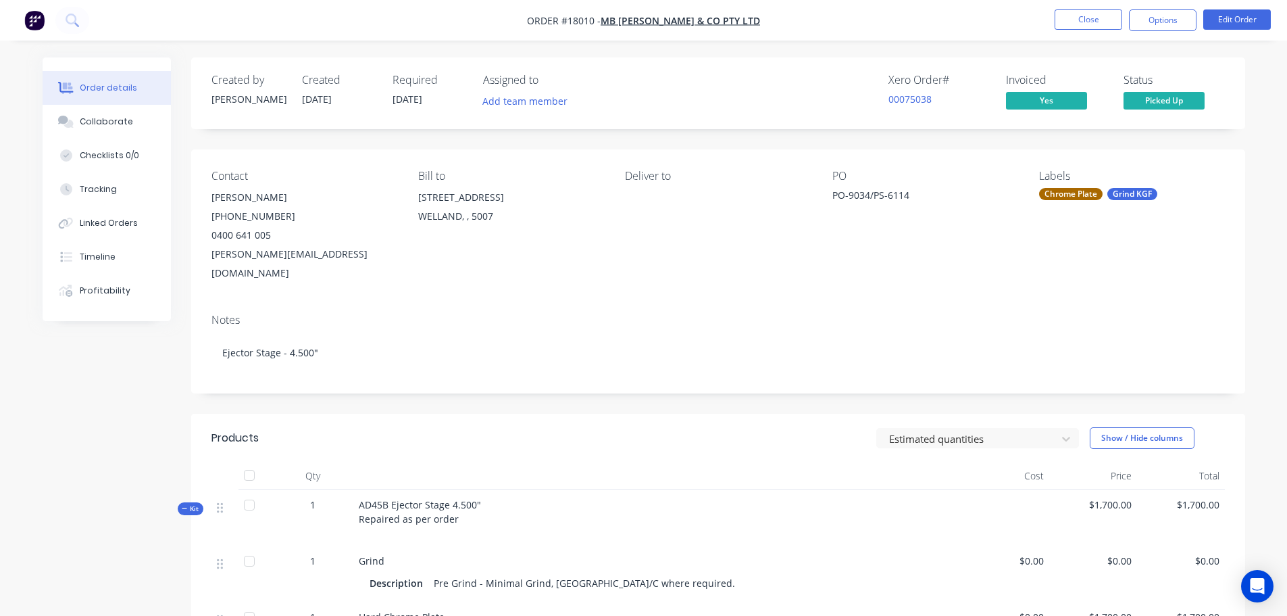
click at [41, 24] on img "button" at bounding box center [34, 20] width 20 height 20
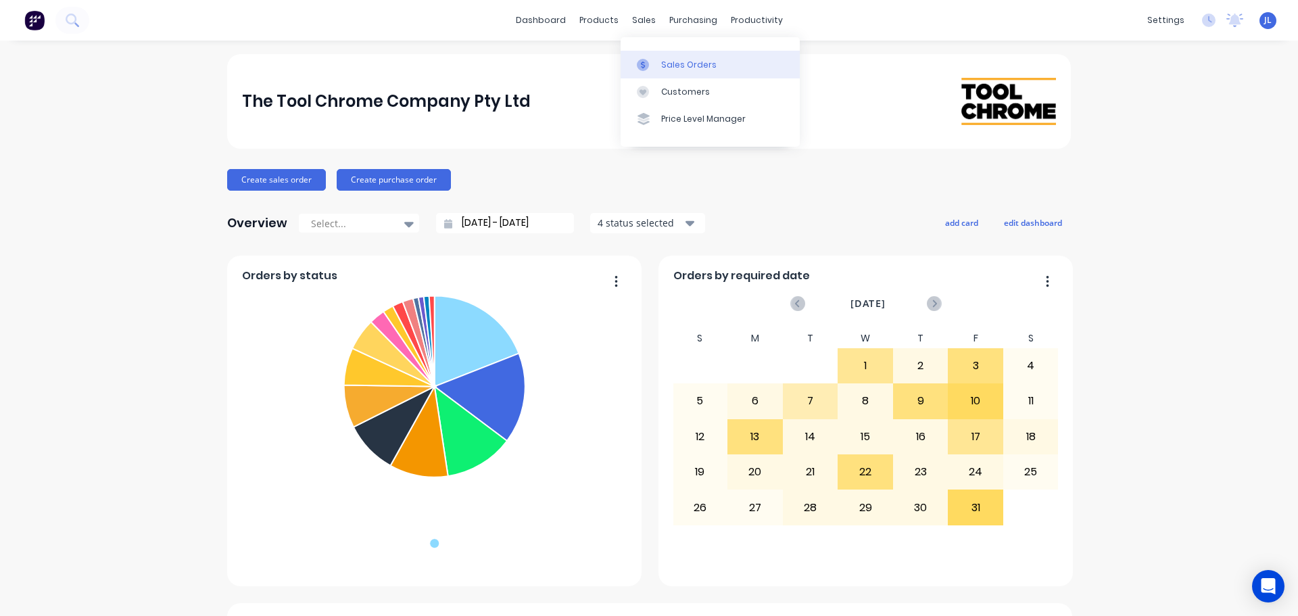
click at [654, 51] on link "Sales Orders" at bounding box center [709, 64] width 179 height 27
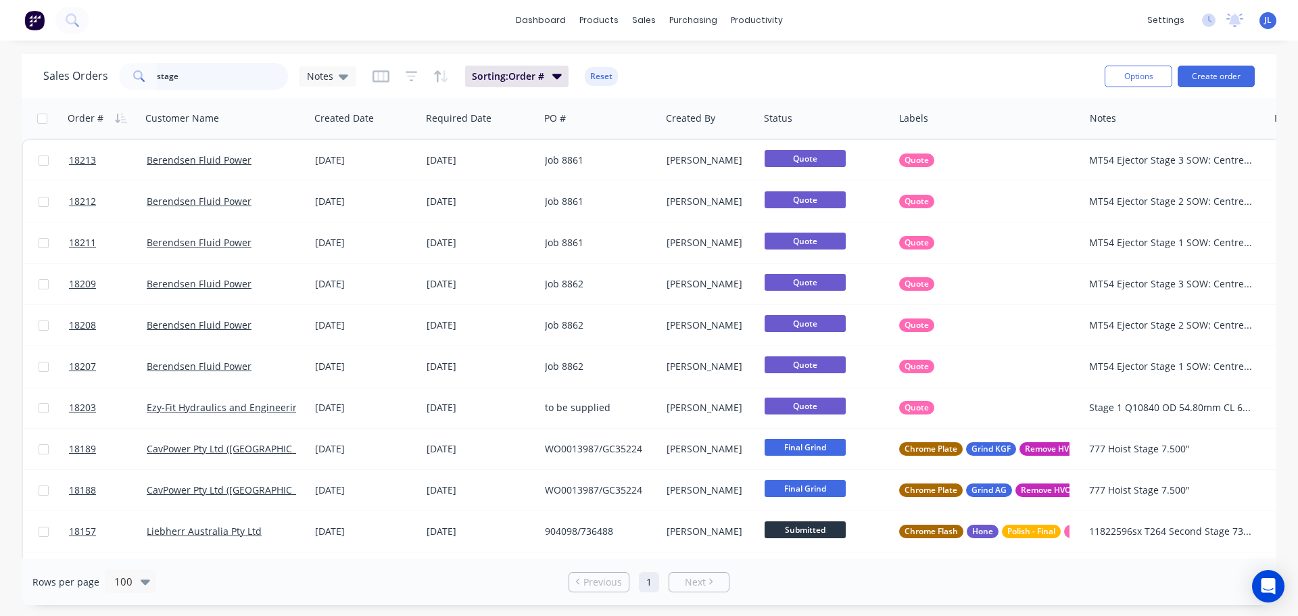
click at [189, 81] on input "stage" at bounding box center [223, 76] width 132 height 27
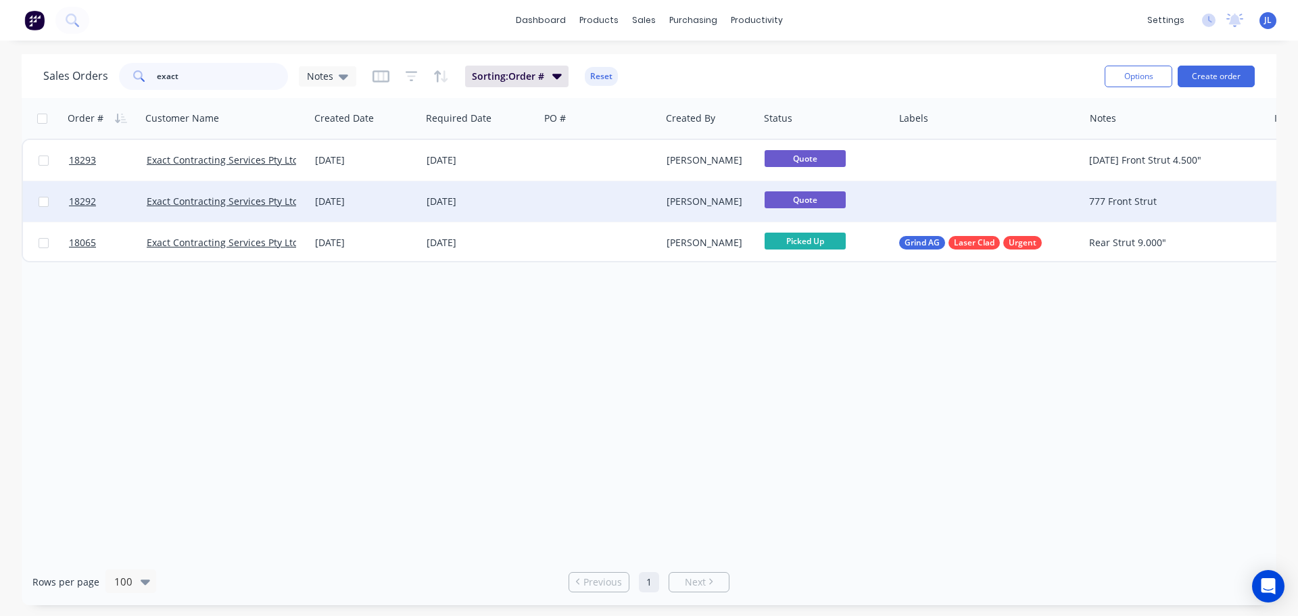
type input "exact"
click at [569, 199] on div at bounding box center [599, 201] width 121 height 41
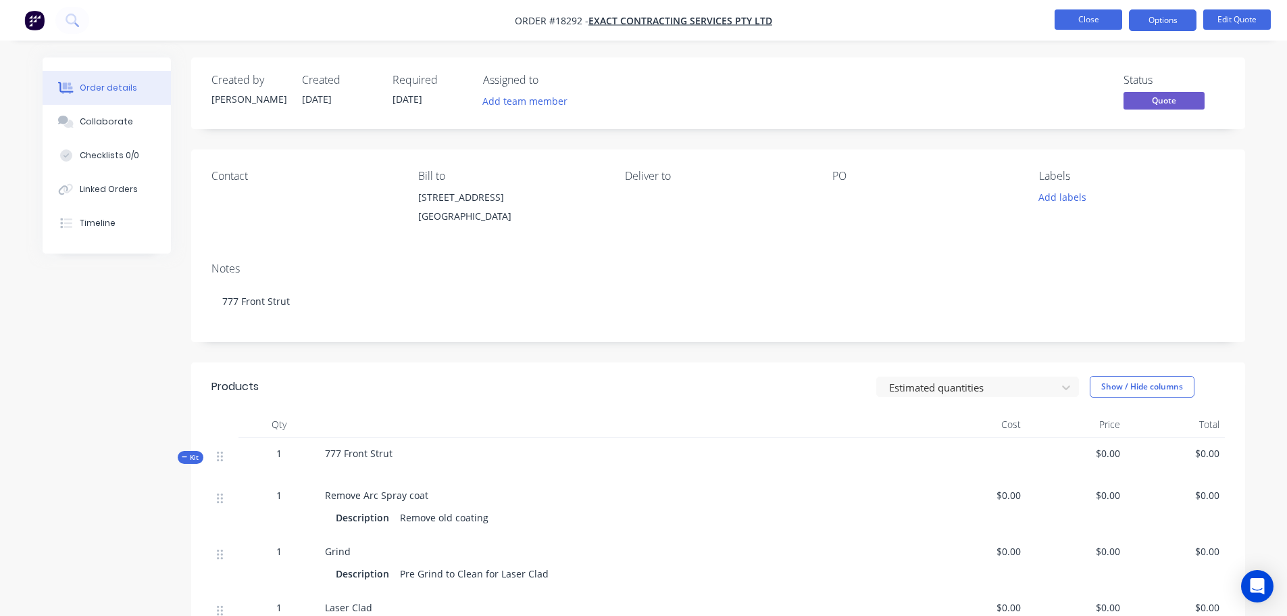
click at [1078, 24] on button "Close" at bounding box center [1089, 19] width 68 height 20
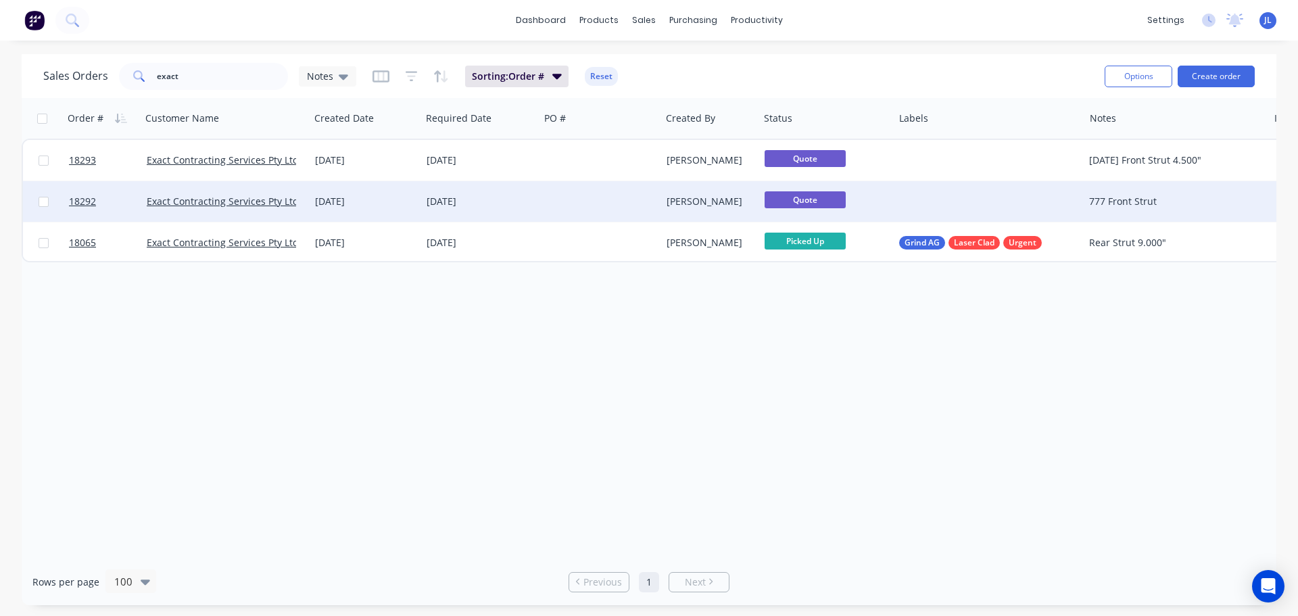
click at [547, 201] on div at bounding box center [599, 201] width 121 height 41
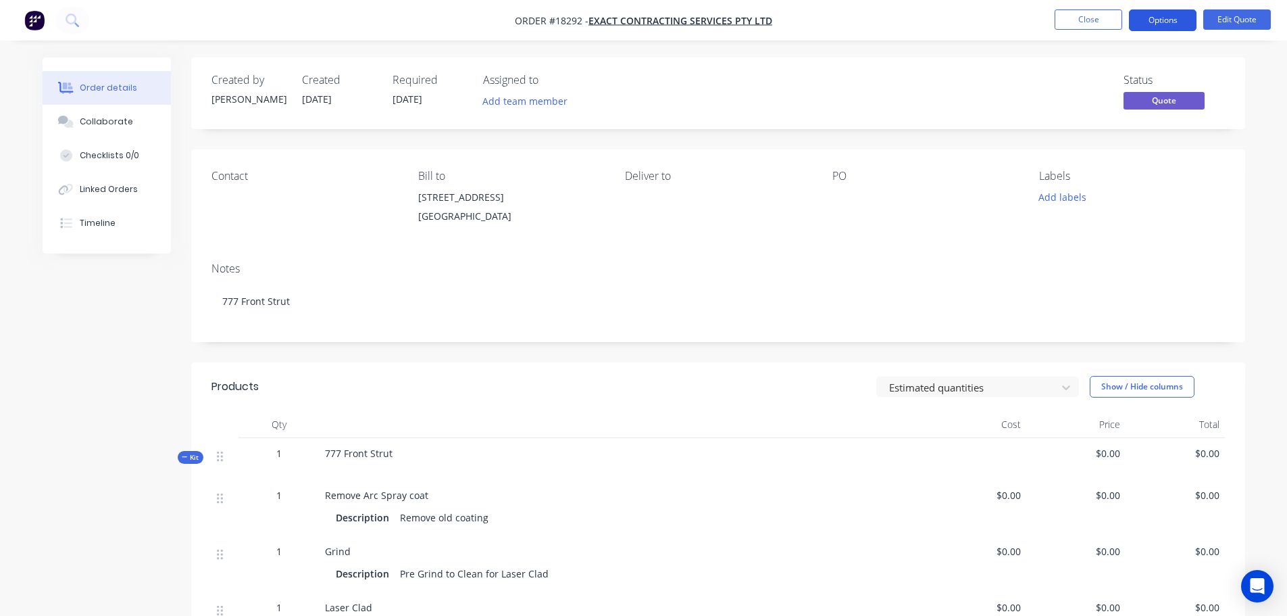
click at [1168, 24] on button "Options" at bounding box center [1163, 20] width 68 height 22
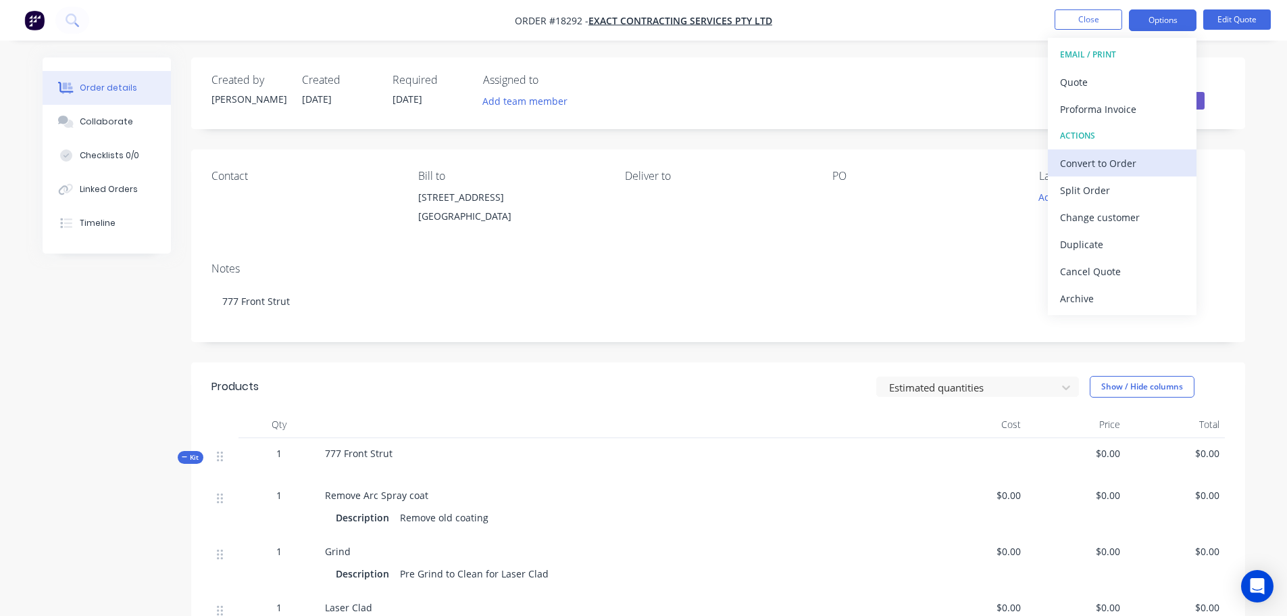
click at [1130, 167] on div "Convert to Order" at bounding box center [1122, 163] width 124 height 20
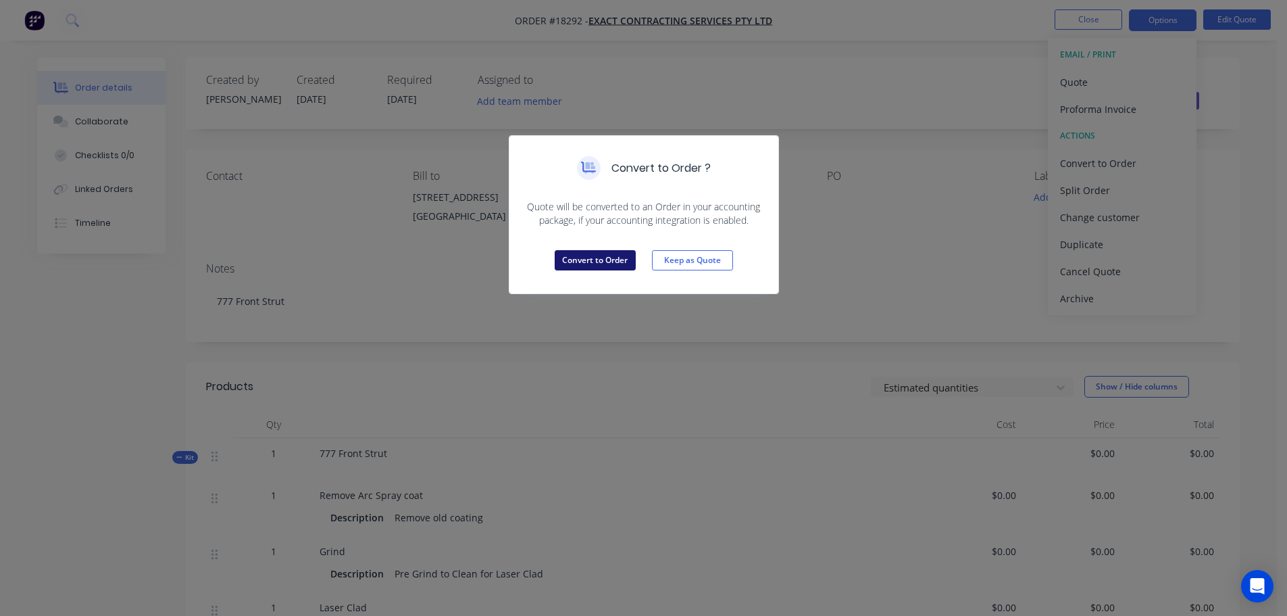
click at [564, 256] on button "Convert to Order" at bounding box center [595, 260] width 81 height 20
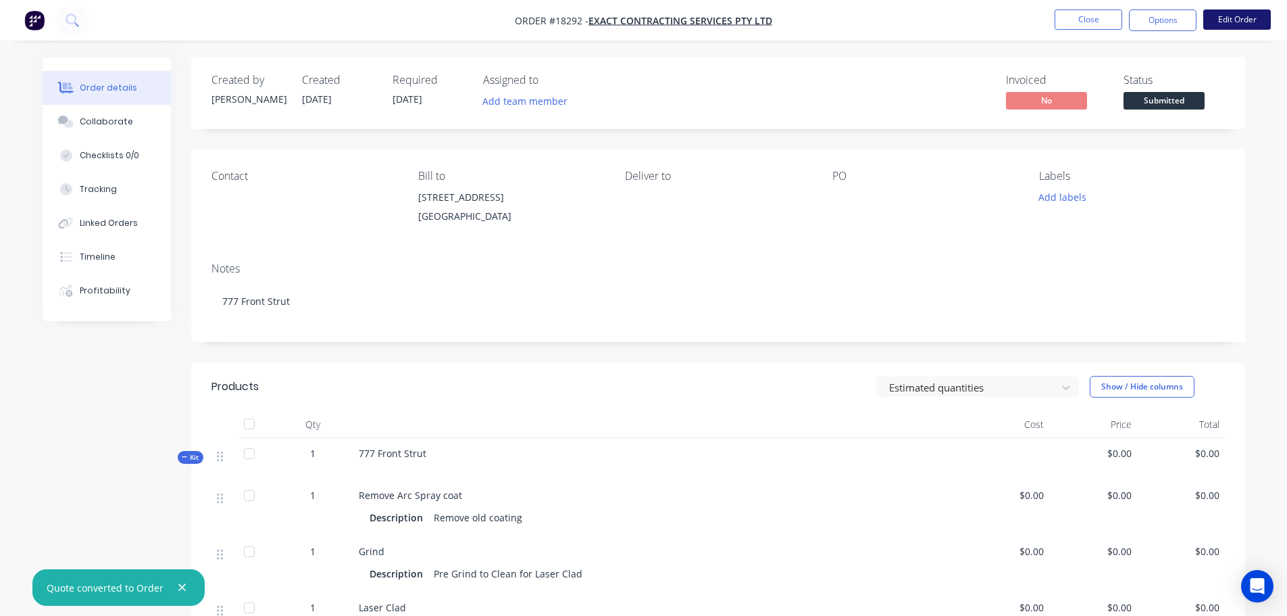
click at [1225, 22] on button "Edit Order" at bounding box center [1238, 19] width 68 height 20
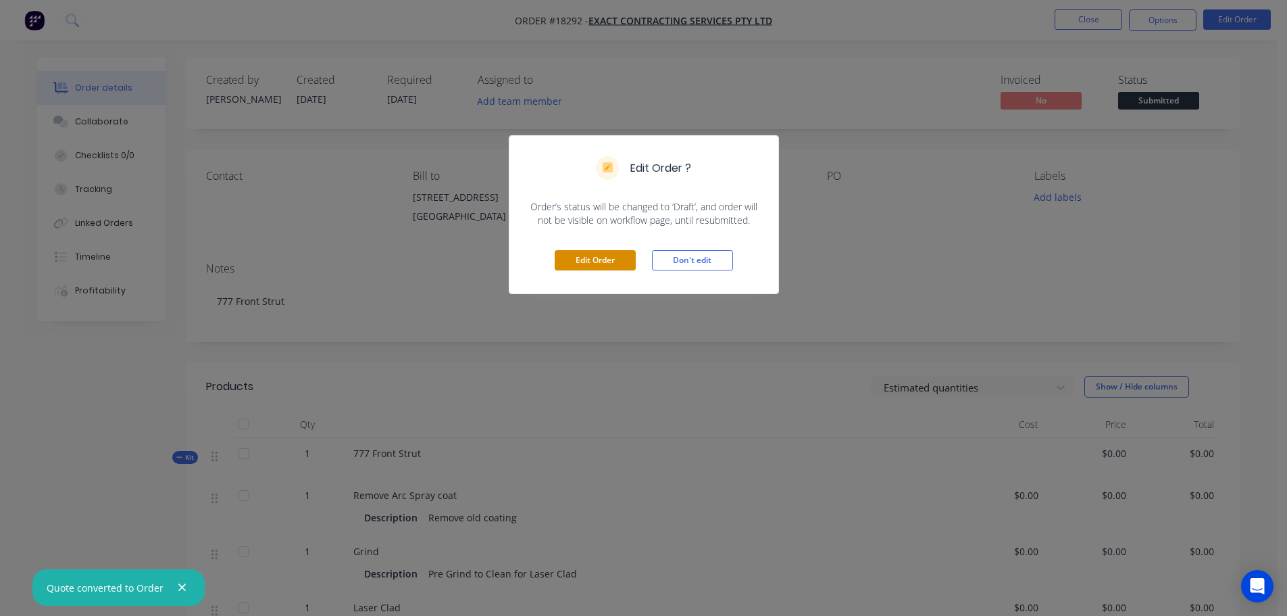
click at [623, 257] on button "Edit Order" at bounding box center [595, 260] width 81 height 20
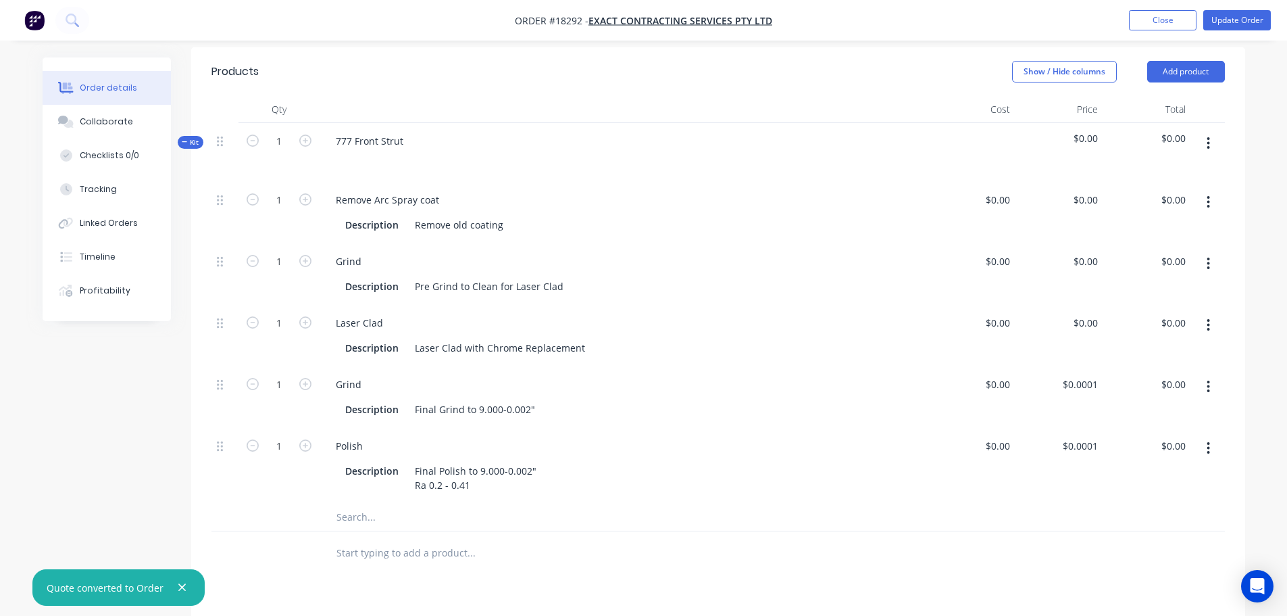
scroll to position [338, 0]
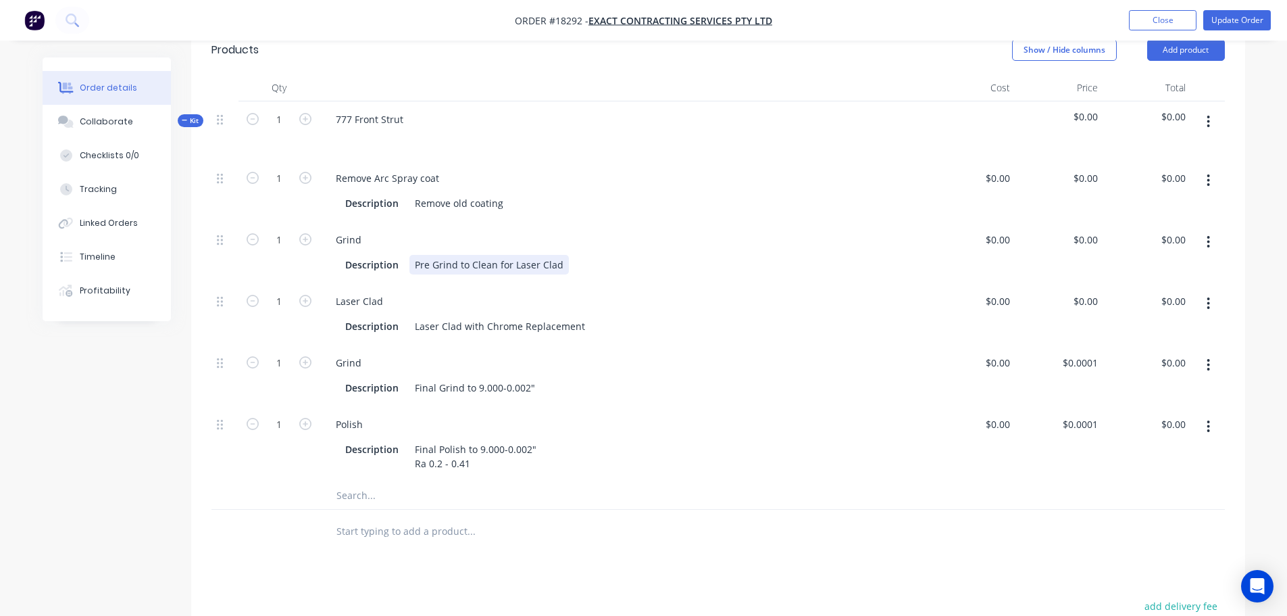
click at [489, 274] on div "Pre Grind to Clean for Laser Clad" at bounding box center [489, 265] width 159 height 20
drag, startPoint x: 470, startPoint y: 278, endPoint x: 574, endPoint y: 278, distance: 104.1
click at [574, 274] on div "Description Pre Grind to Clean for Laser Clad" at bounding box center [621, 265] width 562 height 20
click at [531, 274] on div "Pre Grind to Clean for Laser Clad" at bounding box center [489, 265] width 159 height 20
drag, startPoint x: 498, startPoint y: 280, endPoint x: 617, endPoint y: 272, distance: 119.2
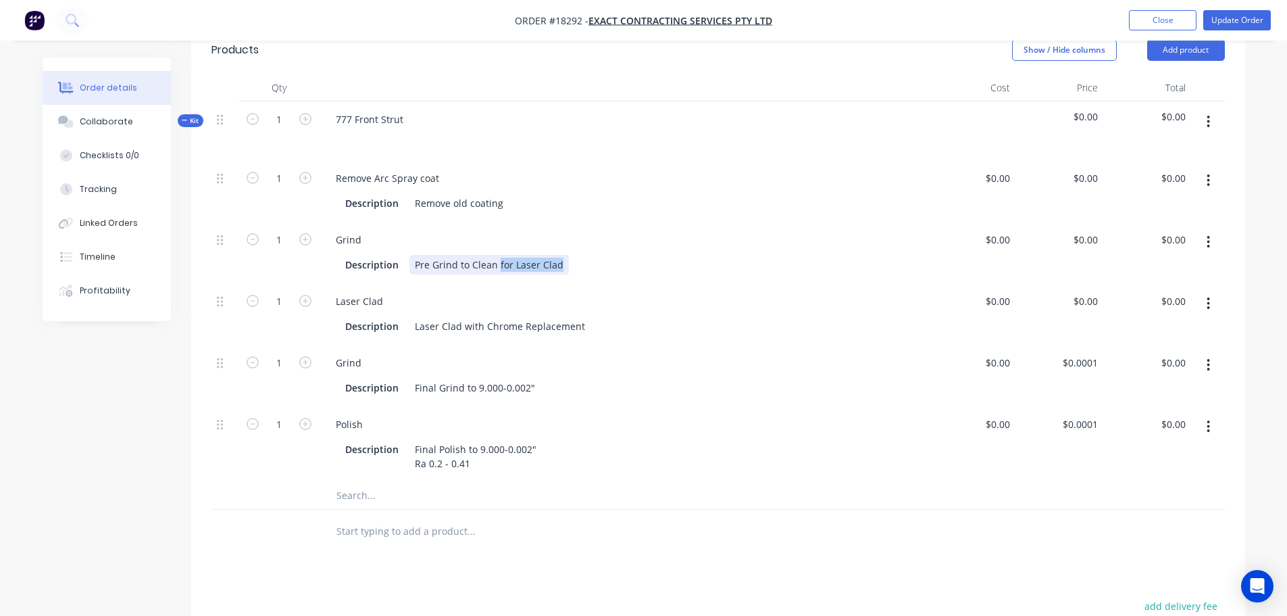
click at [617, 272] on div "Description Pre Grind to Clean for Laser Clad" at bounding box center [621, 265] width 562 height 20
click at [349, 311] on div "Laser Clad" at bounding box center [359, 301] width 69 height 20
drag, startPoint x: 383, startPoint y: 313, endPoint x: 262, endPoint y: 312, distance: 121.7
click at [262, 312] on div "1 Laser Clad Description Laser Clad with Chrome Replacement $0.00 $0.00 $0.00 $…" at bounding box center [719, 314] width 1014 height 62
click at [437, 336] on div "Laser Clad with Chrome Replacement" at bounding box center [500, 326] width 181 height 20
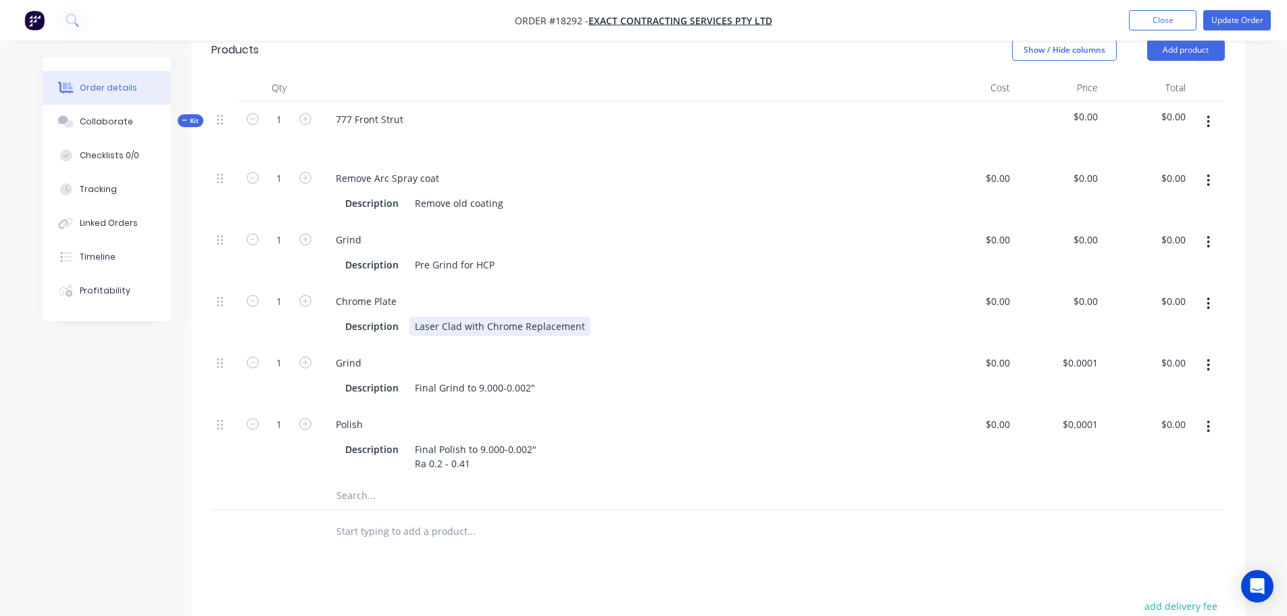
drag, startPoint x: 412, startPoint y: 339, endPoint x: 638, endPoint y: 330, distance: 225.9
click at [638, 330] on div "Description Laser Clad with Chrome Replacement" at bounding box center [621, 326] width 562 height 20
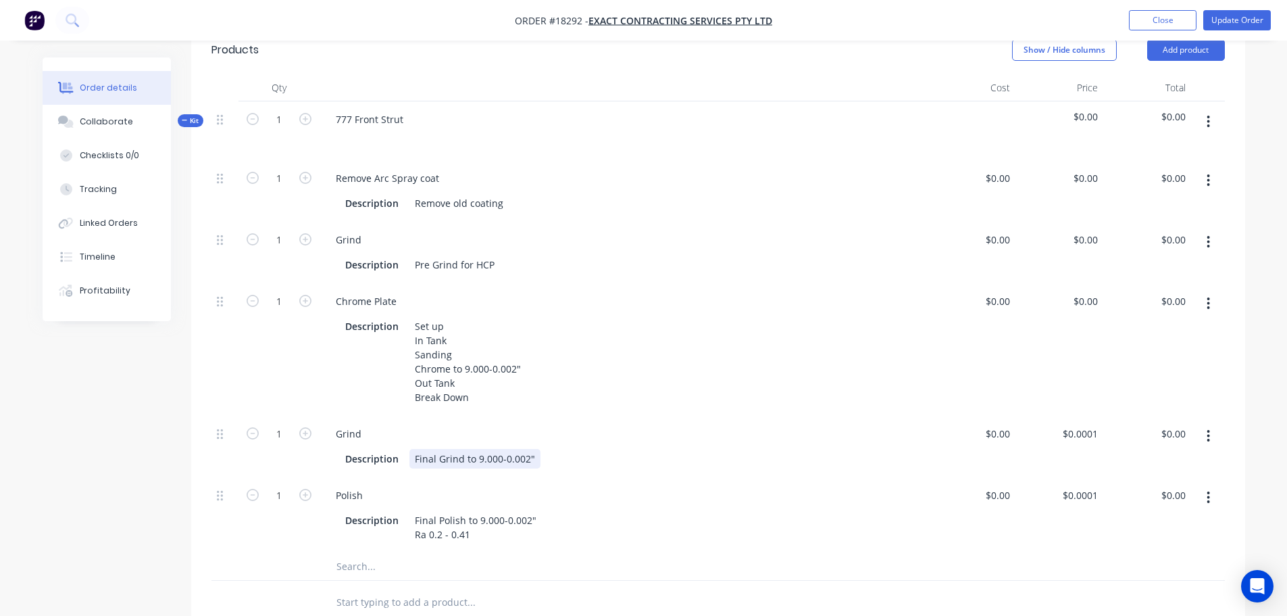
click at [600, 468] on div "Description Final Grind to 9.000-0.002"" at bounding box center [621, 459] width 562 height 20
click at [220, 553] on div at bounding box center [225, 515] width 27 height 76
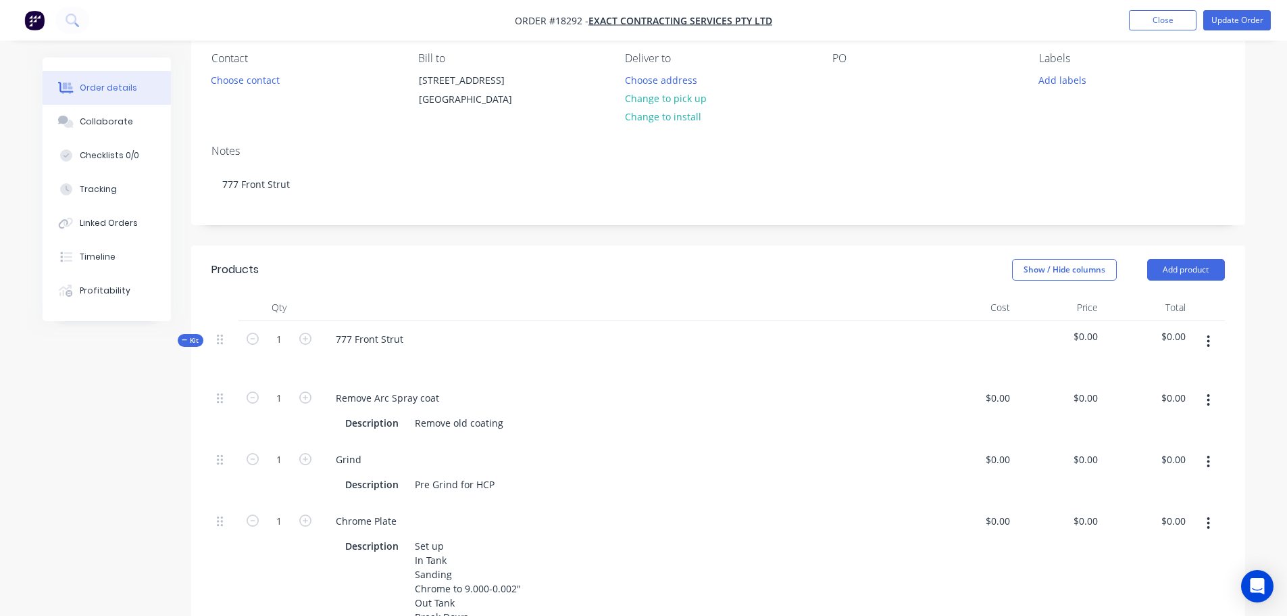
scroll to position [0, 0]
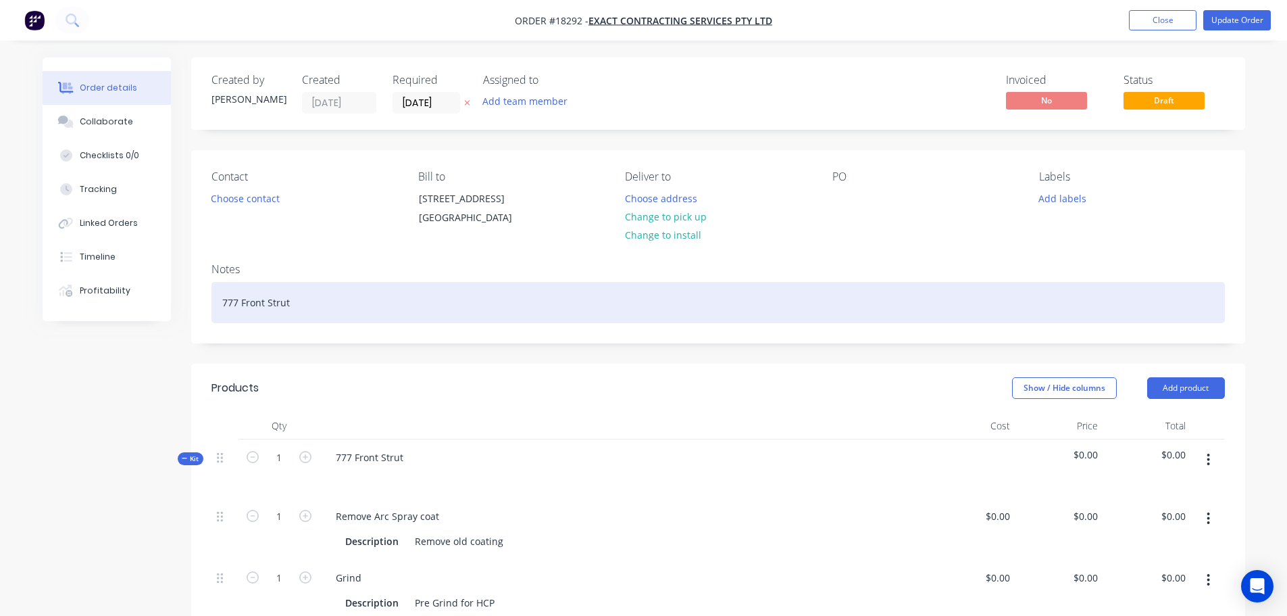
click at [303, 321] on div "777 Front Strut" at bounding box center [719, 302] width 1014 height 41
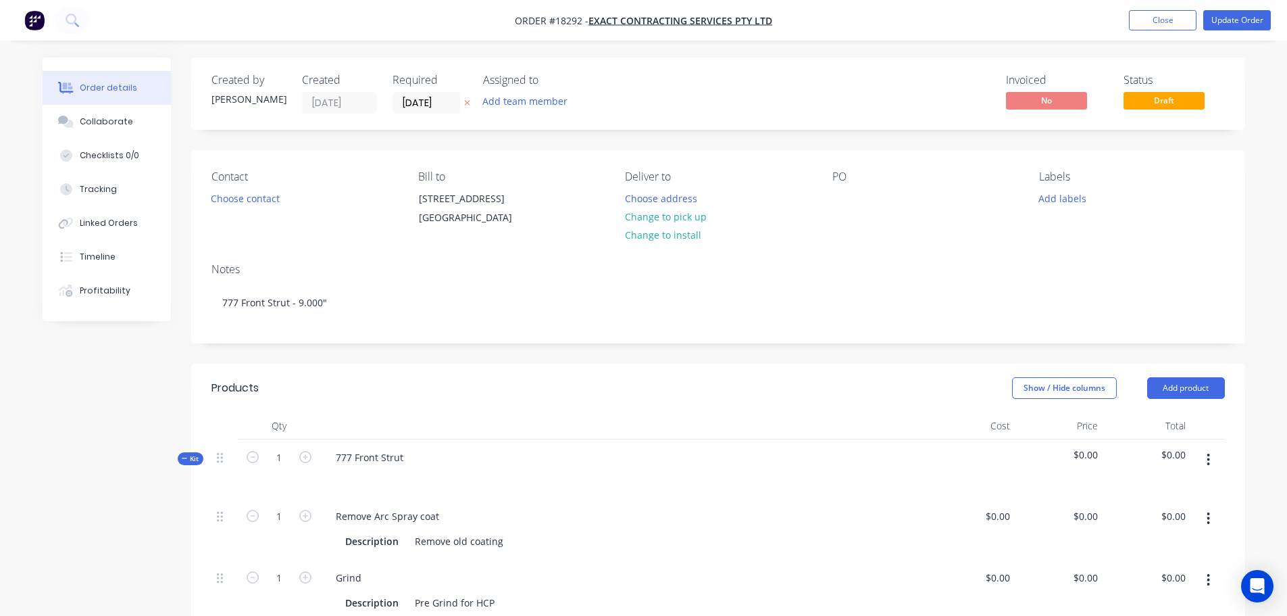
click at [445, 399] on div "Show / Hide columns Add product" at bounding box center [825, 388] width 798 height 22
click at [1231, 26] on button "Update Order" at bounding box center [1238, 20] width 68 height 20
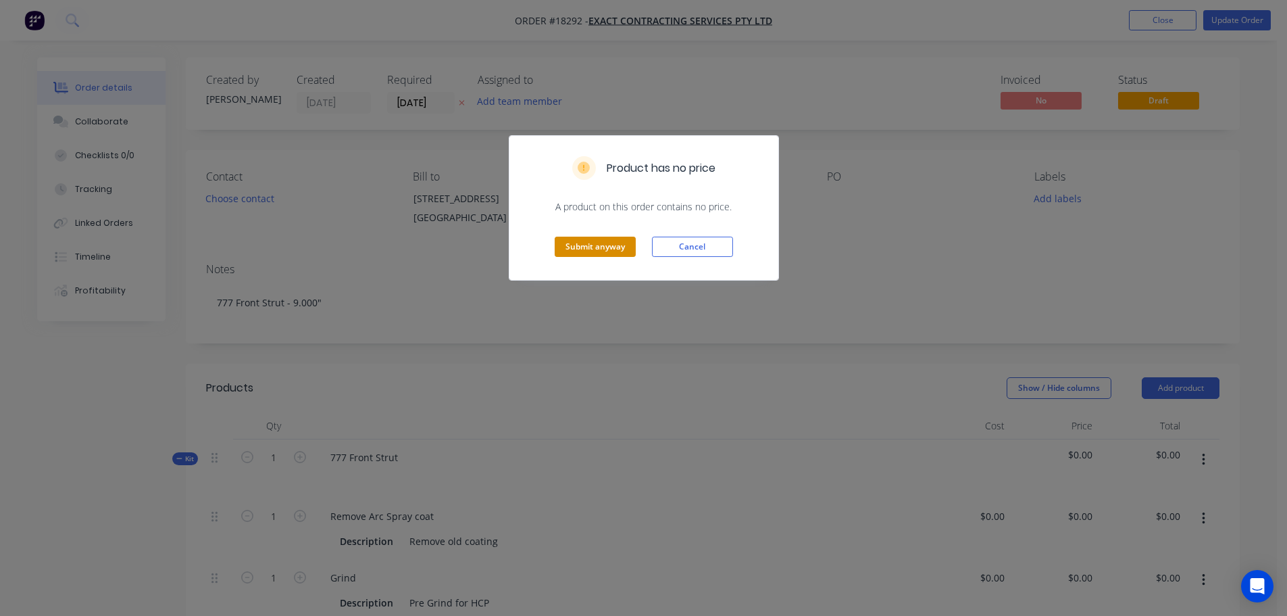
click at [606, 254] on button "Submit anyway" at bounding box center [595, 247] width 81 height 20
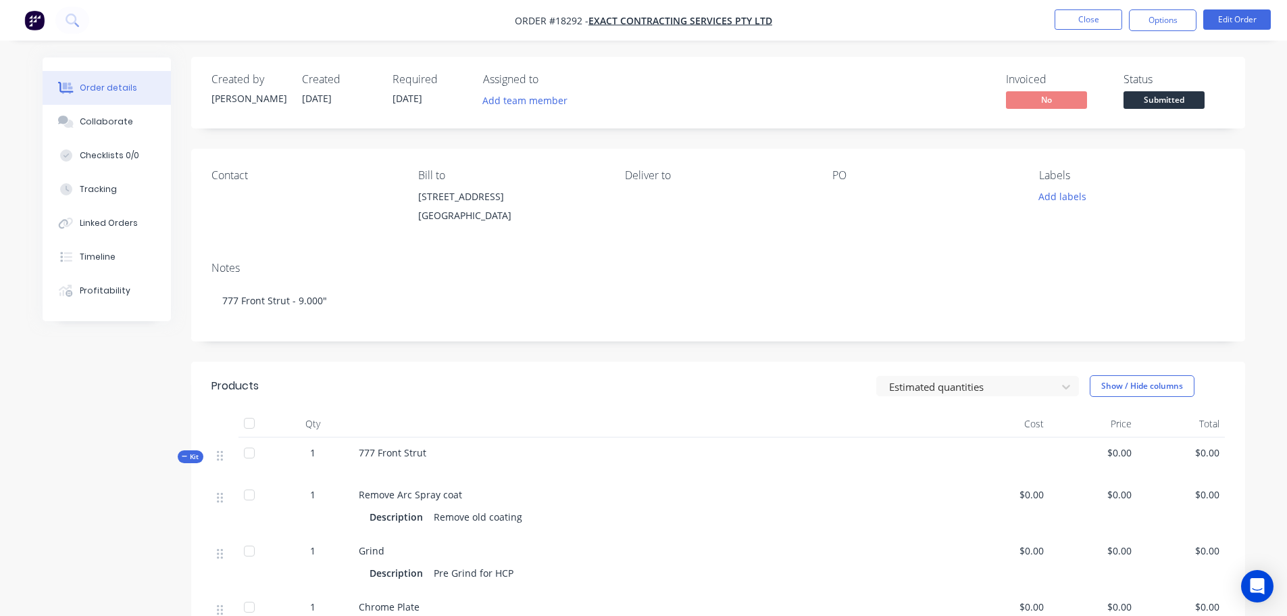
scroll to position [1, 0]
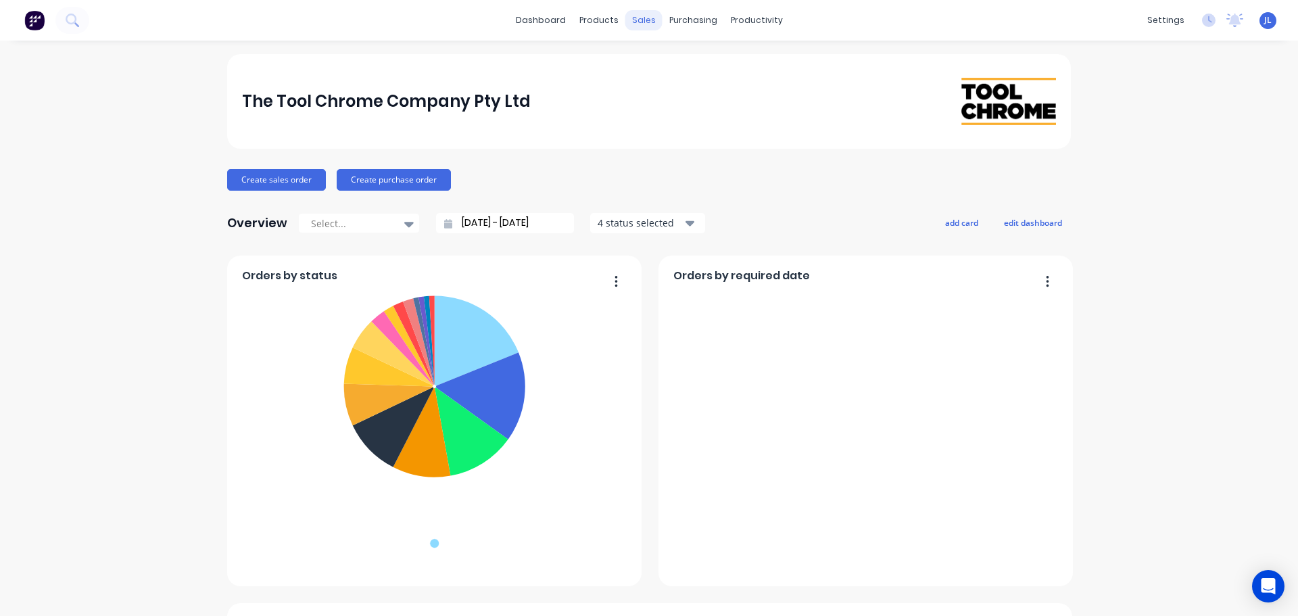
click at [635, 20] on div "sales" at bounding box center [643, 20] width 37 height 20
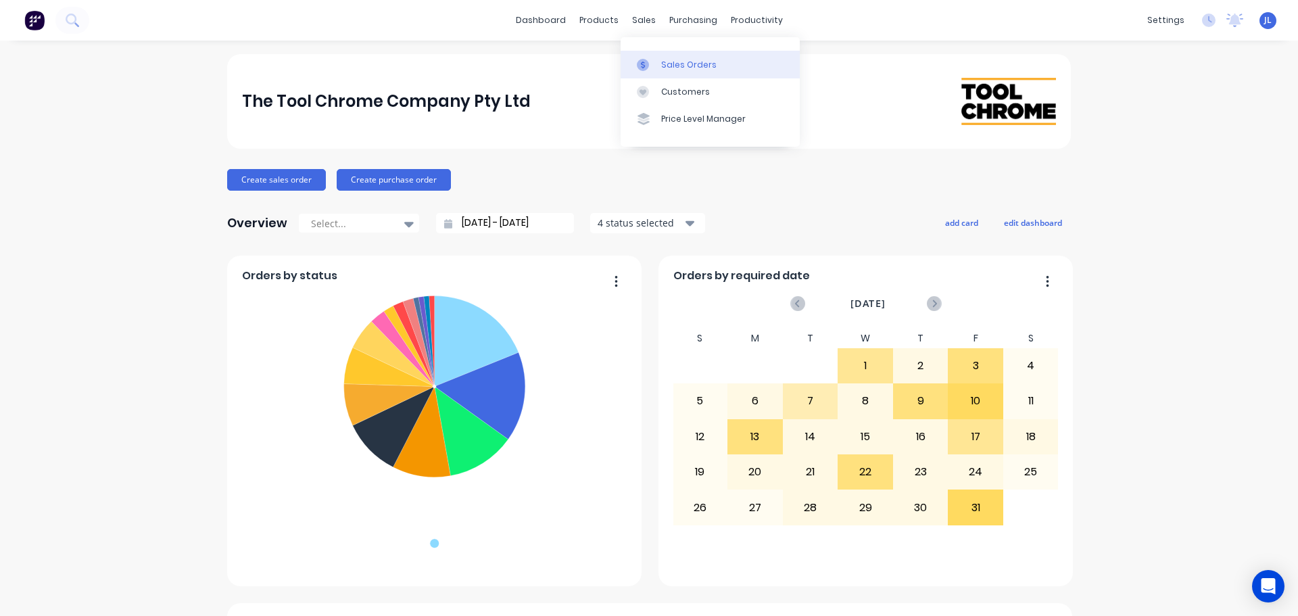
click at [646, 59] on icon at bounding box center [643, 65] width 12 height 12
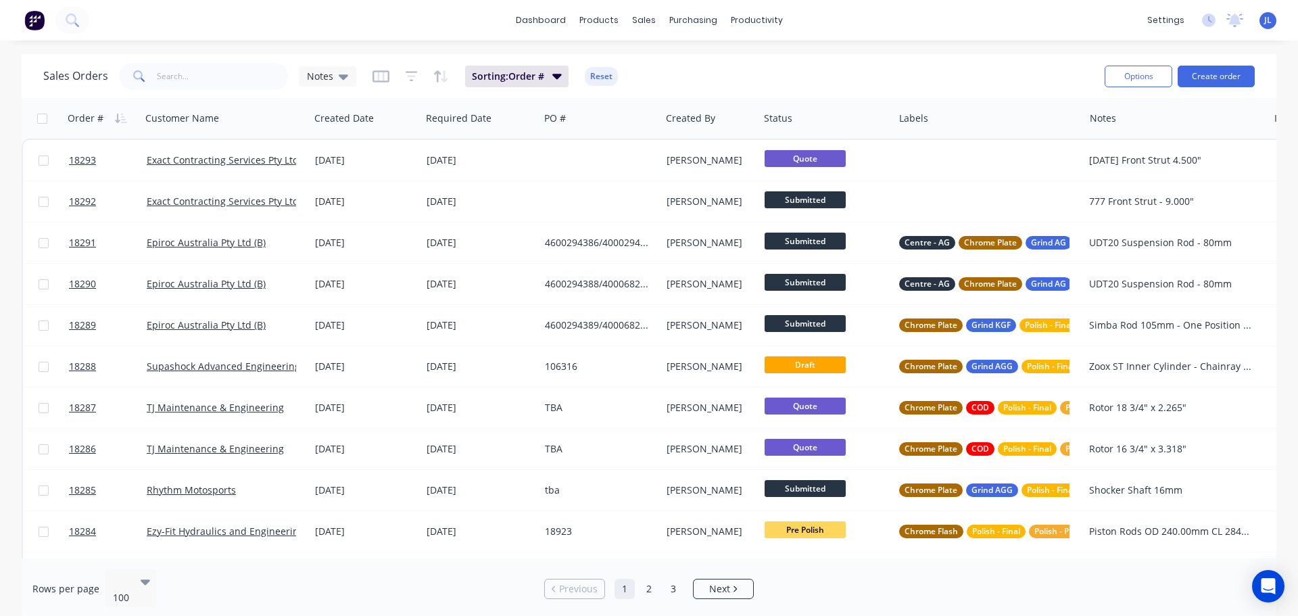
click at [182, 93] on div "Sales Orders Notes Sorting: Order # Reset Options Create order" at bounding box center [649, 76] width 1254 height 44
click at [180, 77] on input "text" at bounding box center [223, 76] width 132 height 27
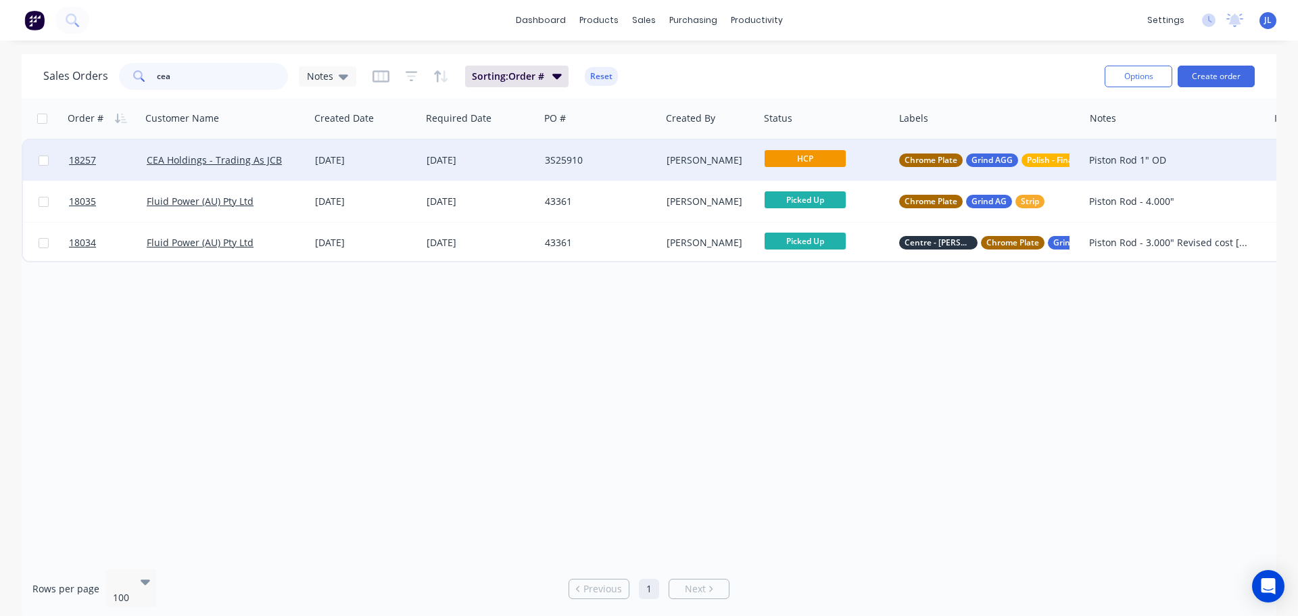
type input "cea"
click at [713, 163] on div "Kevin Atkinson" at bounding box center [707, 160] width 83 height 14
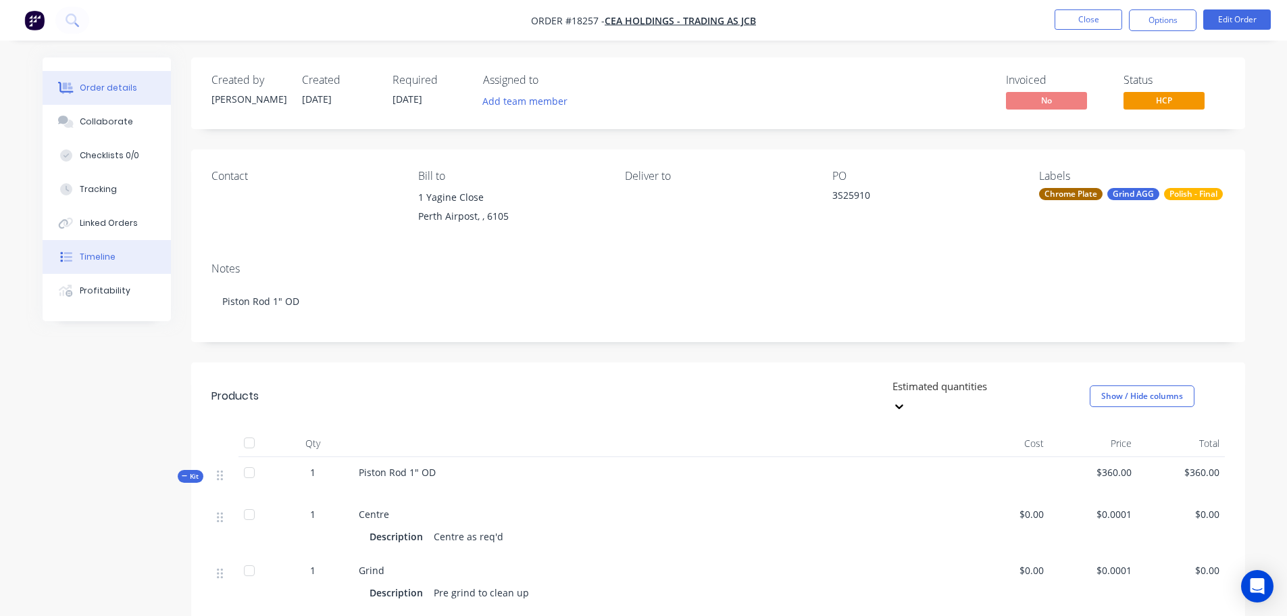
click at [103, 261] on div "Timeline" at bounding box center [98, 257] width 36 height 12
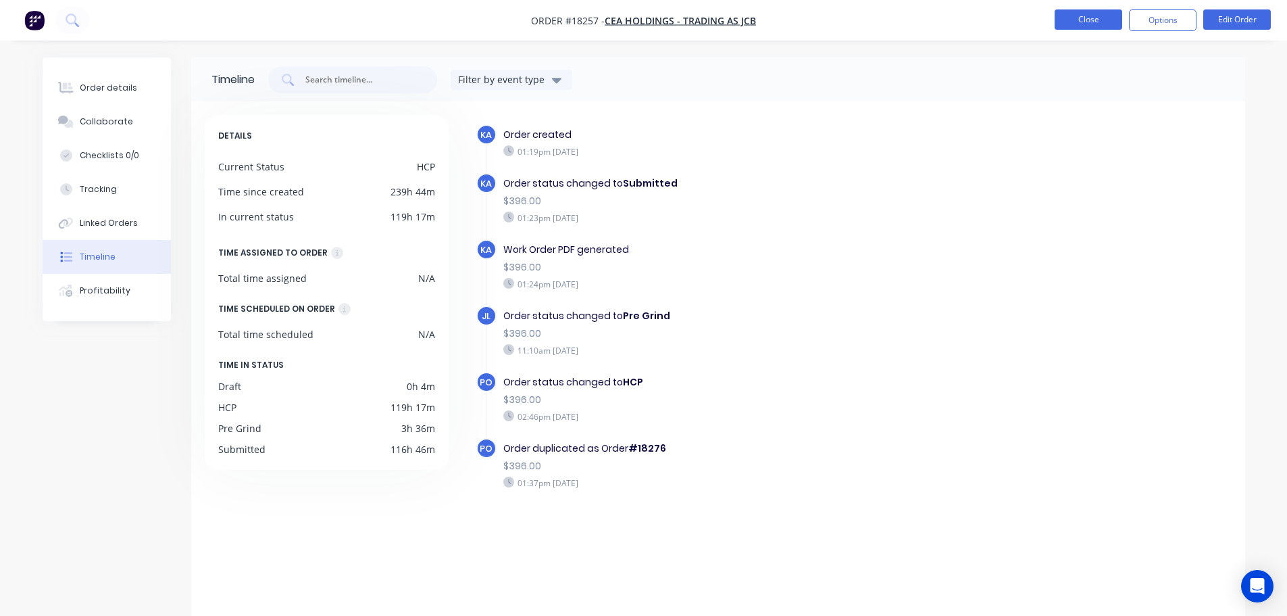
click at [1065, 23] on button "Close" at bounding box center [1089, 19] width 68 height 20
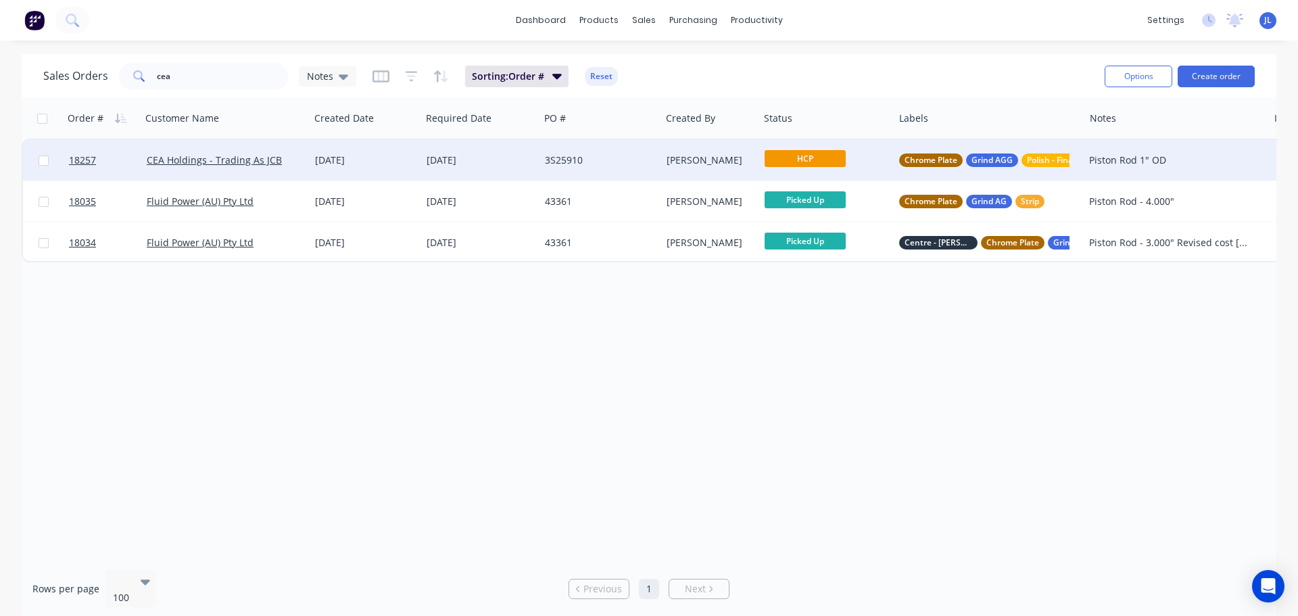
click at [336, 159] on div "[DATE]" at bounding box center [365, 160] width 101 height 14
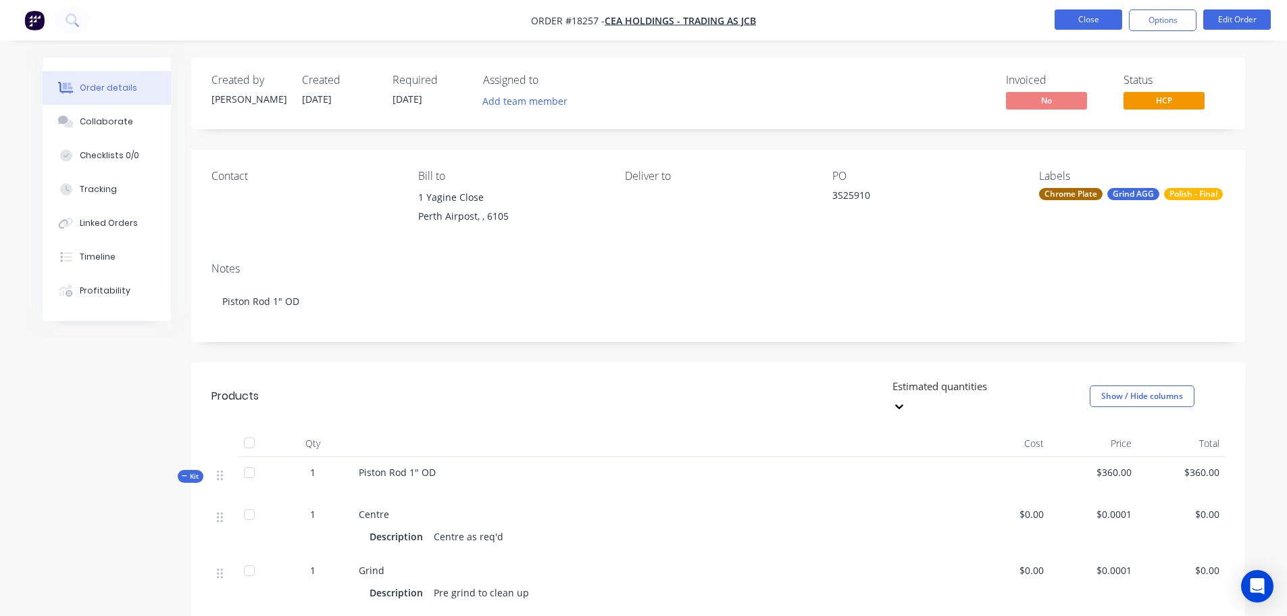
click at [1080, 24] on button "Close" at bounding box center [1089, 19] width 68 height 20
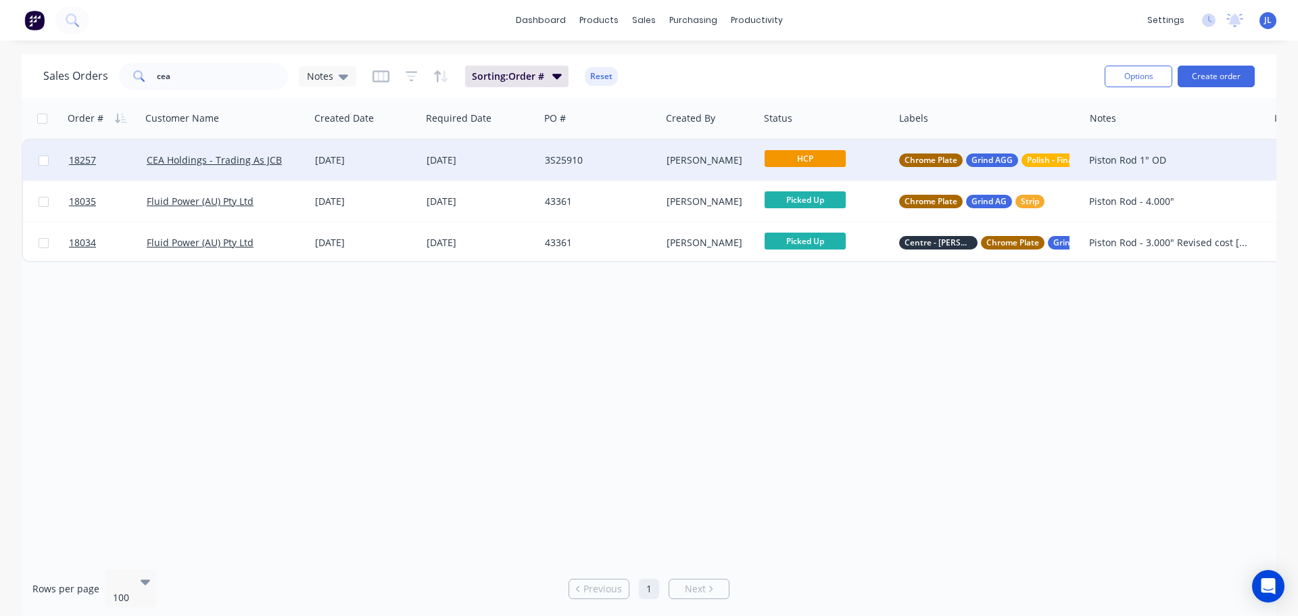
click at [800, 166] on span "HCP" at bounding box center [804, 158] width 81 height 17
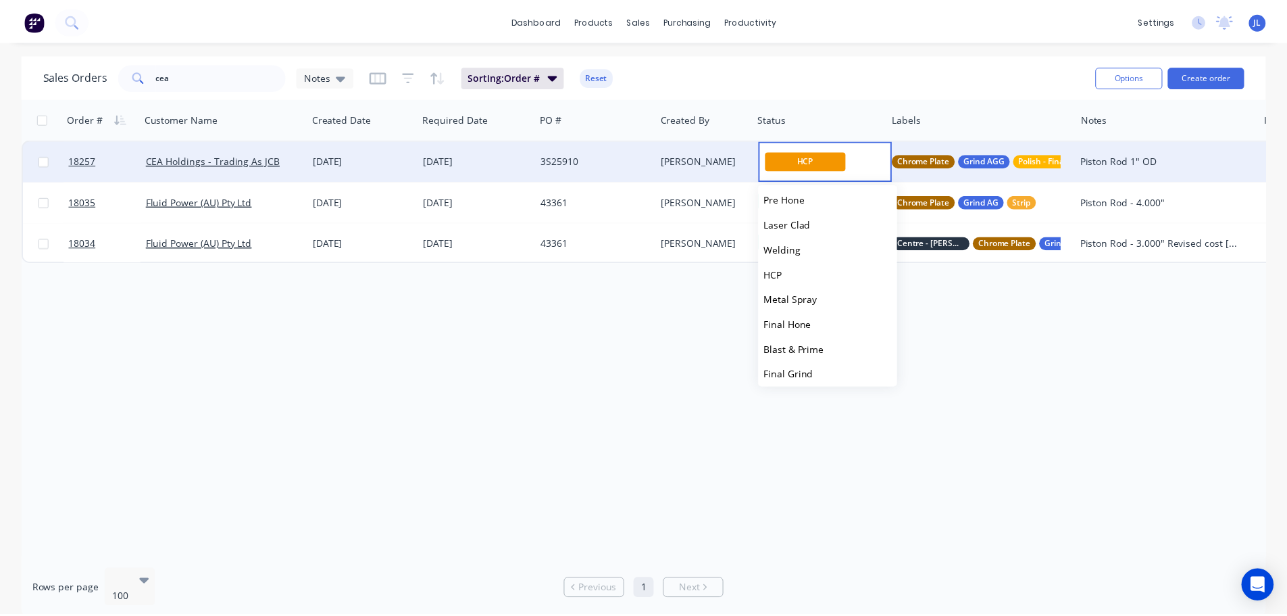
scroll to position [270, 0]
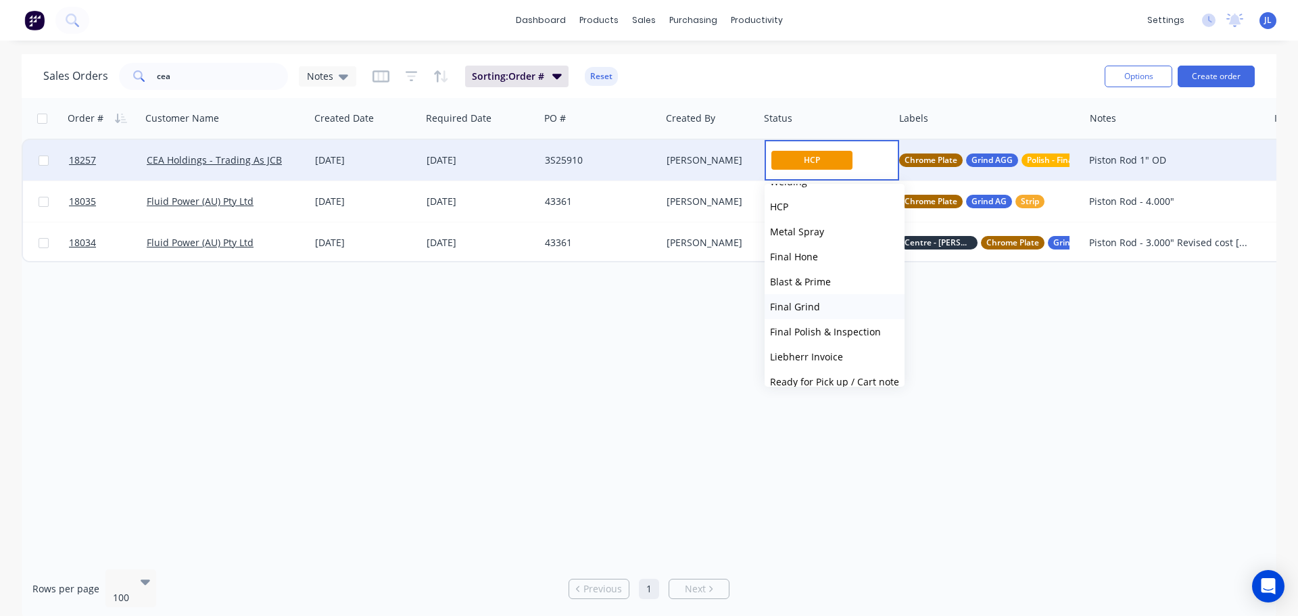
click at [822, 314] on button "Final Grind" at bounding box center [834, 306] width 140 height 25
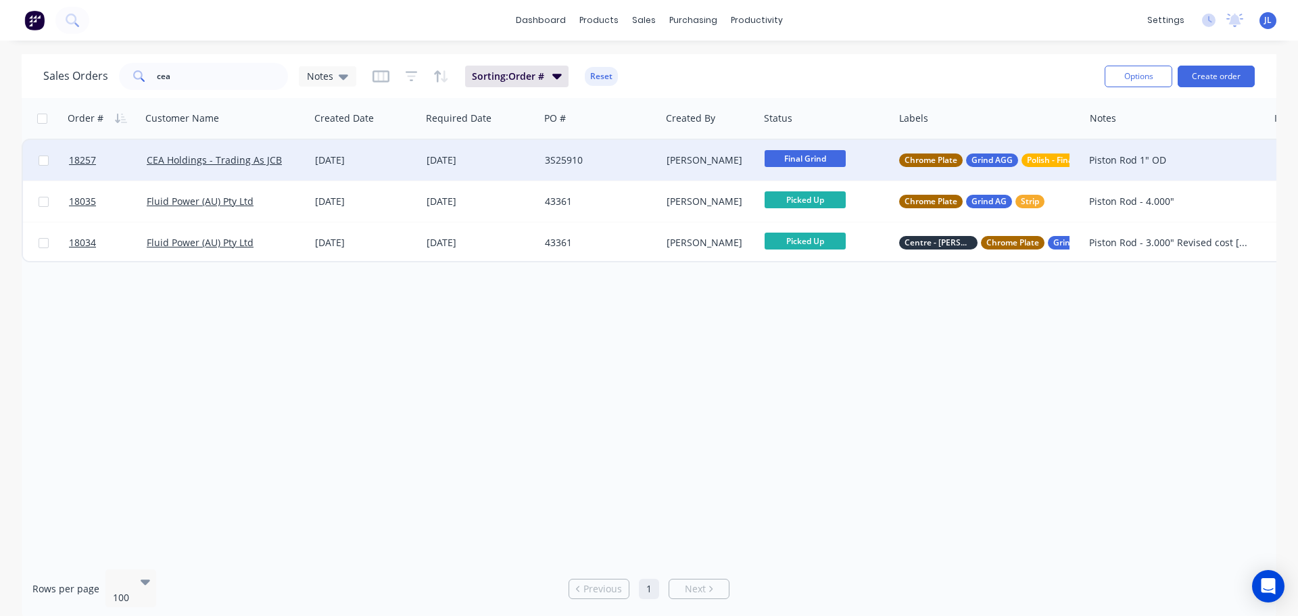
click at [797, 405] on div "Order # Customer Name Created Date Required Date PO # Created By Status Labels …" at bounding box center [649, 328] width 1254 height 460
click at [191, 77] on input "cea" at bounding box center [223, 76] width 132 height 27
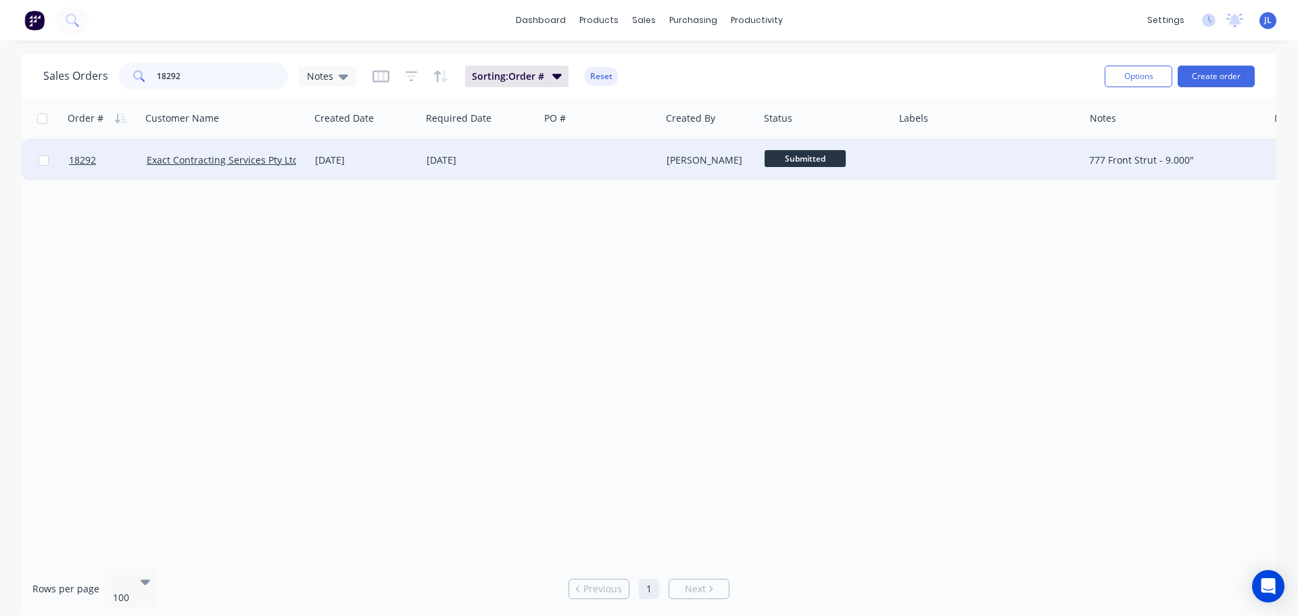
type input "18292"
click at [581, 161] on div at bounding box center [599, 160] width 121 height 41
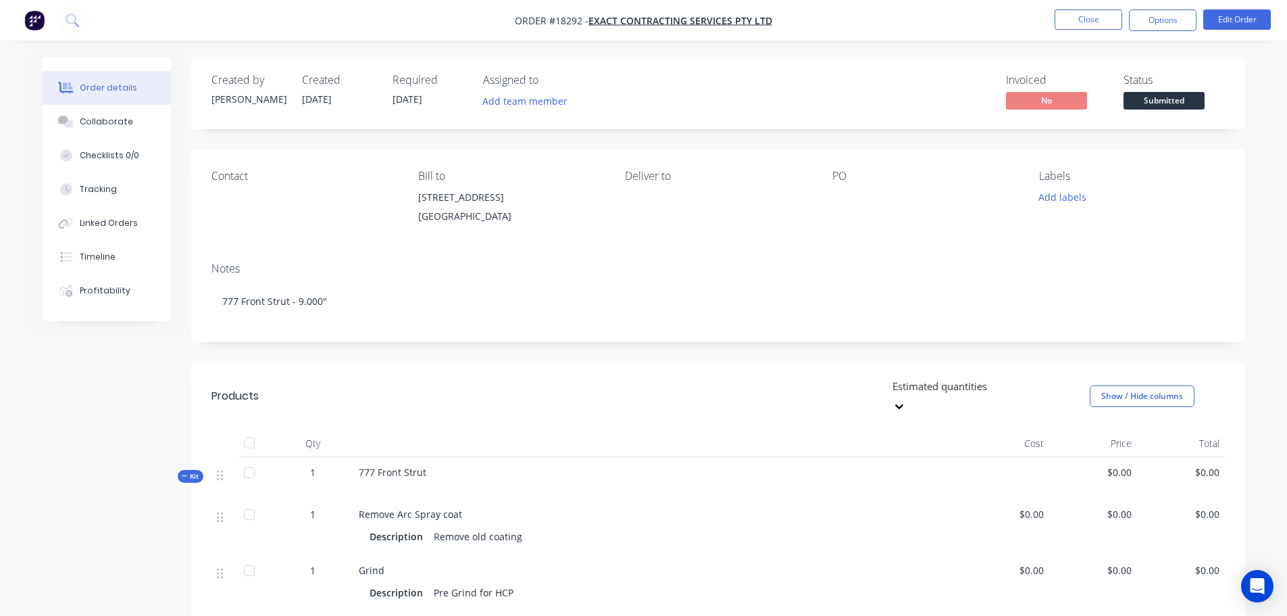
click at [1142, 107] on span "Submitted" at bounding box center [1164, 100] width 81 height 17
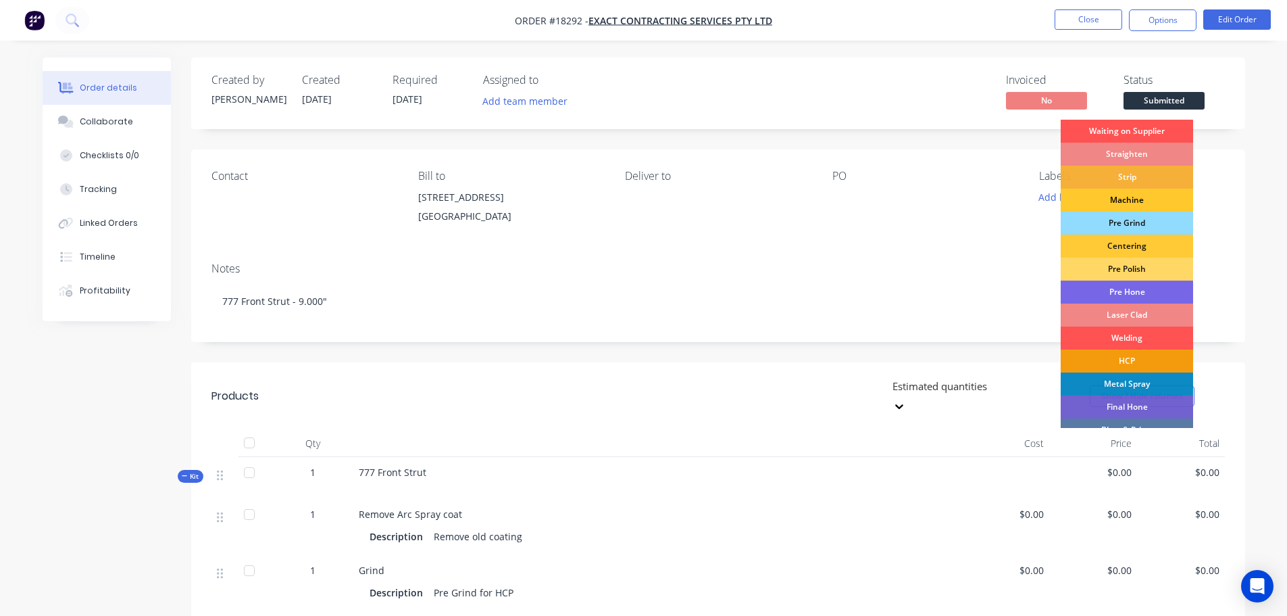
click at [1124, 199] on div "Machine" at bounding box center [1127, 200] width 132 height 23
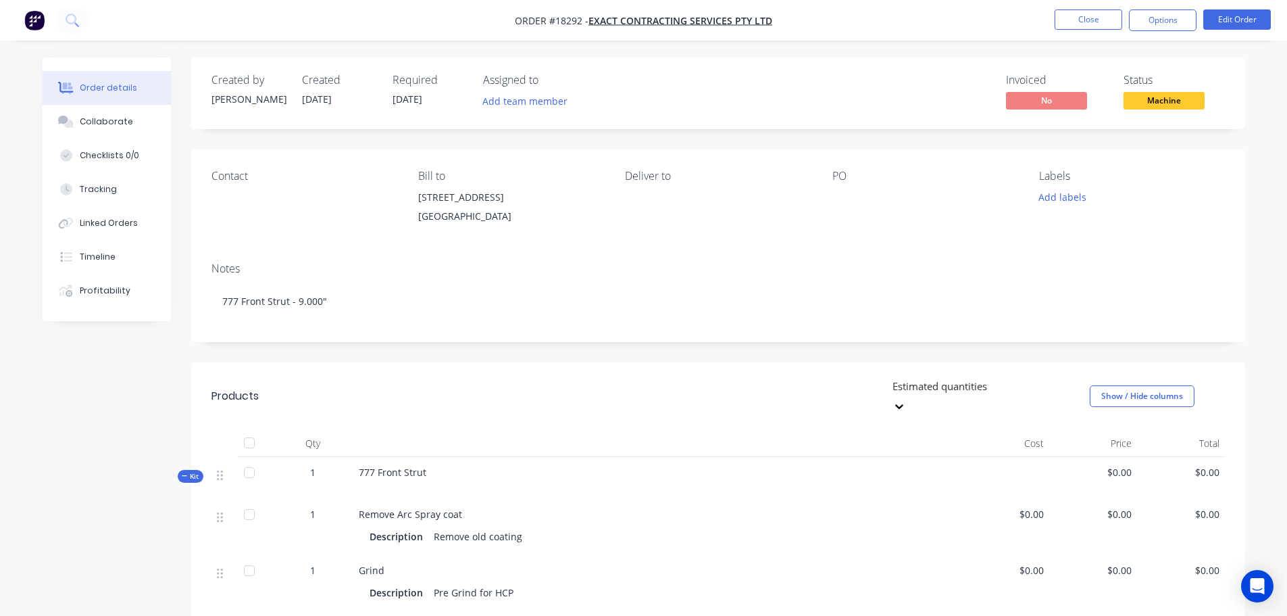
click at [1156, 99] on span "Machine" at bounding box center [1164, 100] width 81 height 17
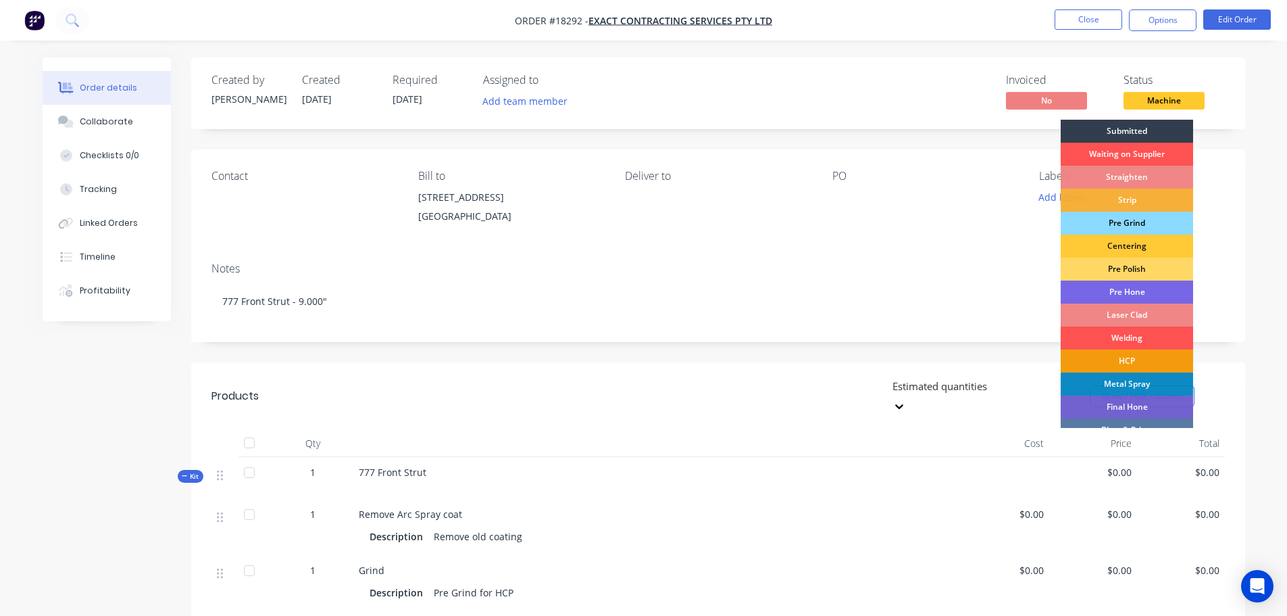
click at [1131, 222] on div "Pre Grind" at bounding box center [1127, 223] width 132 height 23
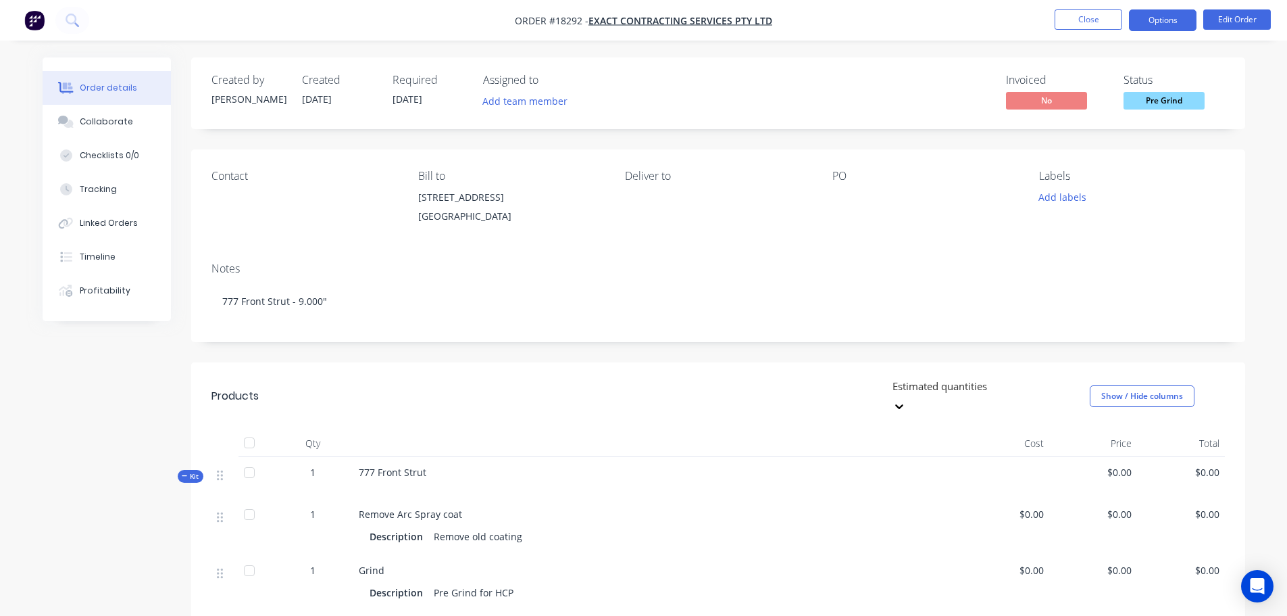
click at [1156, 21] on button "Options" at bounding box center [1163, 20] width 68 height 22
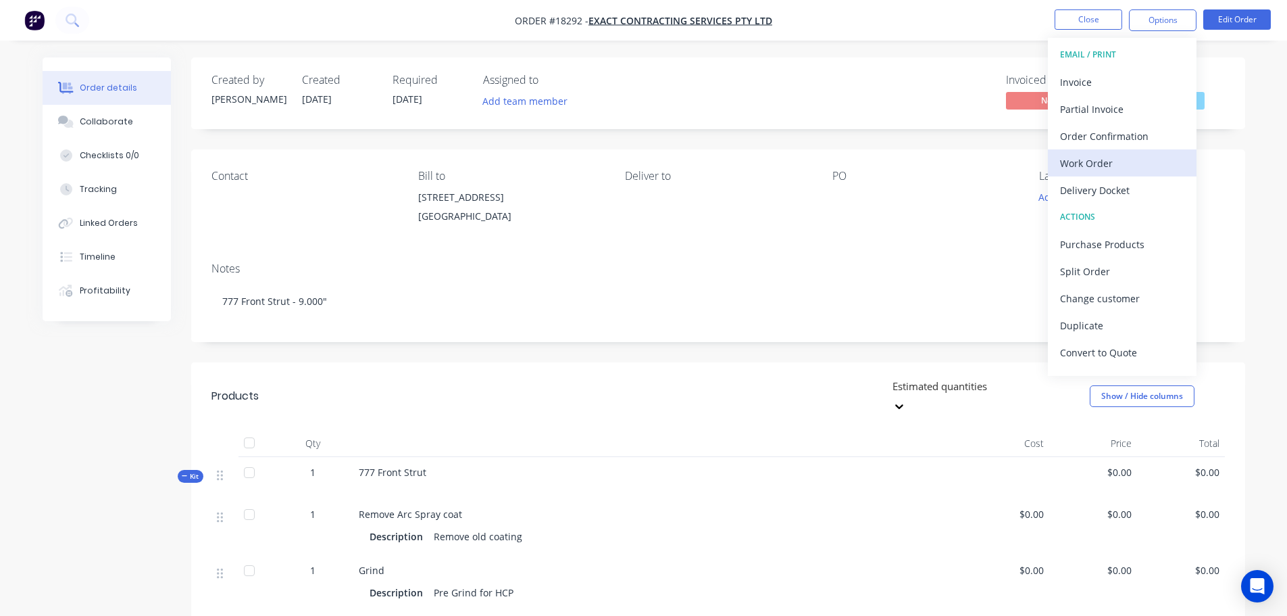
click at [1102, 164] on div "Work Order" at bounding box center [1122, 163] width 124 height 20
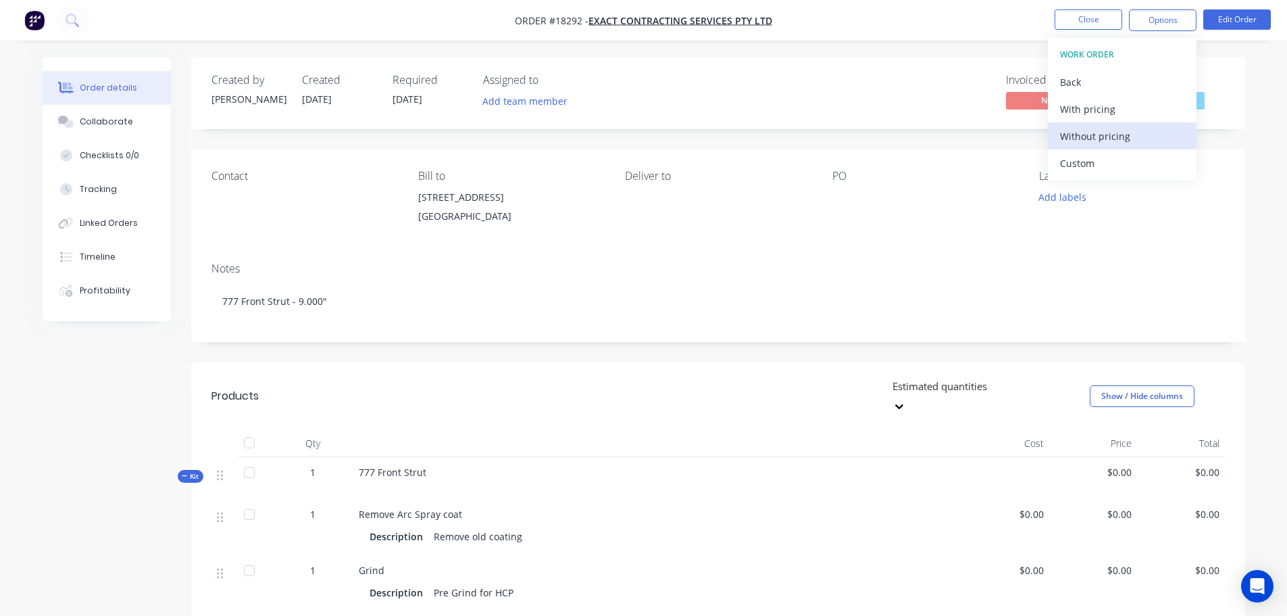
click at [1103, 143] on div "Without pricing" at bounding box center [1122, 136] width 124 height 20
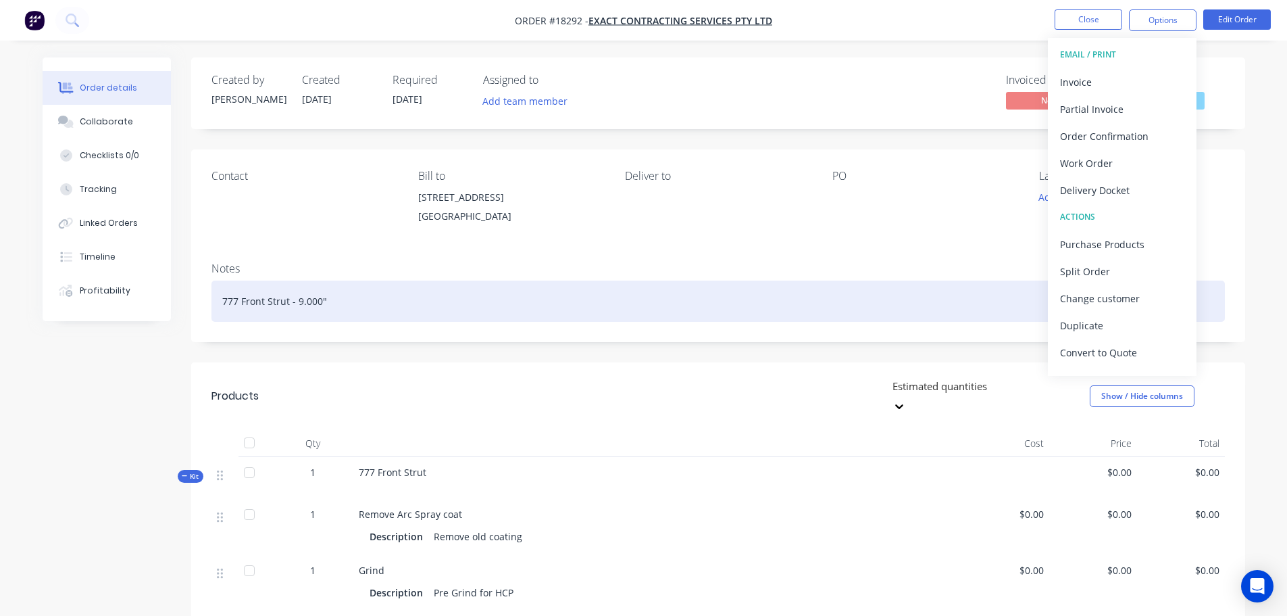
click at [905, 286] on div "777 Front Strut - 9.000"" at bounding box center [719, 300] width 1014 height 41
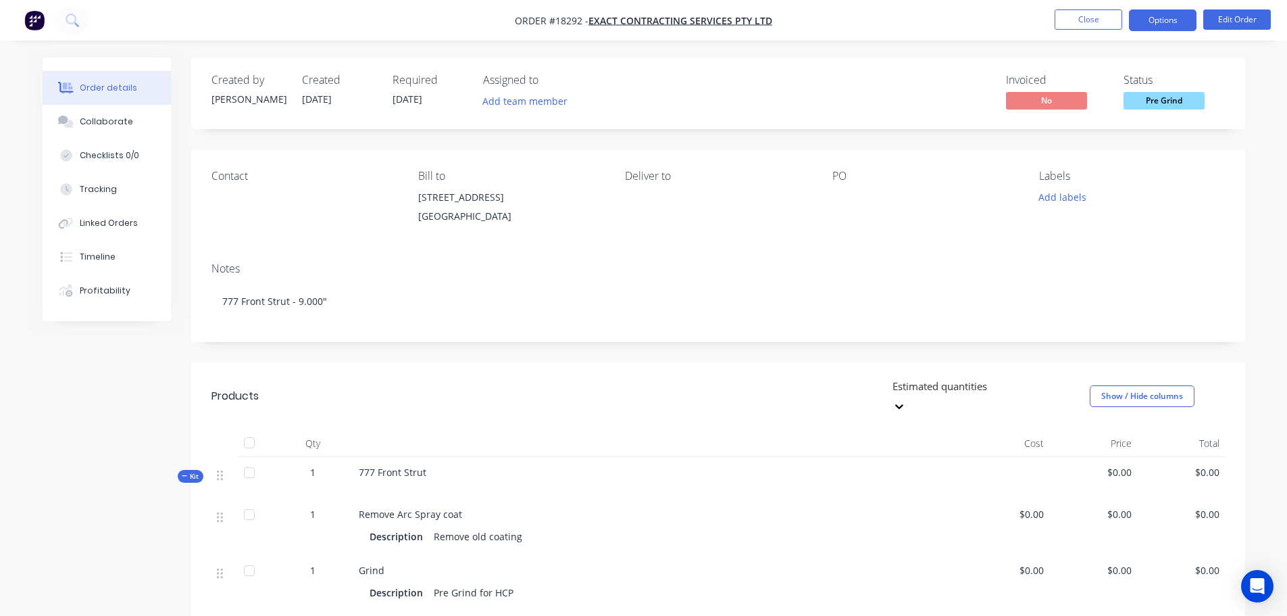
click at [1159, 25] on button "Options" at bounding box center [1163, 20] width 68 height 22
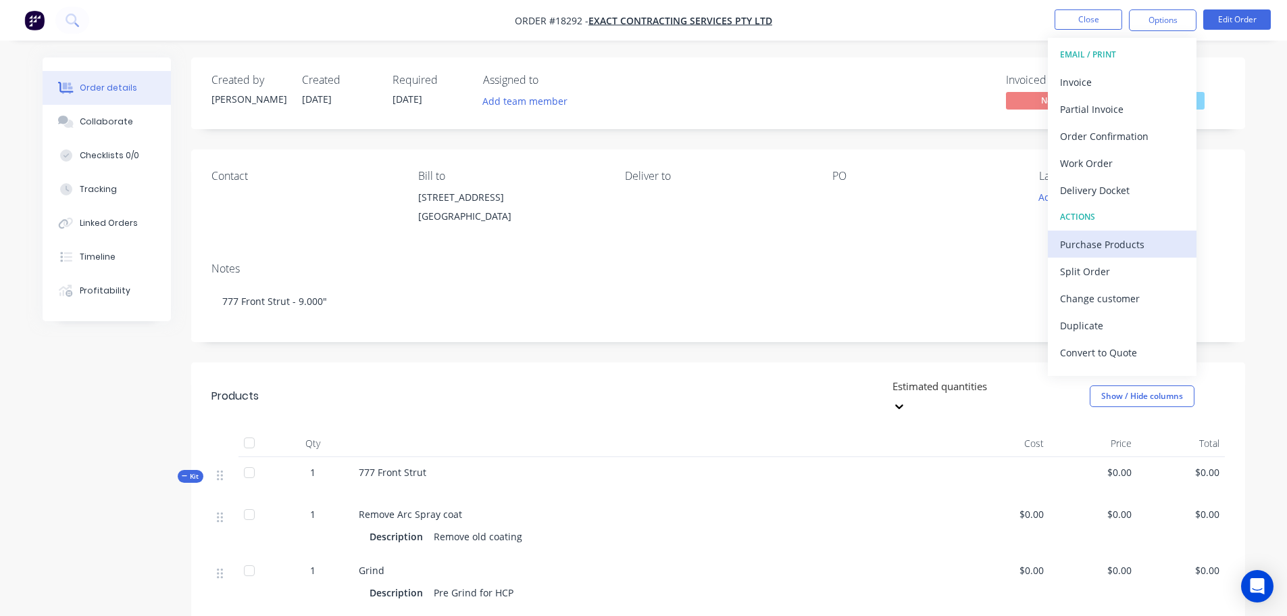
click at [1104, 245] on div "Purchase Products" at bounding box center [1122, 245] width 124 height 20
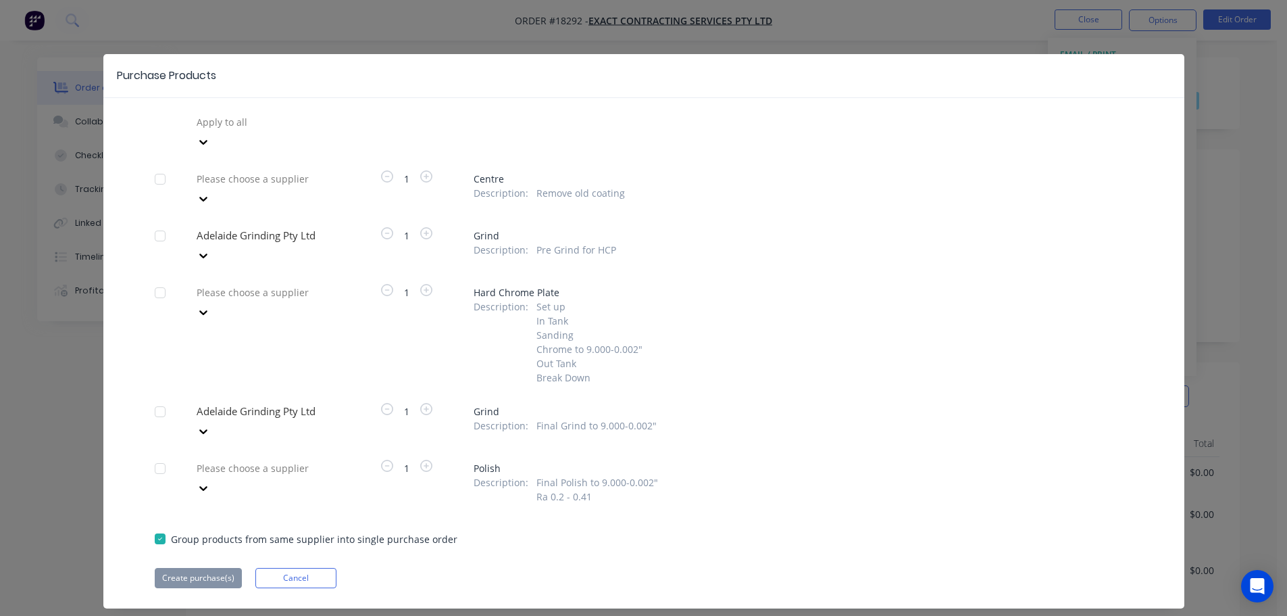
click at [248, 170] on div at bounding box center [292, 178] width 195 height 17
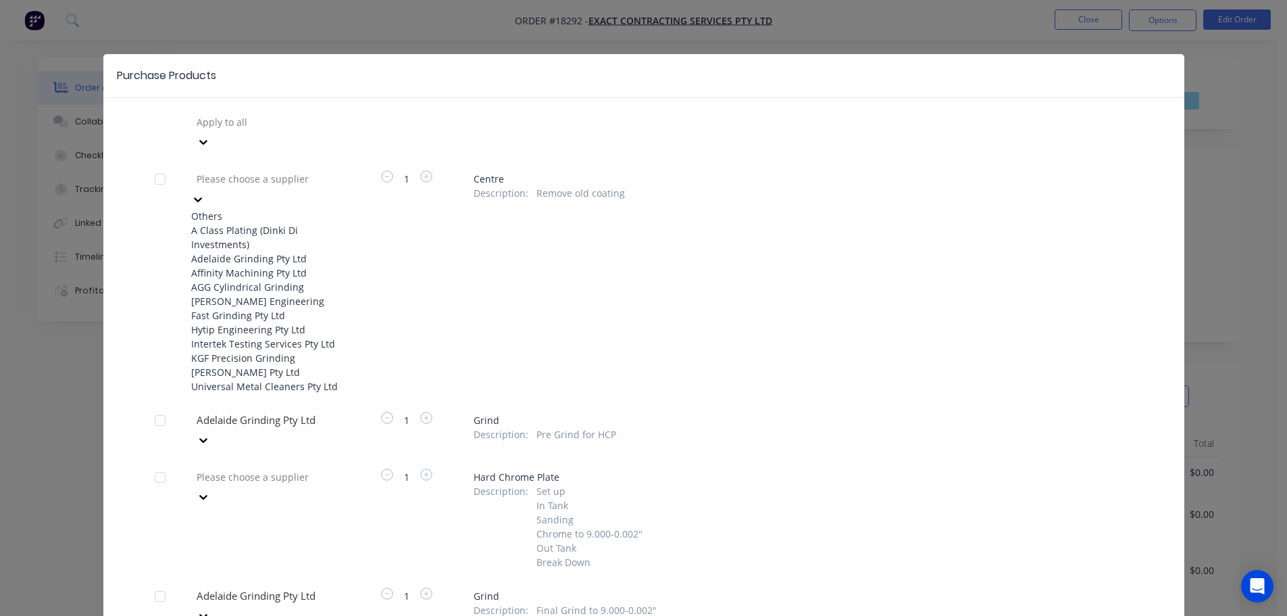
click at [251, 170] on div at bounding box center [292, 178] width 195 height 17
click at [243, 170] on div at bounding box center [292, 178] width 195 height 17
click at [240, 253] on div "Adelaide Grinding Pty Ltd" at bounding box center [265, 258] width 149 height 14
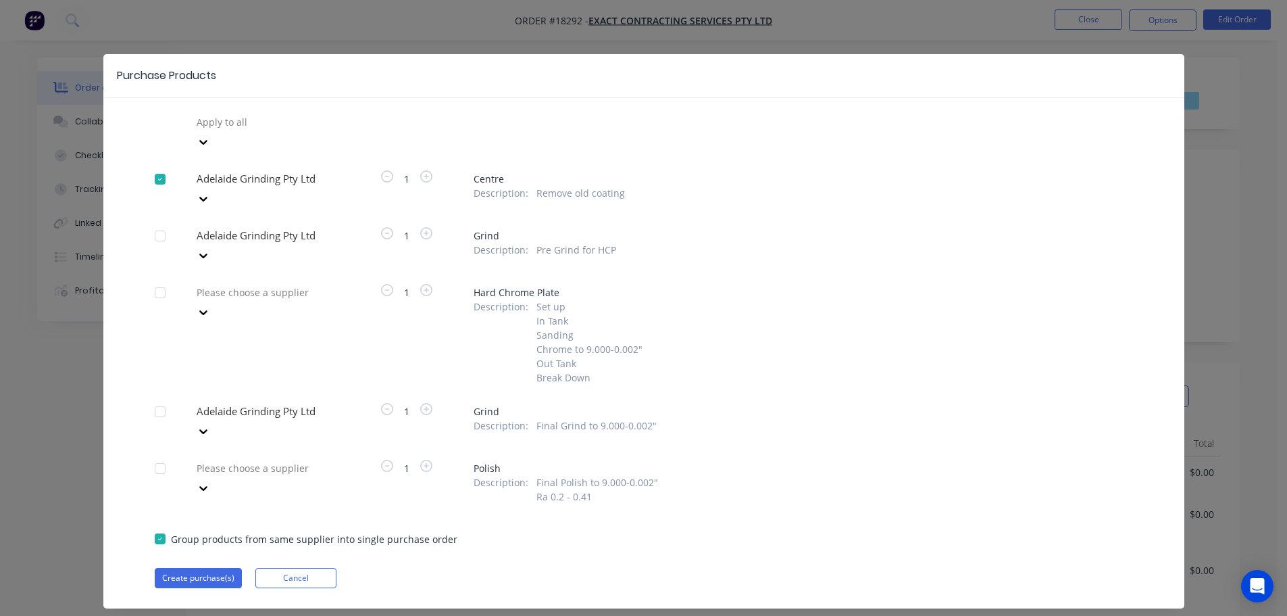
click at [247, 227] on div at bounding box center [292, 235] width 195 height 17
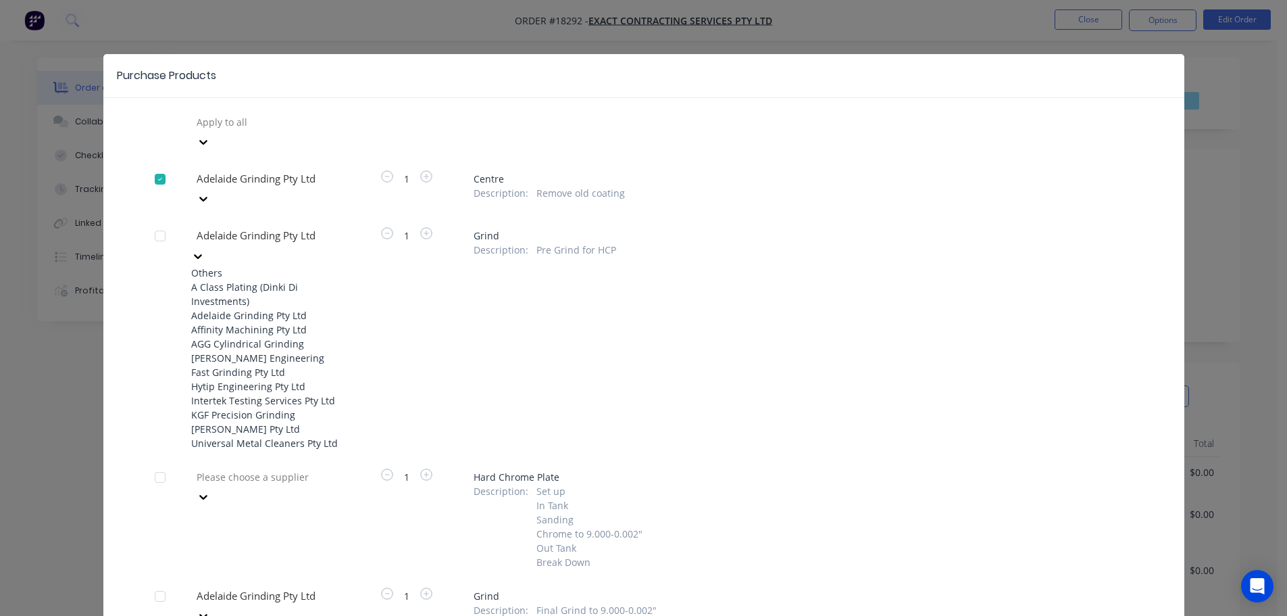
click at [162, 222] on div at bounding box center [160, 235] width 27 height 27
click at [145, 336] on div "Apply to all Adelaide Grinding Pty Ltd 1 Centre Description : Remove old coatin…" at bounding box center [643, 442] width 1081 height 661
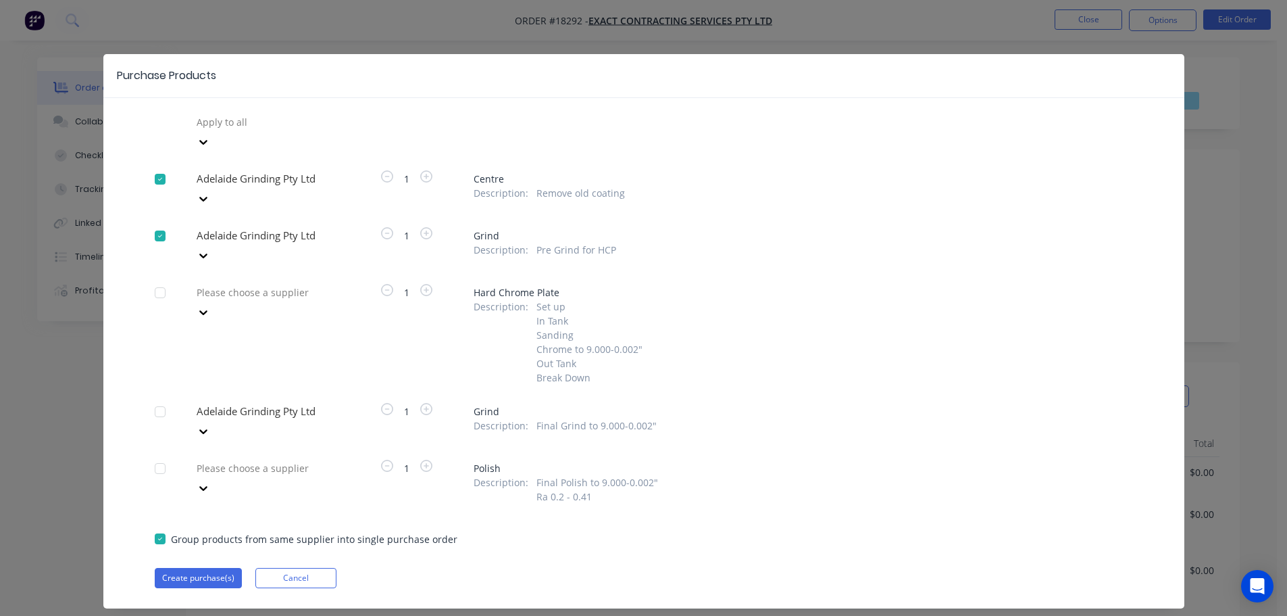
click at [148, 398] on div at bounding box center [160, 411] width 27 height 27
click at [197, 568] on button "Create purchase(s)" at bounding box center [198, 578] width 87 height 20
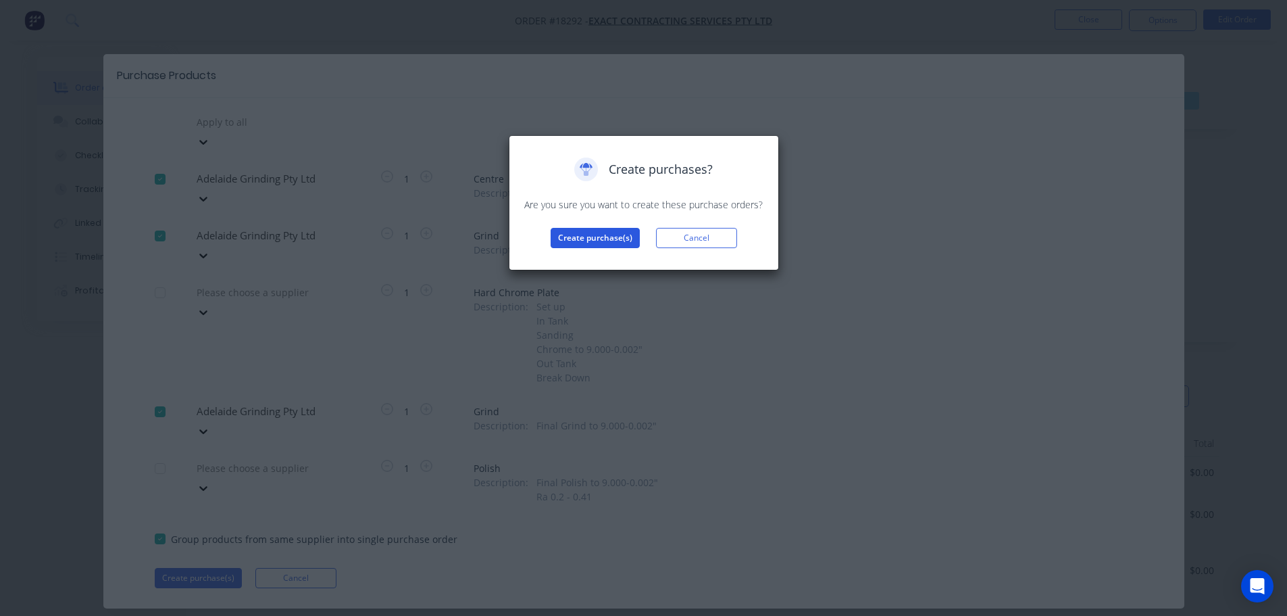
click at [588, 235] on button "Create purchase(s)" at bounding box center [595, 238] width 89 height 20
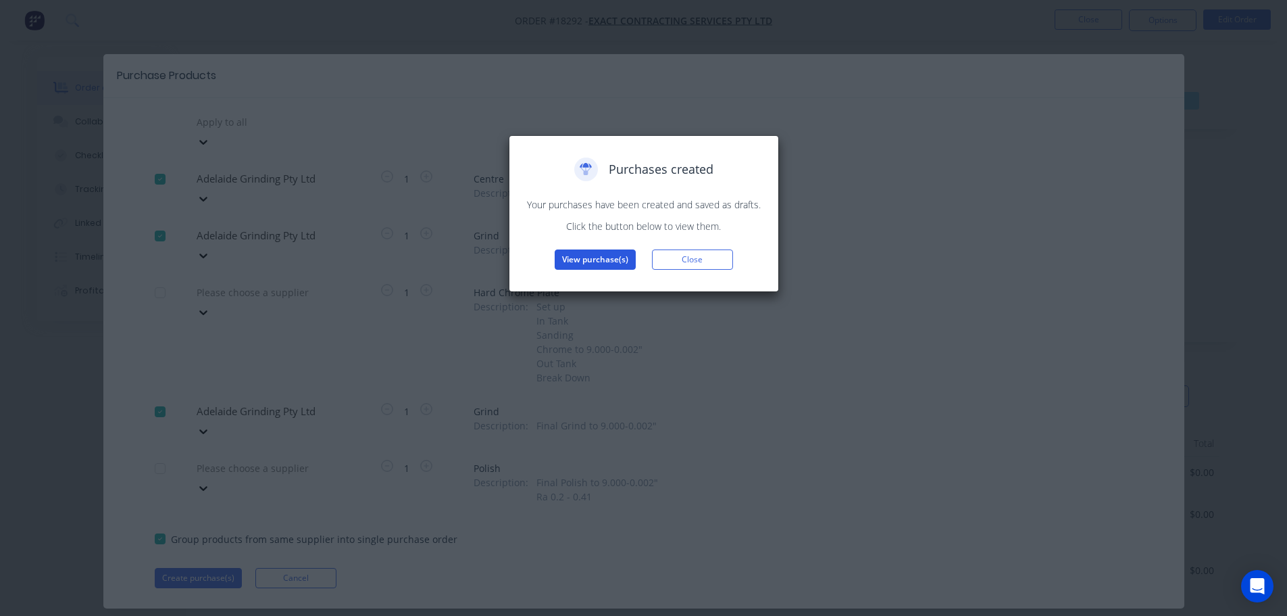
click at [585, 255] on button "View purchase(s)" at bounding box center [595, 259] width 81 height 20
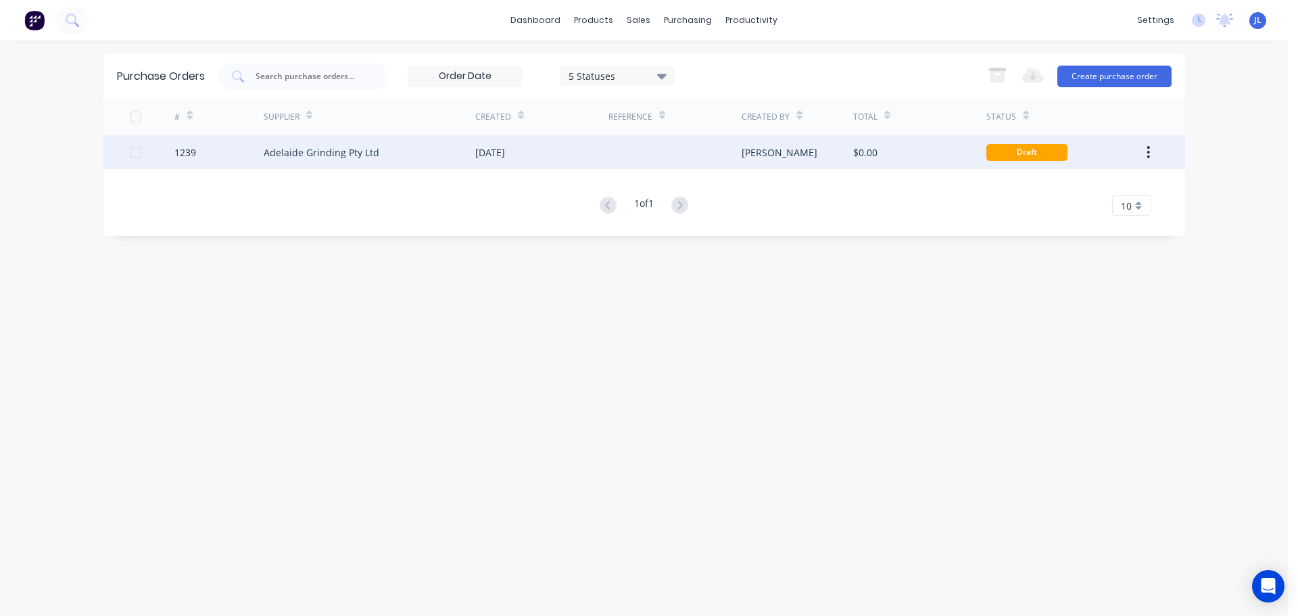
click at [940, 155] on div "$0.00" at bounding box center [919, 152] width 133 height 34
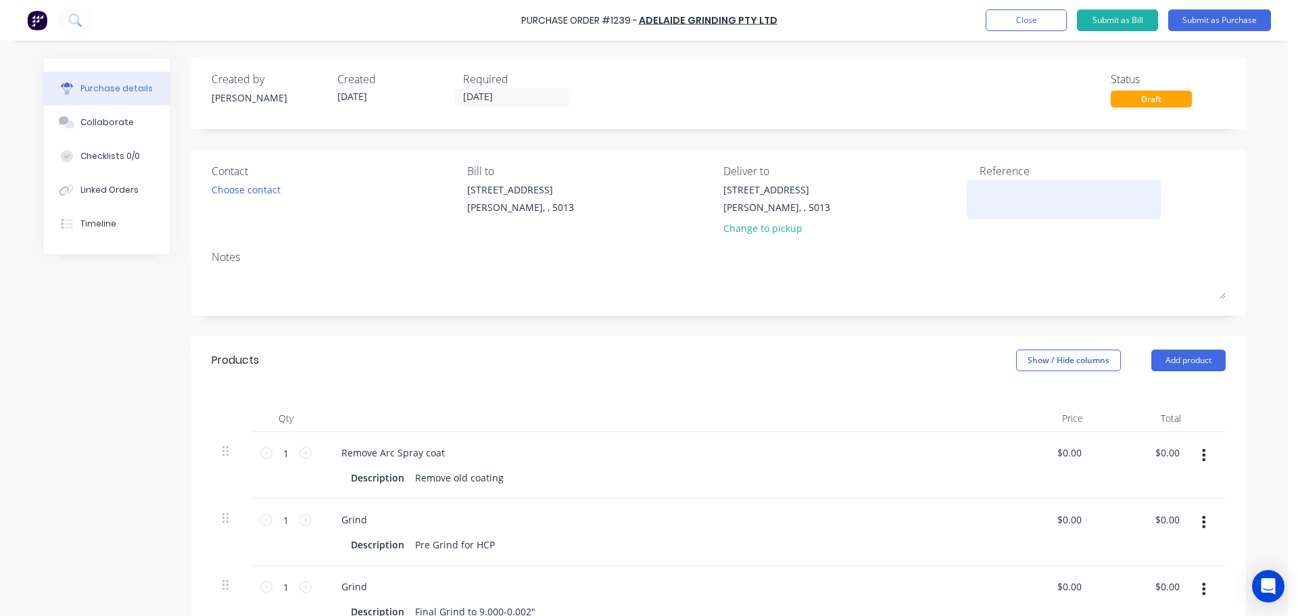
click at [998, 186] on textarea at bounding box center [1063, 197] width 169 height 30
type textarea "TC18292"
click at [860, 364] on div "Products Show / Hide columns Add product" at bounding box center [718, 360] width 1054 height 49
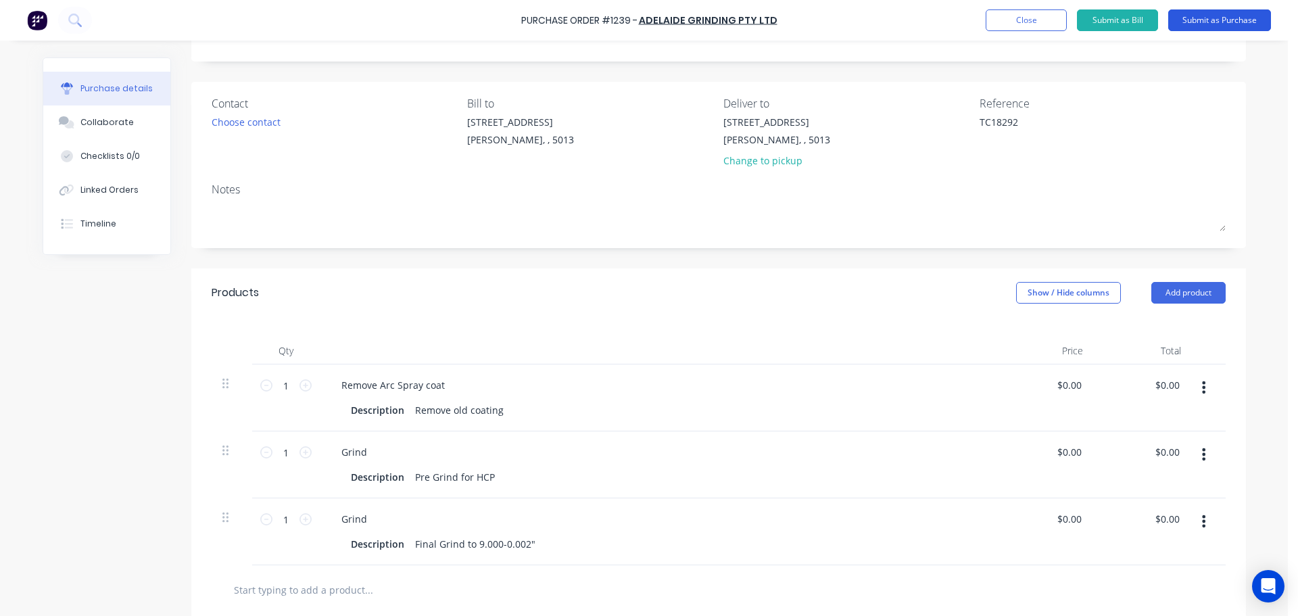
click at [1196, 26] on button "Submit as Purchase" at bounding box center [1219, 20] width 103 height 22
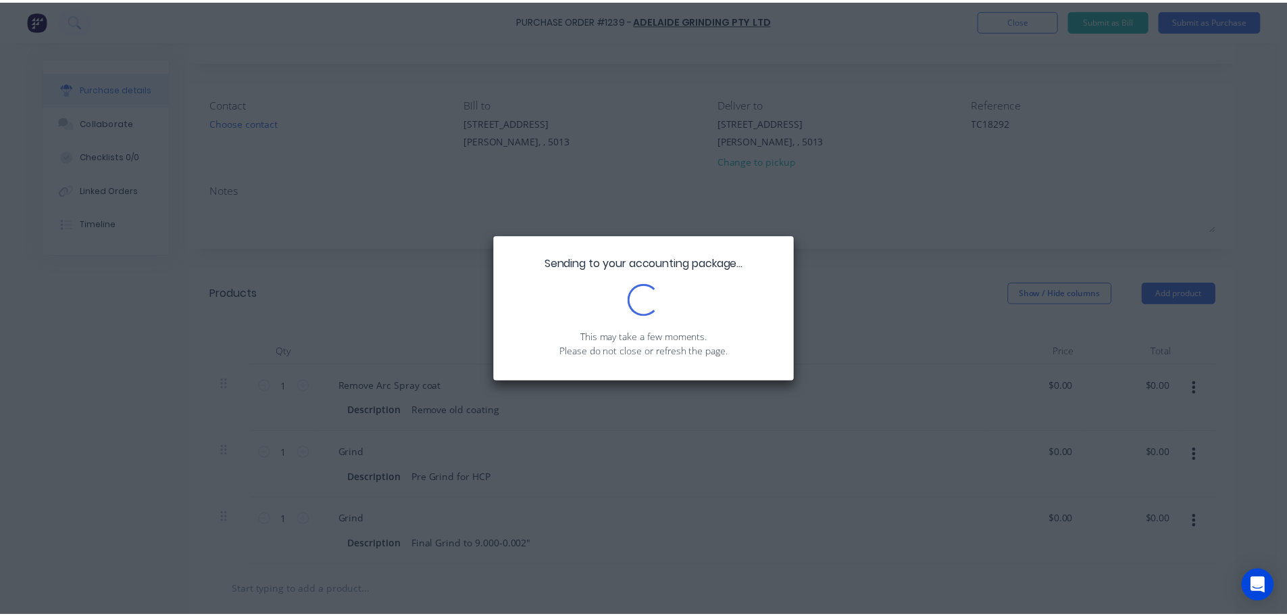
scroll to position [0, 0]
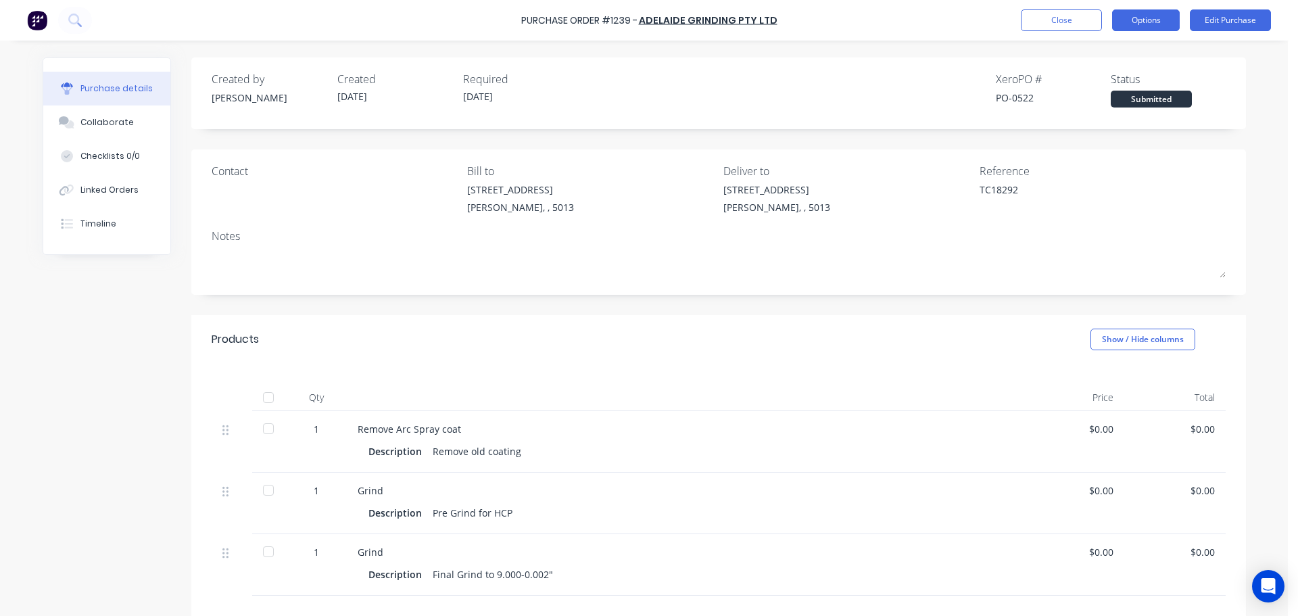
click at [1141, 16] on button "Options" at bounding box center [1146, 20] width 68 height 22
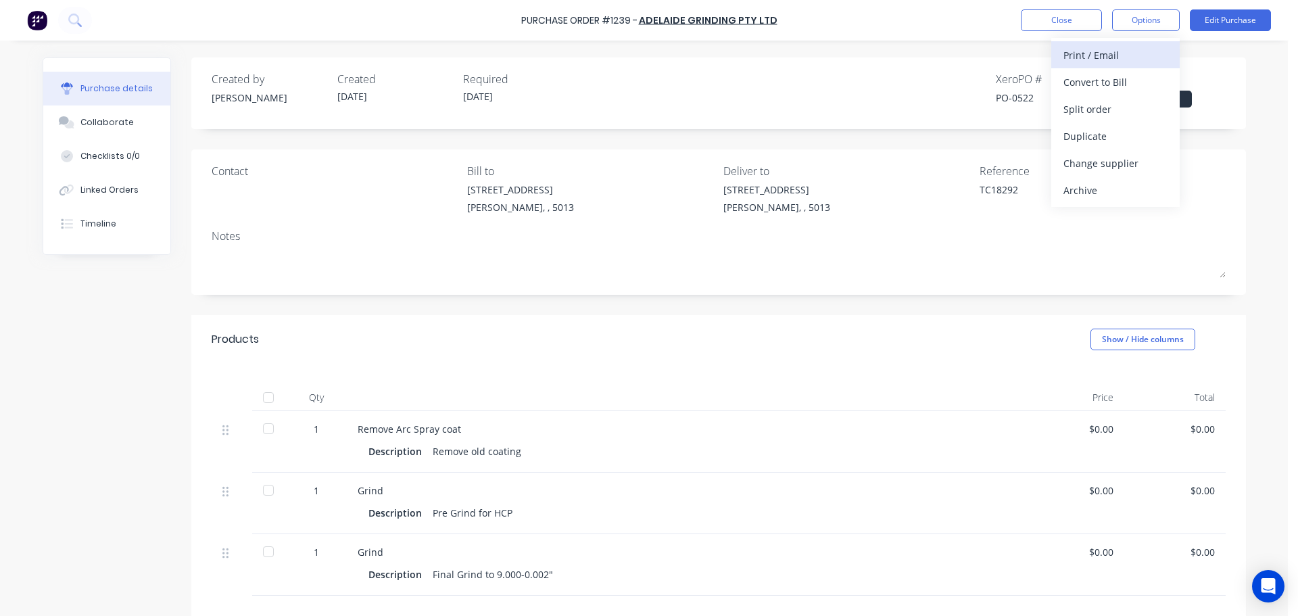
click at [1083, 65] on button "Print / Email" at bounding box center [1115, 54] width 128 height 27
click at [1087, 101] on div "Without pricing" at bounding box center [1115, 109] width 104 height 20
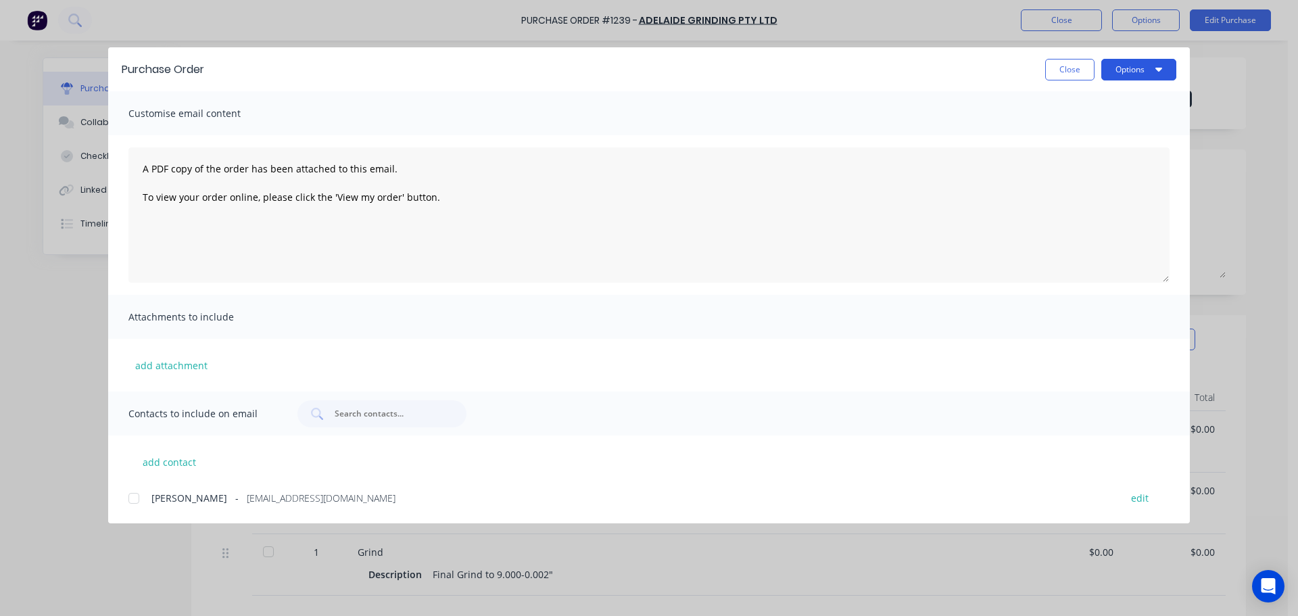
click at [1121, 76] on button "Options" at bounding box center [1138, 70] width 75 height 22
drag, startPoint x: 1114, startPoint y: 102, endPoint x: 1104, endPoint y: 128, distance: 28.2
click at [1104, 128] on div "Preview Print Email" at bounding box center [1112, 131] width 128 height 88
click at [1104, 128] on div "Print" at bounding box center [1112, 131] width 104 height 20
click at [1070, 76] on button "Close" at bounding box center [1069, 70] width 49 height 22
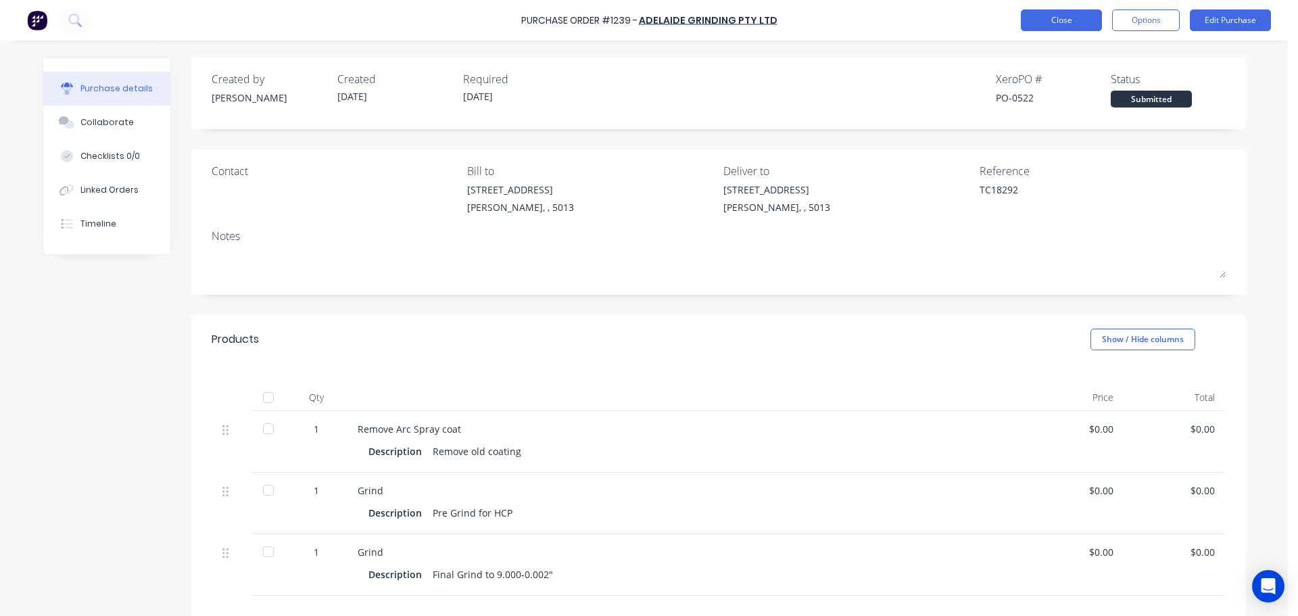
drag, startPoint x: 1079, startPoint y: 36, endPoint x: 1079, endPoint y: 28, distance: 8.8
click at [1079, 34] on div "Purchase Order #1239 - Adelaide Grinding Pty Ltd Close Options Edit Purchase" at bounding box center [649, 20] width 1298 height 41
click at [1079, 28] on button "Close" at bounding box center [1061, 20] width 81 height 22
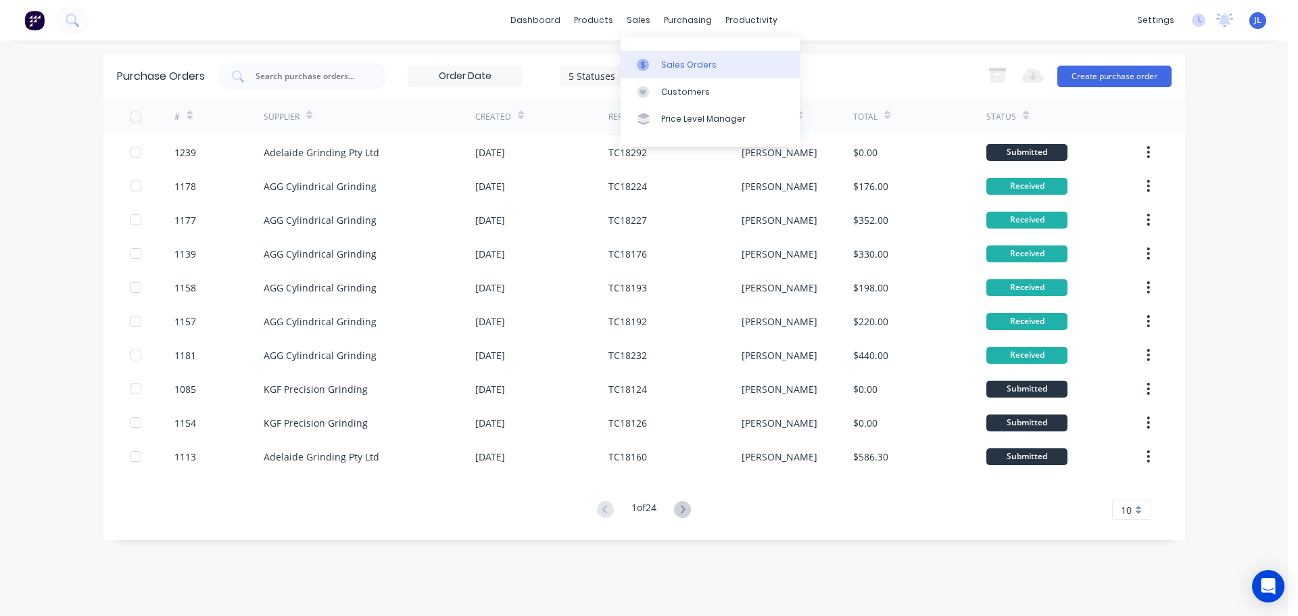
click at [655, 59] on div at bounding box center [647, 65] width 20 height 12
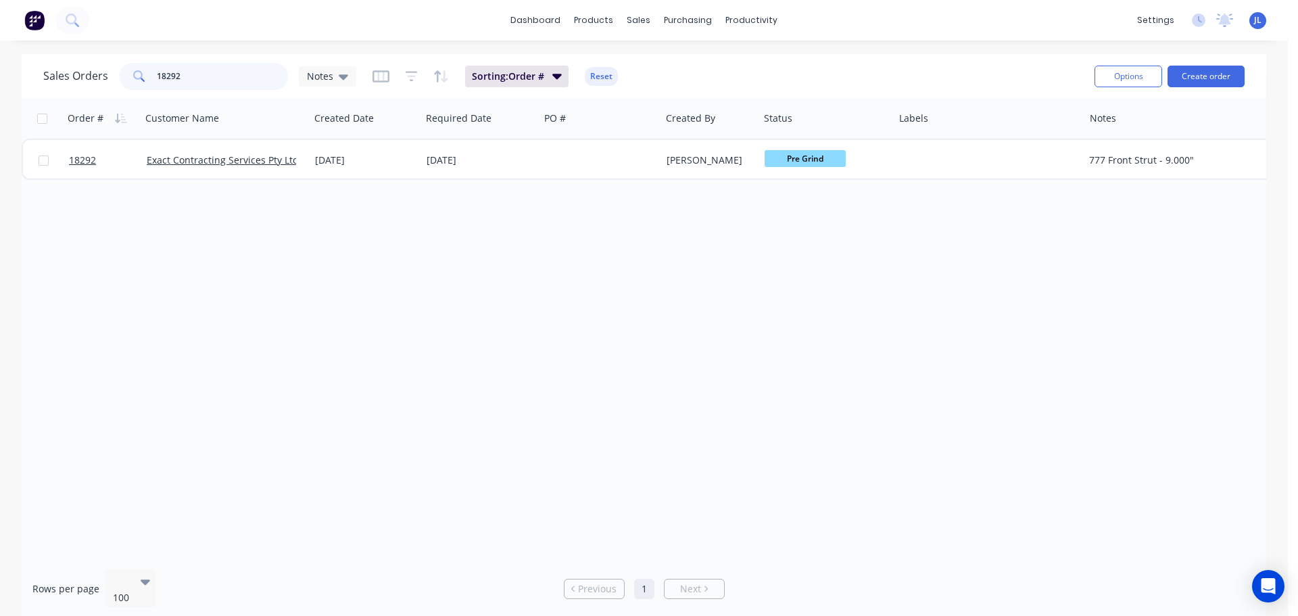
click at [226, 88] on input "18292" at bounding box center [223, 76] width 132 height 27
type input "1"
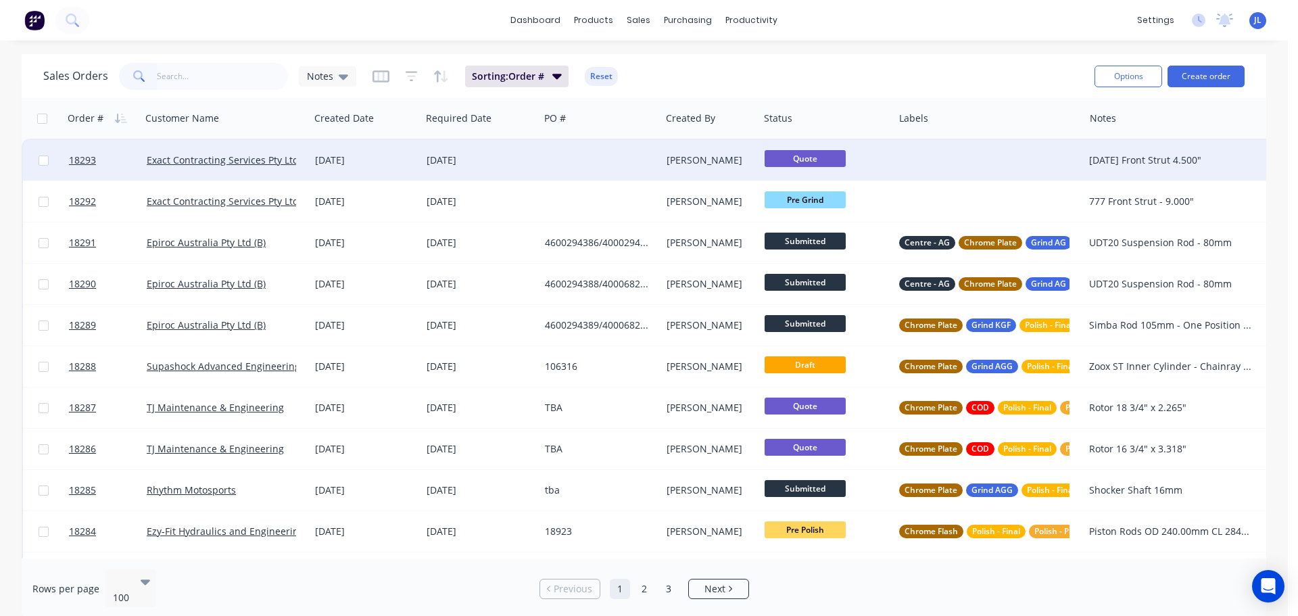
click at [608, 162] on div at bounding box center [599, 160] width 121 height 41
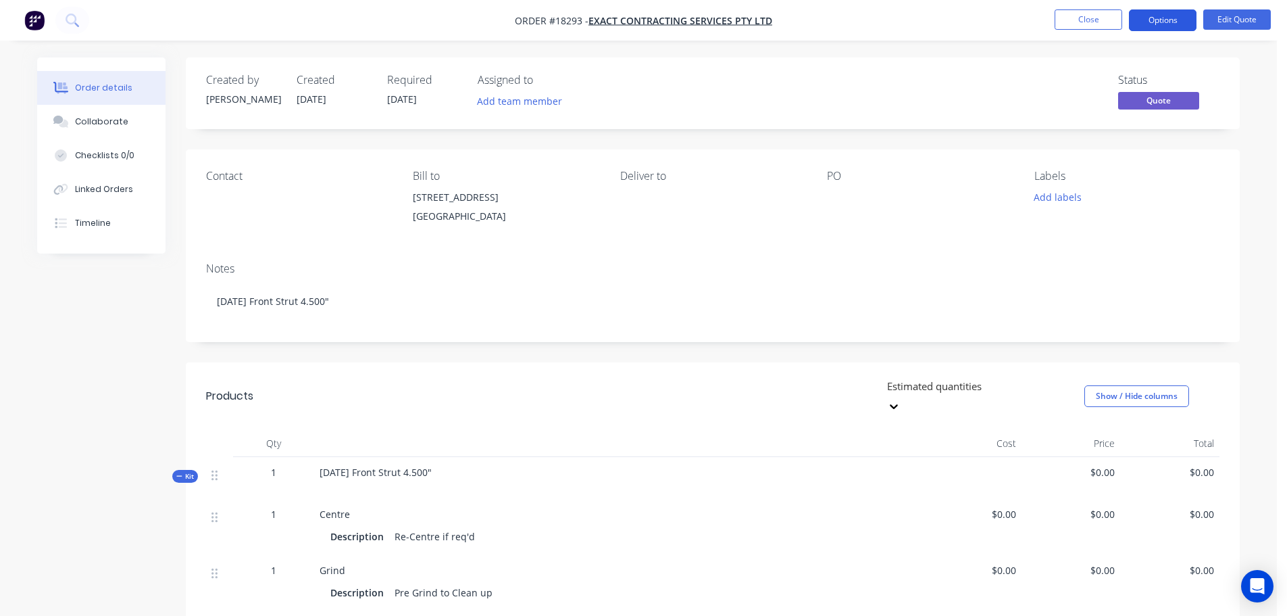
click at [1179, 18] on button "Options" at bounding box center [1163, 20] width 68 height 22
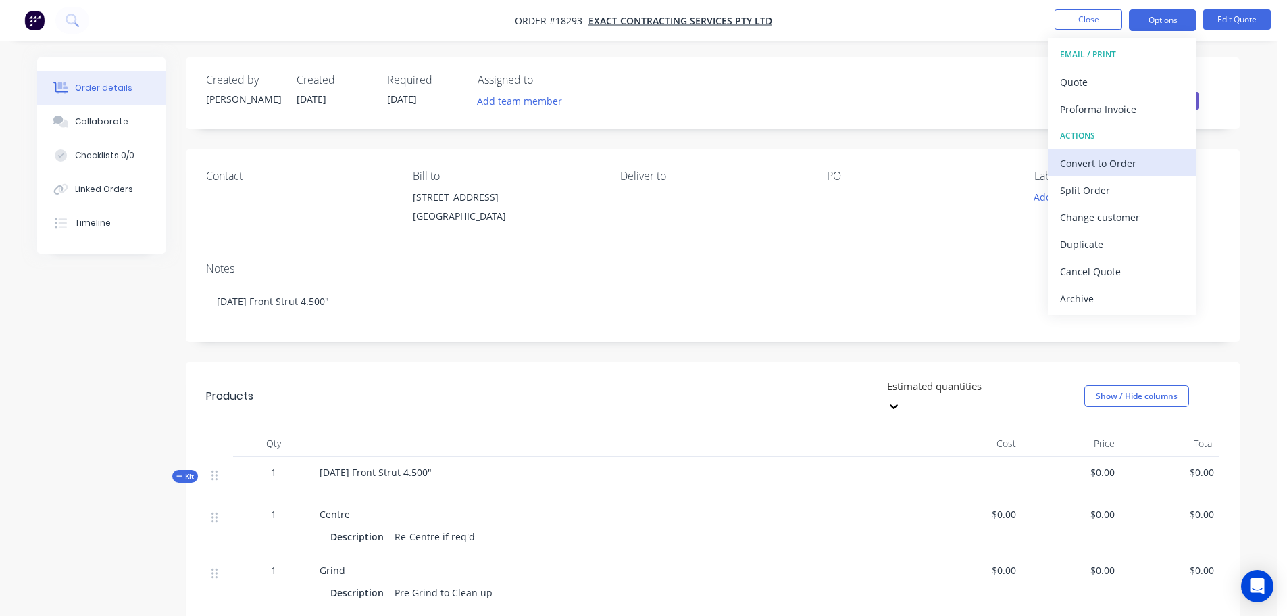
click at [1120, 162] on div "Convert to Order" at bounding box center [1122, 163] width 124 height 20
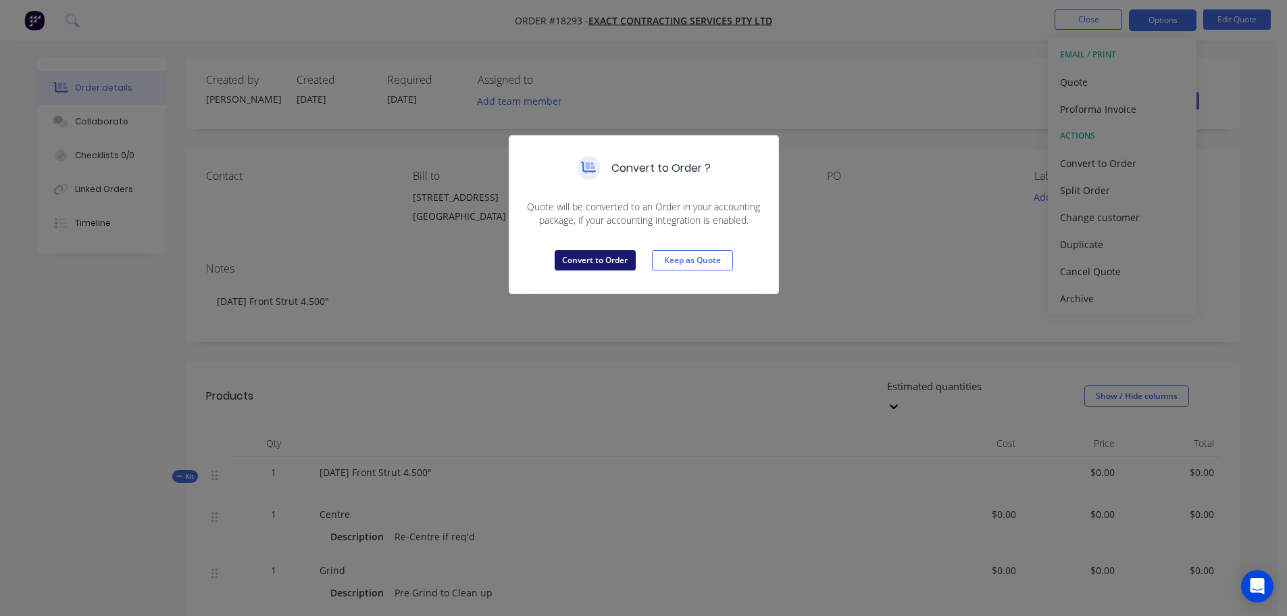
click at [581, 255] on button "Convert to Order" at bounding box center [595, 260] width 81 height 20
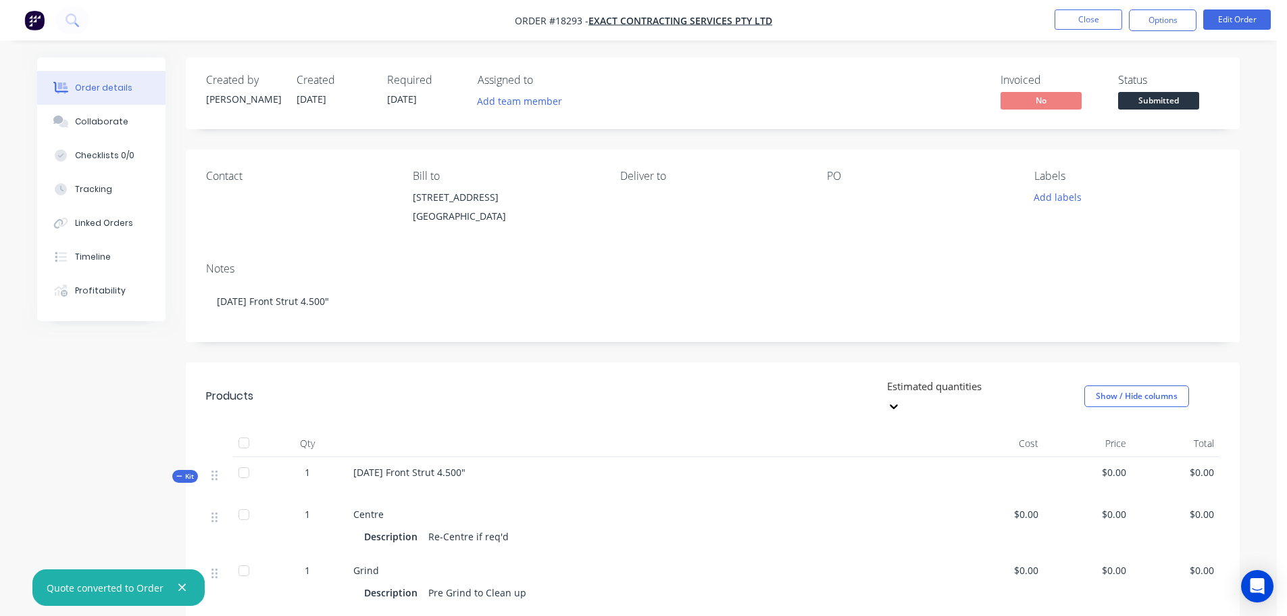
click at [1173, 90] on div "Status Submitted" at bounding box center [1169, 93] width 101 height 39
click at [1165, 97] on span "Submitted" at bounding box center [1159, 100] width 81 height 17
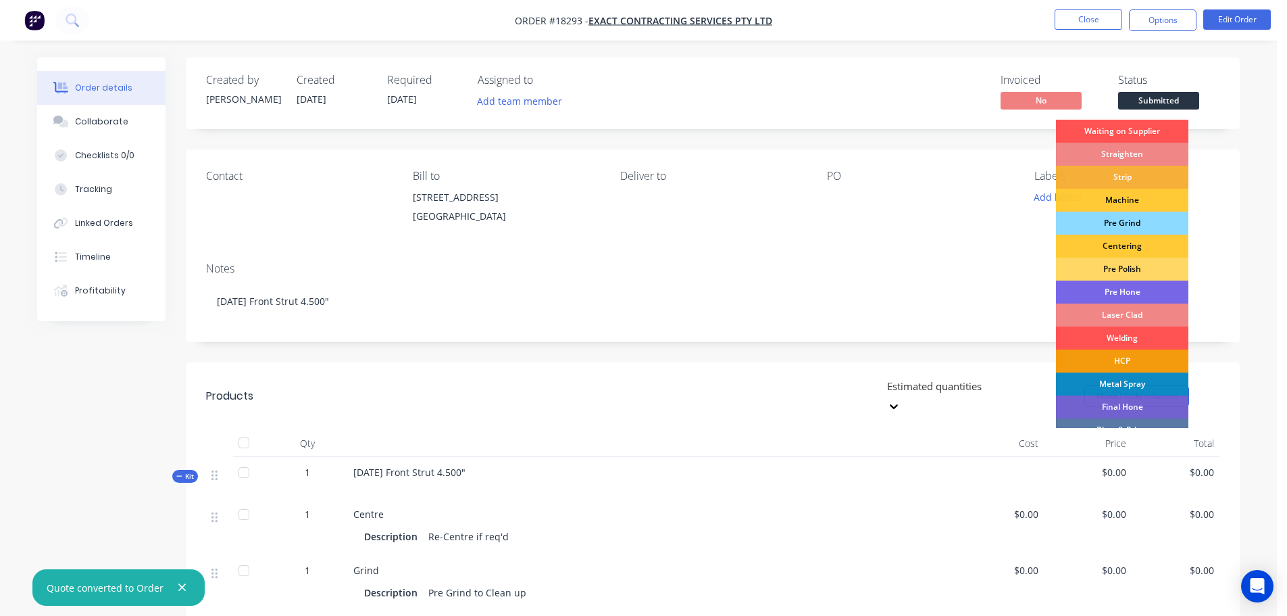
click at [1133, 228] on div "Pre Grind" at bounding box center [1122, 223] width 132 height 23
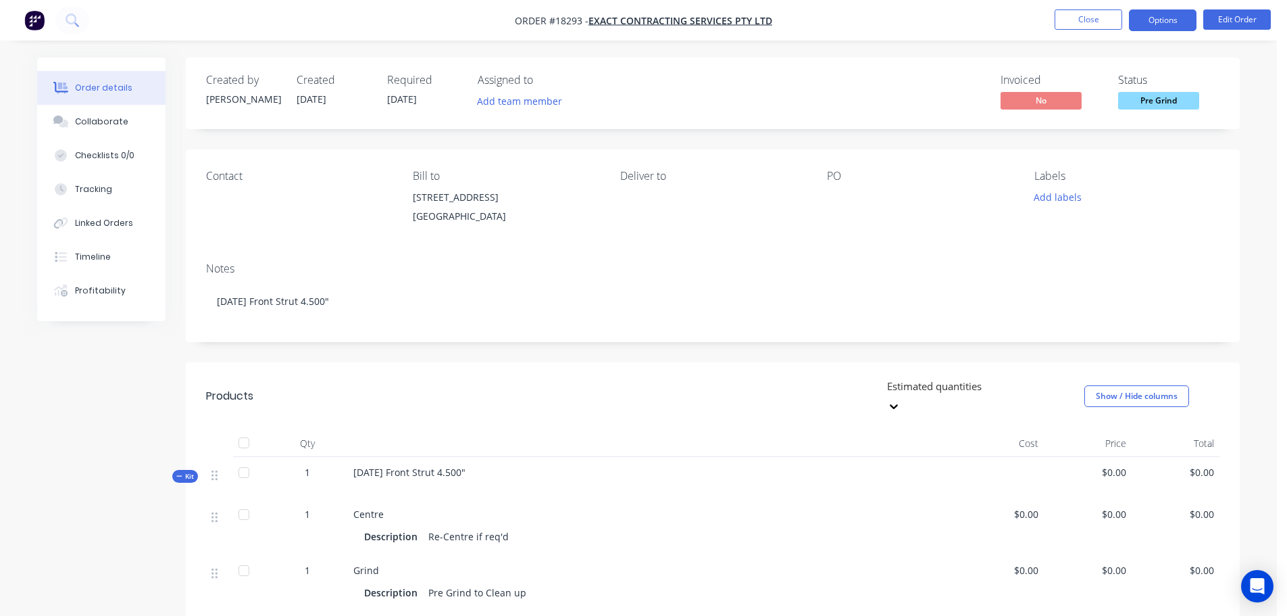
click at [1169, 22] on button "Options" at bounding box center [1163, 20] width 68 height 22
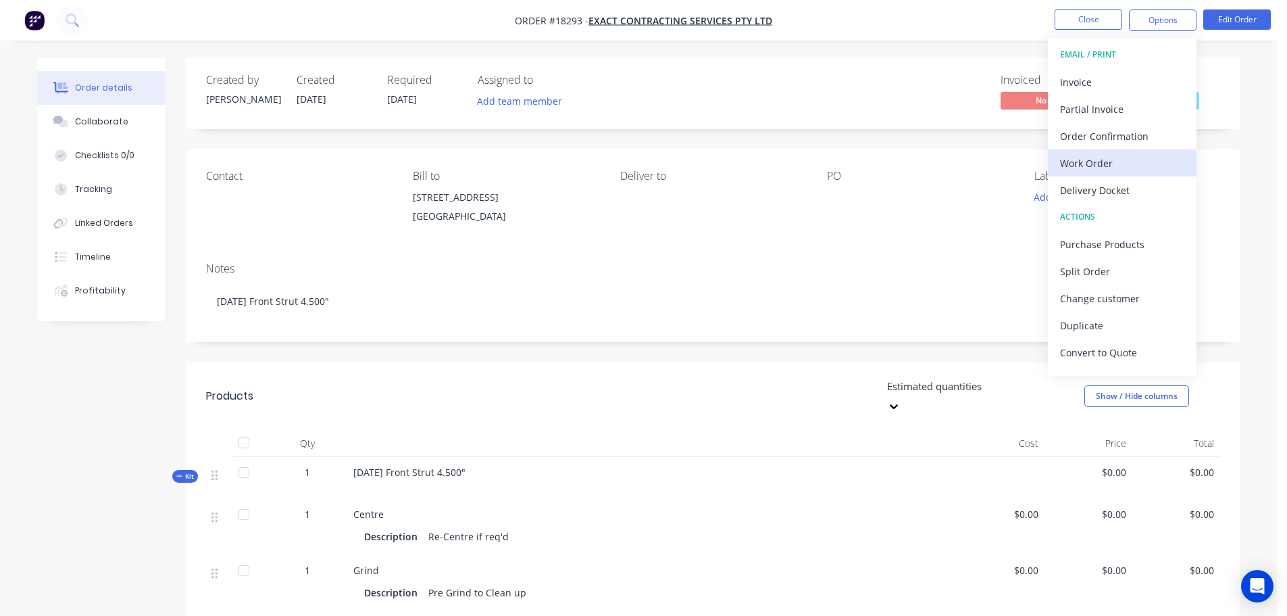
click at [1099, 154] on div "Work Order" at bounding box center [1122, 163] width 124 height 20
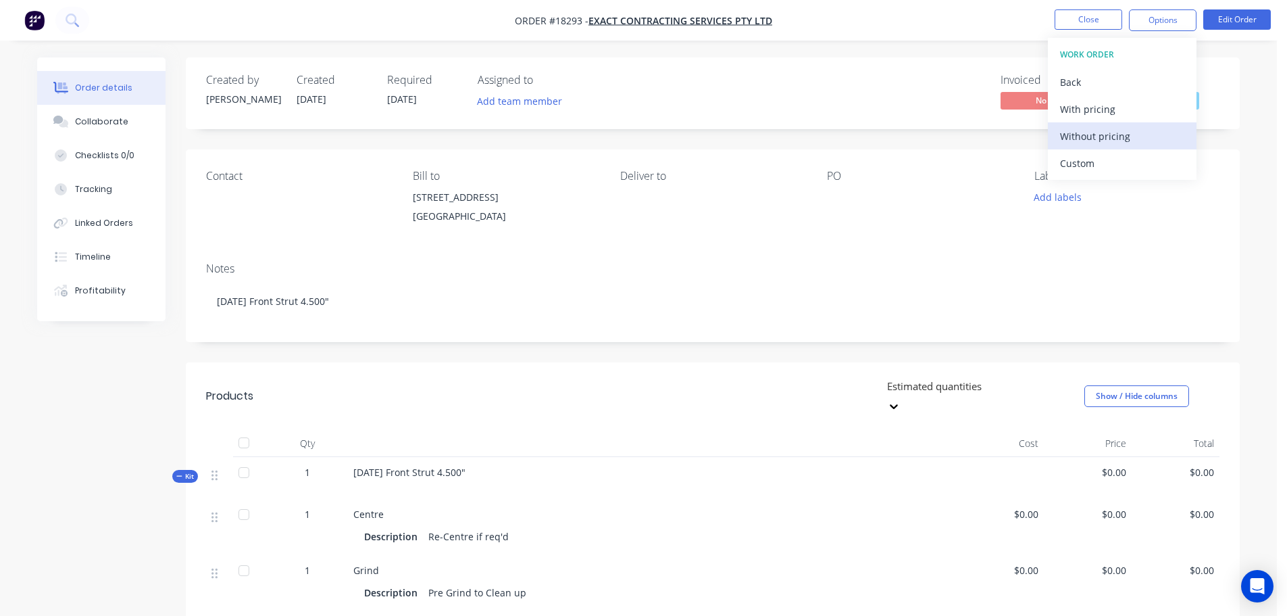
click at [1100, 137] on div "Without pricing" at bounding box center [1122, 136] width 124 height 20
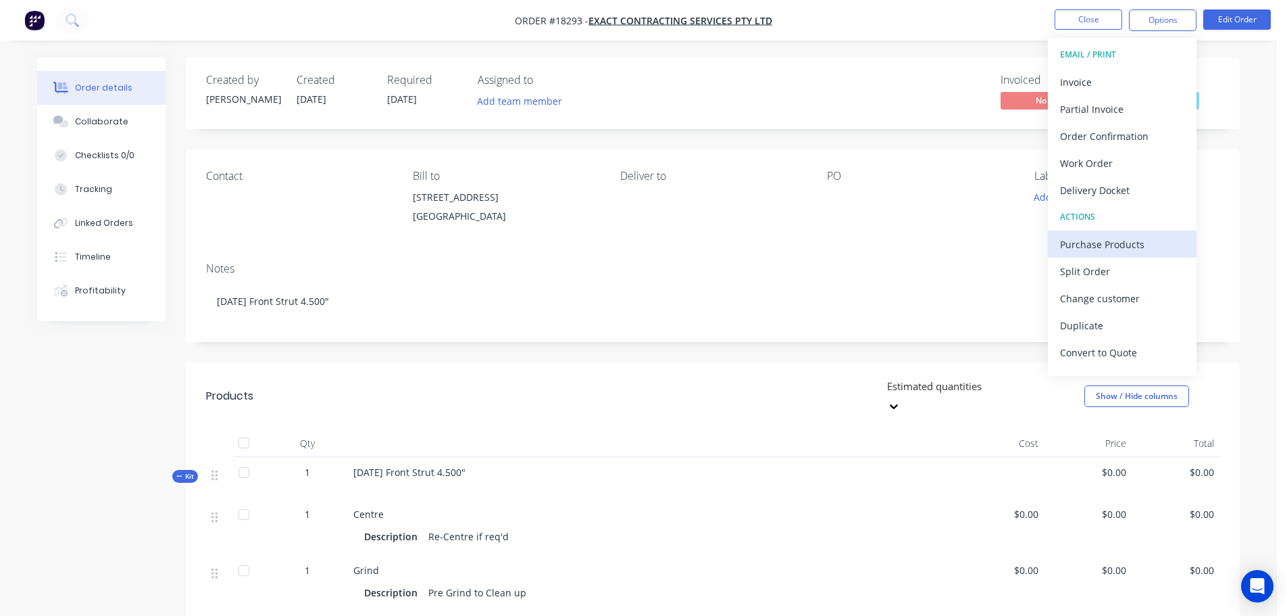
click at [1132, 231] on button "Purchase Products" at bounding box center [1122, 243] width 149 height 27
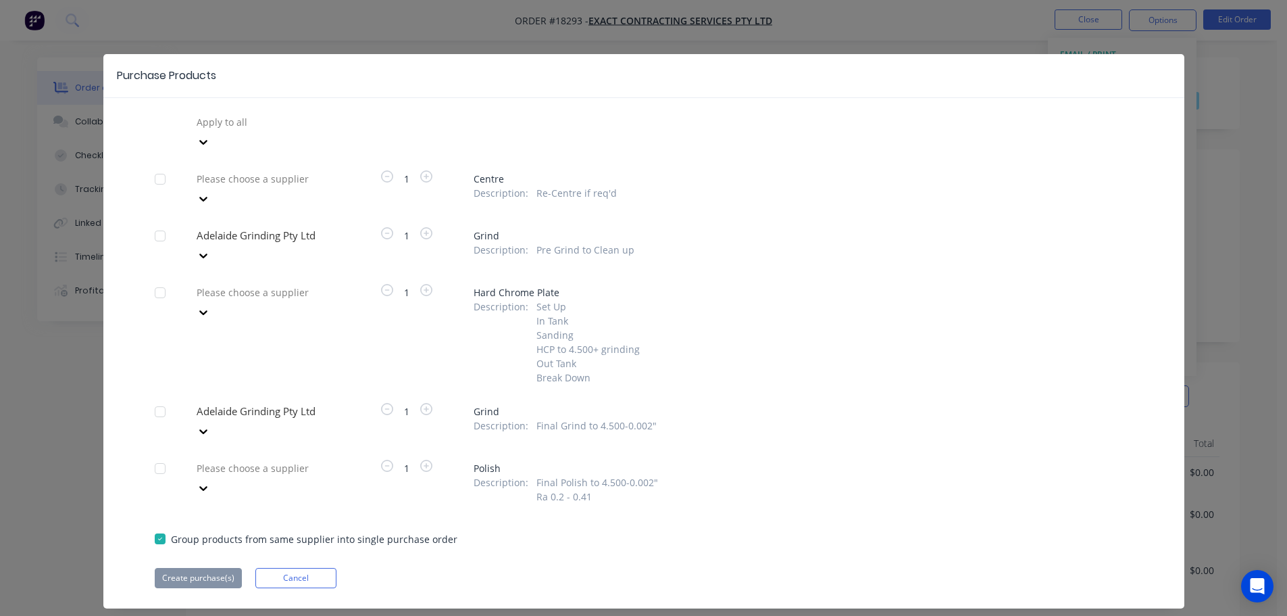
click at [235, 227] on div at bounding box center [292, 235] width 195 height 17
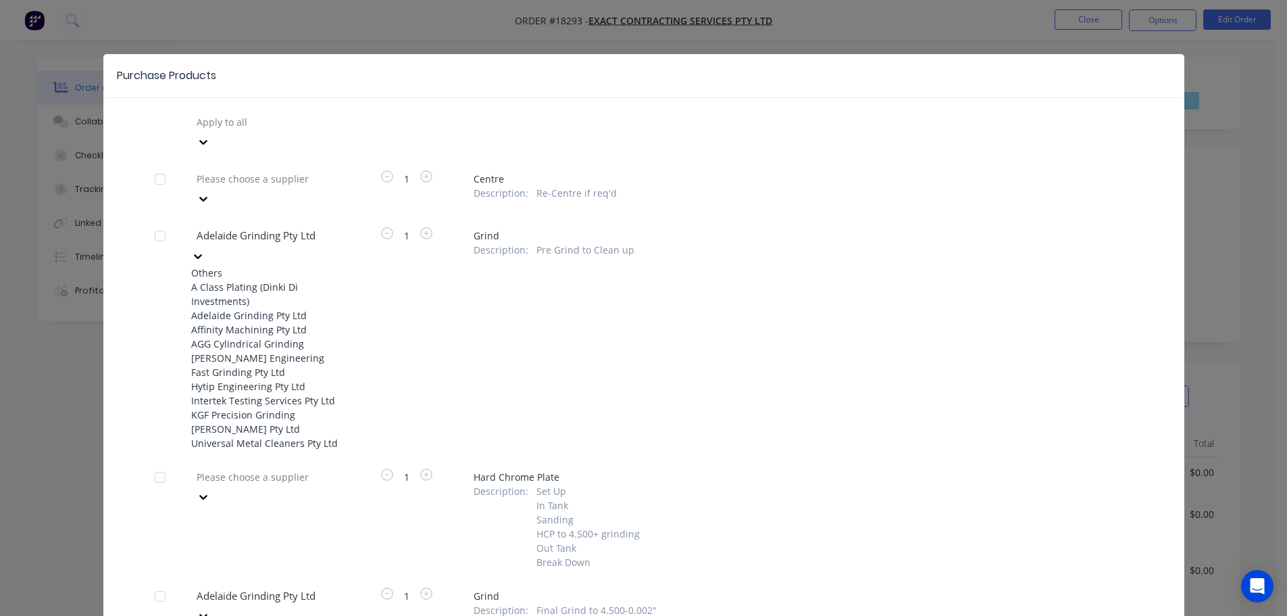
click at [261, 337] on div "AGG Cylindrical Grinding" at bounding box center [265, 344] width 149 height 14
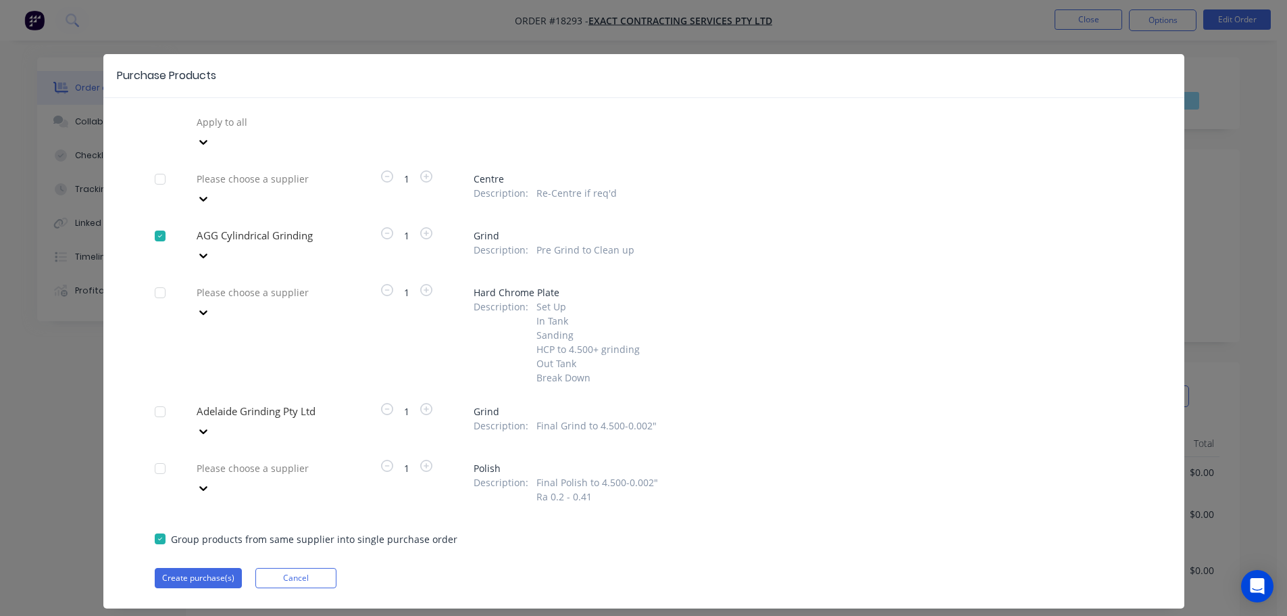
click at [246, 282] on div "Please choose a supplier" at bounding box center [265, 333] width 149 height 103
click at [239, 284] on div at bounding box center [292, 292] width 195 height 17
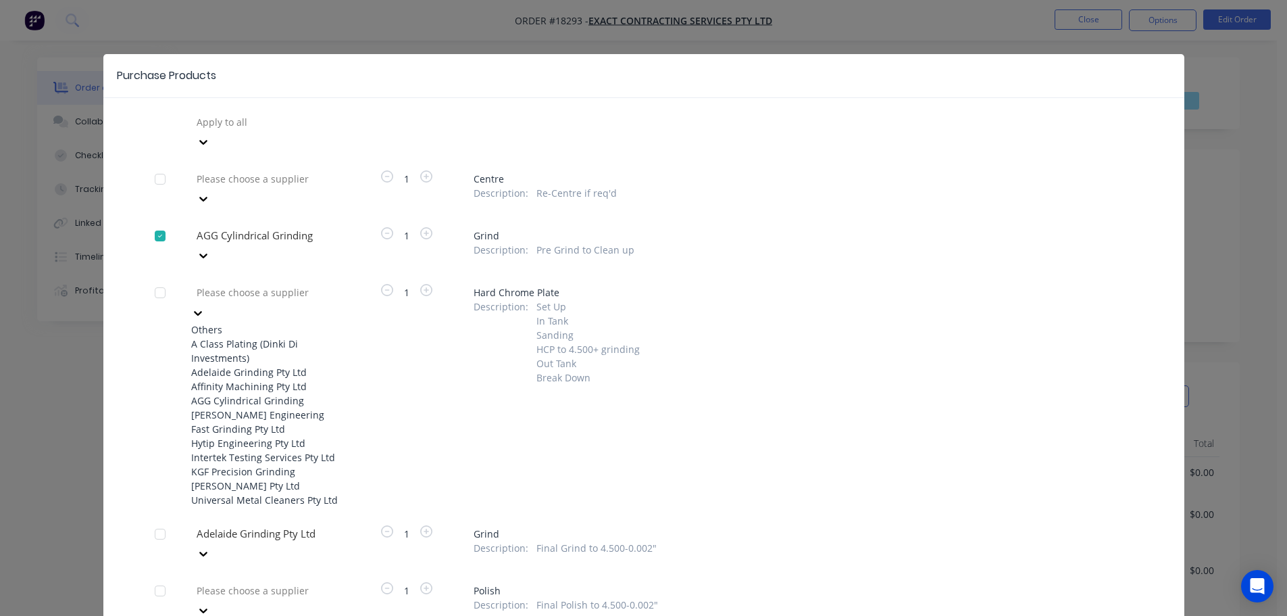
click at [241, 393] on div "AGG Cylindrical Grinding" at bounding box center [265, 400] width 149 height 14
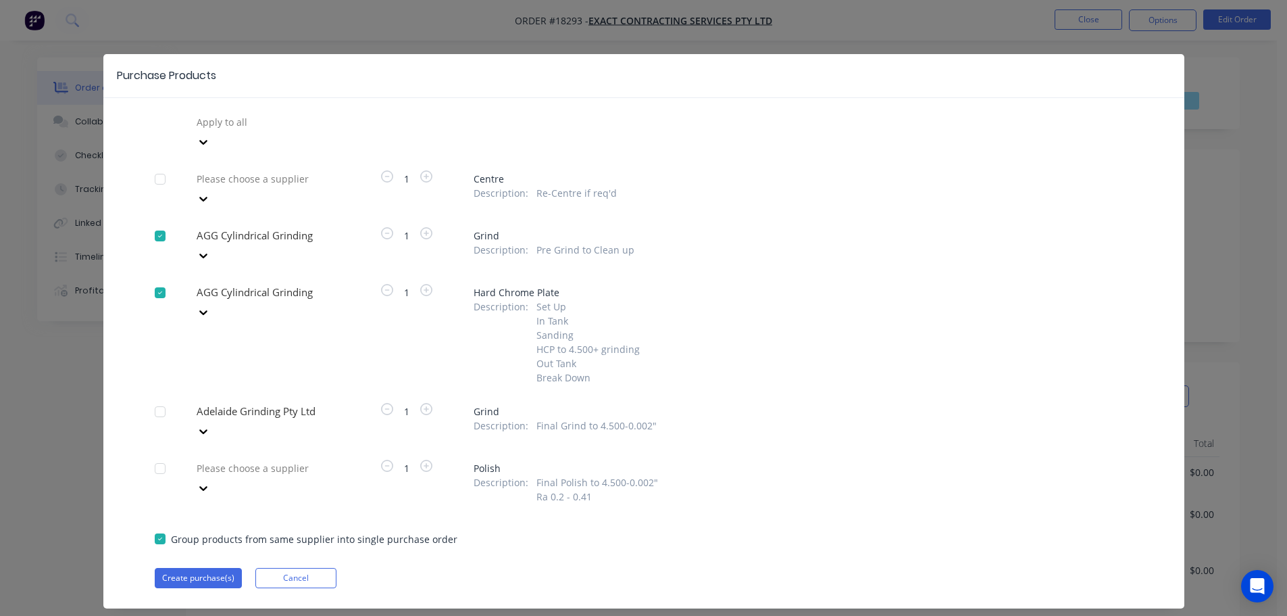
click at [244, 403] on div at bounding box center [292, 411] width 195 height 17
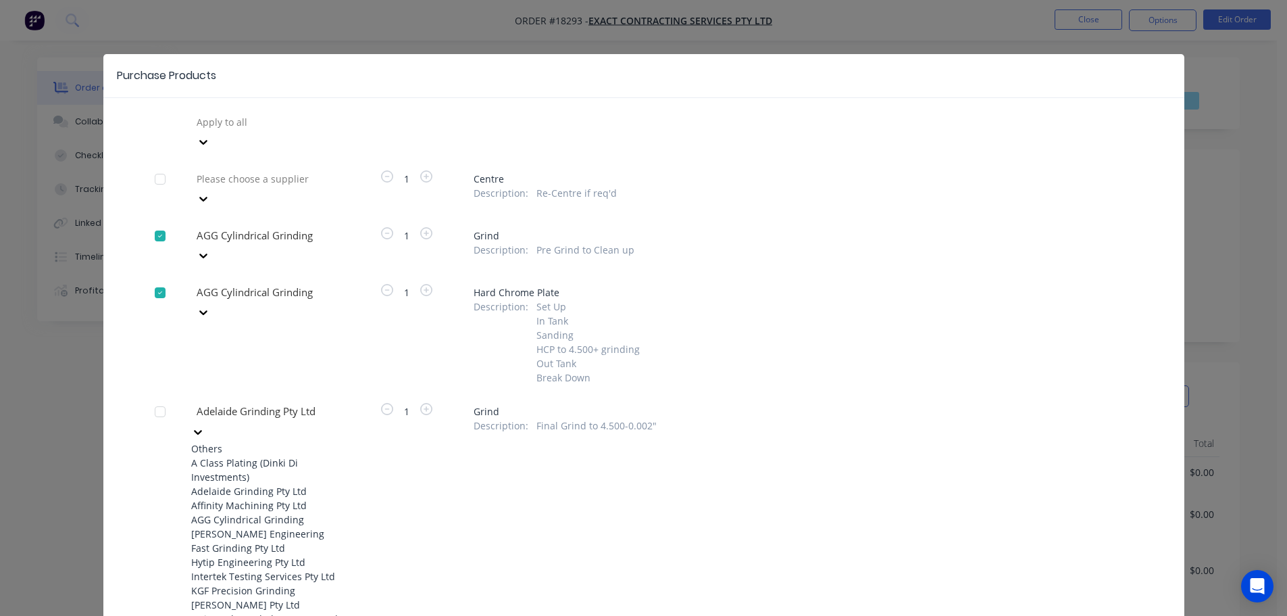
click at [235, 512] on div "AGG Cylindrical Grinding" at bounding box center [265, 519] width 149 height 14
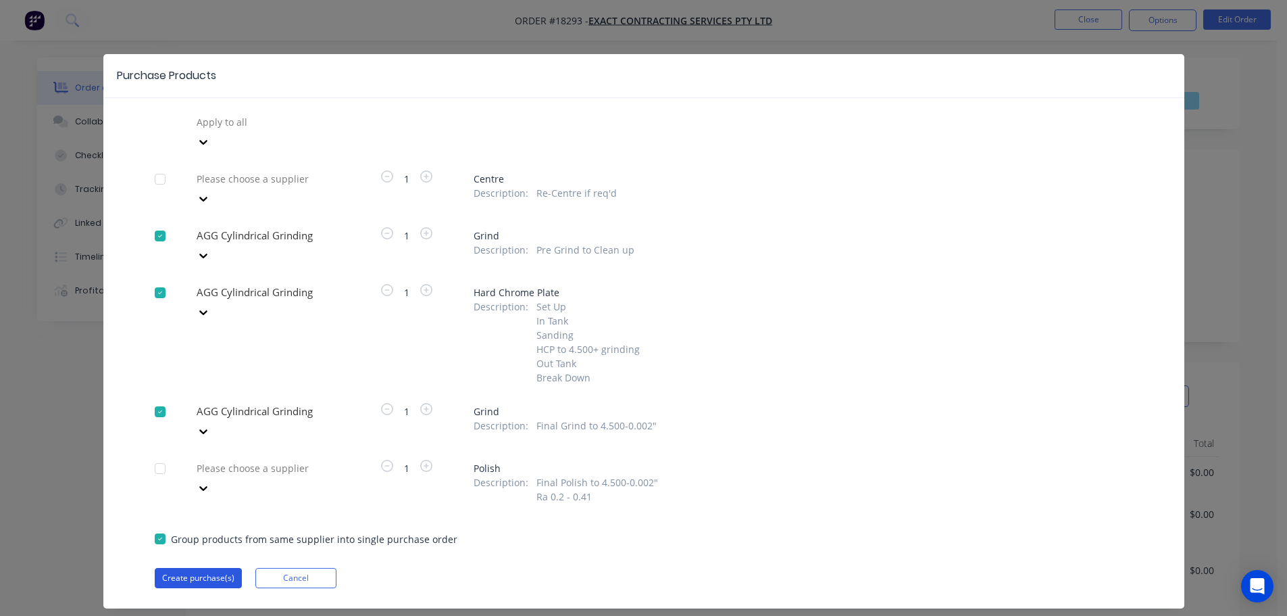
click at [215, 568] on button "Create purchase(s)" at bounding box center [198, 578] width 87 height 20
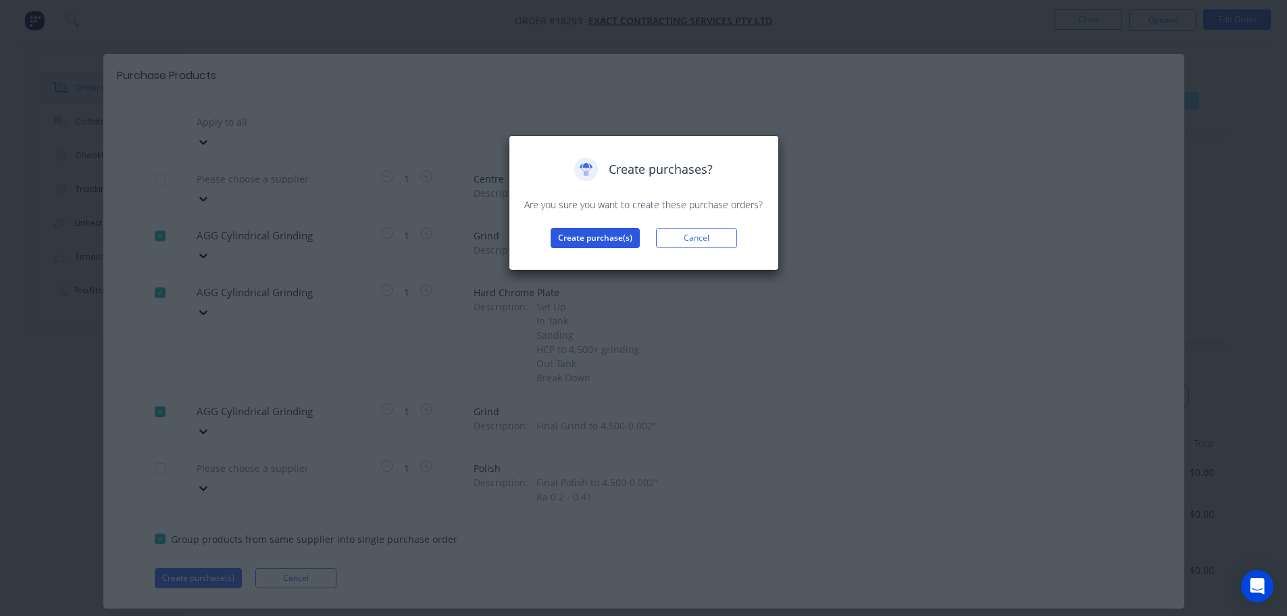
click at [595, 246] on button "Create purchase(s)" at bounding box center [595, 238] width 89 height 20
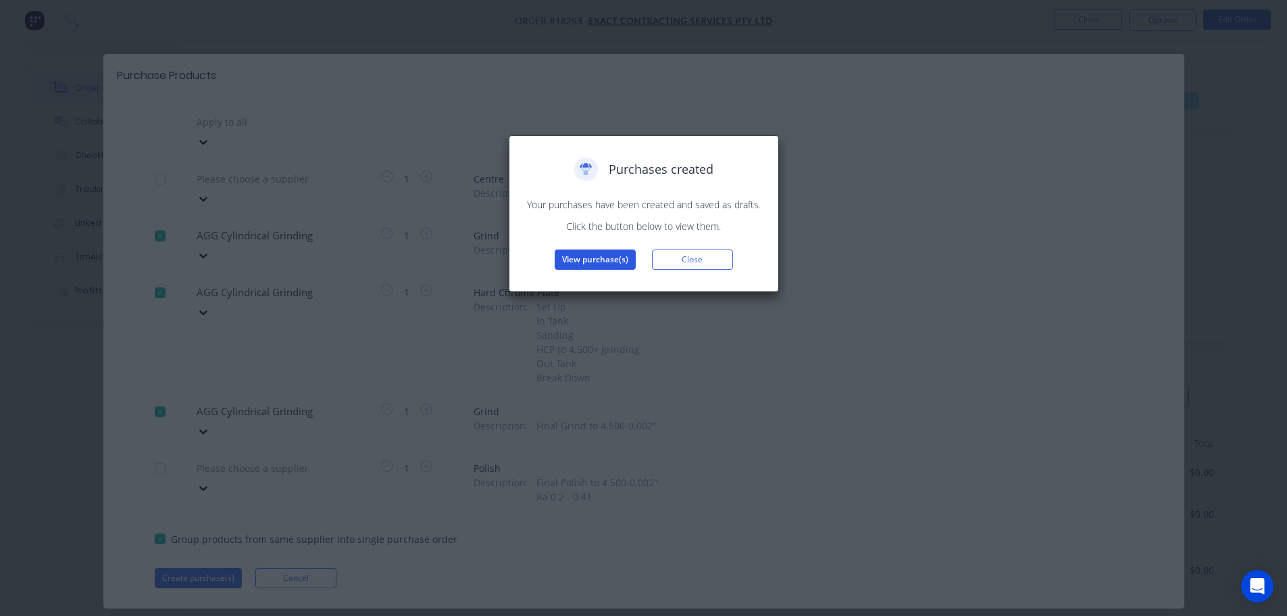
click at [597, 251] on button "View purchase(s)" at bounding box center [595, 259] width 81 height 20
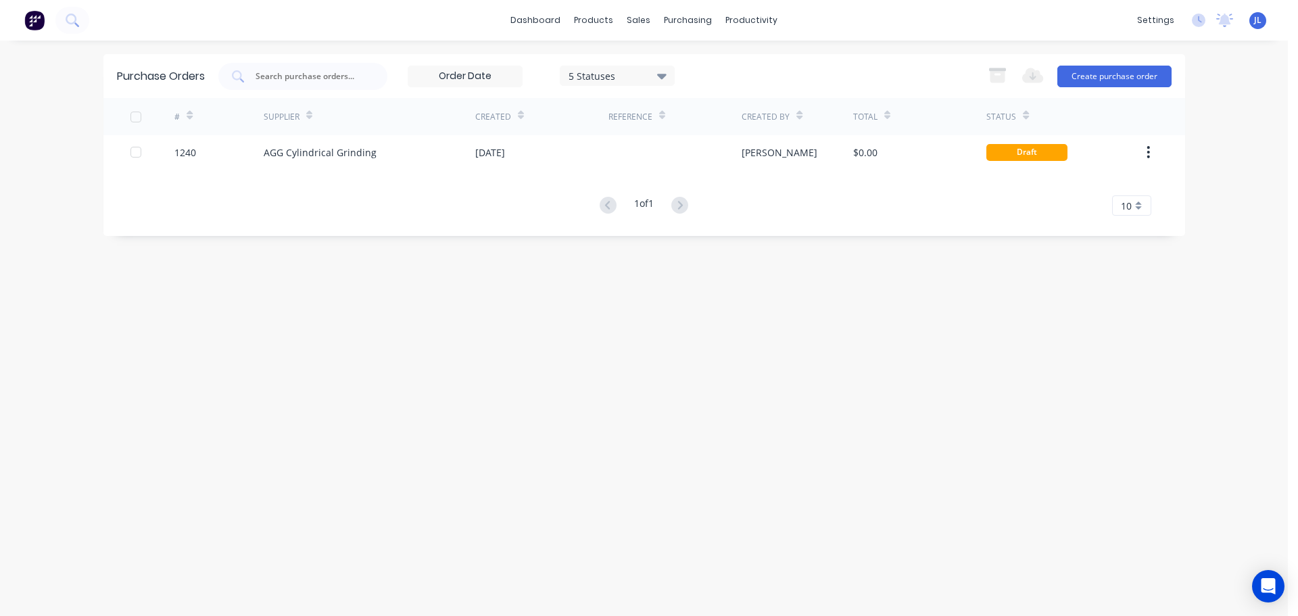
click at [529, 172] on div "# Supplier Created Reference Created By Total Status 1240 AGG Cylindrical Grind…" at bounding box center [643, 157] width 1081 height 118
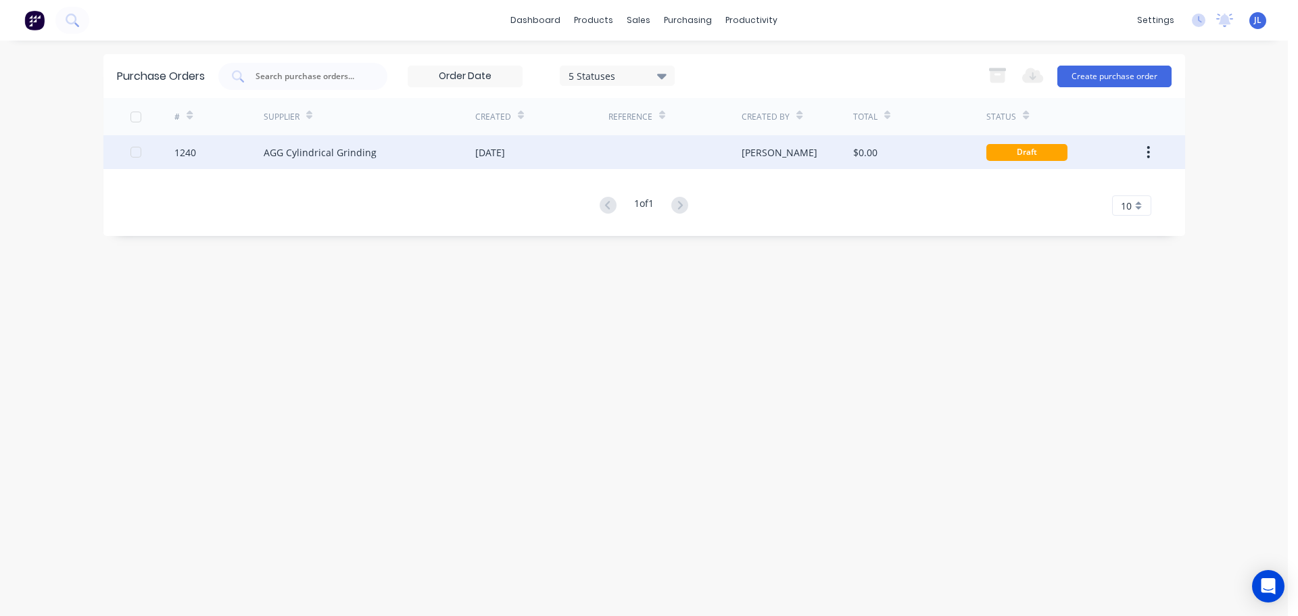
click at [537, 168] on div "13 Oct 2025" at bounding box center [541, 152] width 133 height 34
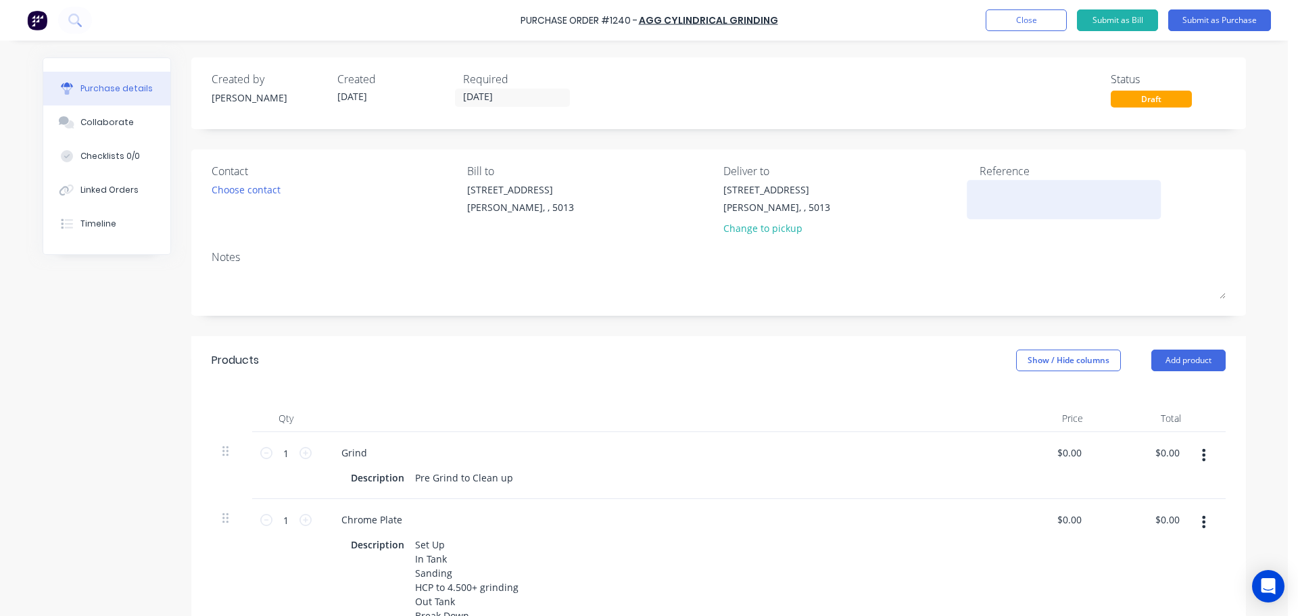
click at [1021, 194] on textarea at bounding box center [1063, 197] width 169 height 30
type textarea "TC18"
click at [964, 259] on div "Notes" at bounding box center [719, 257] width 1014 height 16
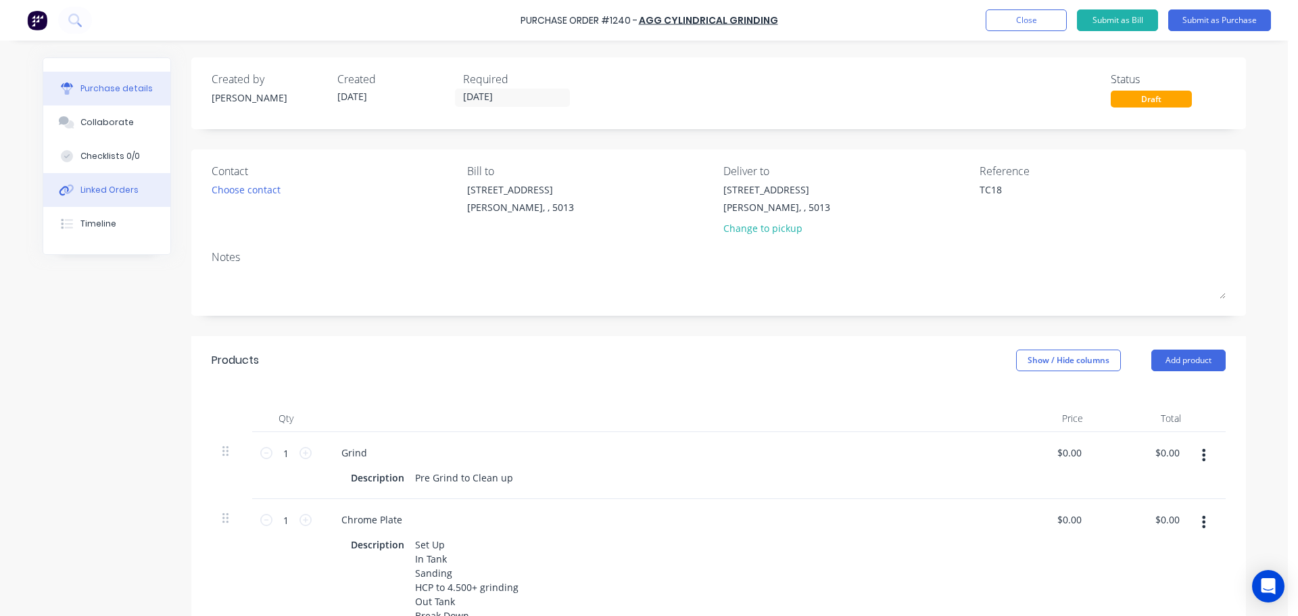
click at [116, 191] on div "Linked Orders" at bounding box center [109, 190] width 58 height 12
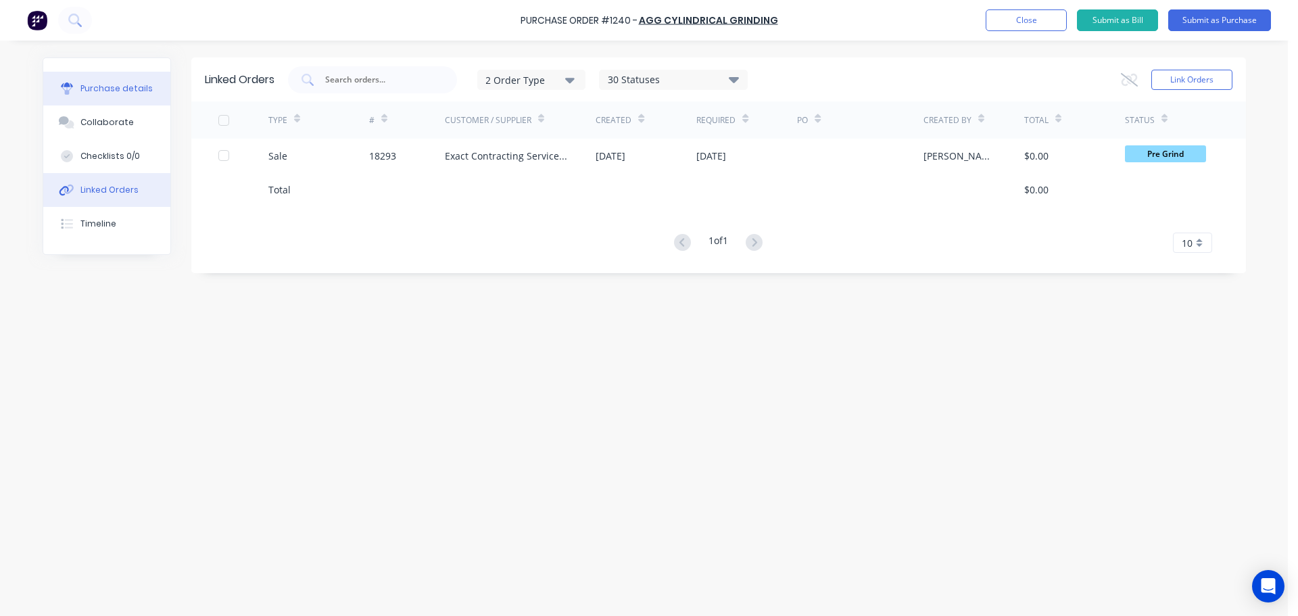
click at [118, 103] on button "Purchase details" at bounding box center [106, 89] width 127 height 34
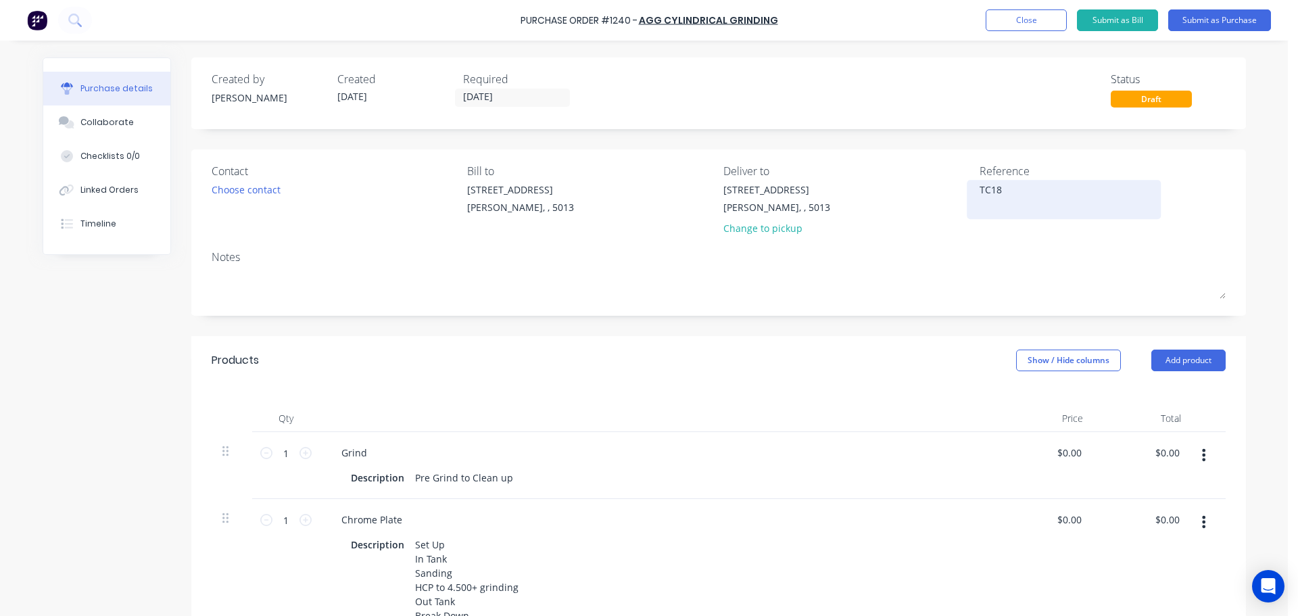
click at [1017, 190] on textarea "TC18" at bounding box center [1063, 197] width 169 height 30
type textarea "TC18293"
click at [710, 386] on div "Qty Price Total 1 1 Grind Description Pre Grind to Clean up $0.00 $0.00 $0.00 $…" at bounding box center [718, 544] width 1054 height 319
click at [1161, 367] on button "Add product" at bounding box center [1188, 360] width 74 height 22
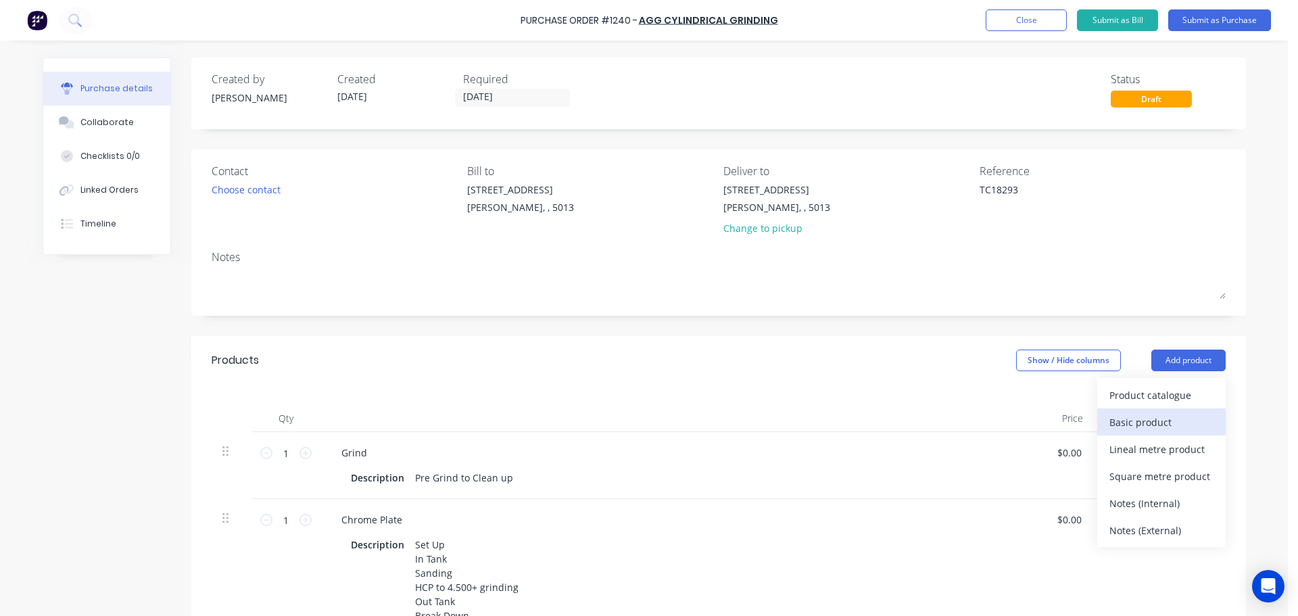
click at [1158, 414] on div "Basic product" at bounding box center [1161, 422] width 104 height 20
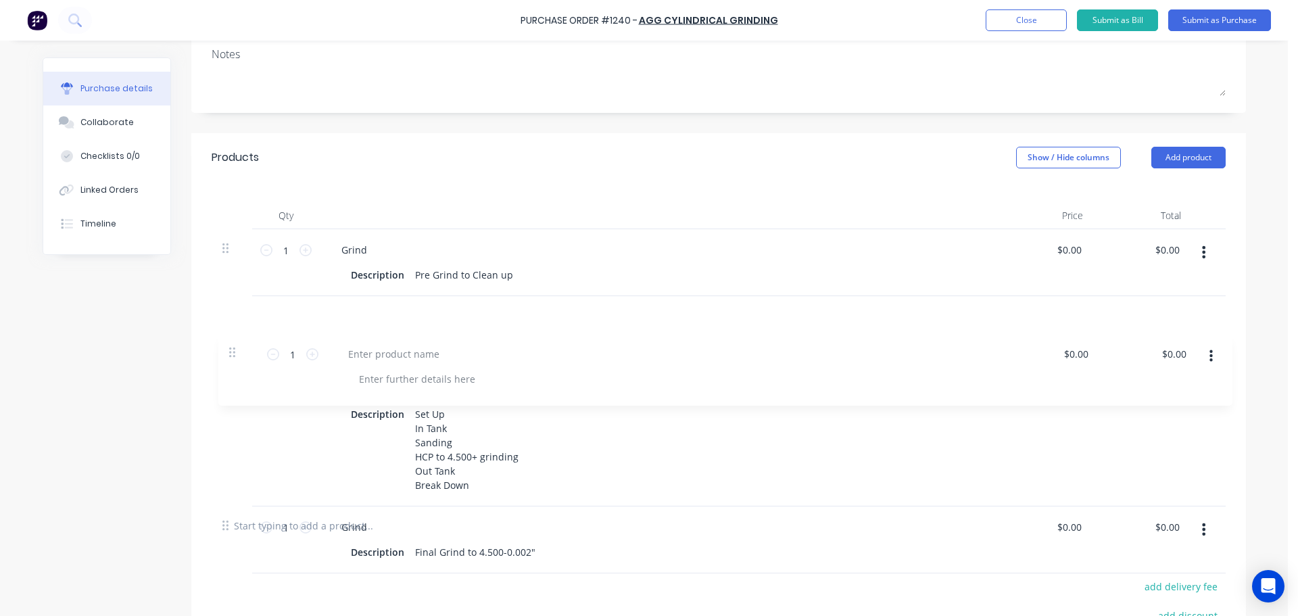
scroll to position [205, 0]
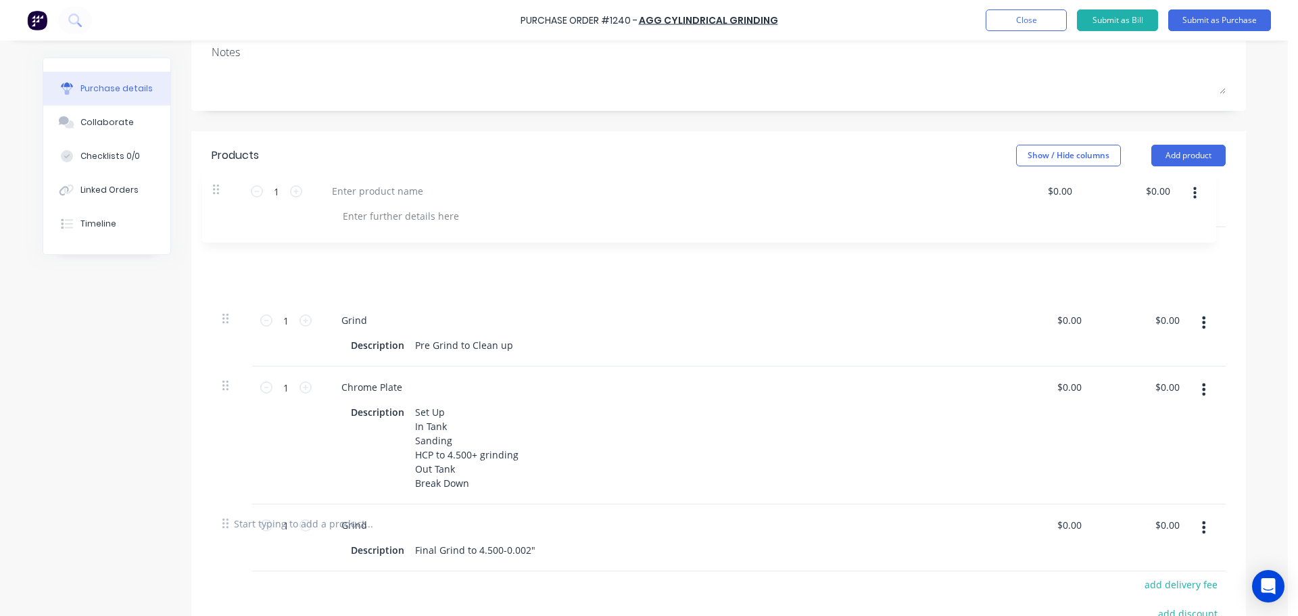
drag, startPoint x: 222, startPoint y: 526, endPoint x: 218, endPoint y: 189, distance: 337.3
click at [218, 189] on div "Qty Price Total 1 1 Grind Description Pre Grind to Clean up $0.00 $0.00 $0.00 $…" at bounding box center [718, 339] width 1054 height 319
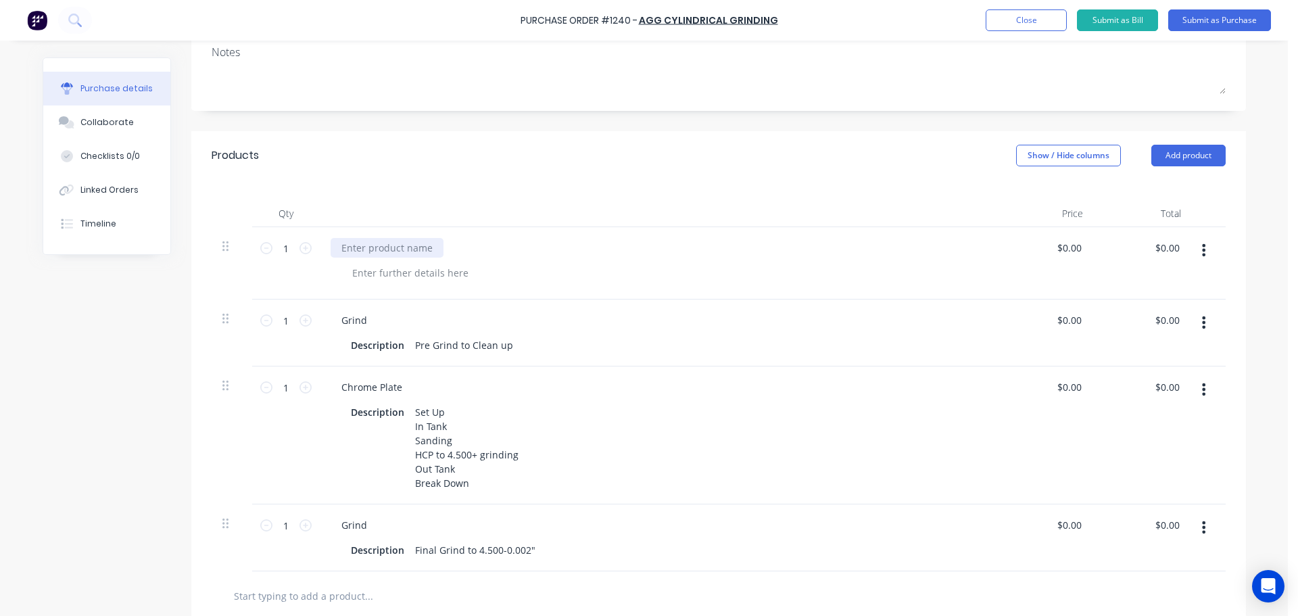
click at [355, 240] on div at bounding box center [386, 248] width 113 height 20
click at [1187, 23] on button "Submit as Purchase" at bounding box center [1219, 20] width 103 height 22
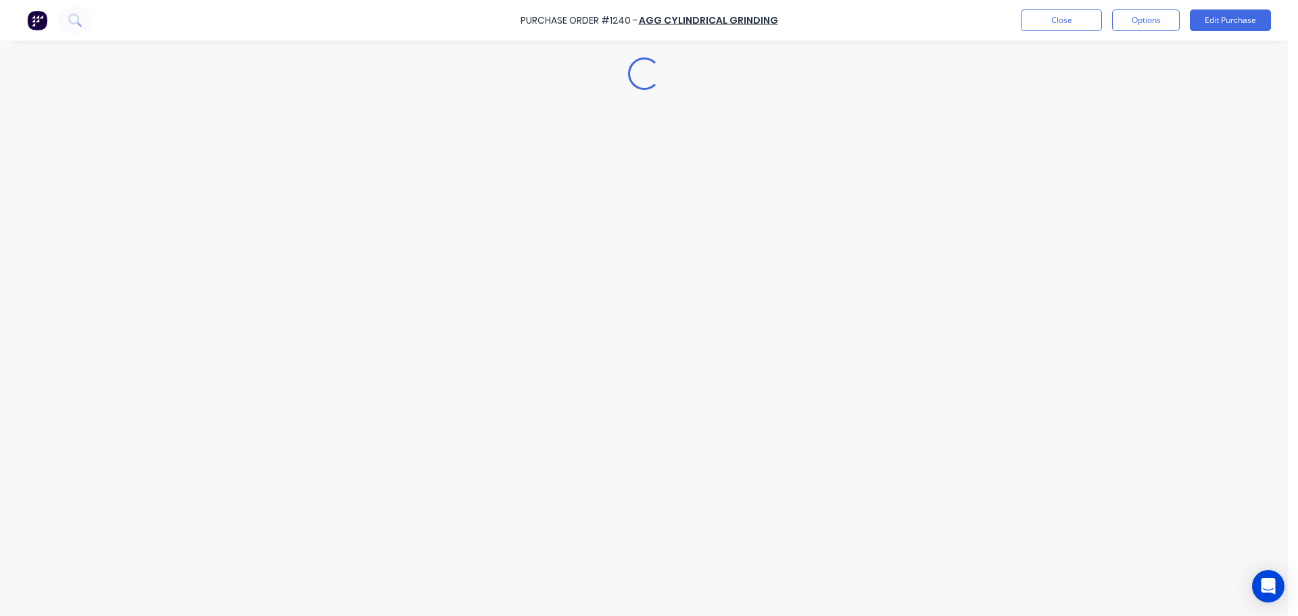
scroll to position [0, 0]
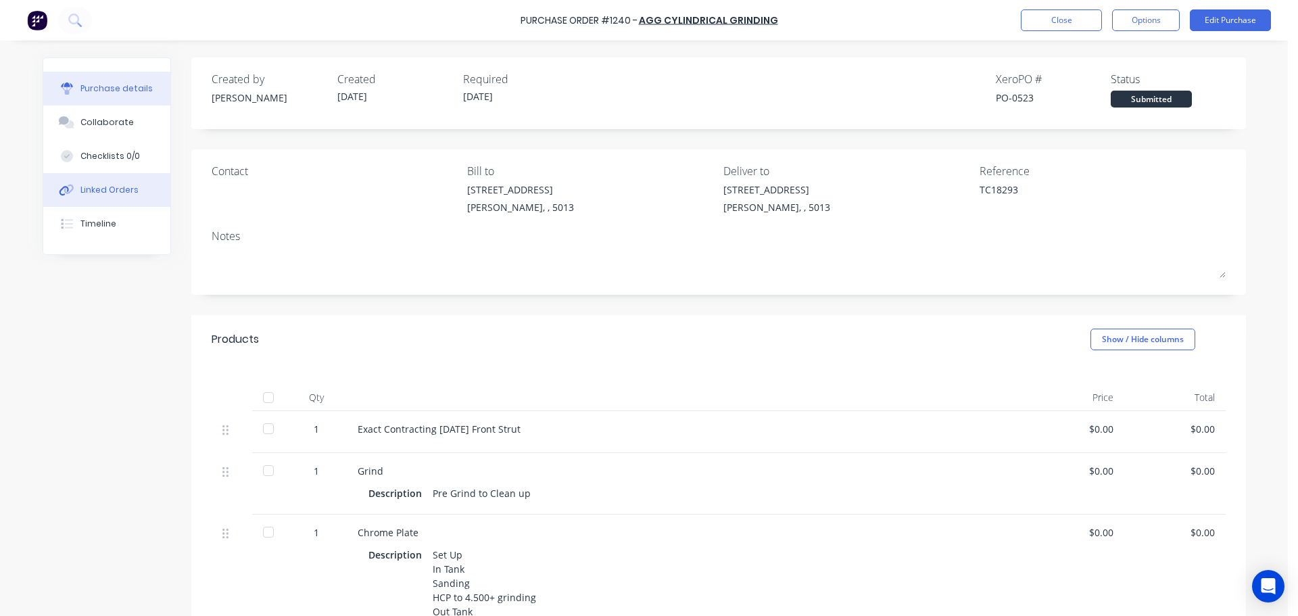
click at [97, 187] on div "Linked Orders" at bounding box center [109, 190] width 58 height 12
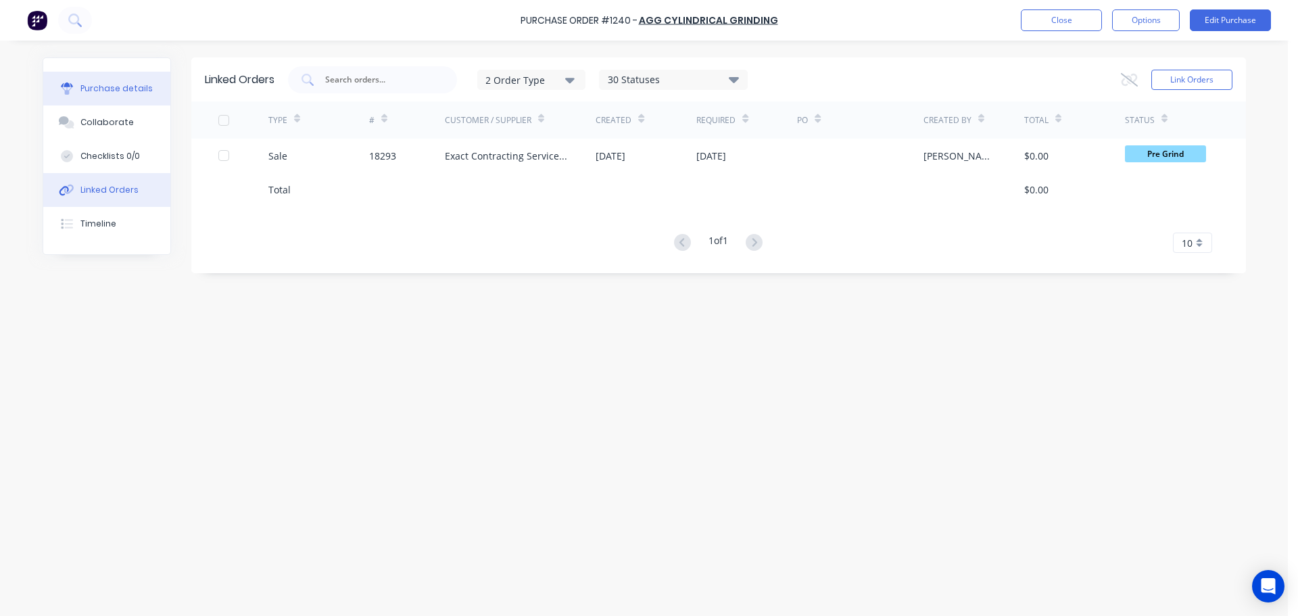
click at [109, 91] on div "Purchase details" at bounding box center [116, 88] width 72 height 12
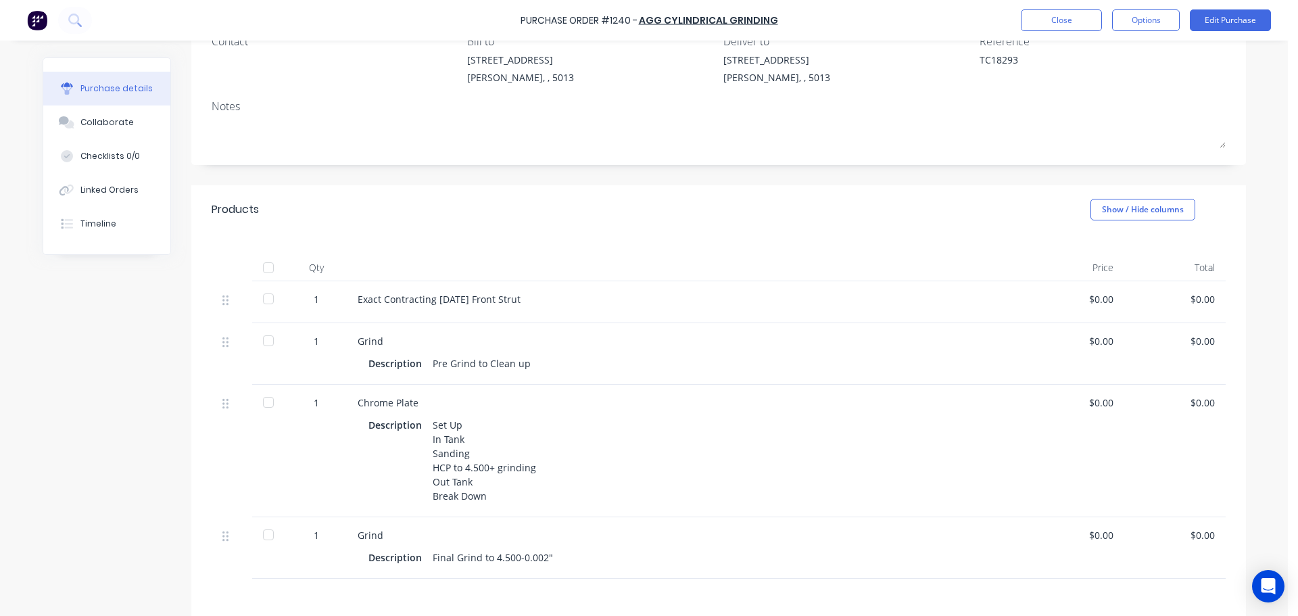
scroll to position [135, 0]
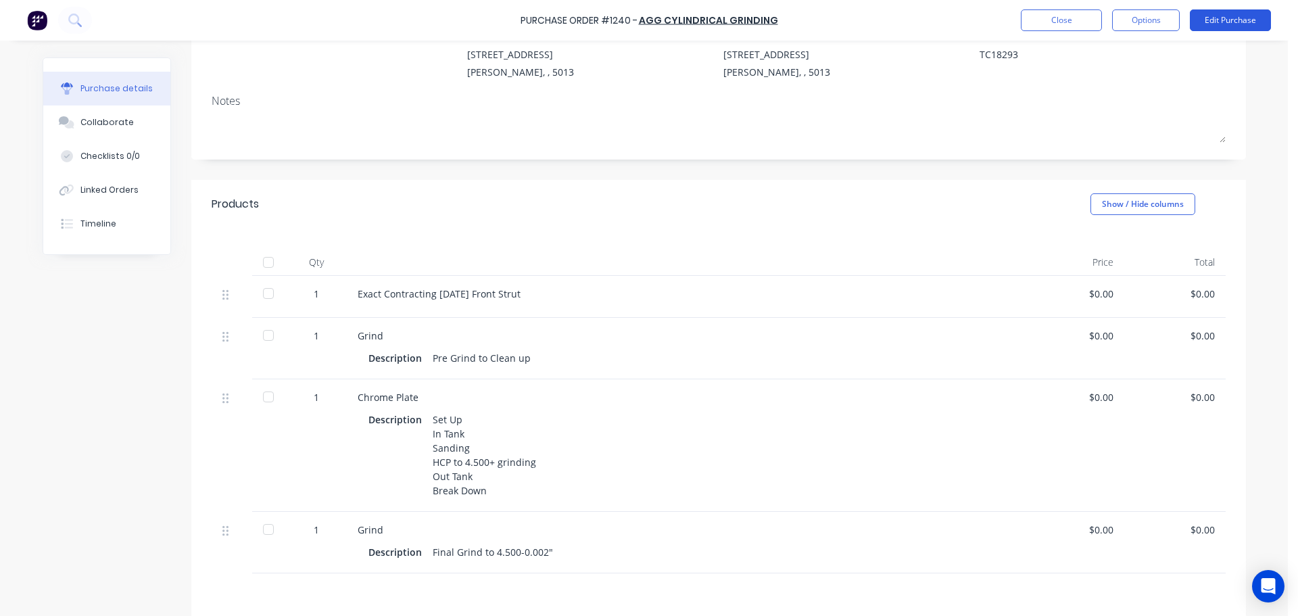
click at [1220, 24] on button "Edit Purchase" at bounding box center [1229, 20] width 81 height 22
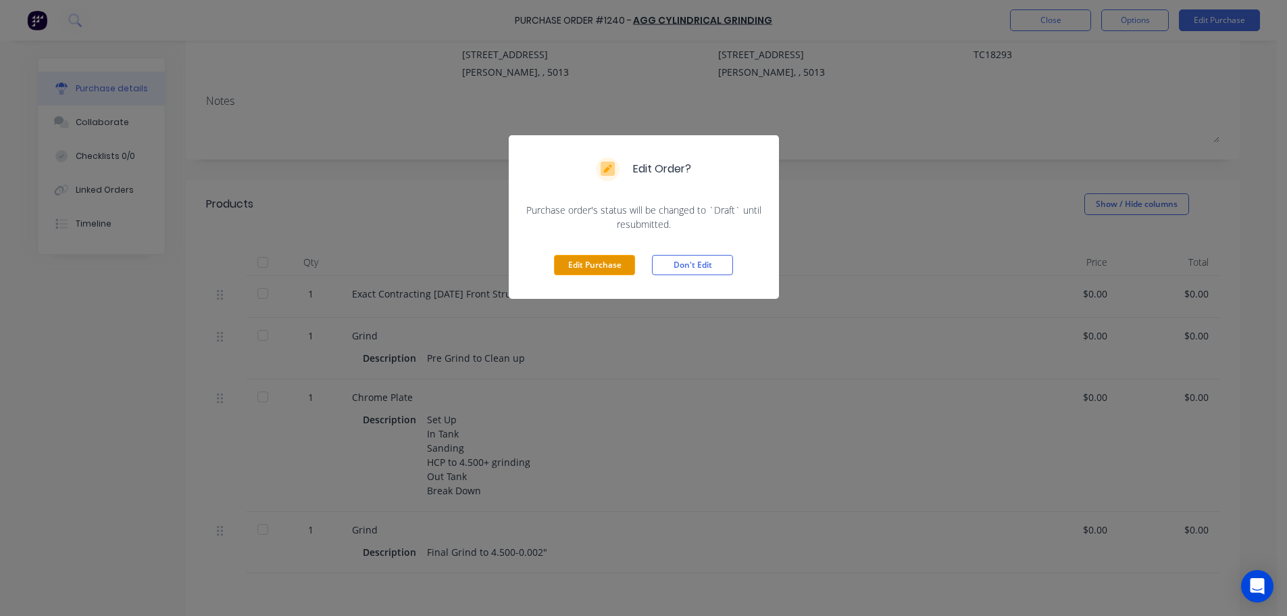
click at [625, 260] on button "Edit Purchase" at bounding box center [594, 265] width 81 height 20
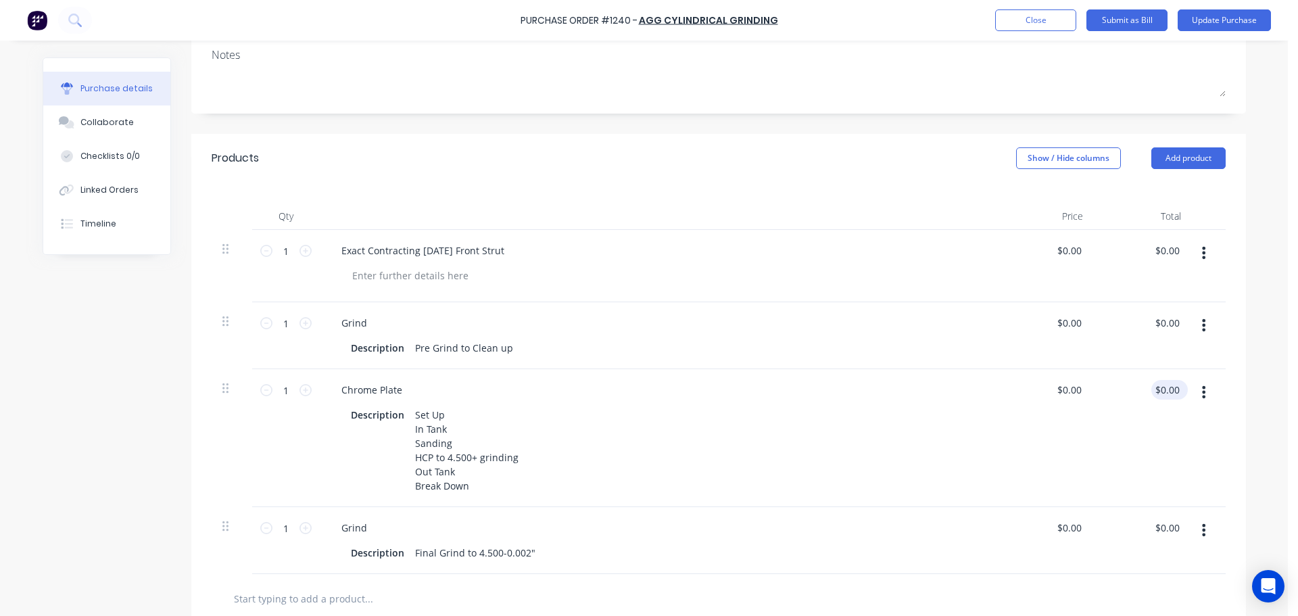
scroll to position [203, 0]
click at [1196, 391] on button "button" at bounding box center [1203, 391] width 32 height 24
click at [1116, 501] on button "Delete" at bounding box center [1162, 508] width 115 height 27
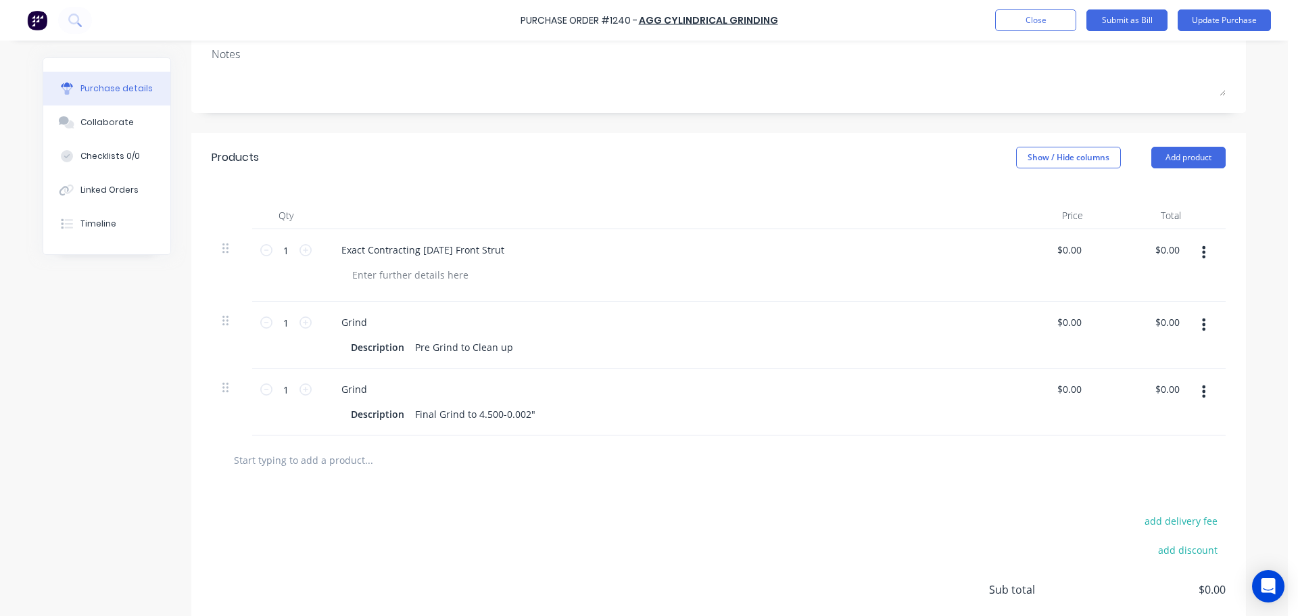
click at [786, 524] on div "add delivery fee add discount Sub total $0.00 Tax $0.00 Total $0.00" at bounding box center [718, 596] width 1054 height 222
click at [1233, 18] on button "Update Purchase" at bounding box center [1223, 20] width 93 height 22
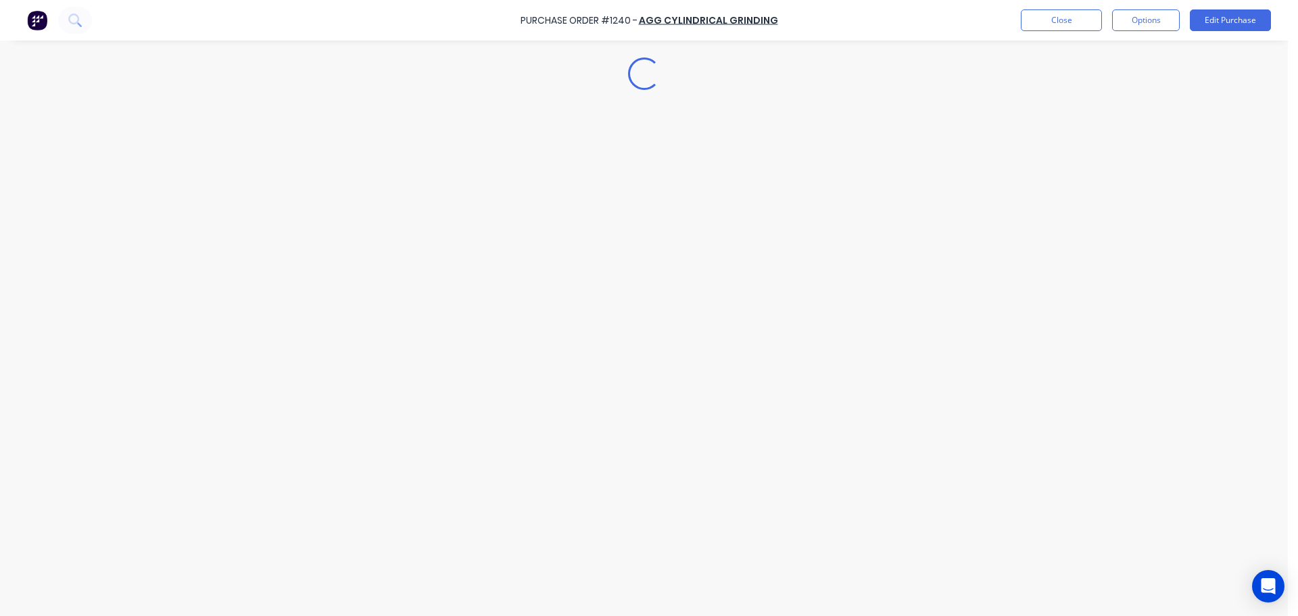
scroll to position [0, 0]
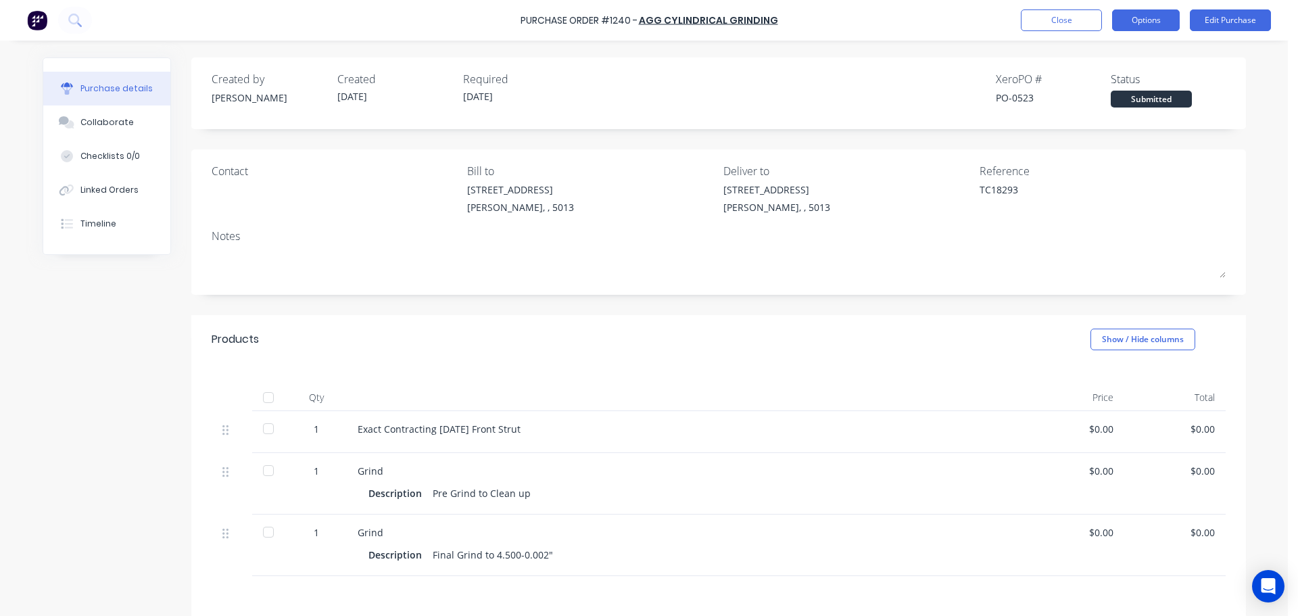
click at [1146, 24] on button "Options" at bounding box center [1146, 20] width 68 height 22
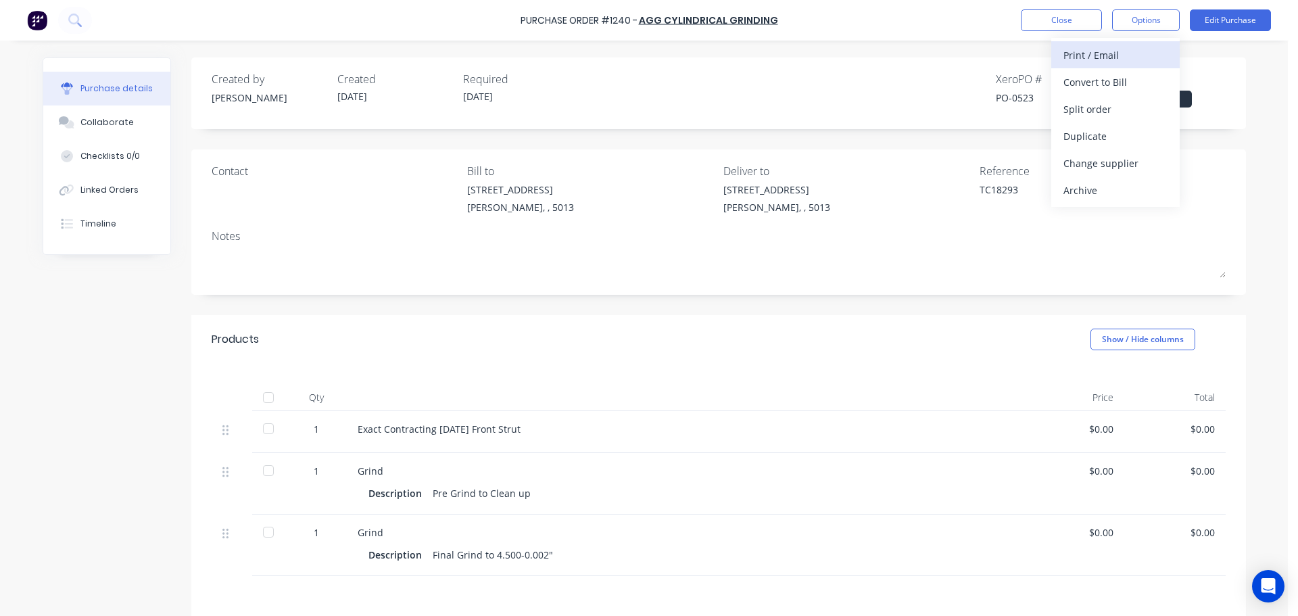
click at [1122, 52] on div "Print / Email" at bounding box center [1115, 55] width 104 height 20
click at [1111, 114] on div "Without pricing" at bounding box center [1115, 109] width 104 height 20
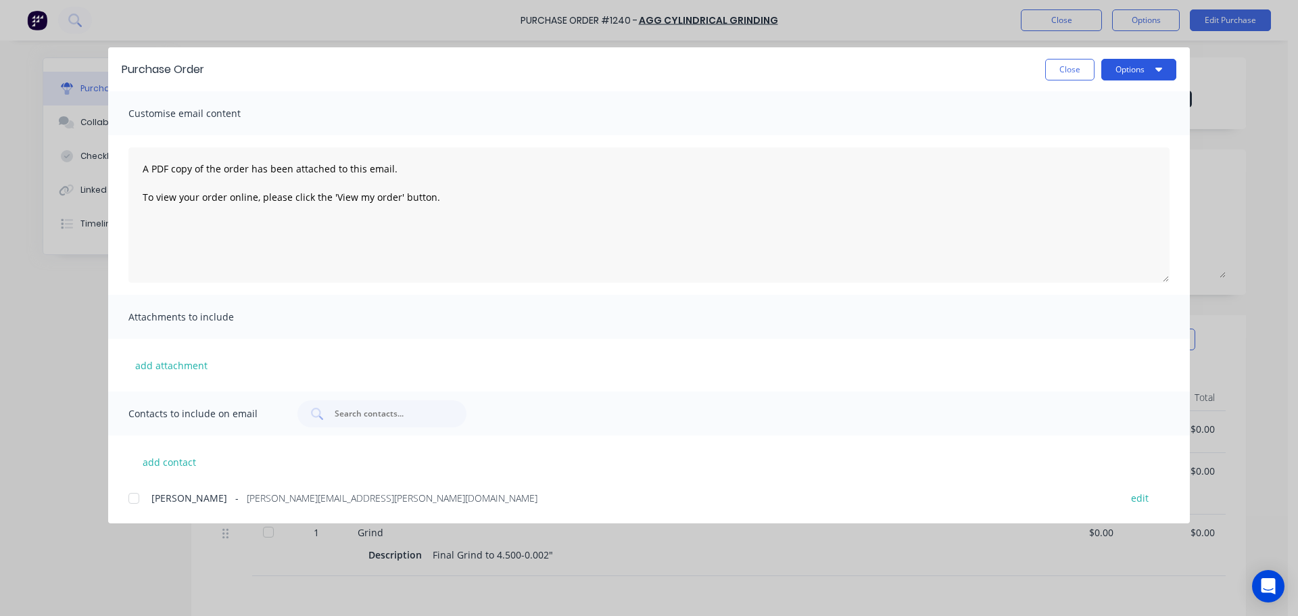
click at [1133, 72] on button "Options" at bounding box center [1138, 70] width 75 height 22
click at [1104, 94] on div "Preview" at bounding box center [1112, 104] width 104 height 20
